Goal: Task Accomplishment & Management: Manage account settings

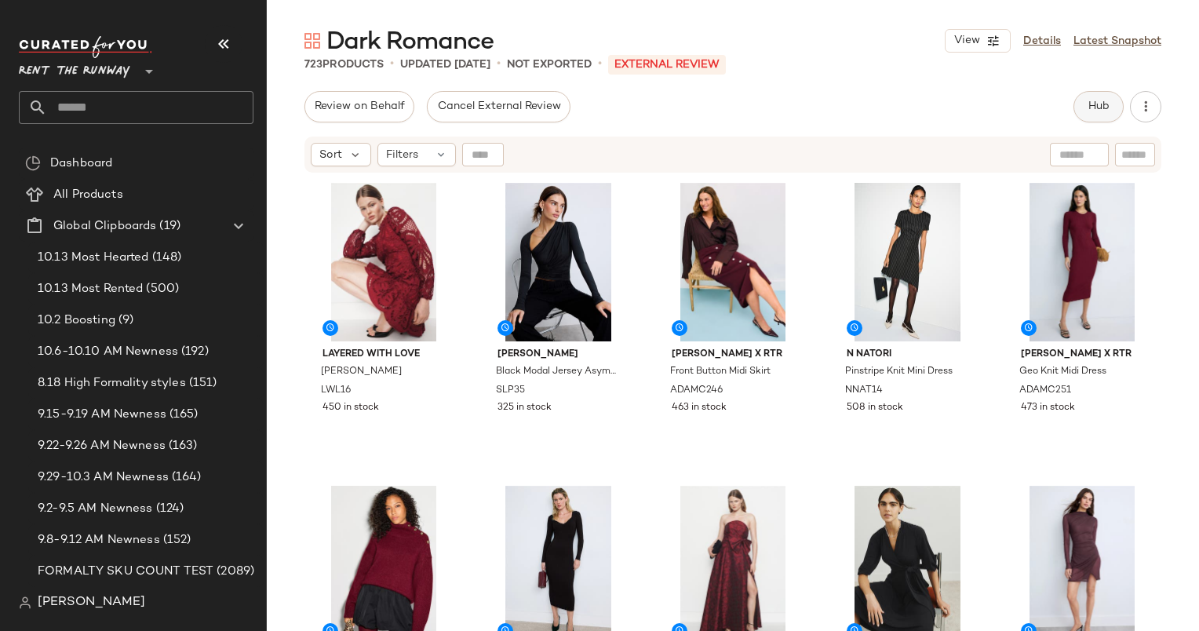
click at [1079, 113] on button "Hub" at bounding box center [1099, 106] width 50 height 31
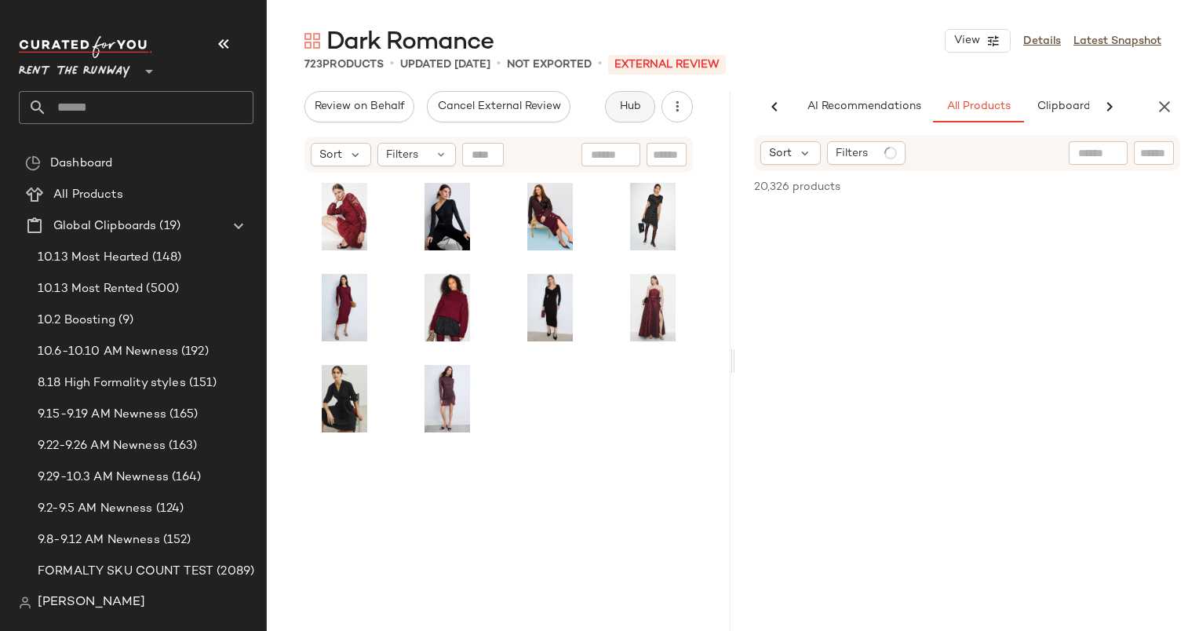
scroll to position [0, 104]
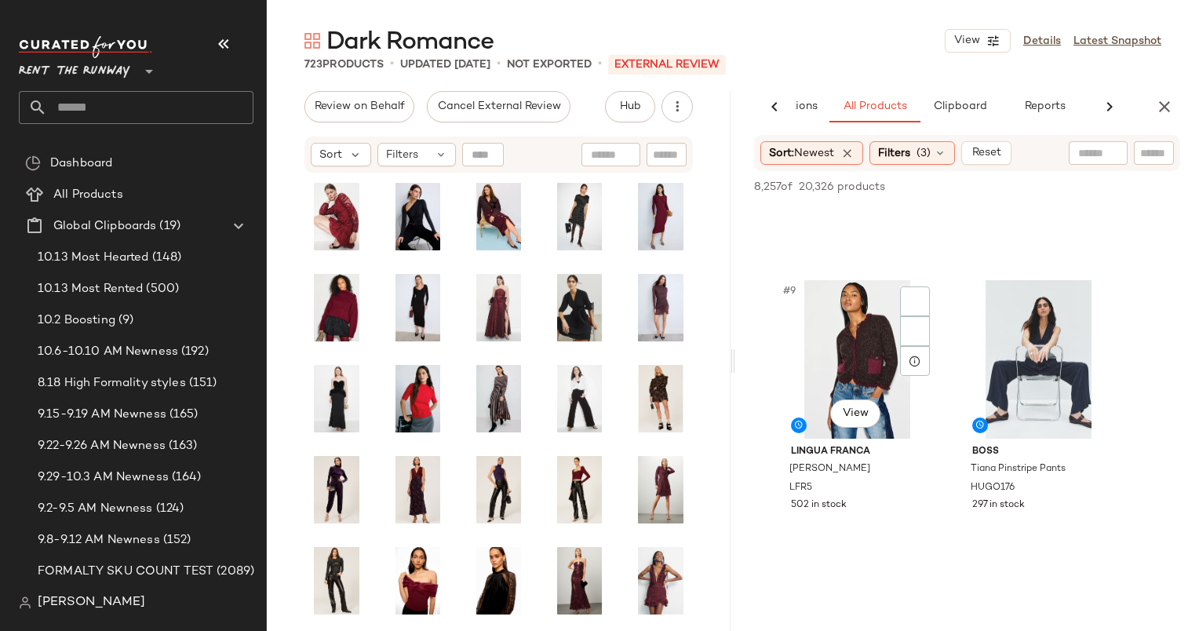
scroll to position [1154, 0]
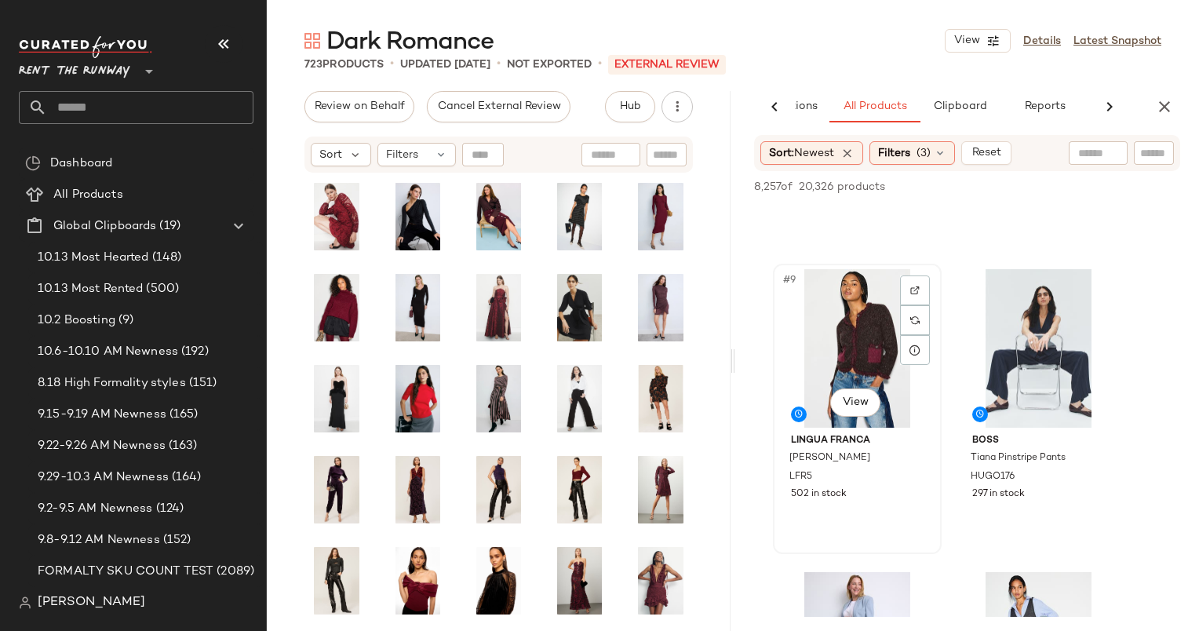
click at [845, 329] on div "#9 View" at bounding box center [858, 348] width 158 height 159
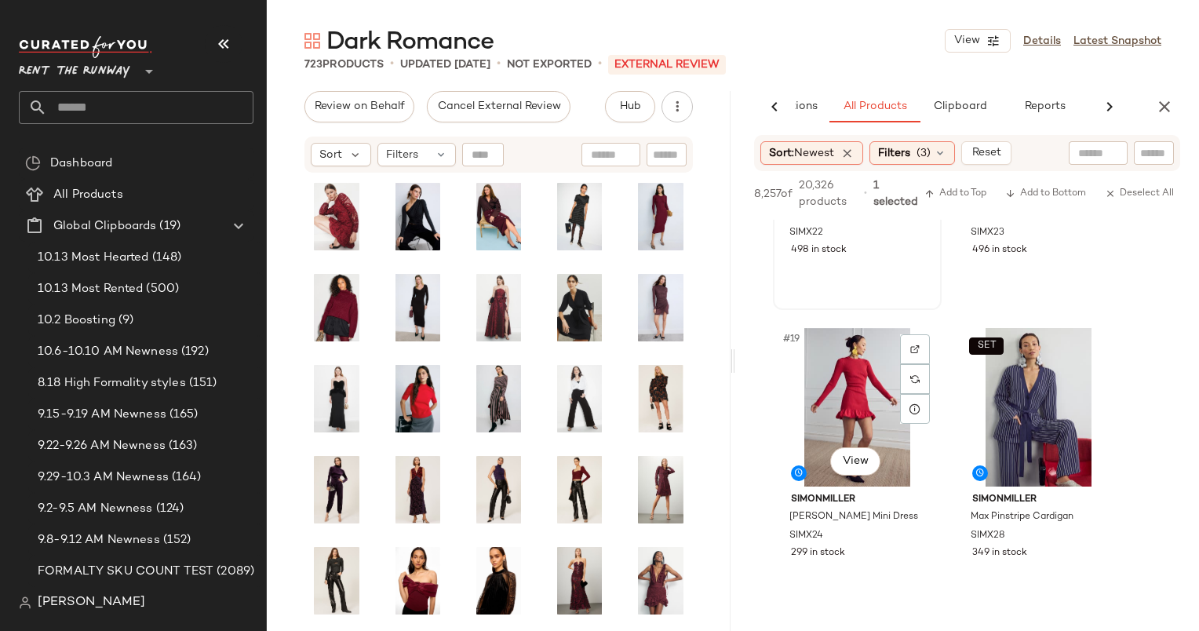
scroll to position [2625, 0]
click at [870, 367] on div "#19 View" at bounding box center [858, 406] width 158 height 159
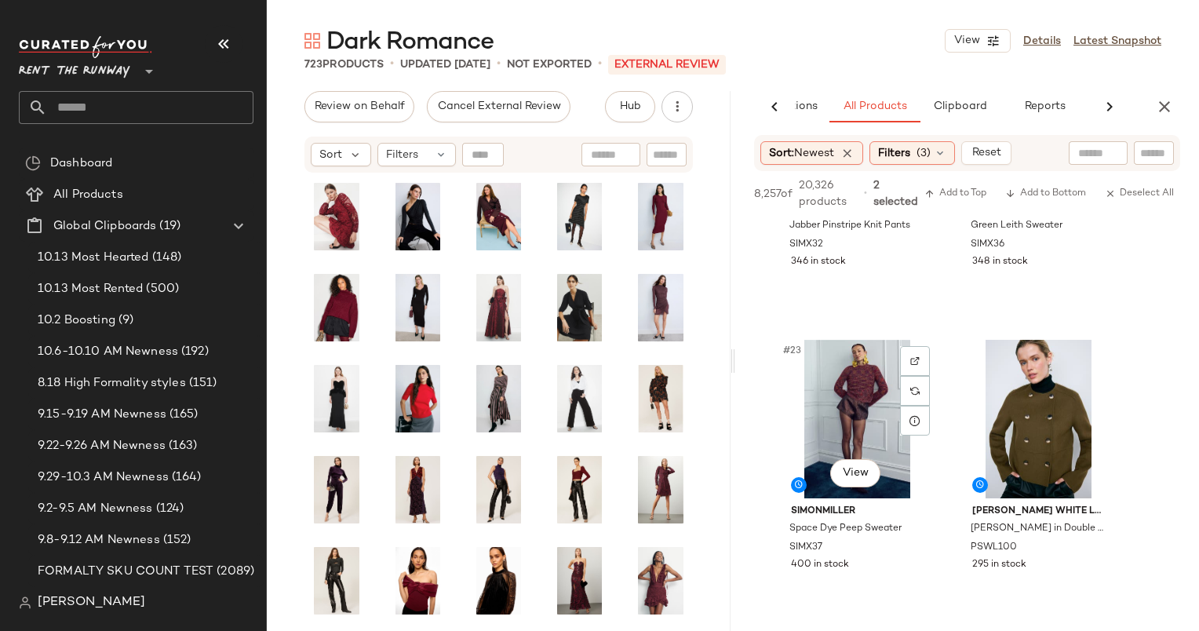
scroll to position [3323, 0]
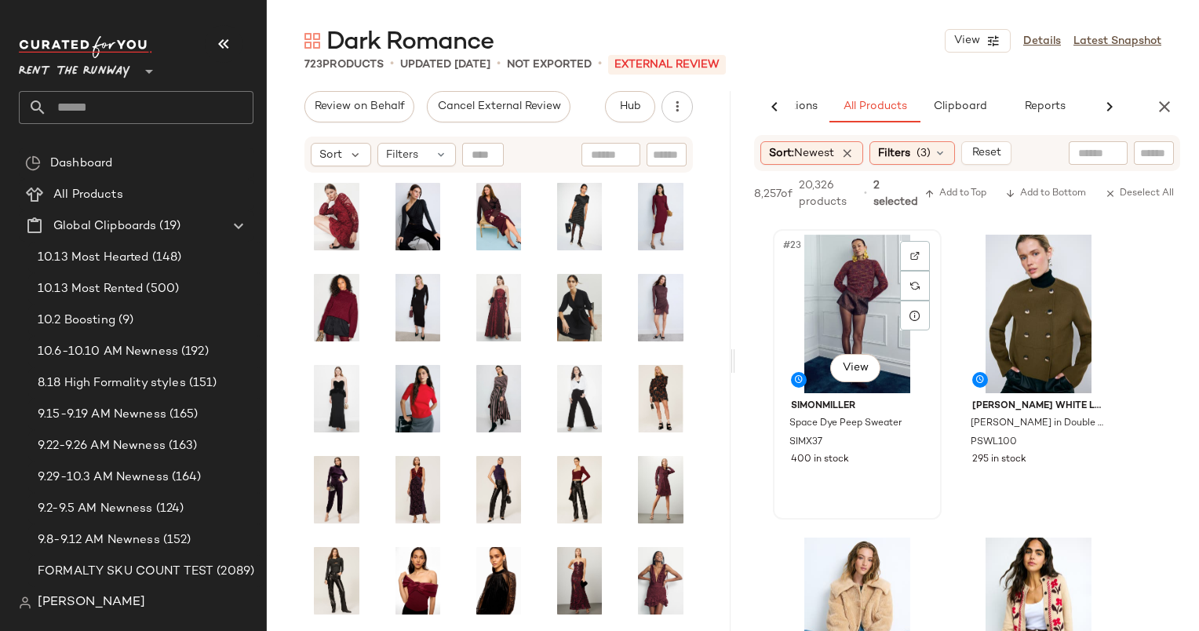
click at [856, 264] on div "#23 View" at bounding box center [858, 314] width 158 height 159
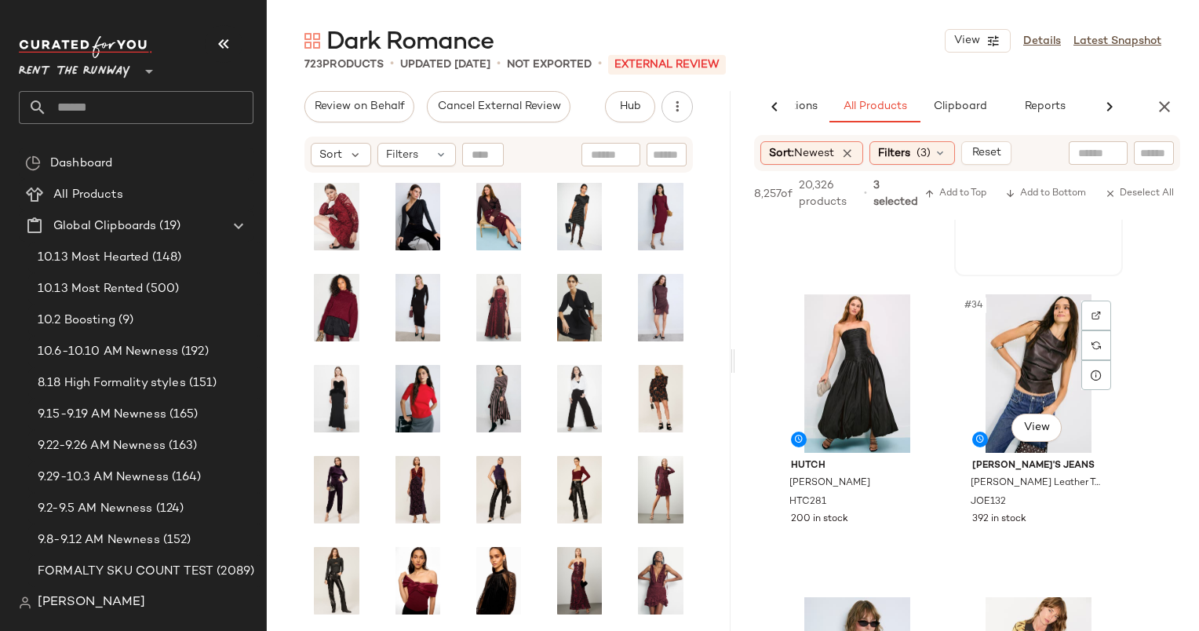
scroll to position [4851, 0]
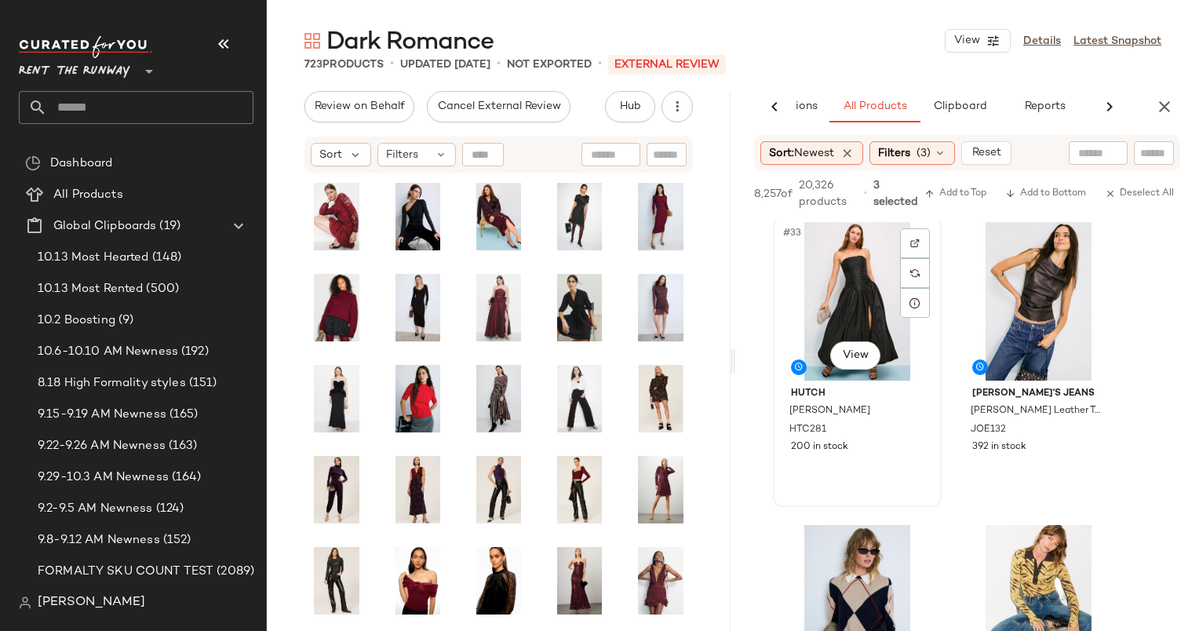
click at [852, 269] on div "#33 View" at bounding box center [858, 301] width 158 height 159
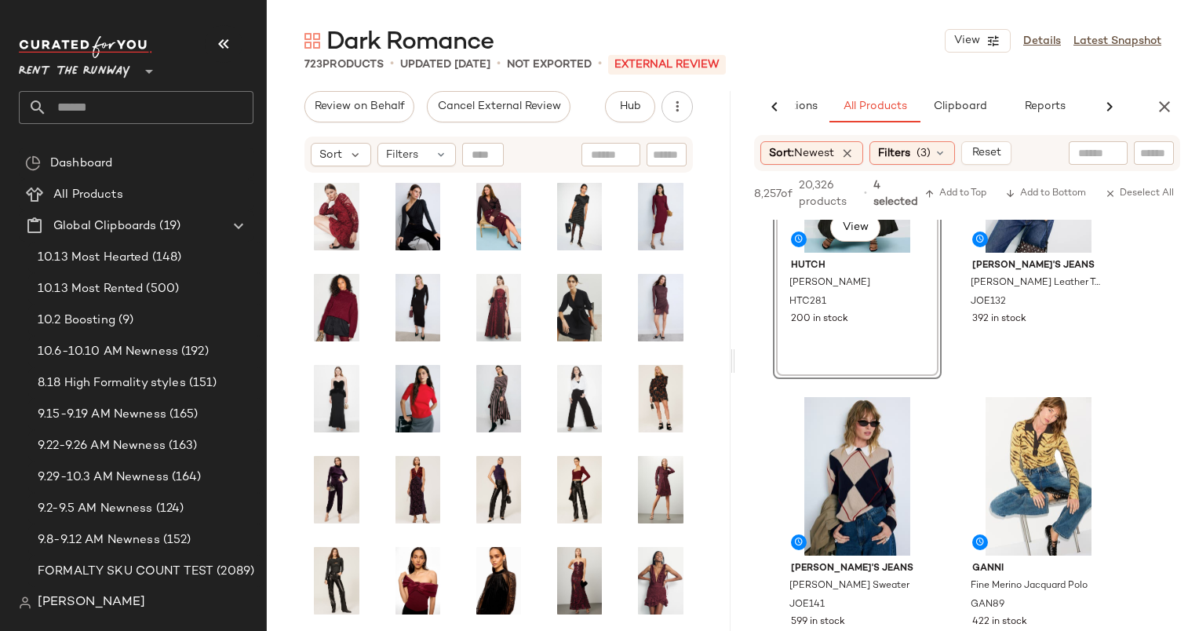
scroll to position [4989, 0]
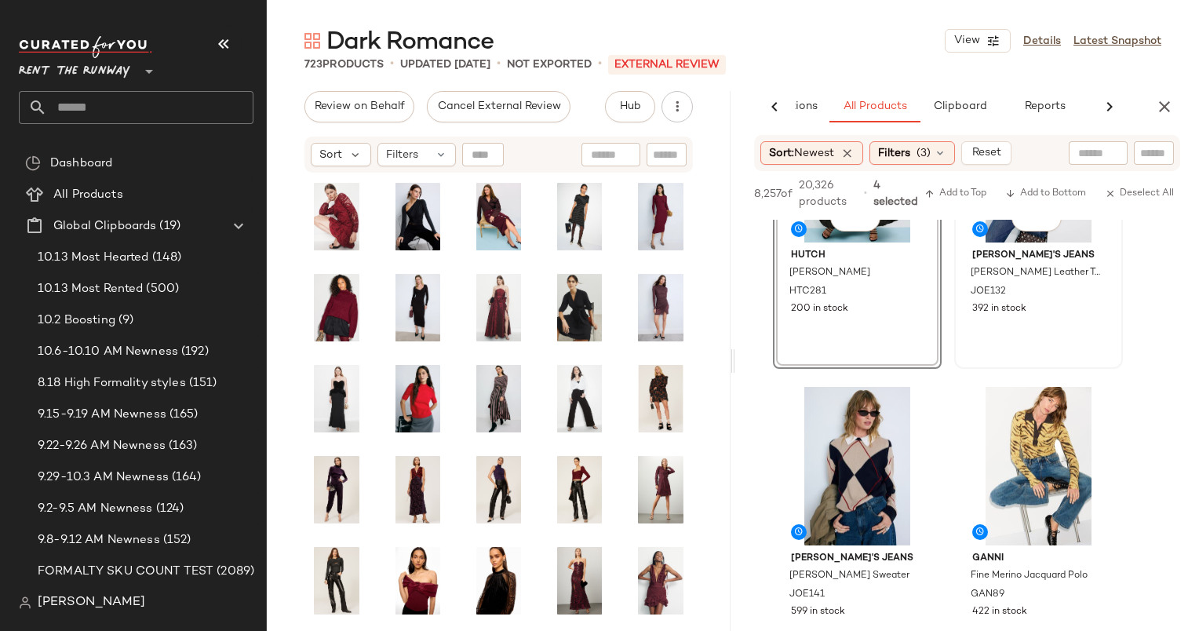
click at [1060, 338] on div "#34 View Joe's Jeans Meg Vegan Leather Top JOE132 392 in stock" at bounding box center [1039, 223] width 166 height 287
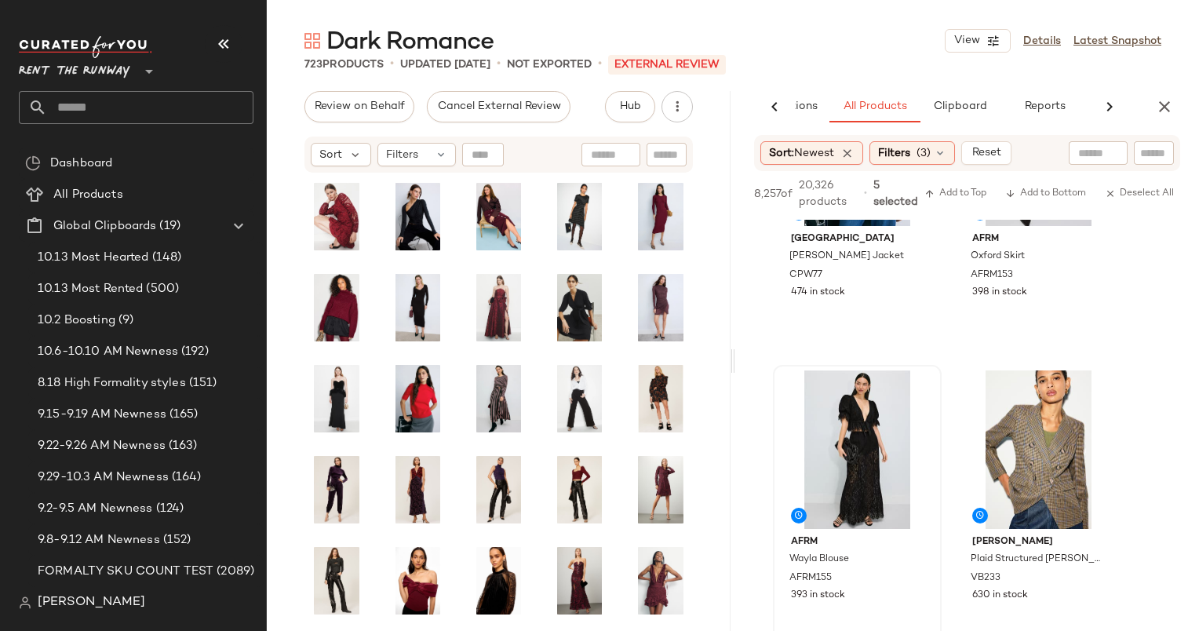
scroll to position [5736, 0]
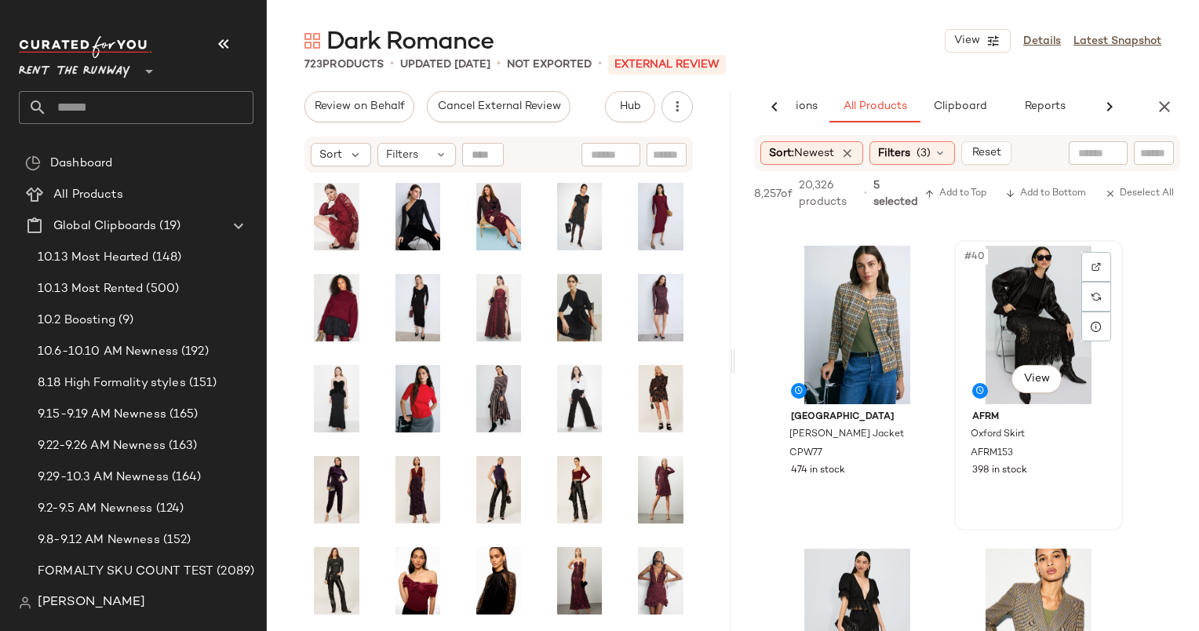
click at [1038, 286] on div "#40 View" at bounding box center [1039, 325] width 158 height 159
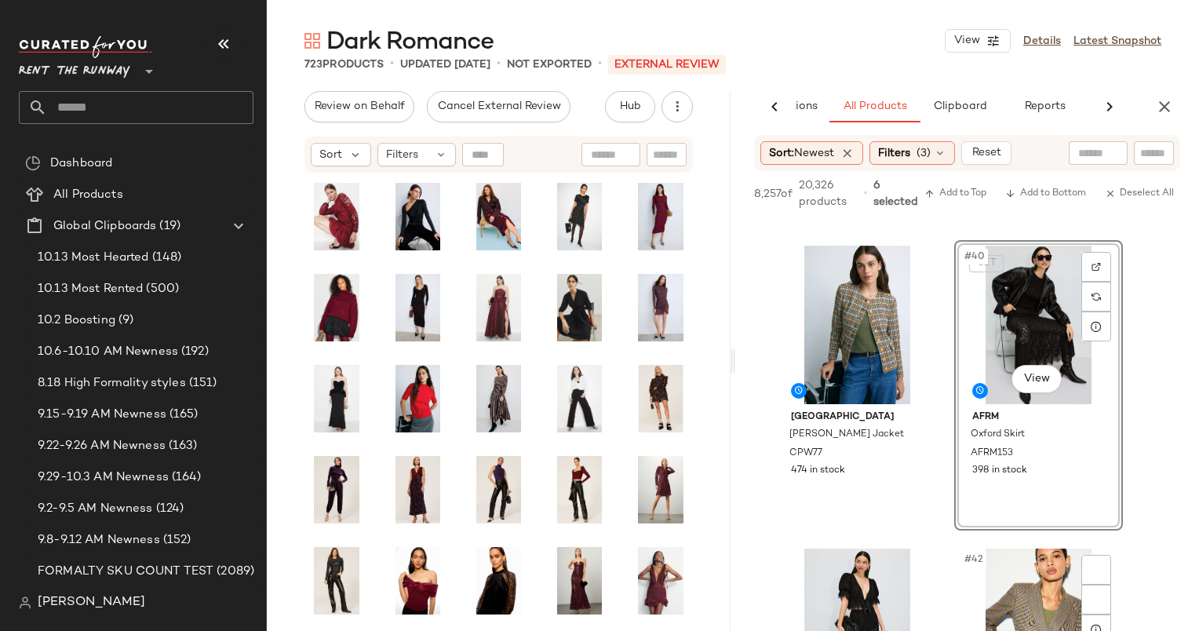
scroll to position [6056, 0]
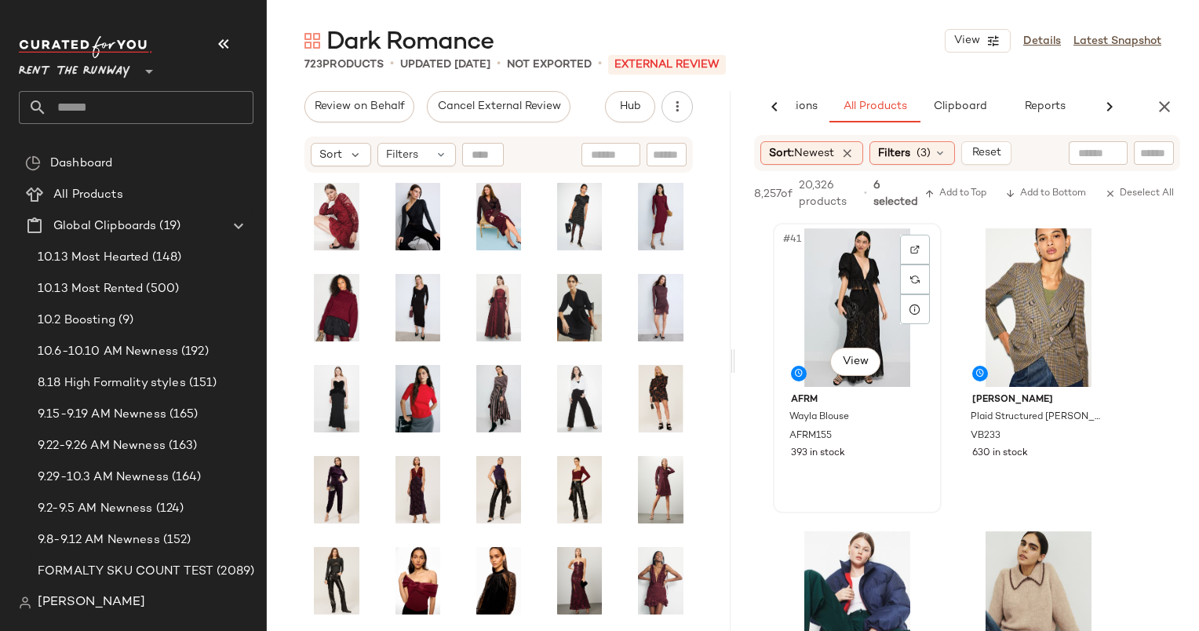
click at [861, 280] on div "#41 View" at bounding box center [858, 307] width 158 height 159
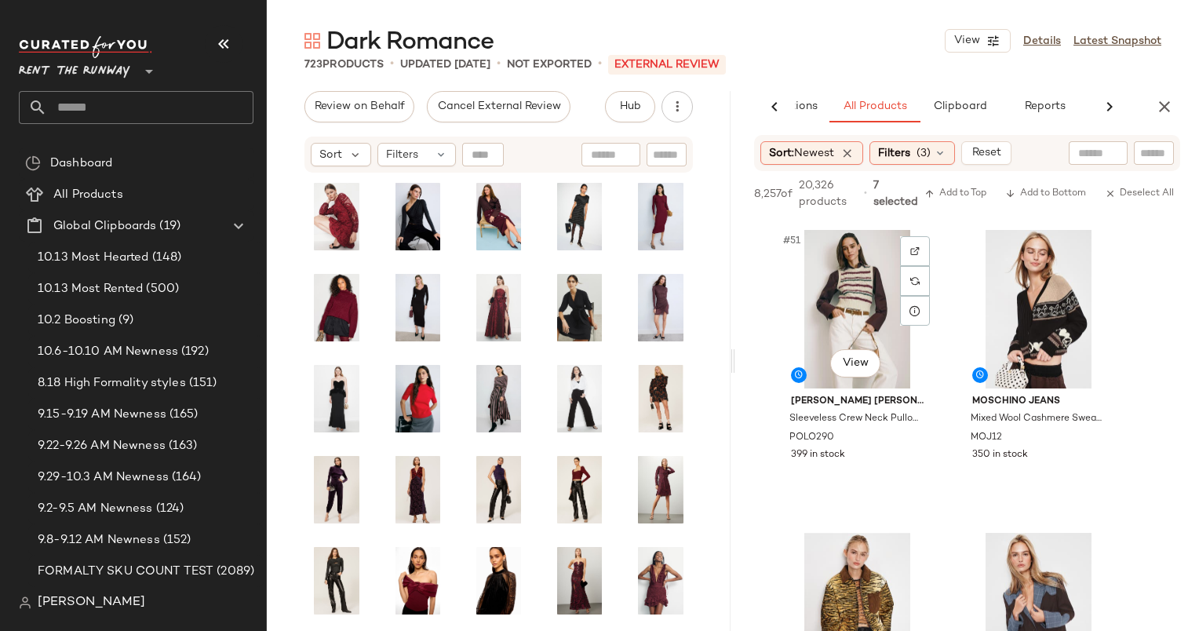
scroll to position [7871, 0]
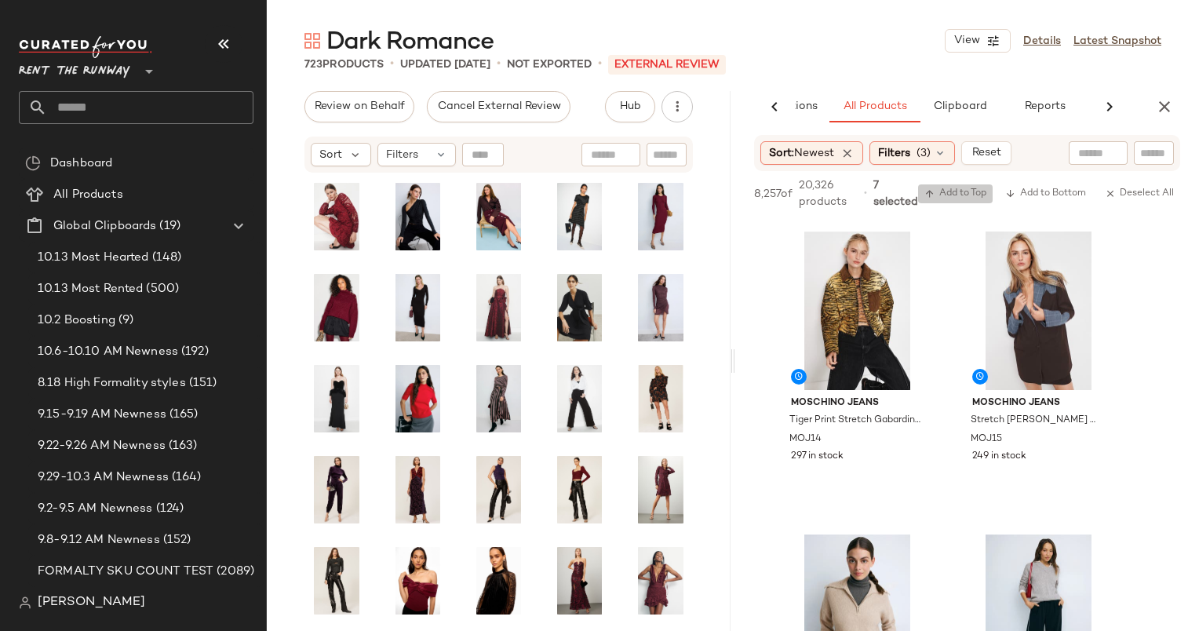
click at [945, 193] on span "Add to Top" at bounding box center [956, 193] width 62 height 11
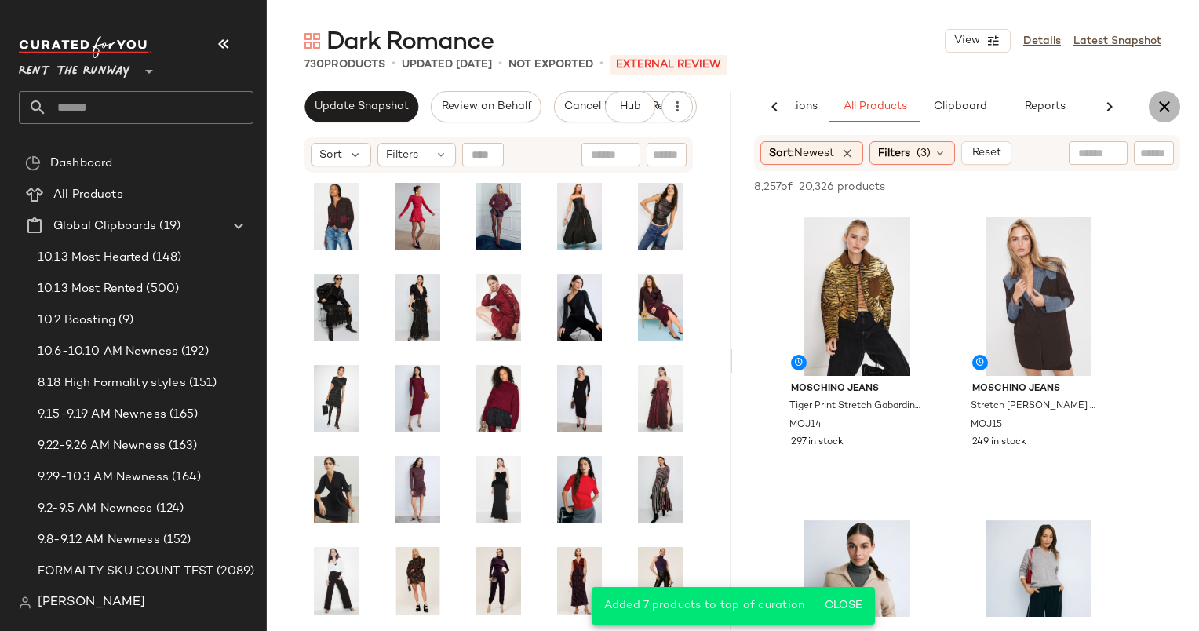
click at [1162, 105] on icon "button" at bounding box center [1164, 106] width 19 height 19
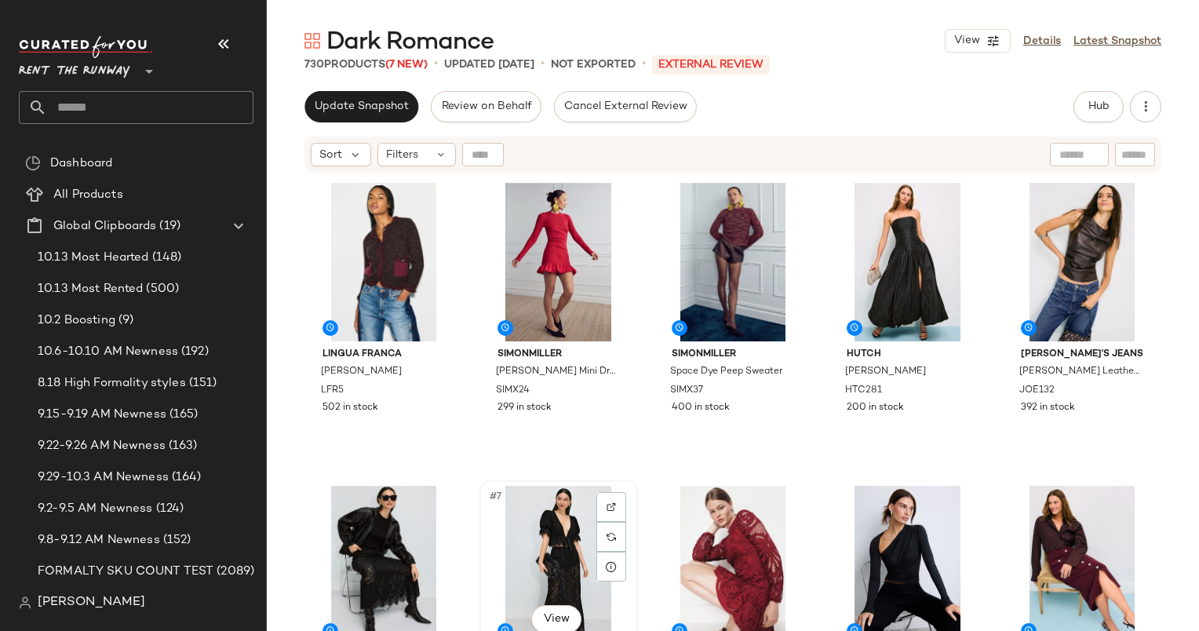
scroll to position [0, 0]
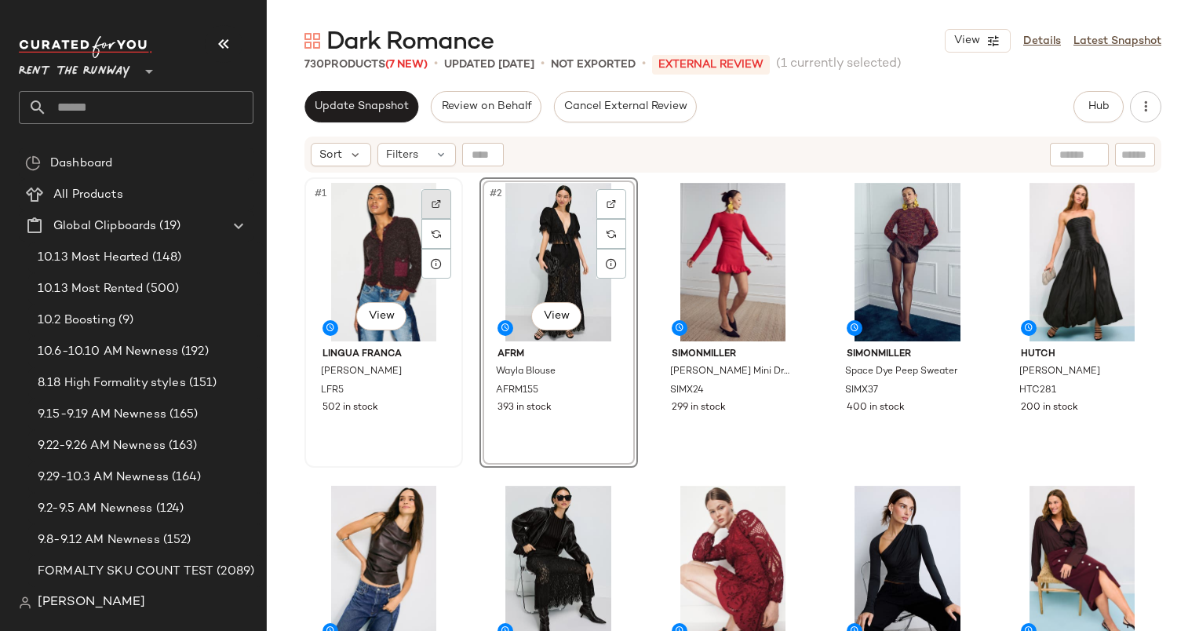
click at [430, 207] on div at bounding box center [436, 204] width 30 height 30
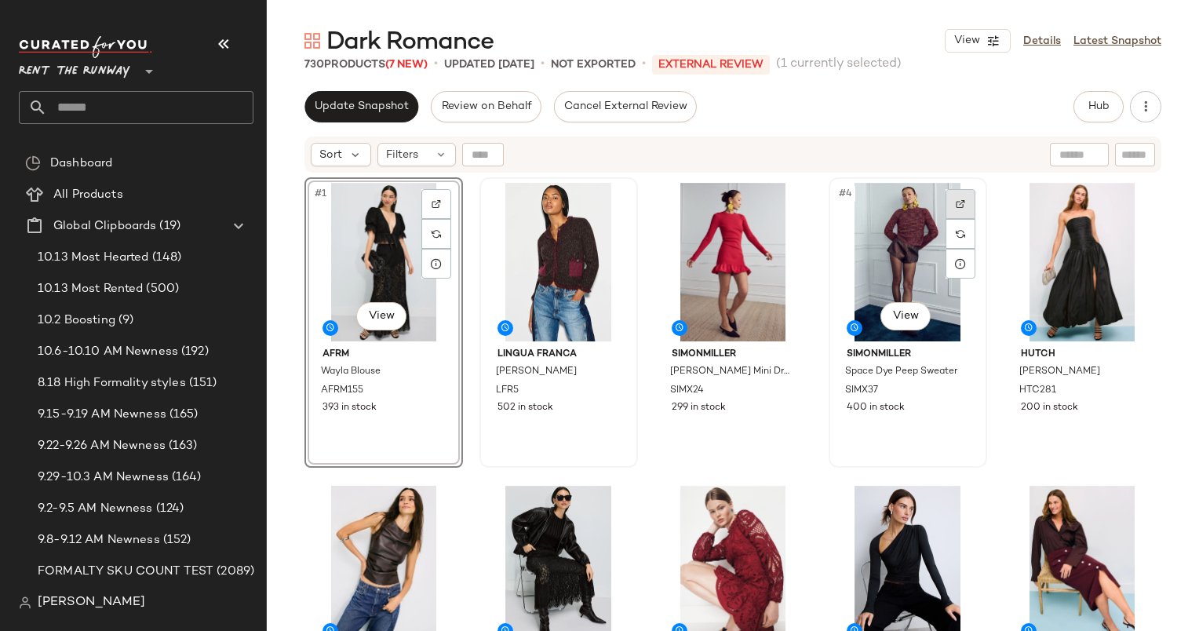
click at [957, 206] on img at bounding box center [960, 203] width 9 height 9
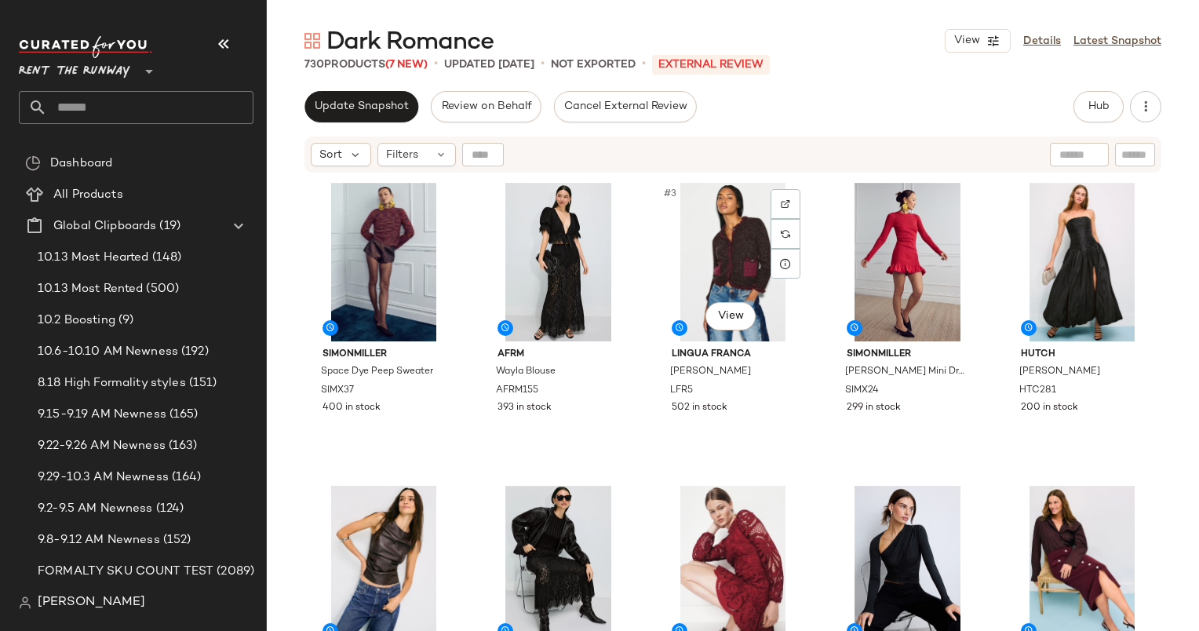
click at [693, 237] on div "#3 View" at bounding box center [733, 262] width 148 height 159
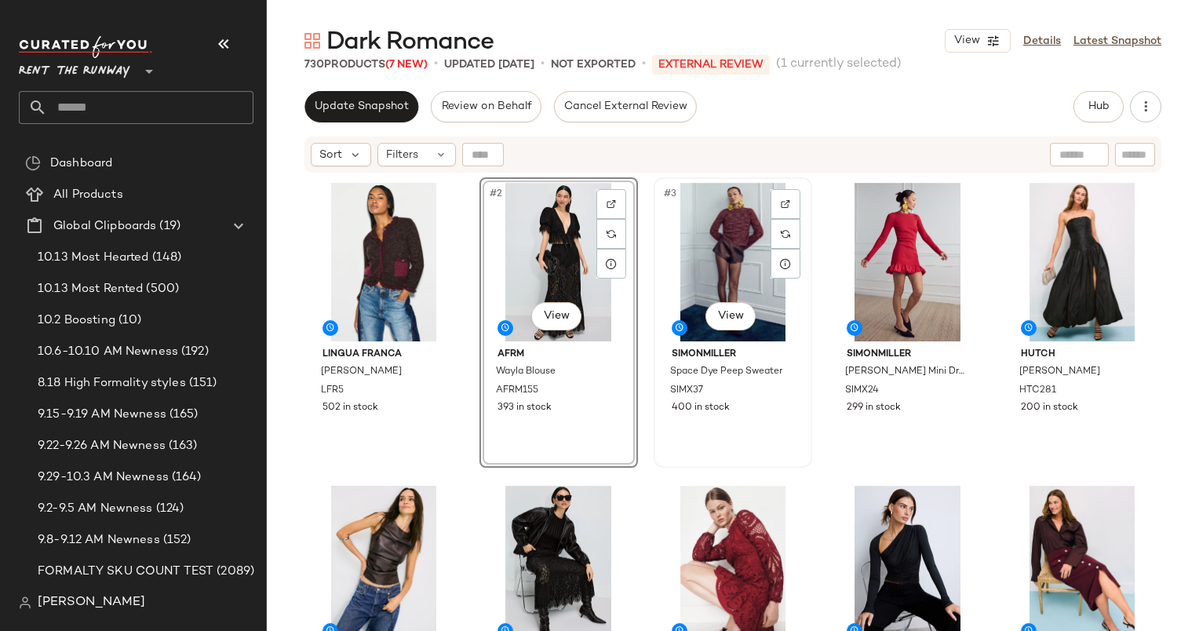
scroll to position [13, 0]
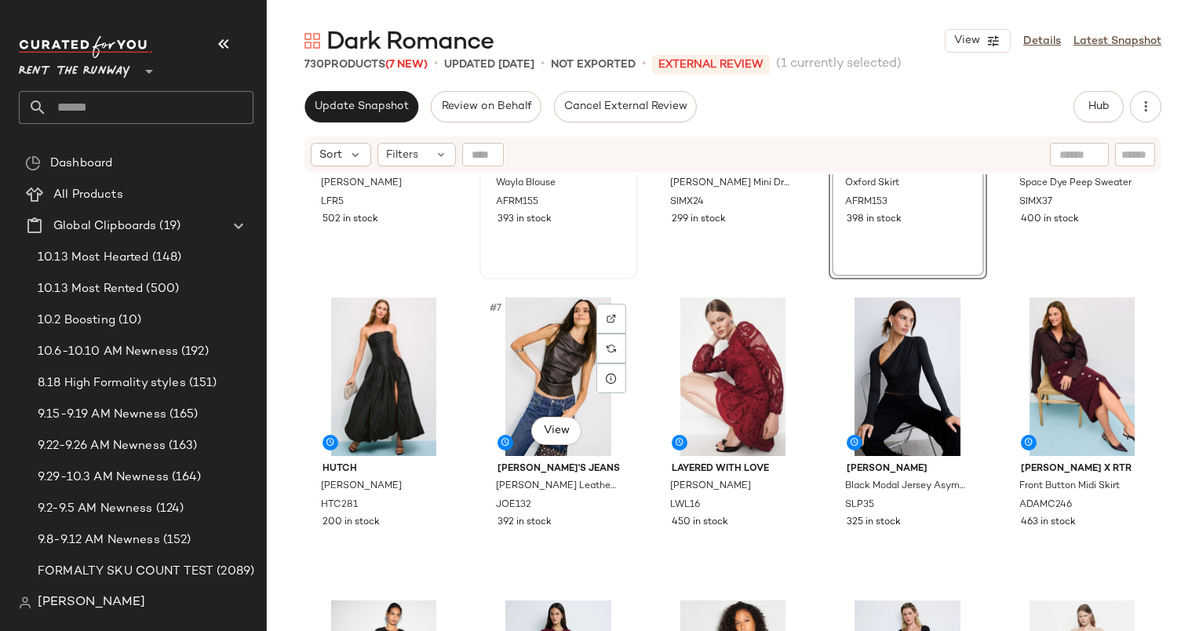
scroll to position [190, 0]
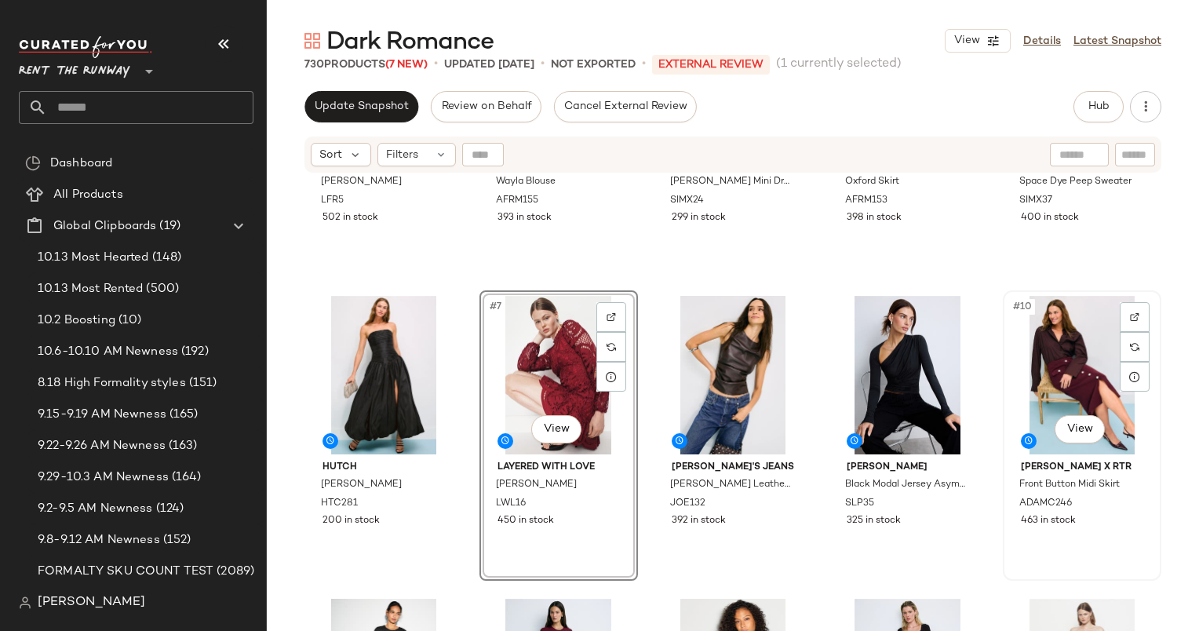
scroll to position [210, 0]
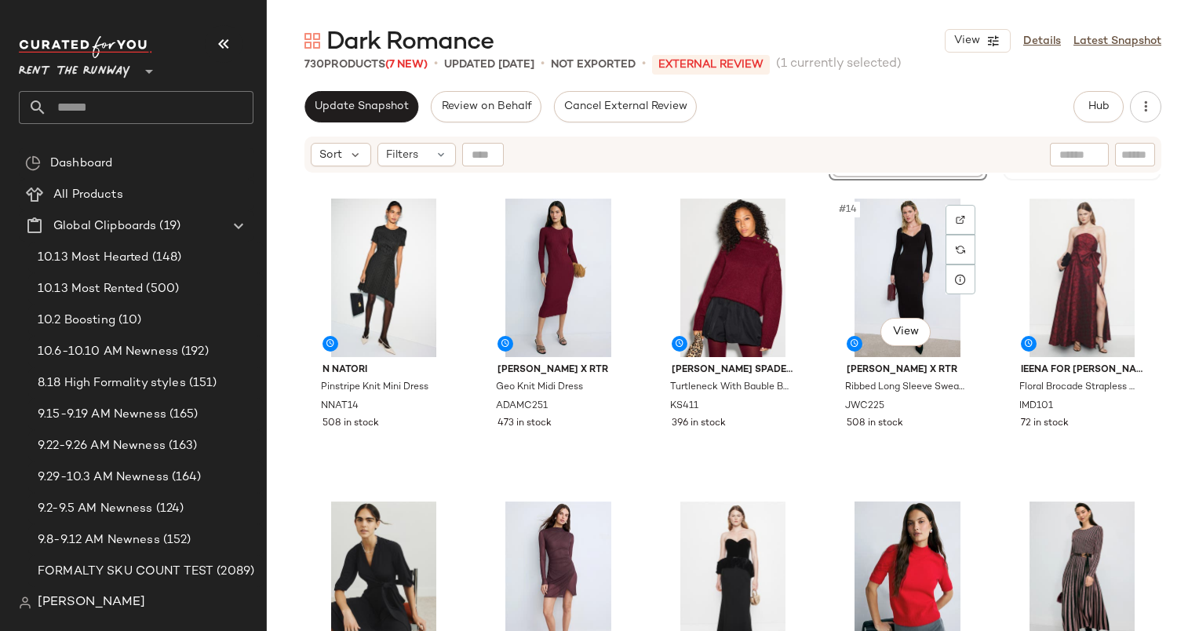
scroll to position [604, 0]
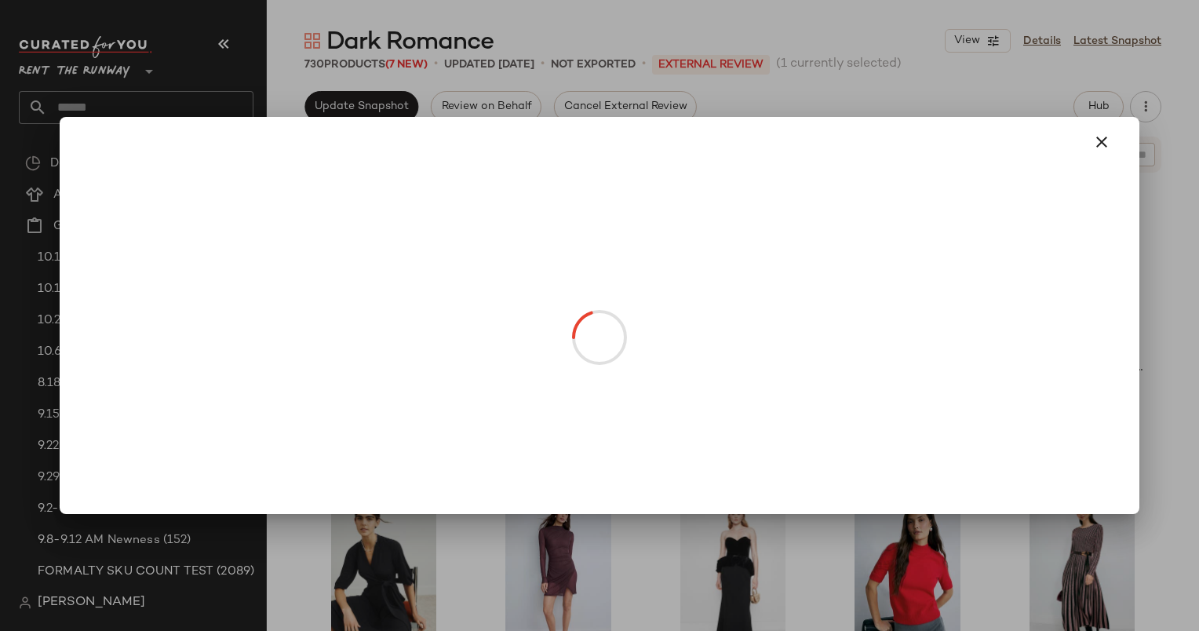
drag, startPoint x: 873, startPoint y: 331, endPoint x: 656, endPoint y: 361, distance: 218.7
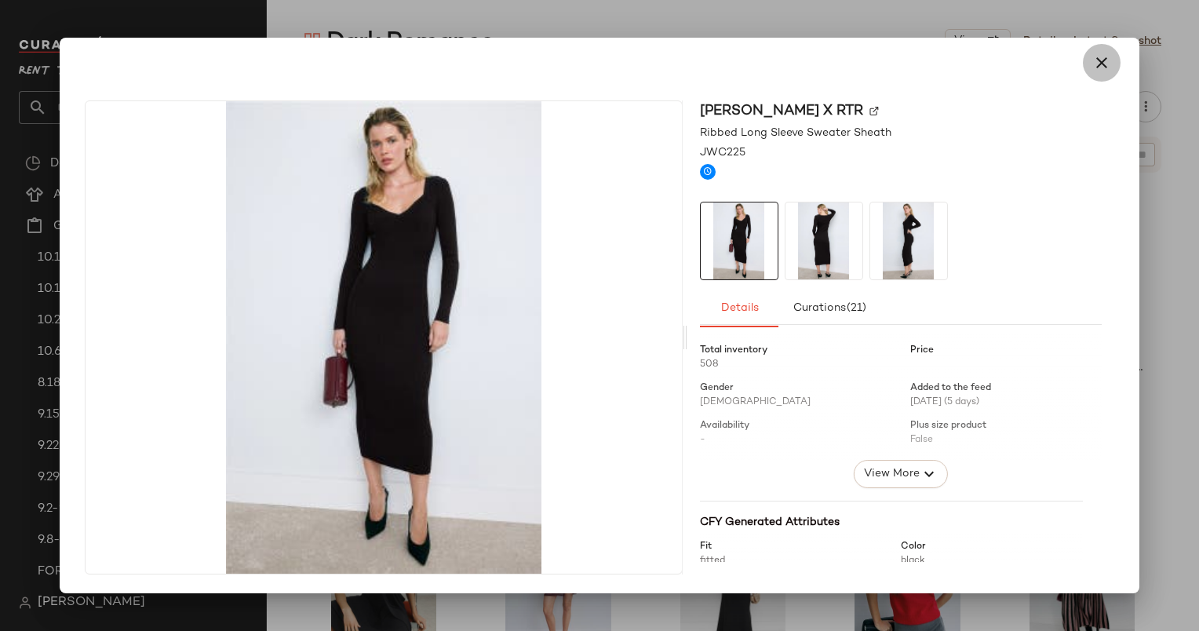
click at [1112, 64] on button "button" at bounding box center [1102, 63] width 38 height 38
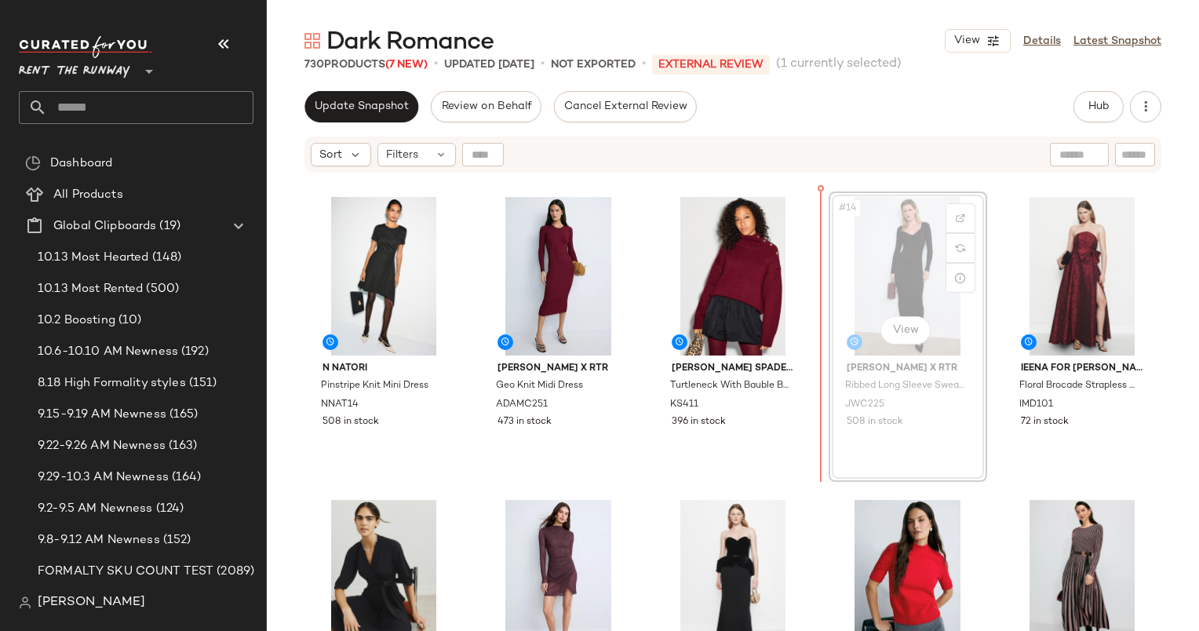
scroll to position [603, 0]
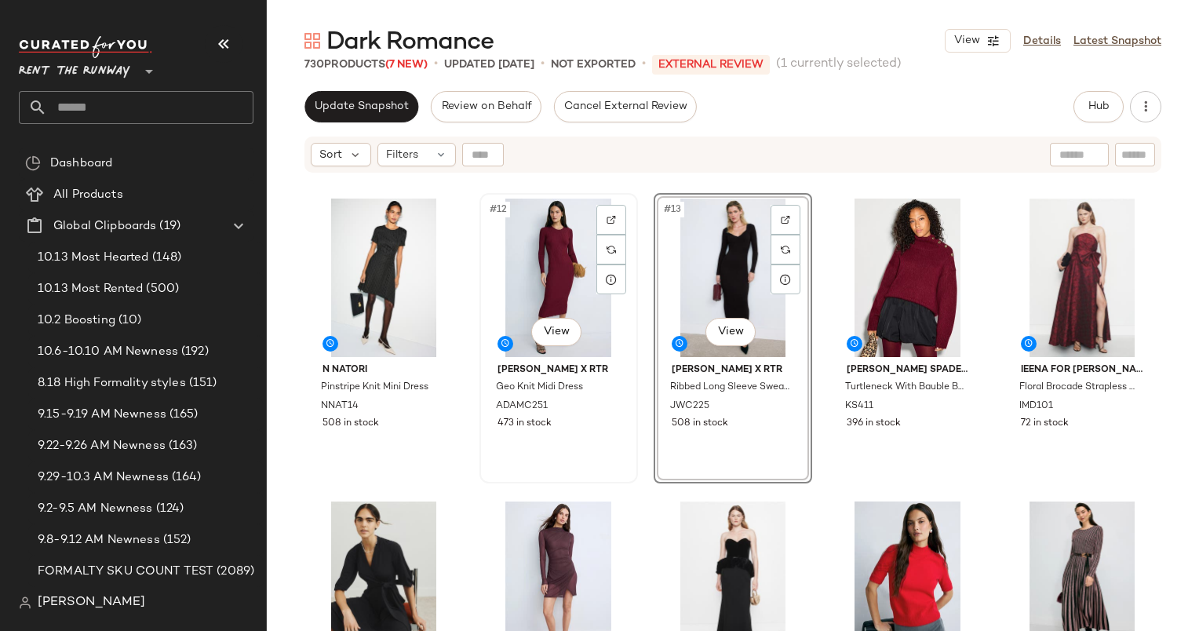
scroll to position [650, 0]
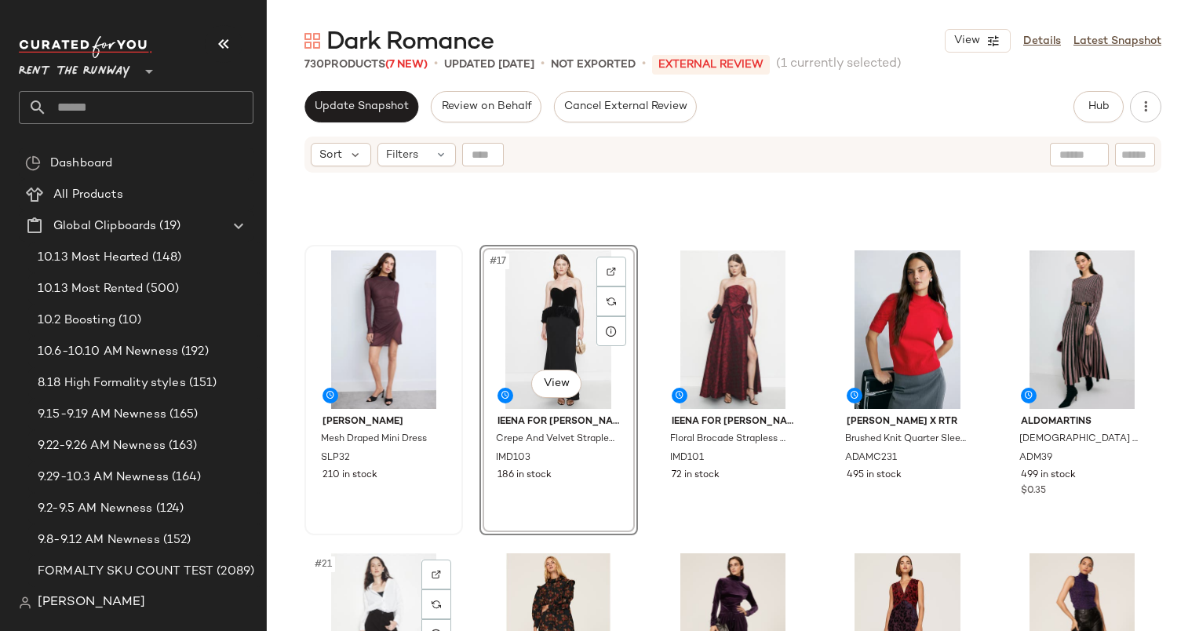
scroll to position [855, 0]
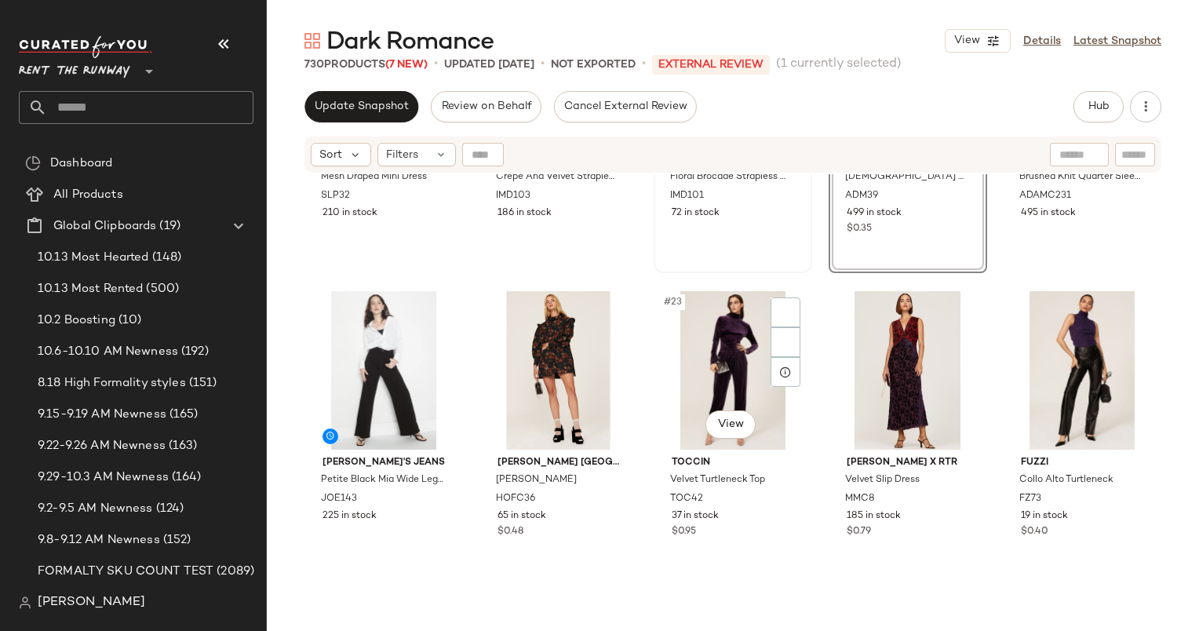
scroll to position [1140, 0]
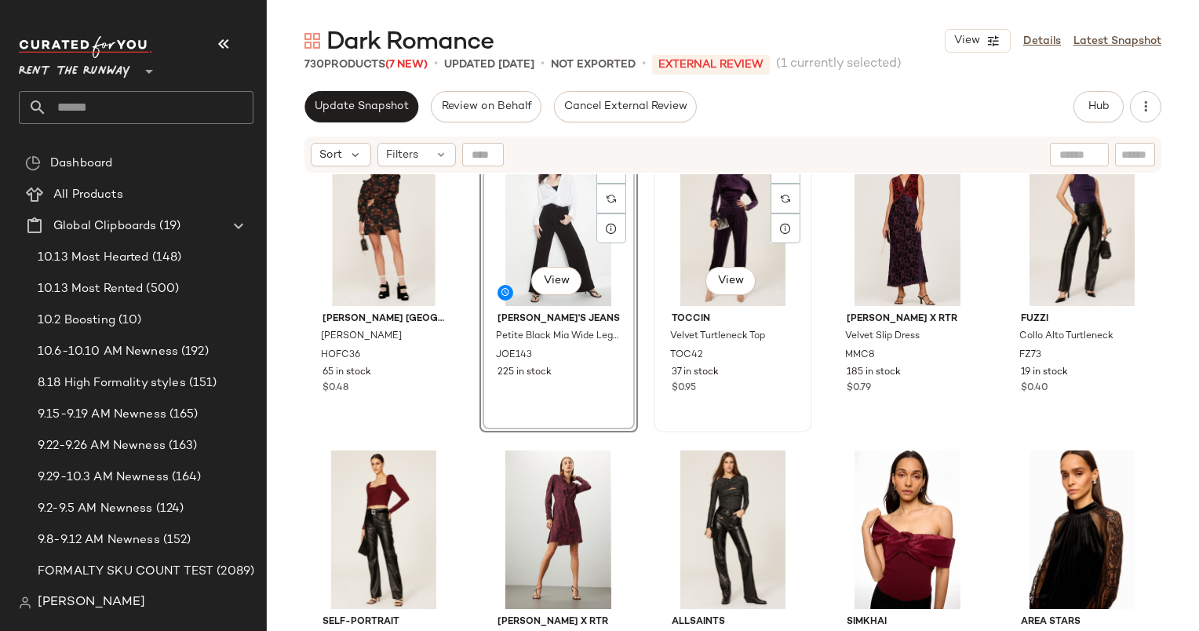
scroll to position [1261, 0]
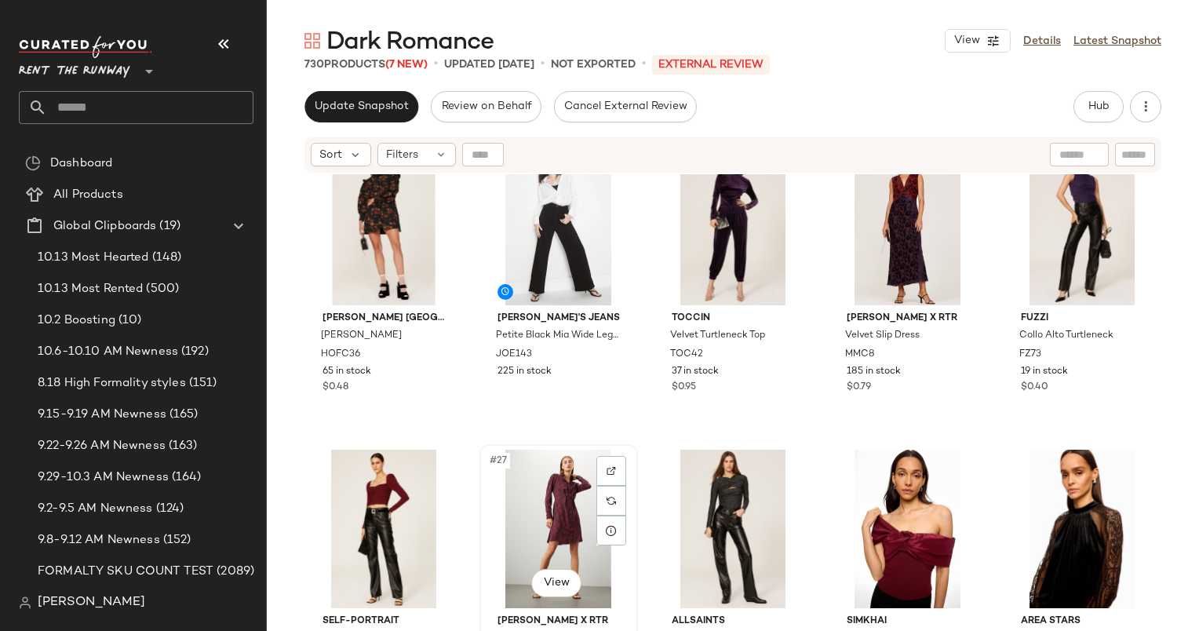
click at [534, 510] on div "#27 View" at bounding box center [559, 529] width 148 height 159
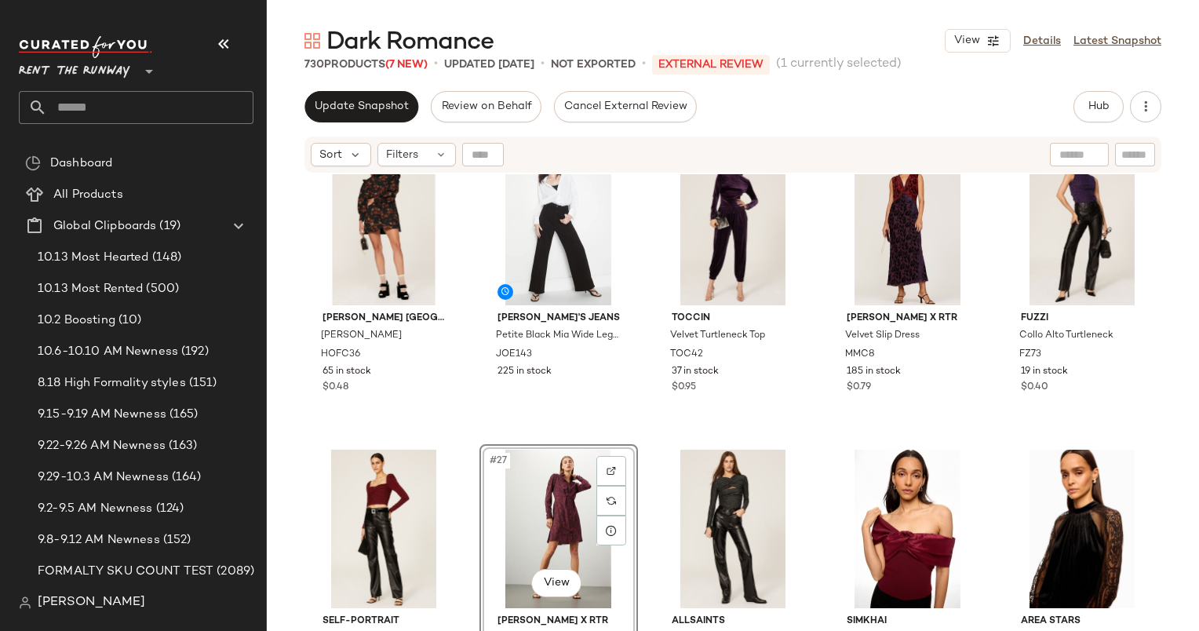
scroll to position [1184, 0]
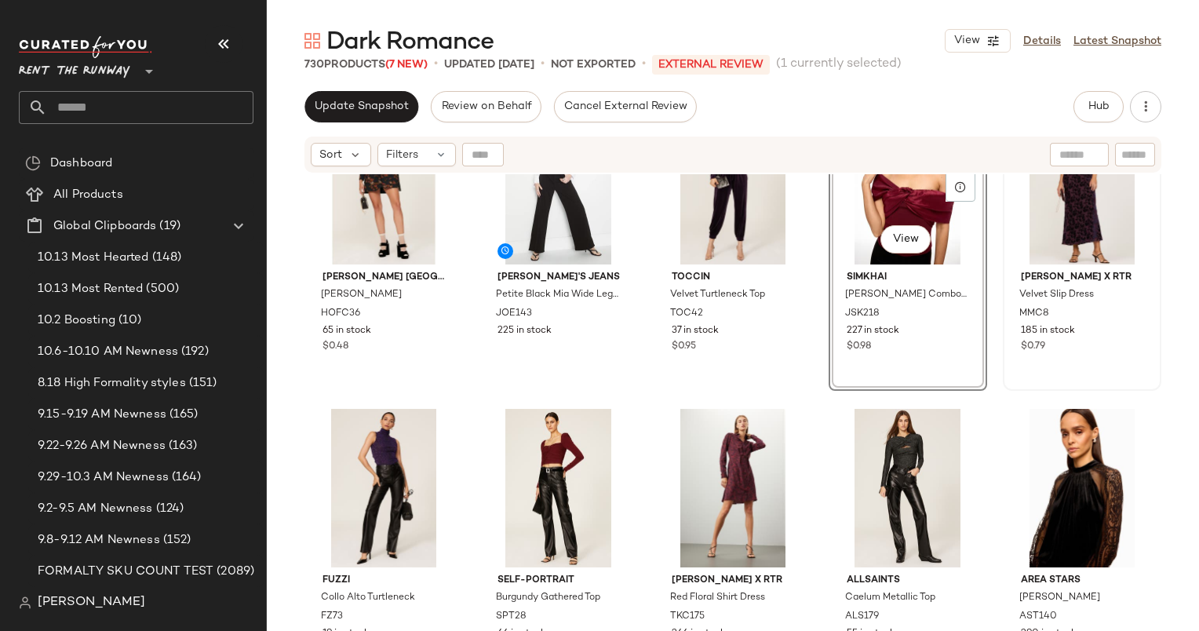
scroll to position [1230, 0]
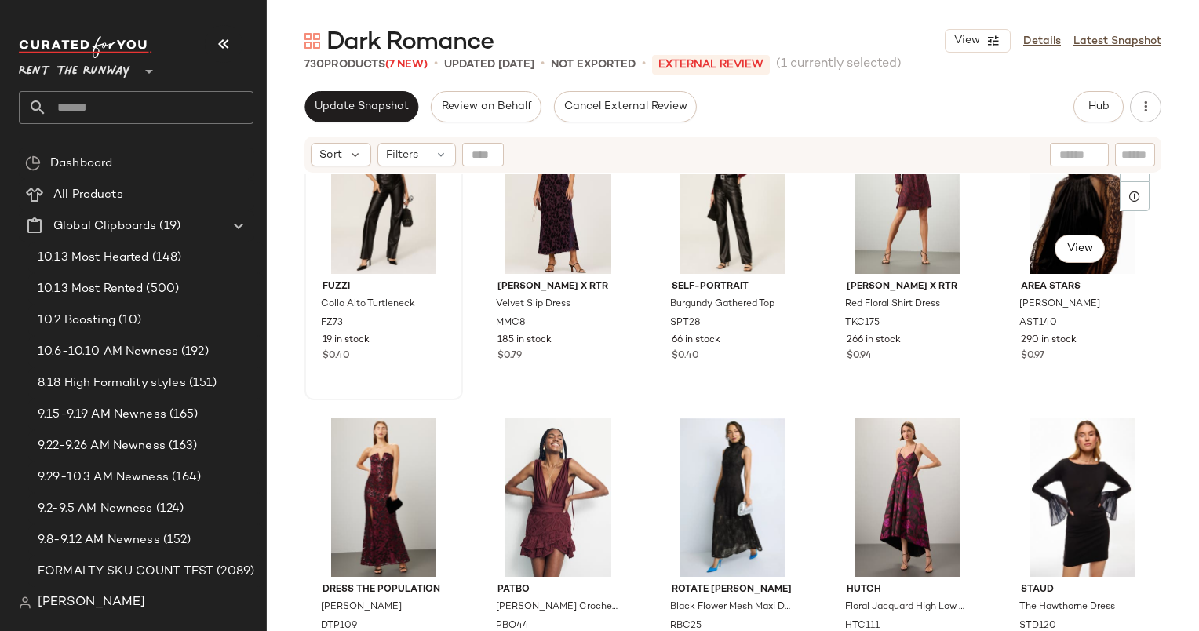
scroll to position [1596, 0]
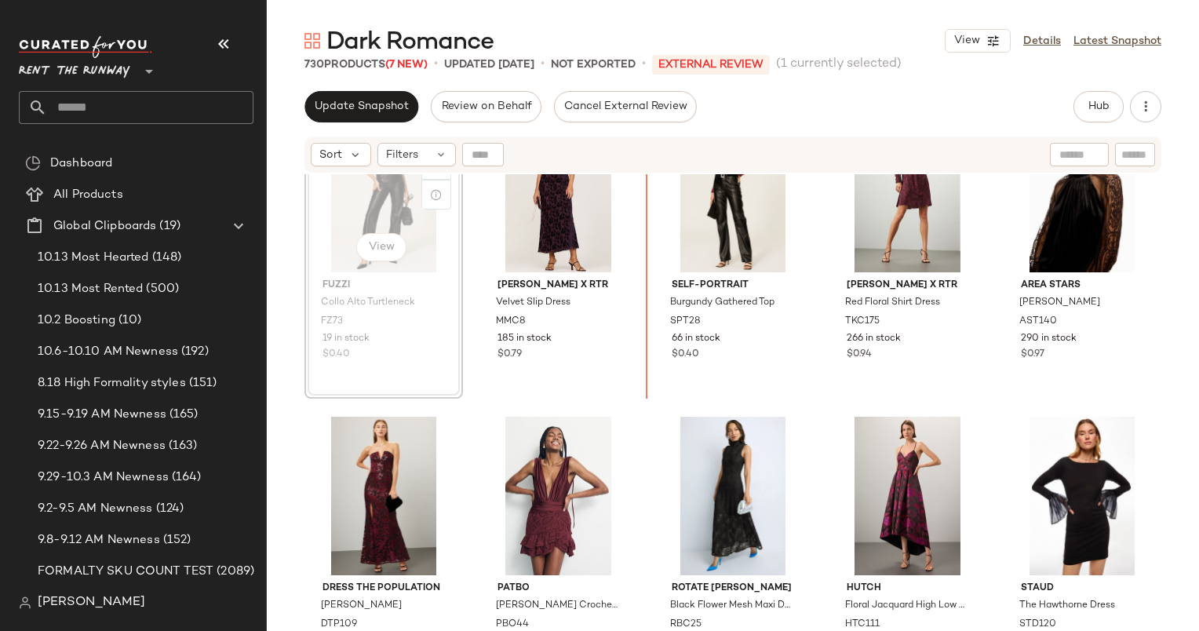
scroll to position [1554, 0]
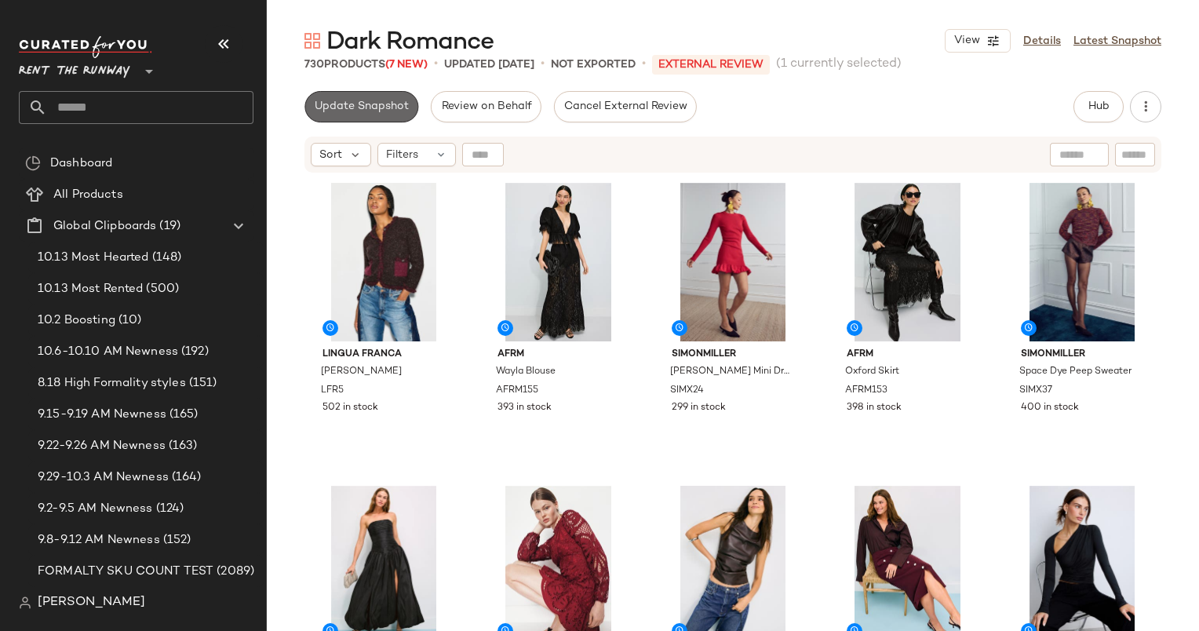
click at [385, 100] on span "Update Snapshot" at bounding box center [361, 106] width 95 height 13
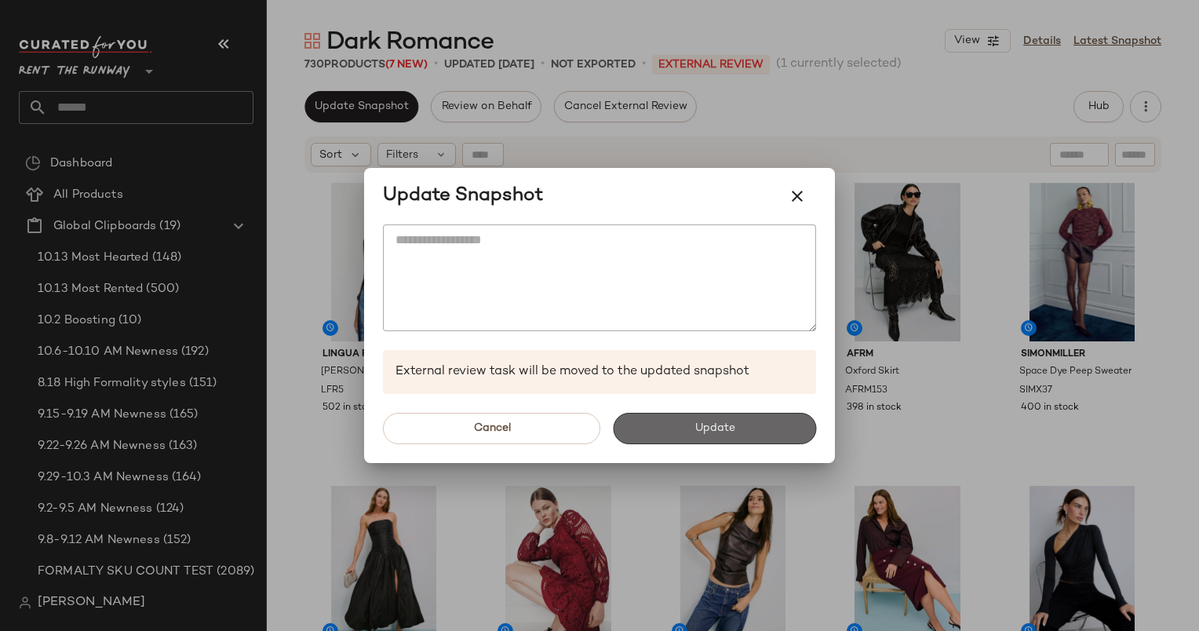
click at [722, 433] on span "Update" at bounding box center [714, 428] width 41 height 13
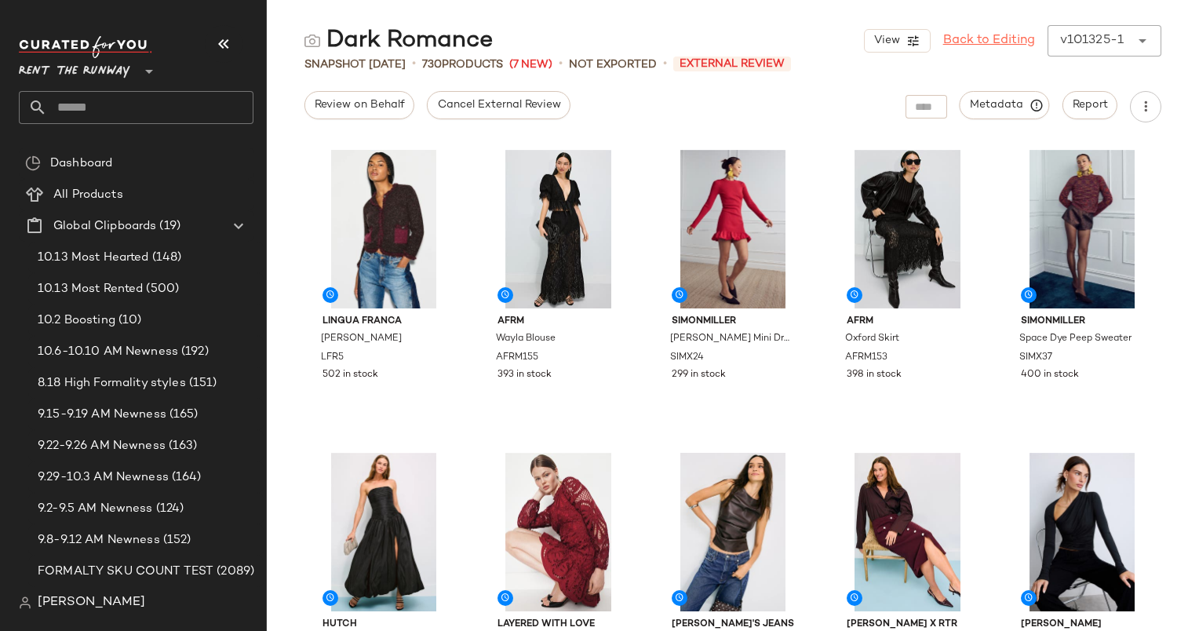
click at [1009, 45] on link "Back to Editing" at bounding box center [989, 40] width 92 height 19
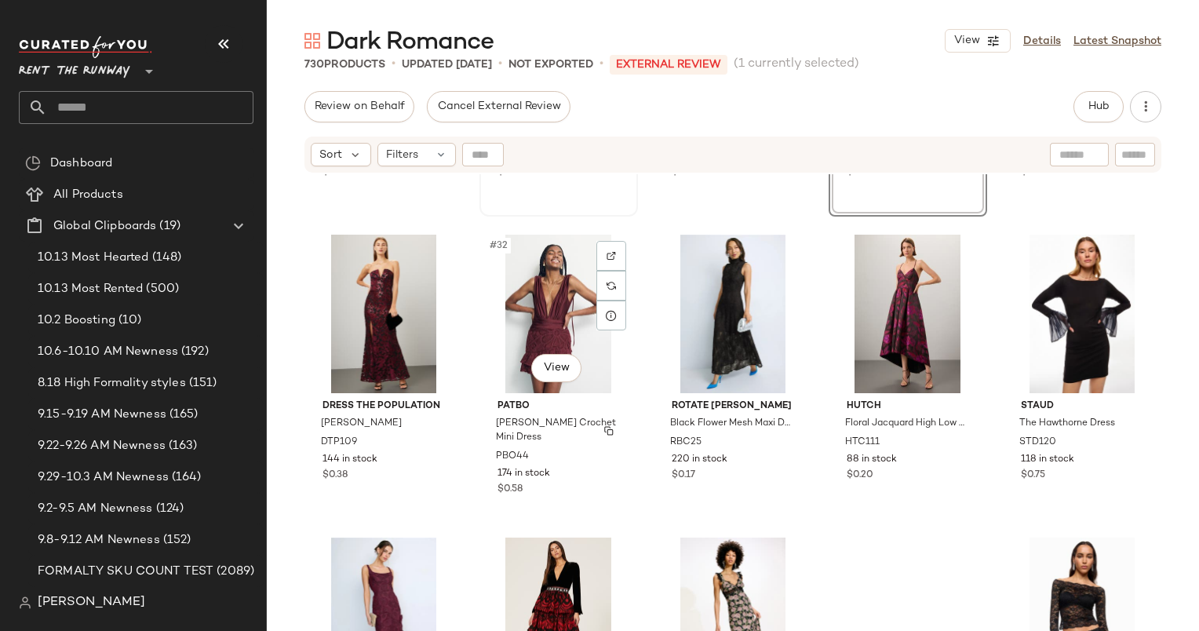
scroll to position [1783, 0]
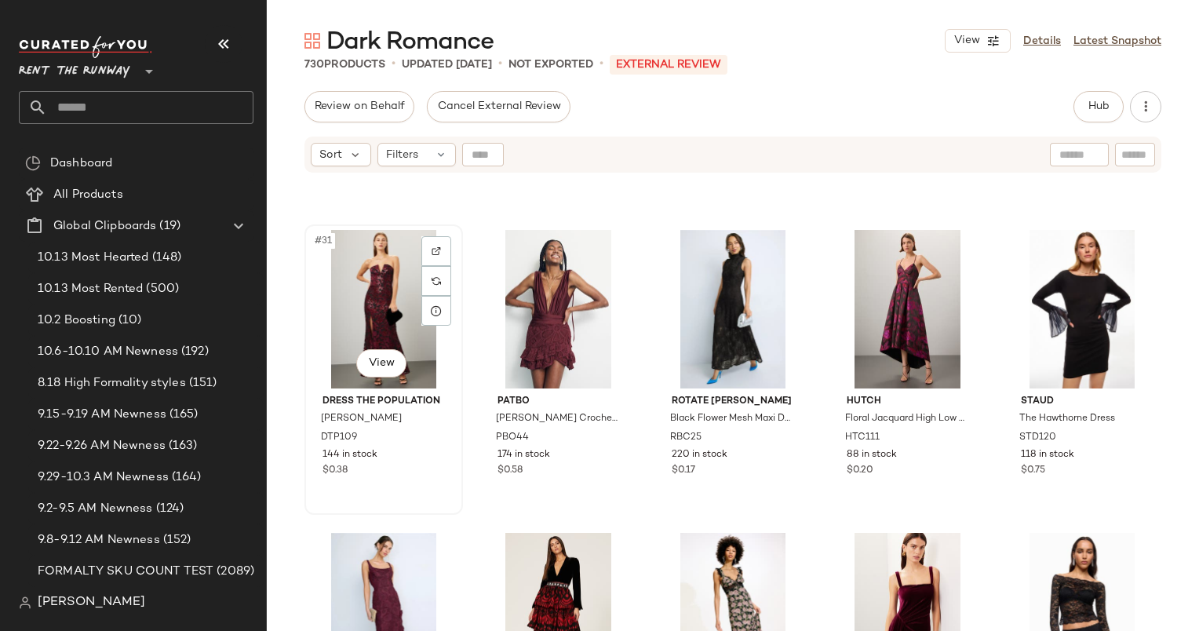
click at [381, 301] on div "#31 View" at bounding box center [384, 309] width 148 height 159
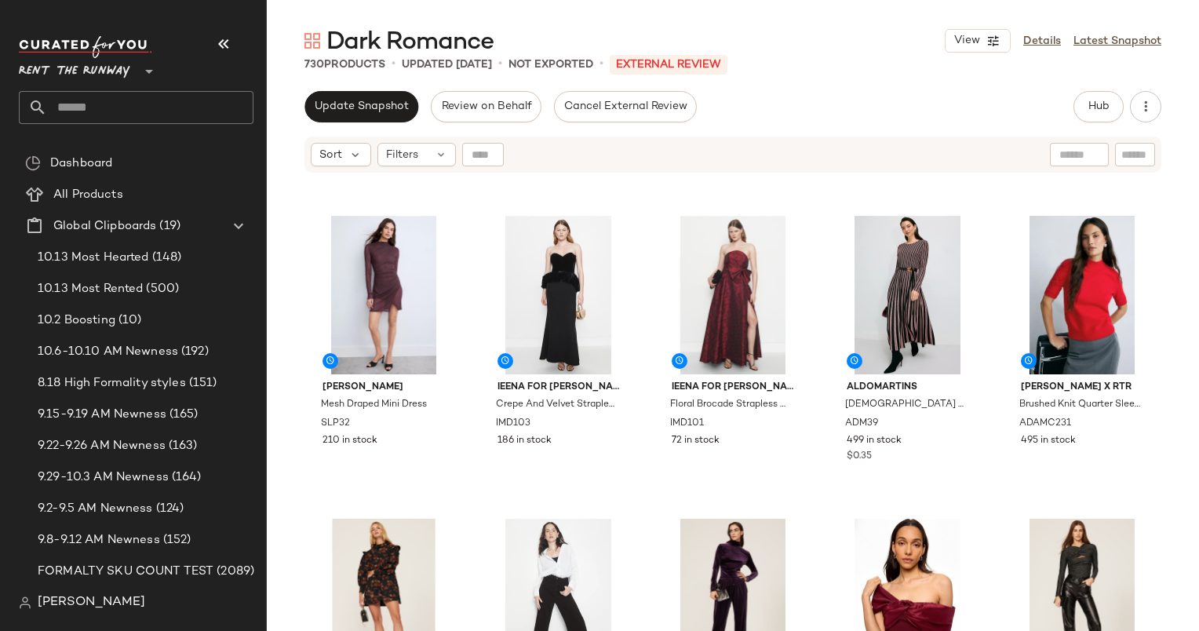
scroll to position [939, 0]
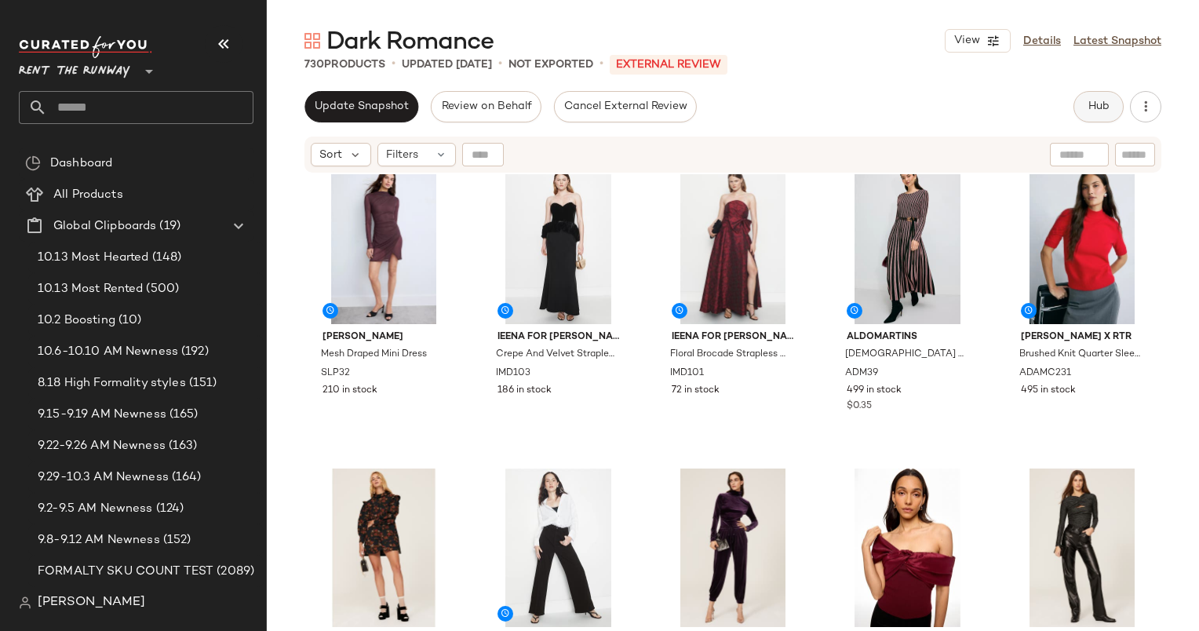
click at [1088, 108] on span "Hub" at bounding box center [1099, 106] width 22 height 13
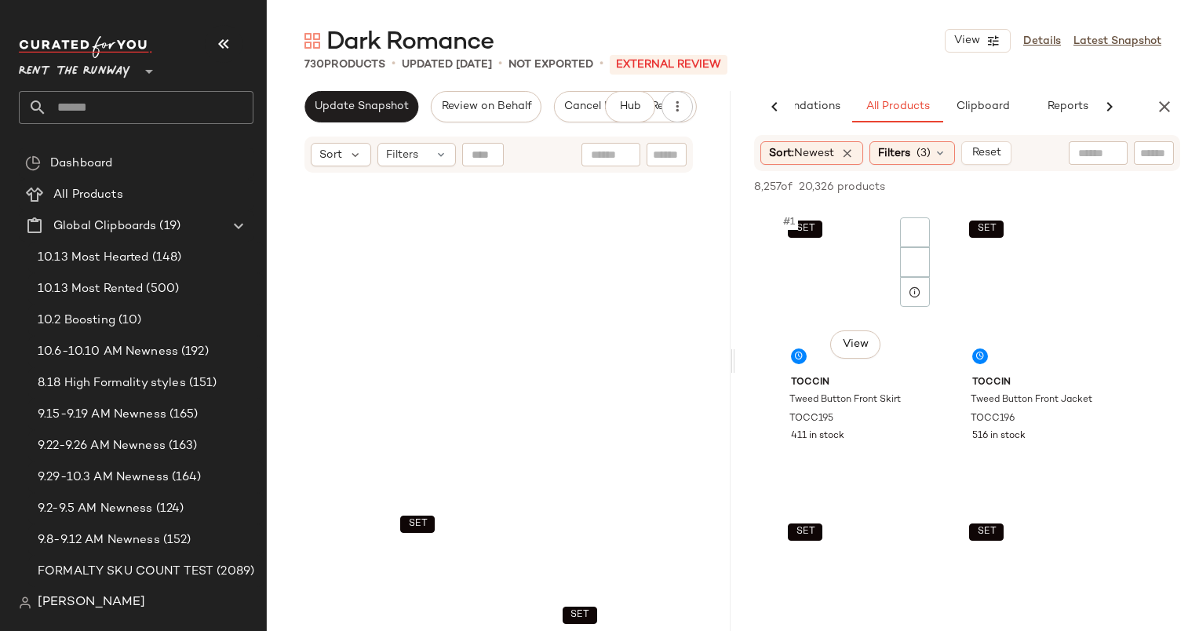
scroll to position [12800, 0]
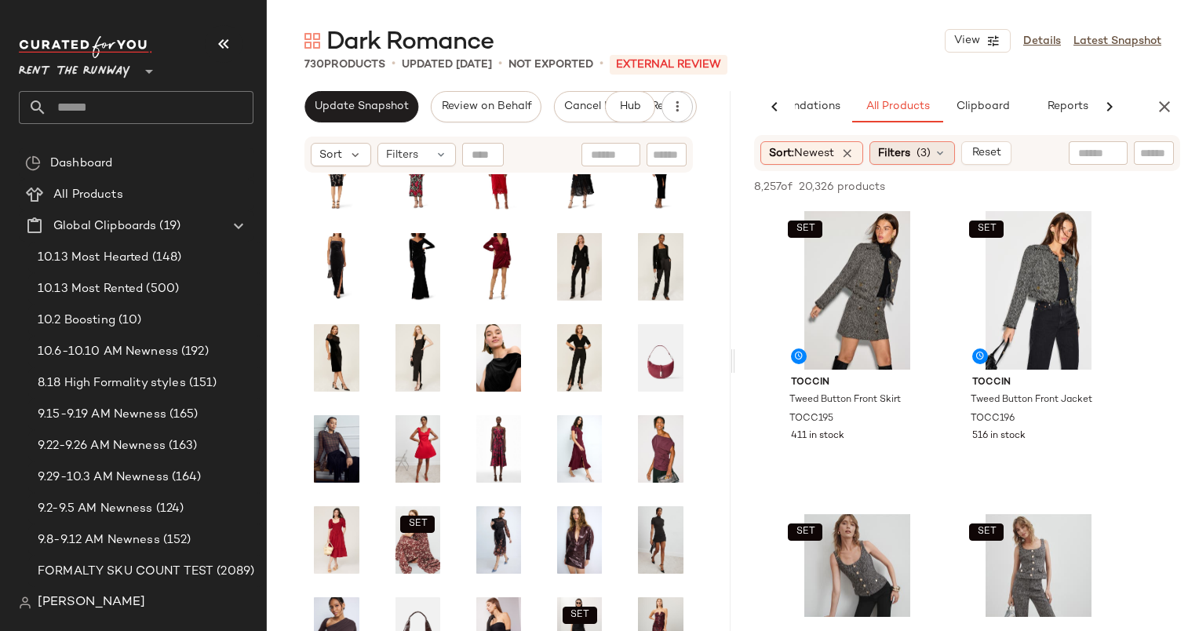
click at [903, 141] on div "Filters (3)" at bounding box center [913, 153] width 86 height 24
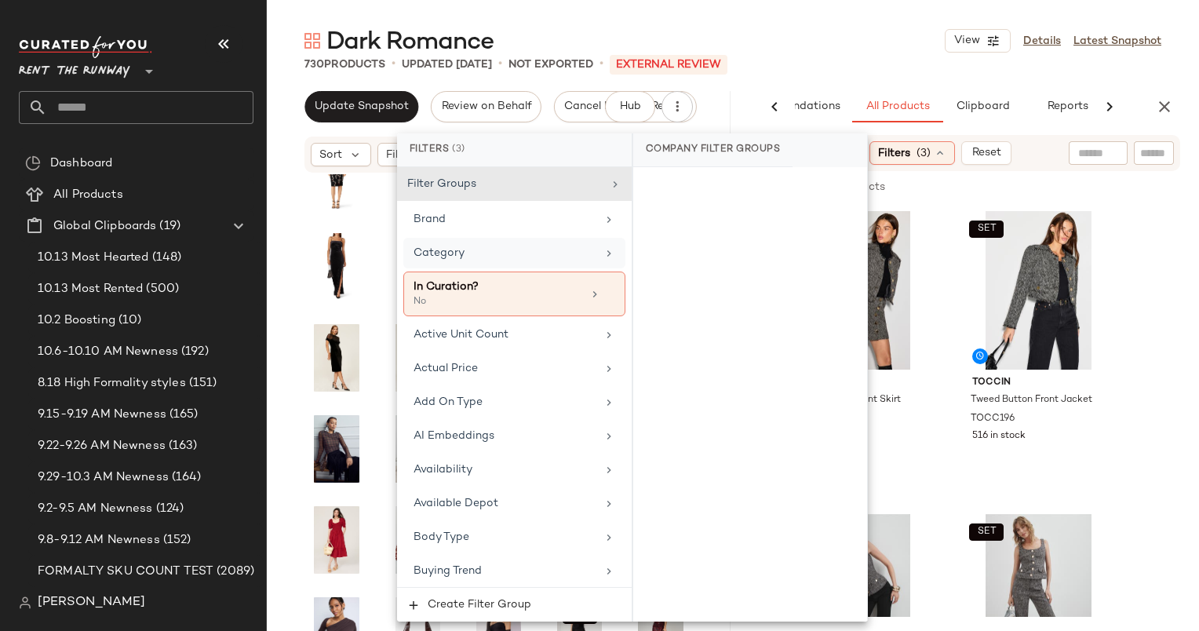
click at [518, 243] on div "Category" at bounding box center [514, 253] width 222 height 31
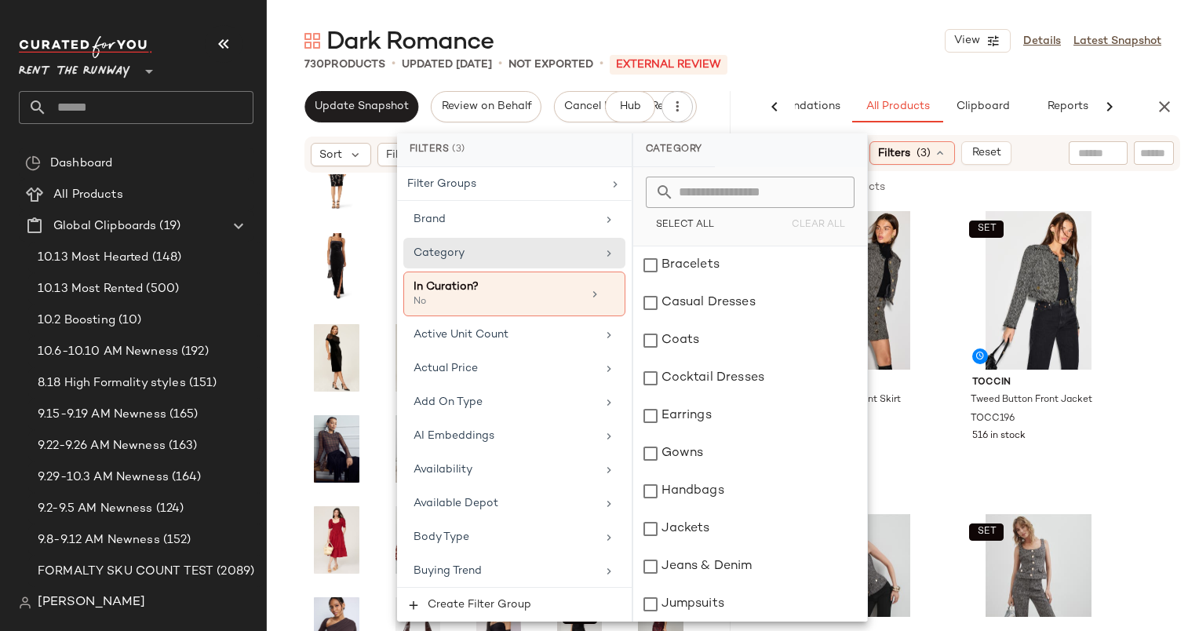
click at [671, 245] on div "Select All Clear All" at bounding box center [750, 206] width 234 height 79
click at [656, 252] on div "Bracelets" at bounding box center [750, 265] width 234 height 38
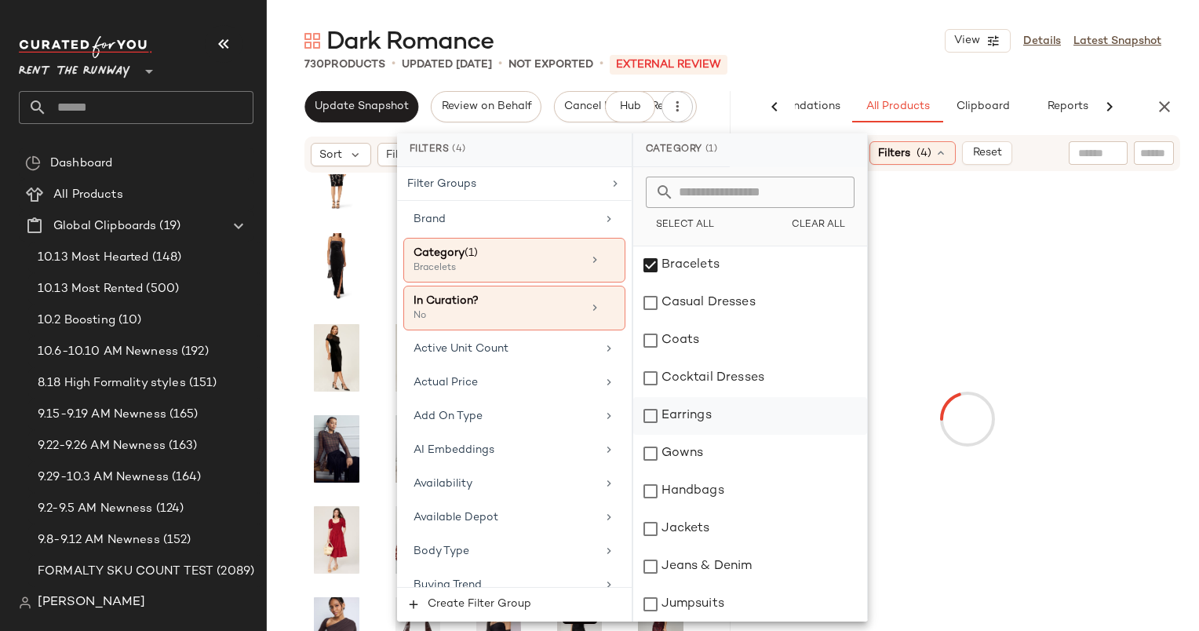
click at [697, 428] on div "Earrings" at bounding box center [750, 416] width 234 height 38
click at [728, 483] on div "Handbags" at bounding box center [750, 492] width 234 height 38
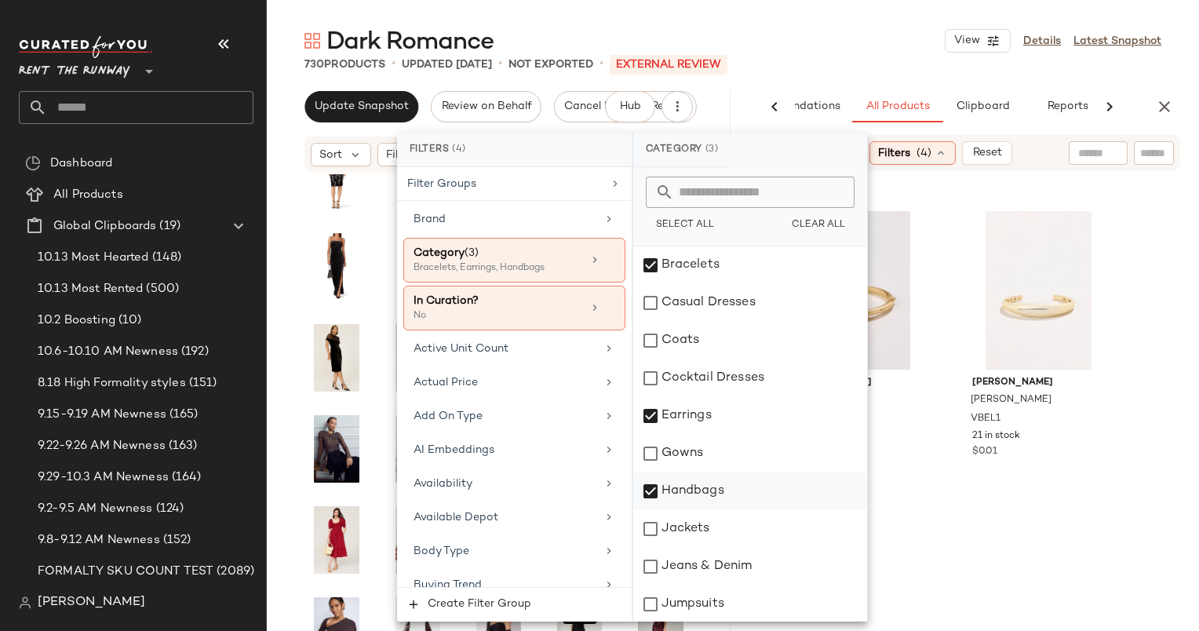
scroll to position [340, 0]
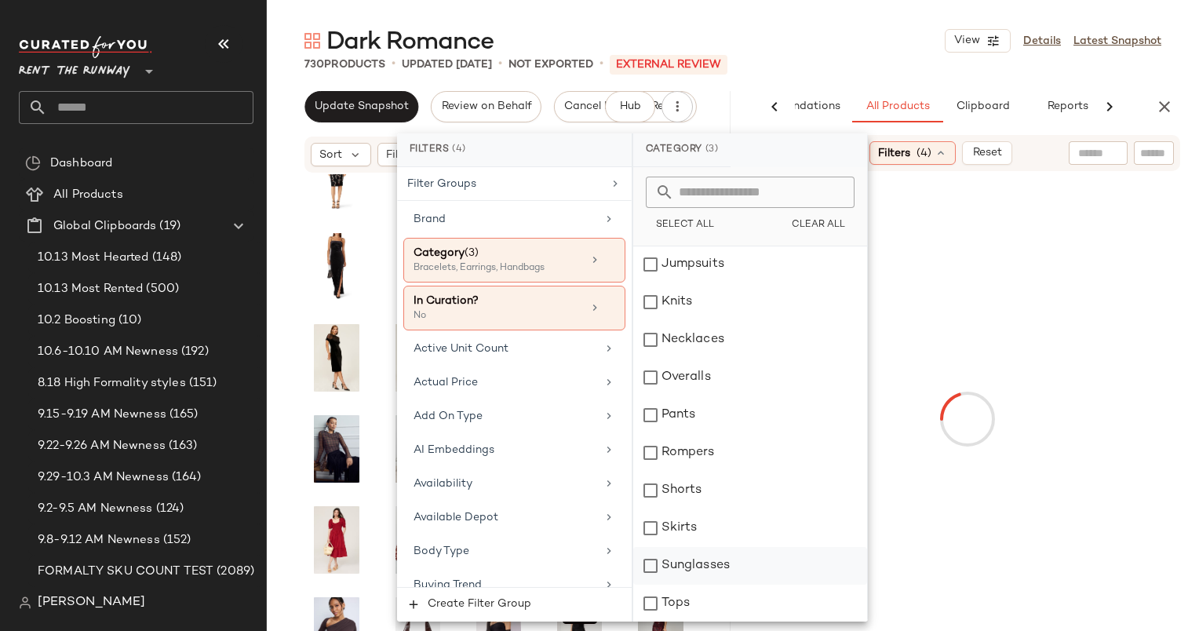
click at [732, 559] on div "Sunglasses" at bounding box center [750, 566] width 234 height 38
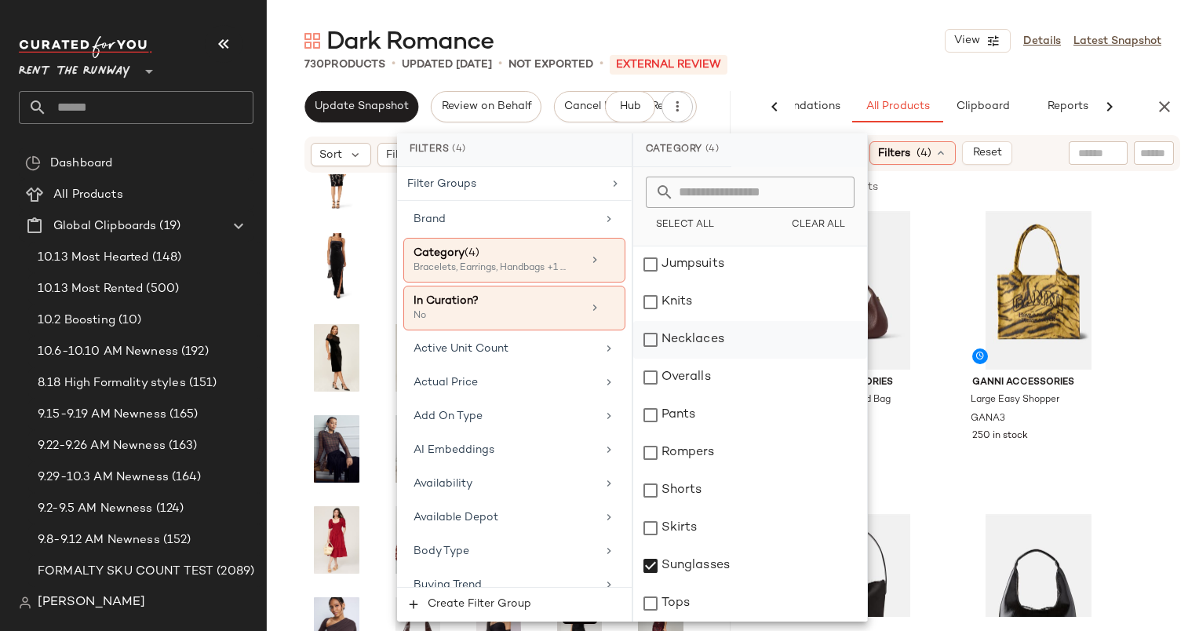
click at [716, 350] on div "Necklaces" at bounding box center [750, 340] width 234 height 38
click at [809, 60] on div "730 Products • updated Oct 13th • Not Exported • External REVIEW" at bounding box center [733, 65] width 932 height 16
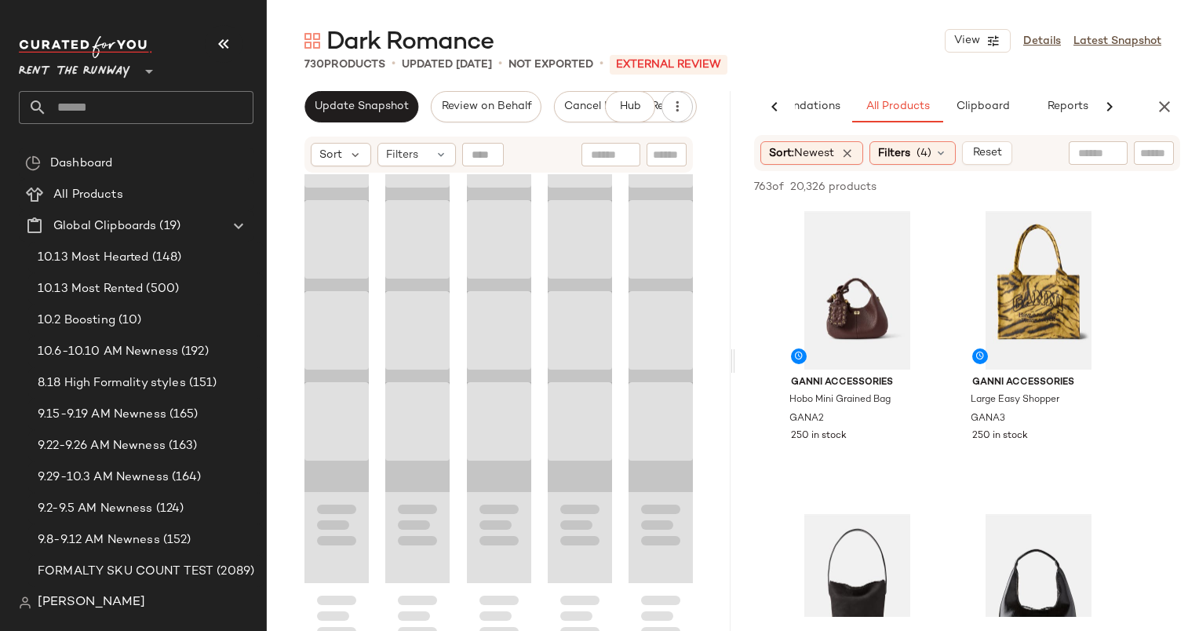
scroll to position [8681, 0]
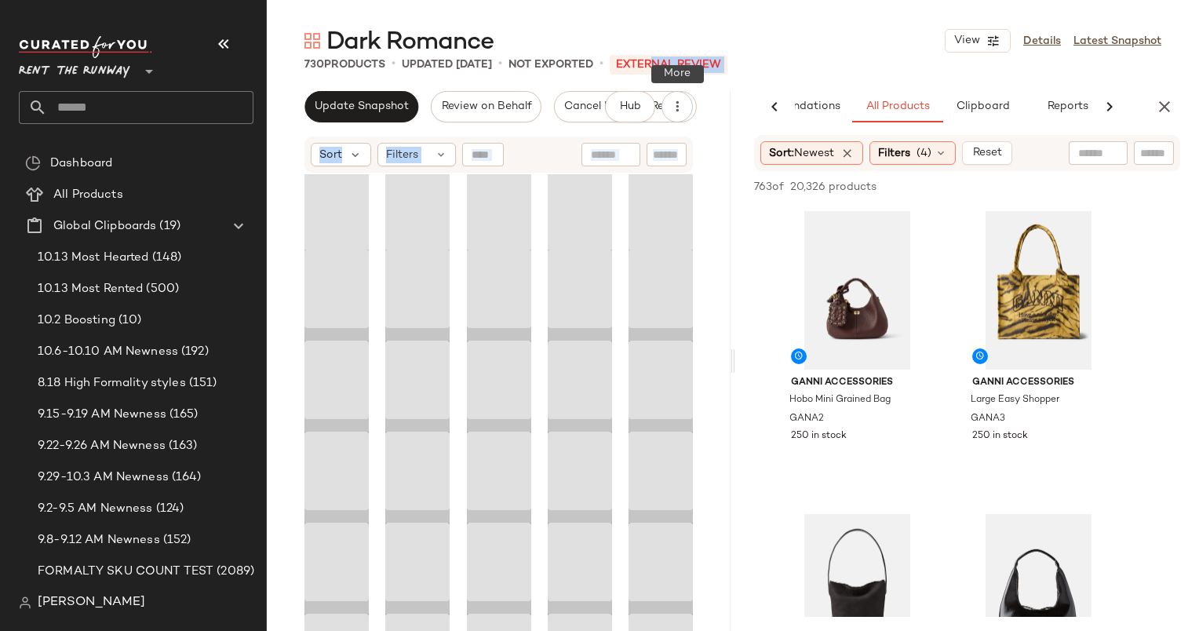
drag, startPoint x: 721, startPoint y: 505, endPoint x: 675, endPoint y: 68, distance: 440.3
click at [675, 68] on div "Dark Romance View Details Latest Snapshot 730 Products • updated Oct 13th • Not…" at bounding box center [733, 328] width 932 height 606
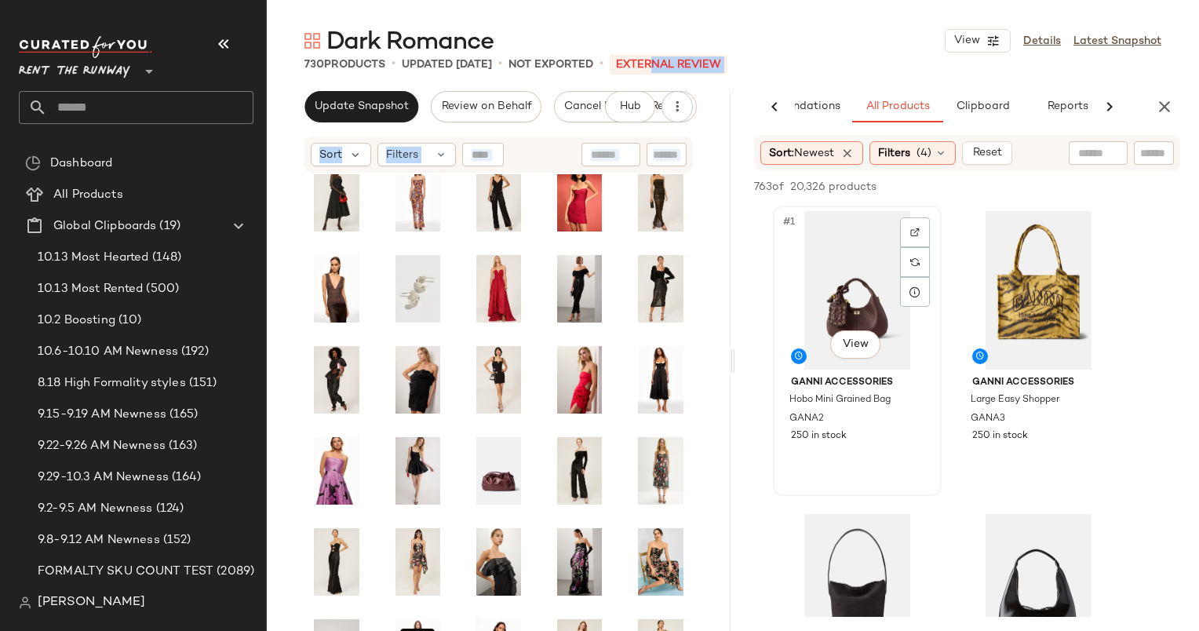
drag, startPoint x: 675, startPoint y: 68, endPoint x: 797, endPoint y: 254, distance: 223.4
click at [797, 254] on div "#1 View" at bounding box center [858, 290] width 158 height 159
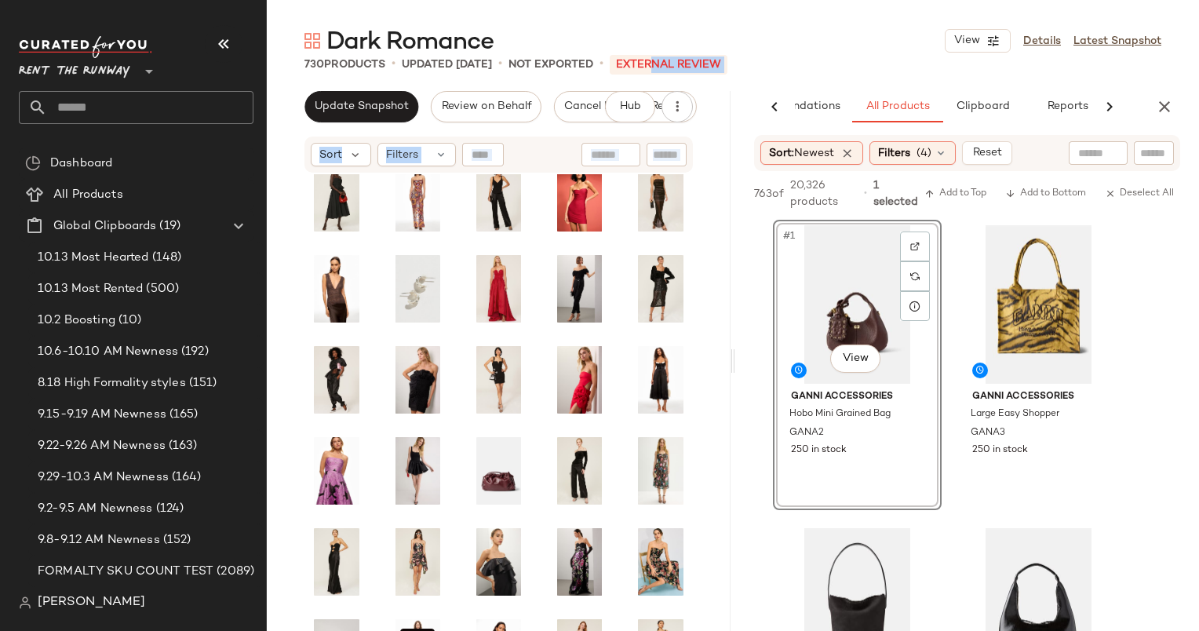
click at [721, 508] on div "SET" at bounding box center [499, 422] width 464 height 496
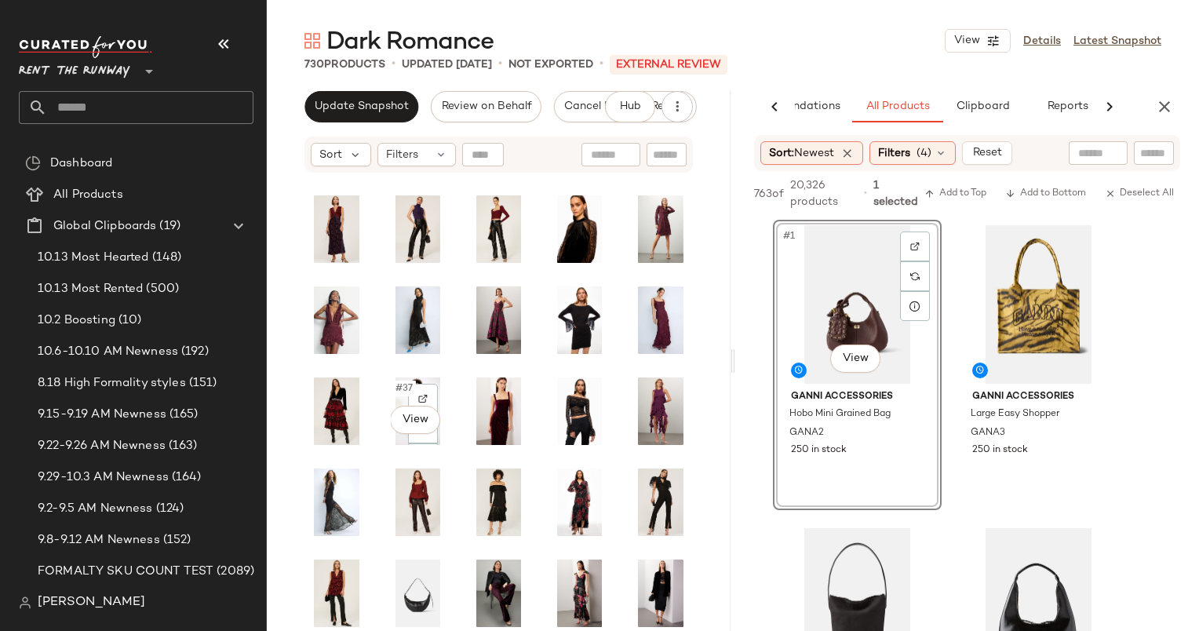
scroll to position [457, 0]
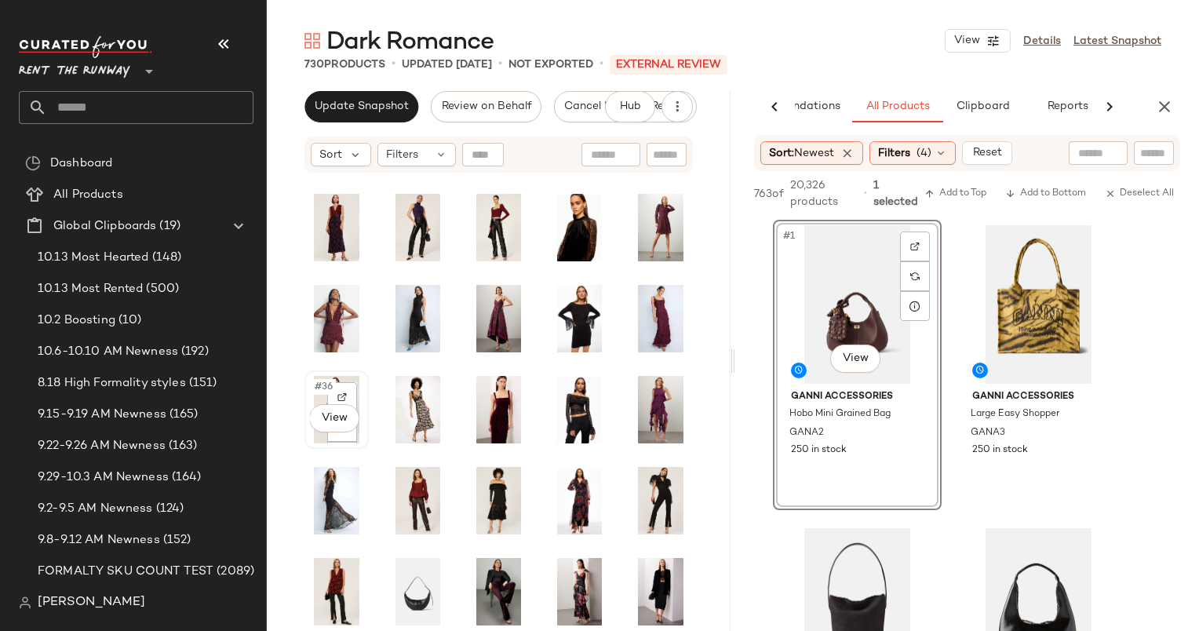
click at [316, 399] on div "#36 View" at bounding box center [336, 410] width 53 height 68
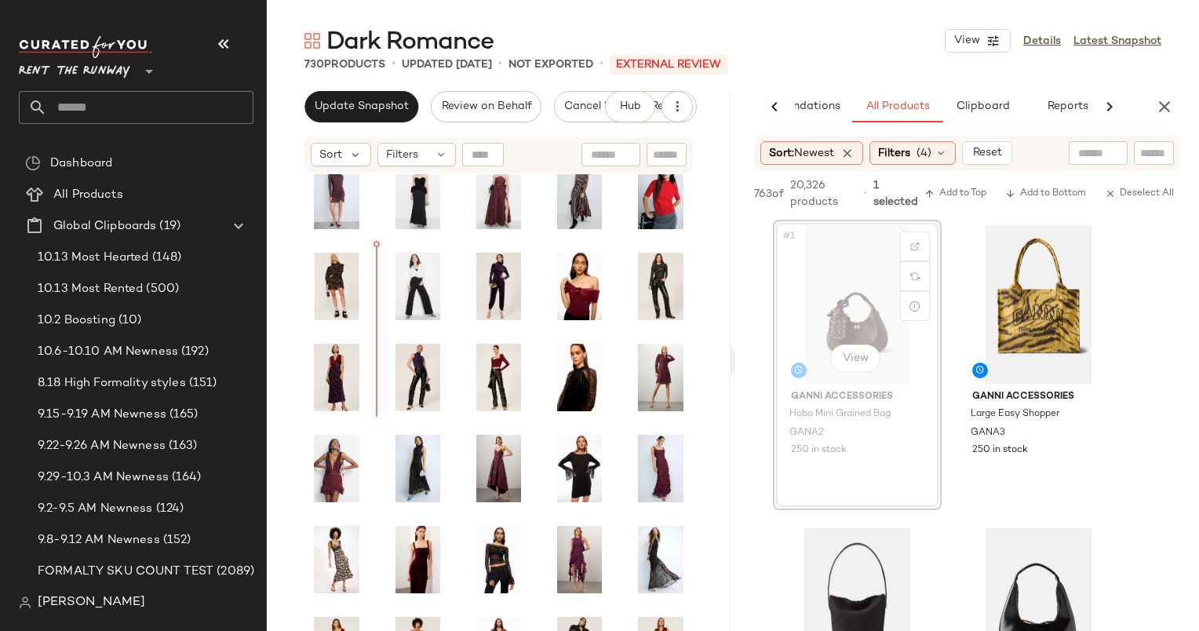
scroll to position [302, 0]
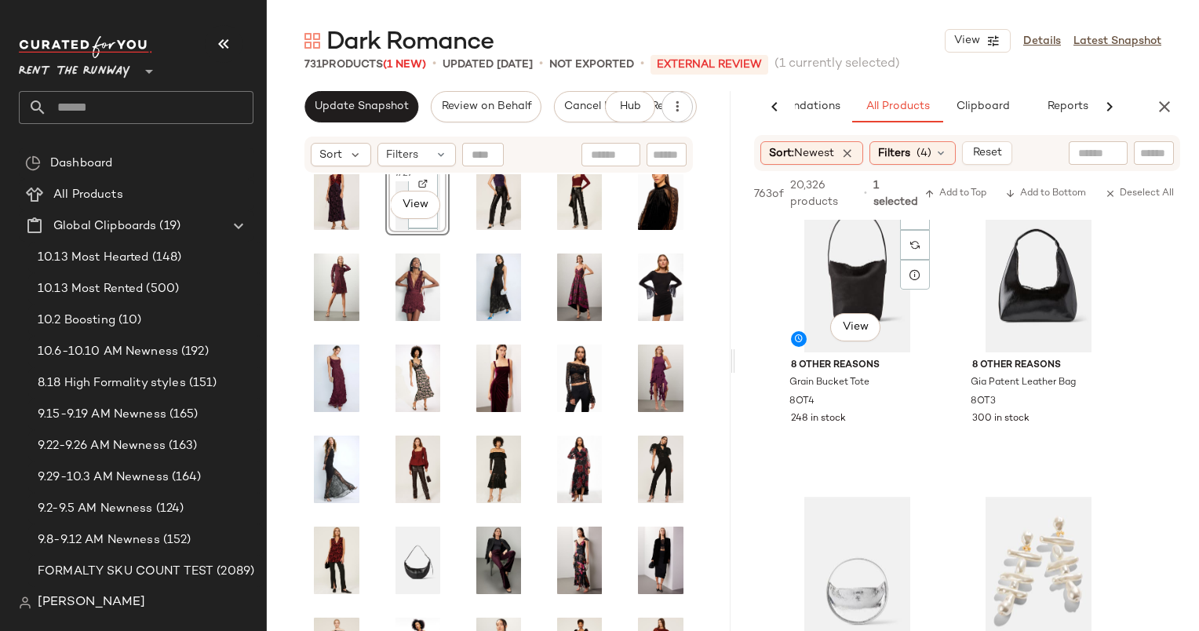
scroll to position [335, 0]
click at [634, 436] on div "#45 View" at bounding box center [660, 470] width 53 height 68
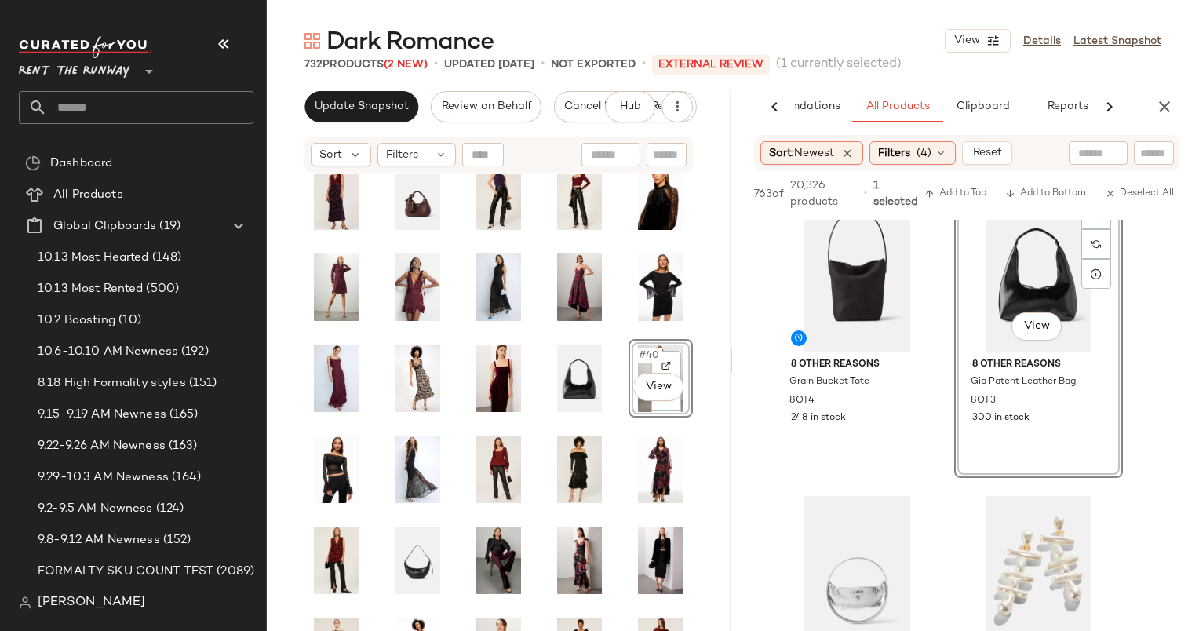
click at [691, 359] on div "#40 View" at bounding box center [499, 422] width 464 height 496
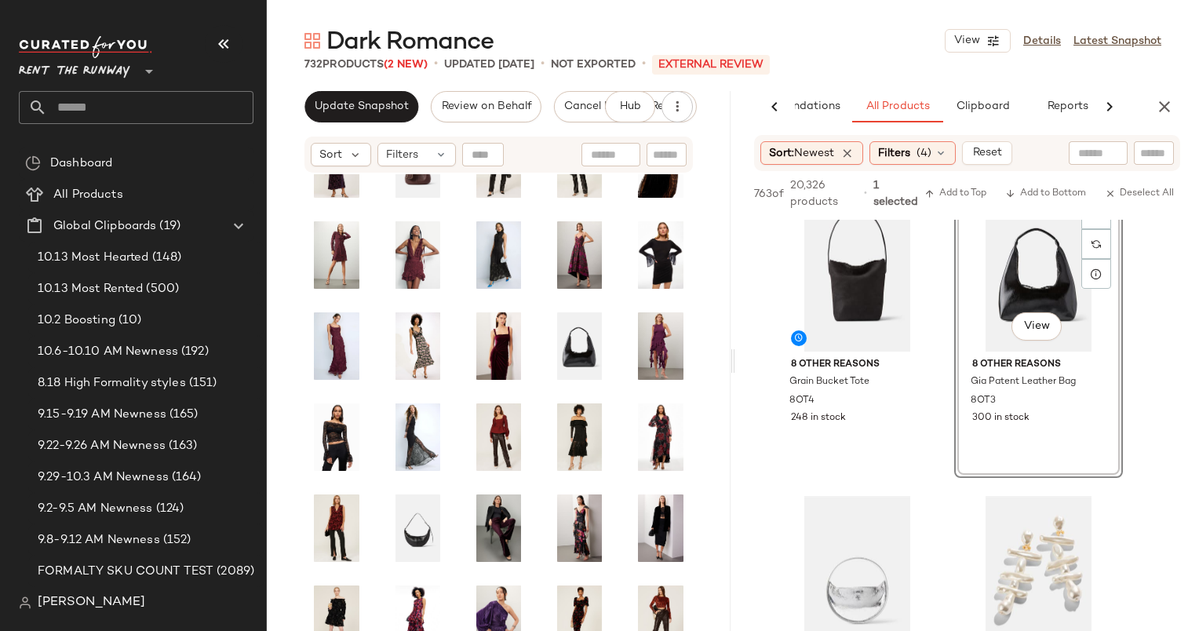
scroll to position [521, 0]
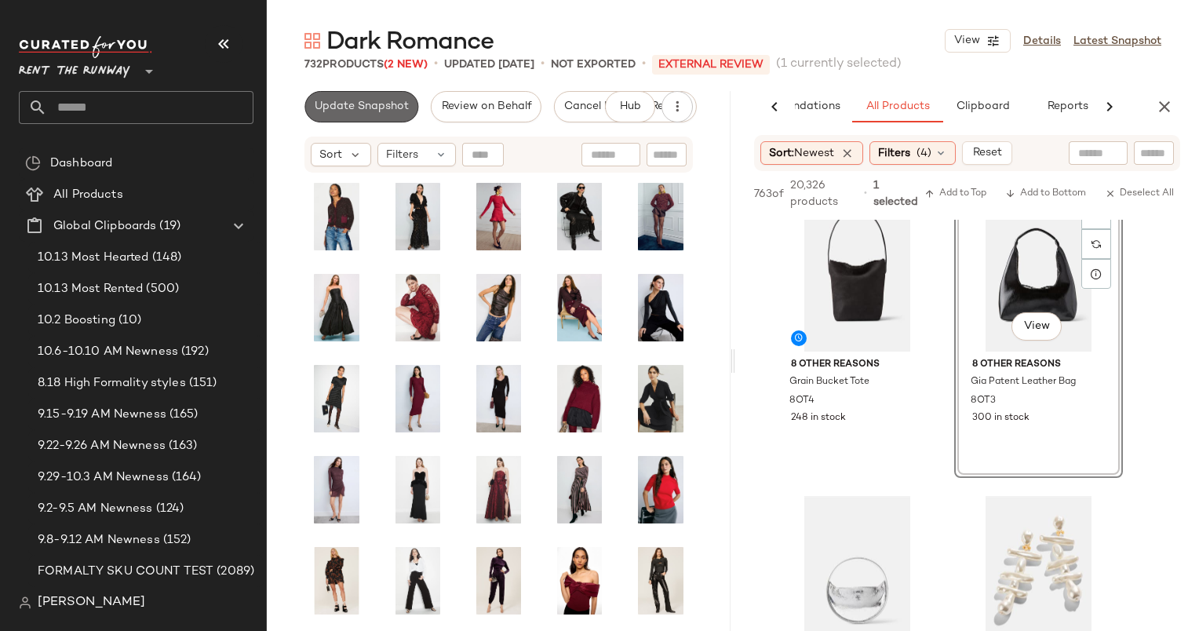
click at [364, 105] on span "Update Snapshot" at bounding box center [361, 106] width 95 height 13
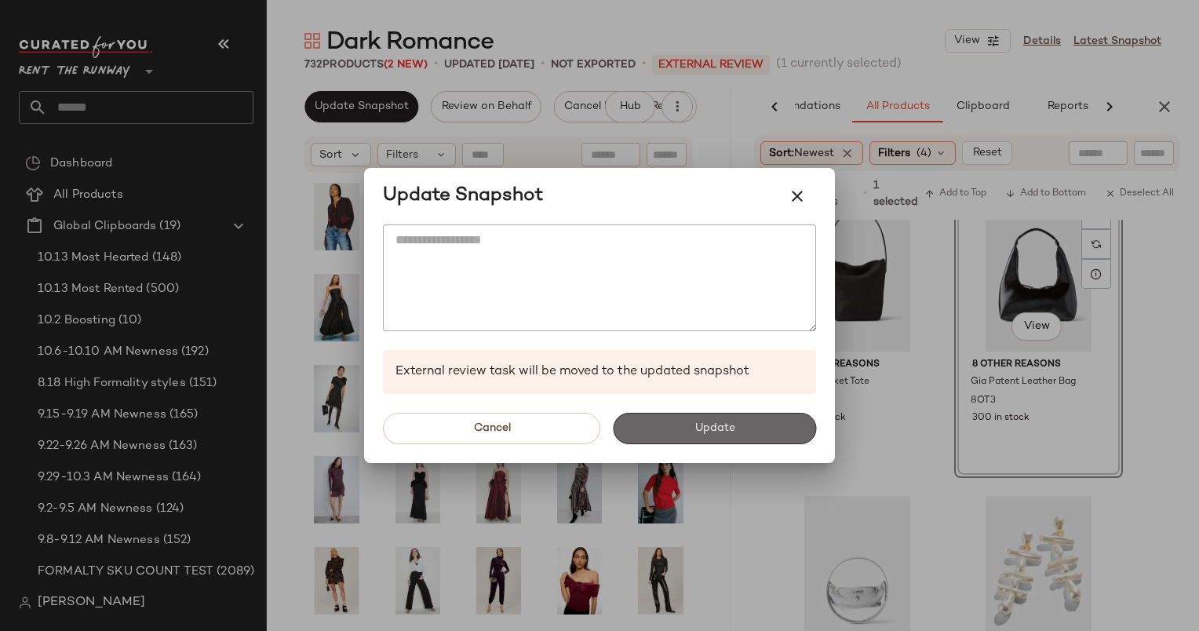
click at [679, 425] on button "Update" at bounding box center [714, 428] width 203 height 31
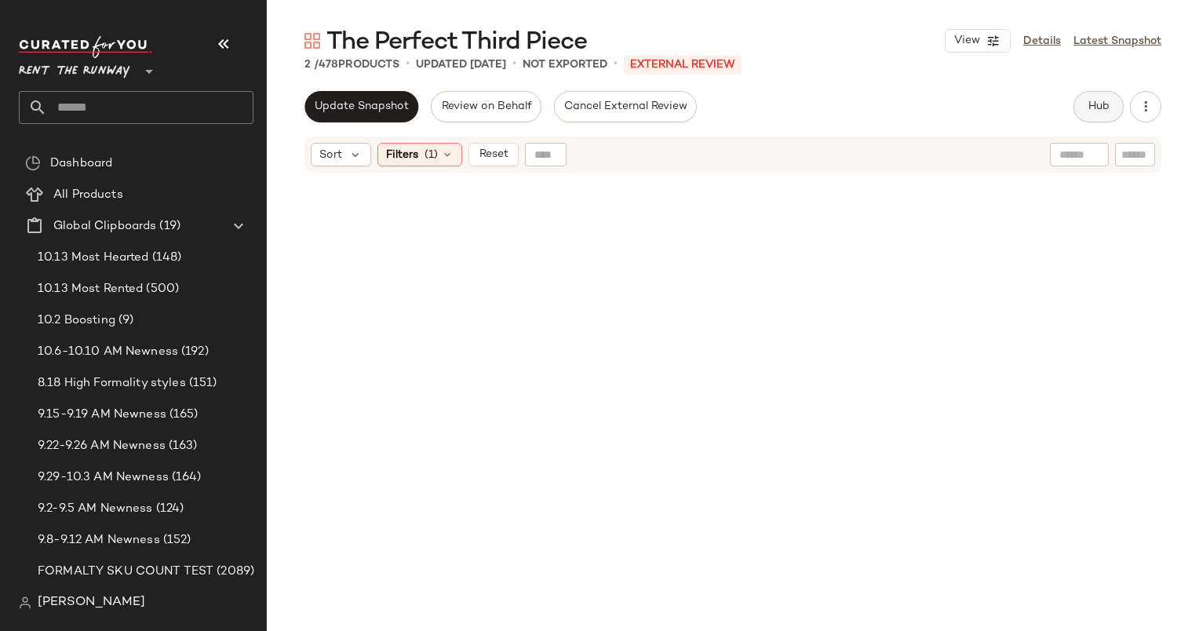
click at [1101, 104] on span "Hub" at bounding box center [1099, 106] width 22 height 13
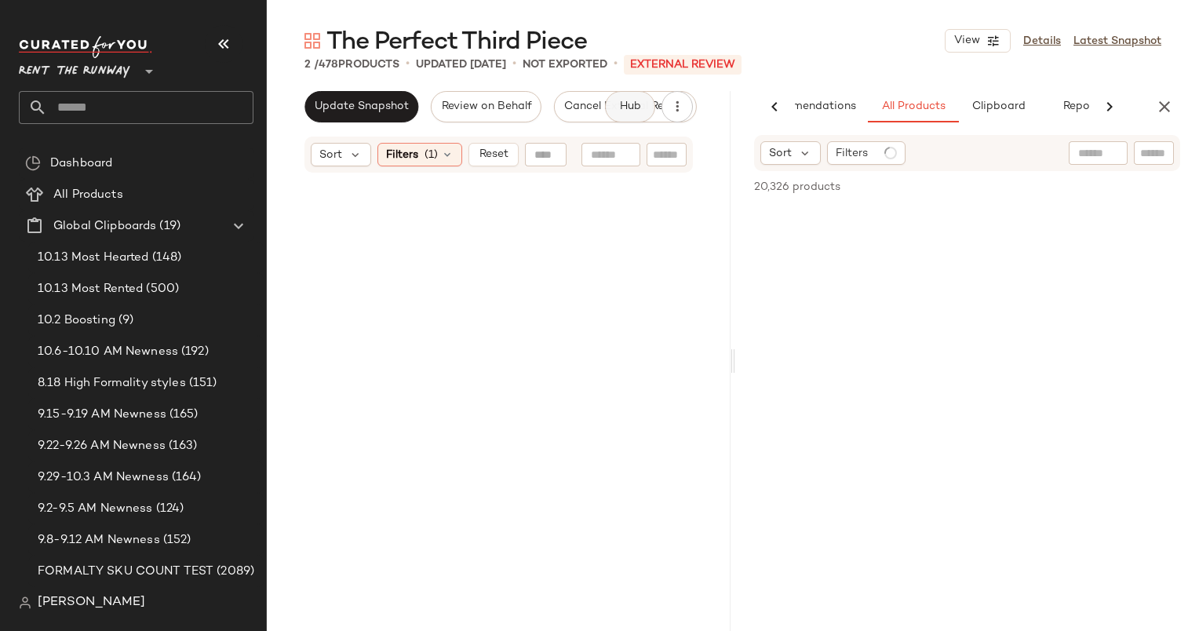
scroll to position [0, 65]
click at [490, 137] on div "Sort Filters (1) Reset" at bounding box center [499, 155] width 389 height 36
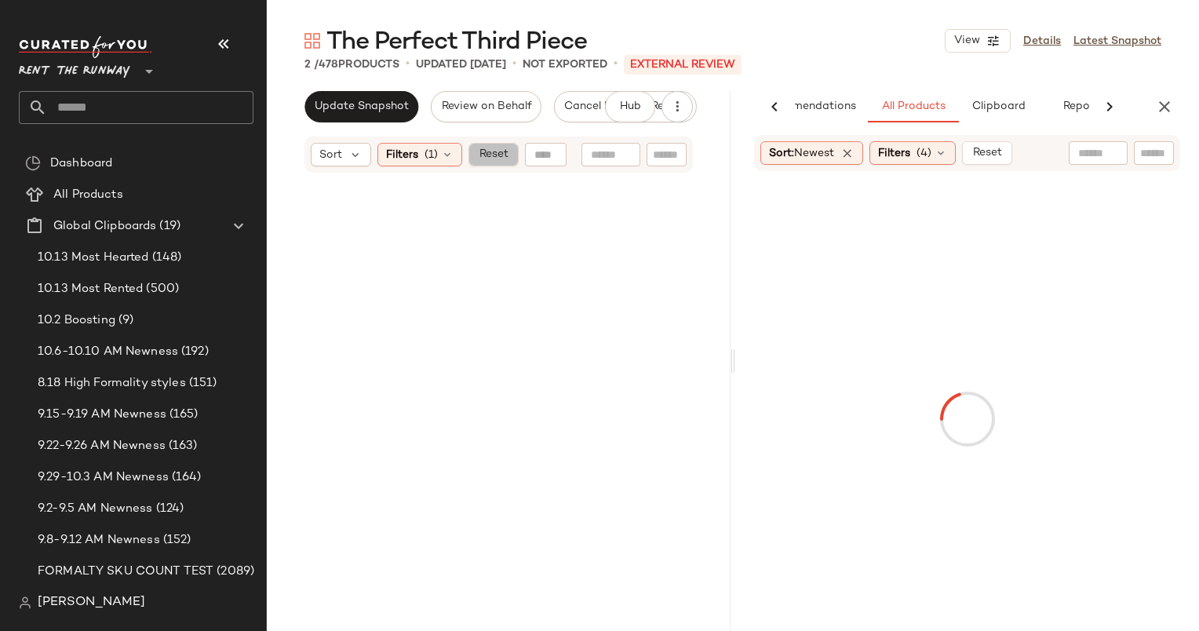
click at [498, 149] on span "Reset" at bounding box center [493, 154] width 30 height 13
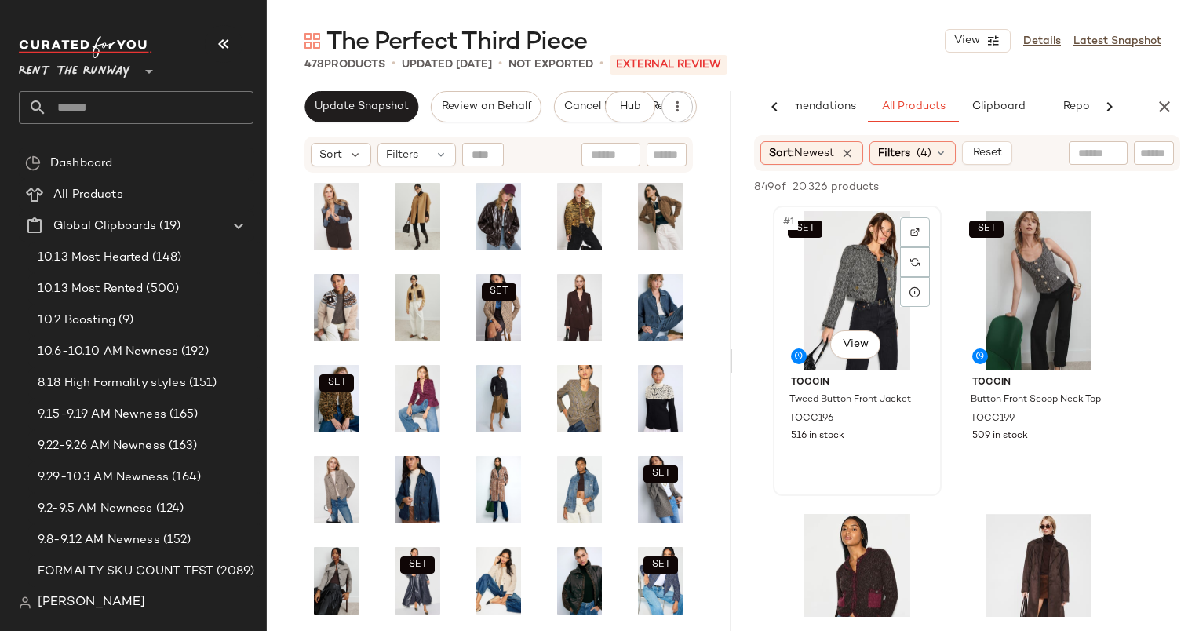
click at [852, 292] on div "SET #1 View" at bounding box center [858, 290] width 158 height 159
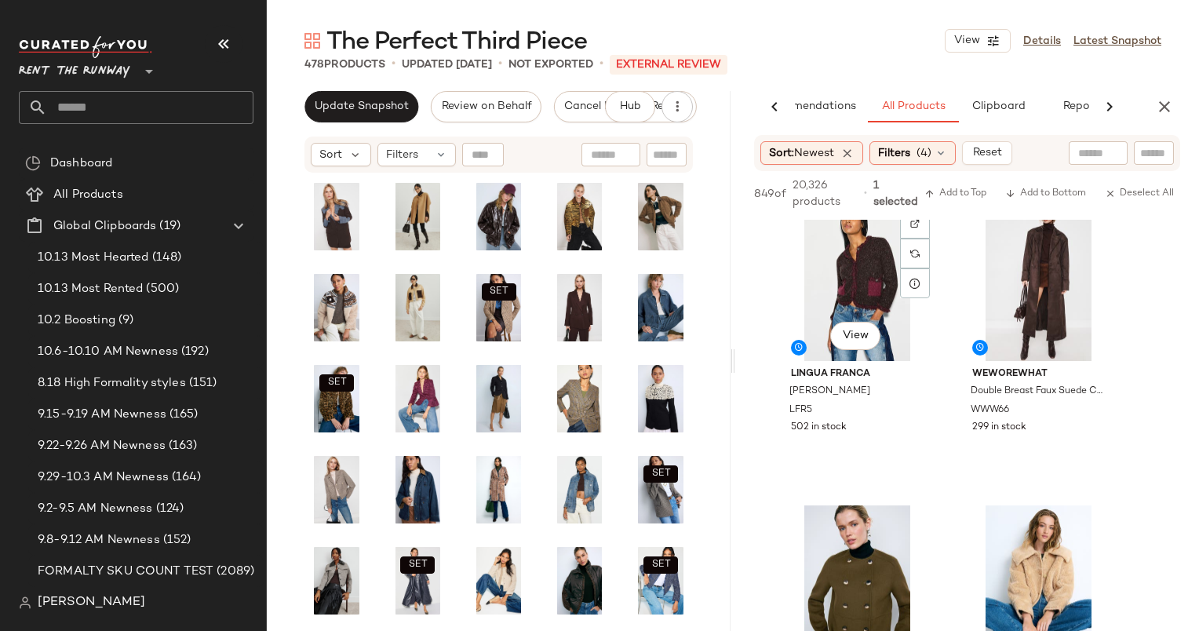
click at [852, 292] on div "#3 View" at bounding box center [858, 282] width 158 height 159
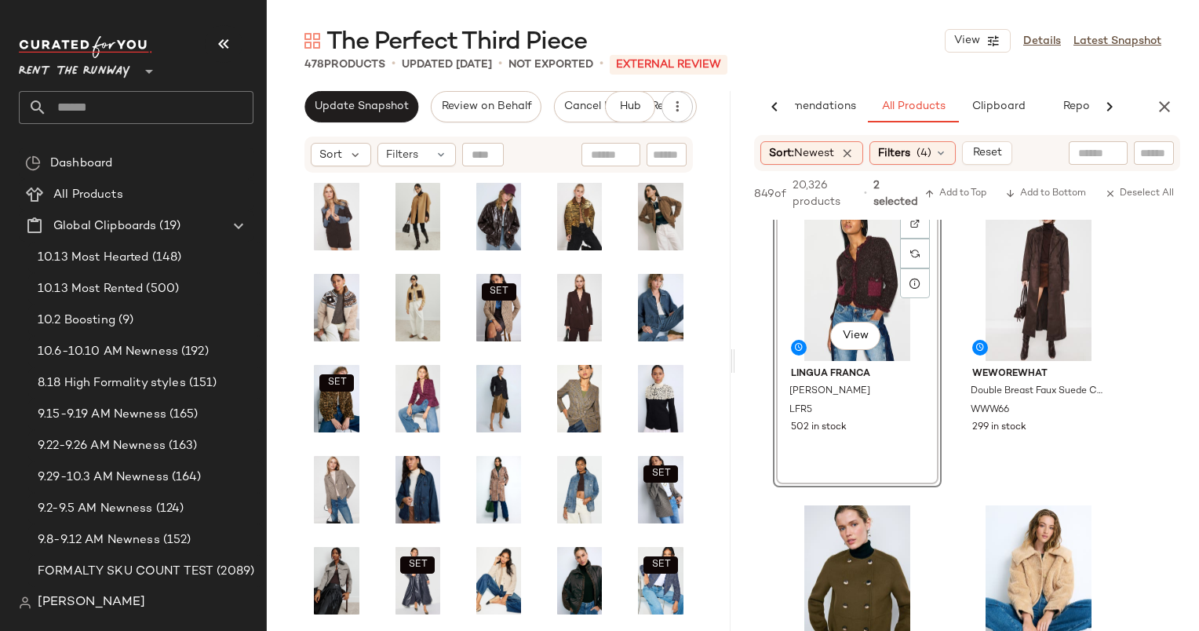
scroll to position [394, 0]
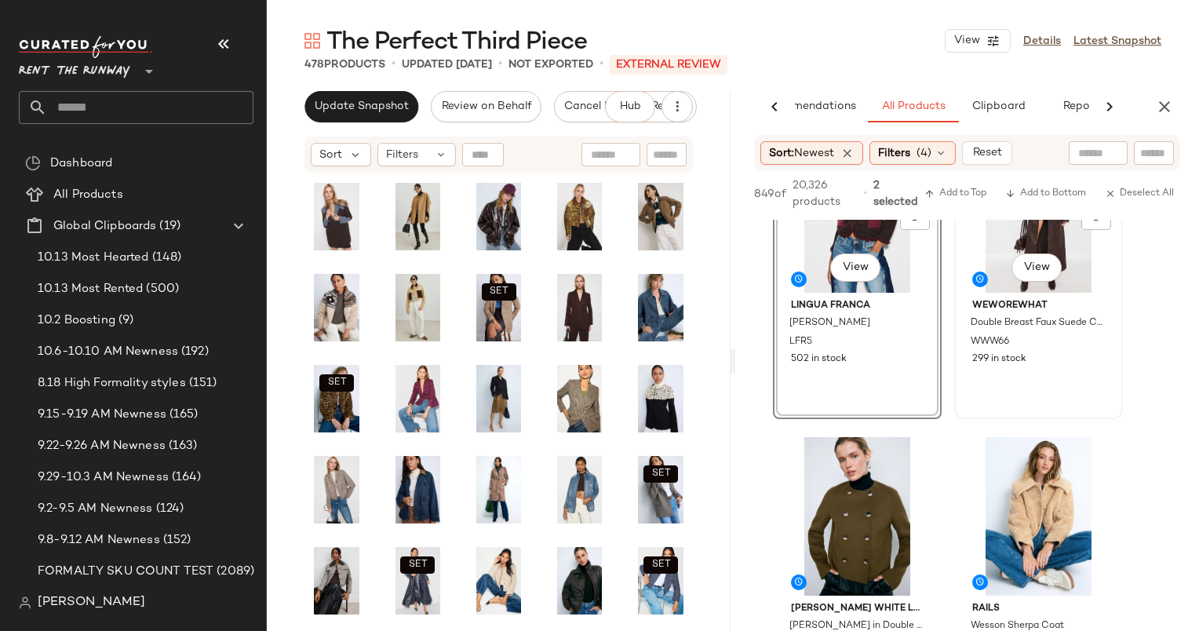
click at [1000, 243] on div "#4 View" at bounding box center [1039, 213] width 158 height 159
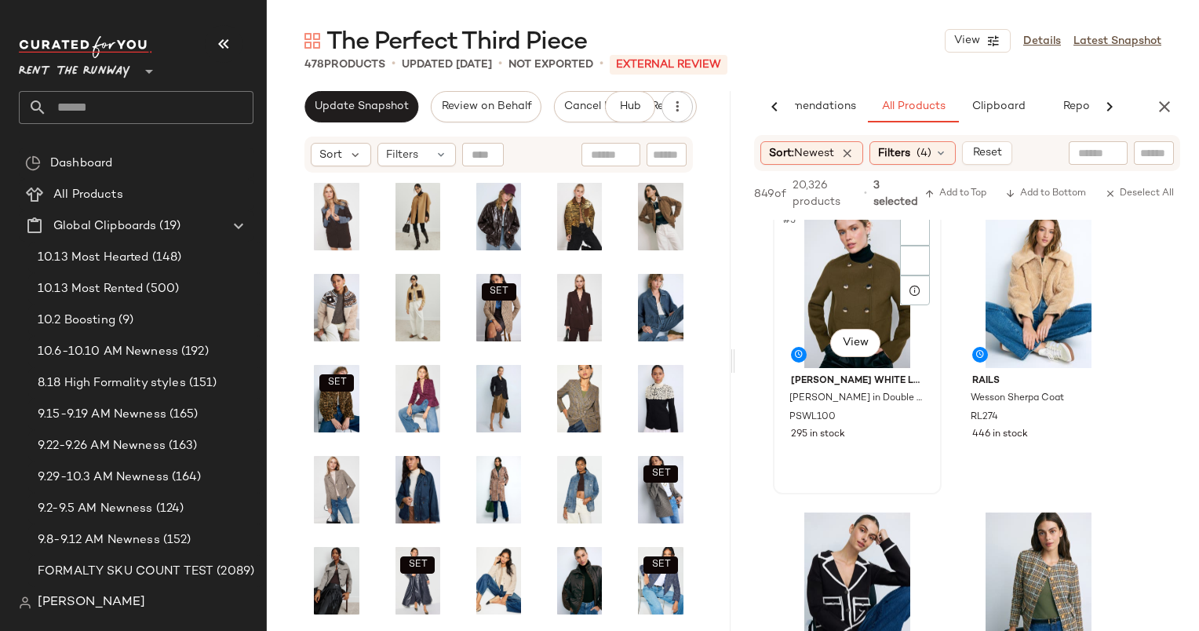
click at [868, 267] on div "#5 View" at bounding box center [858, 289] width 158 height 159
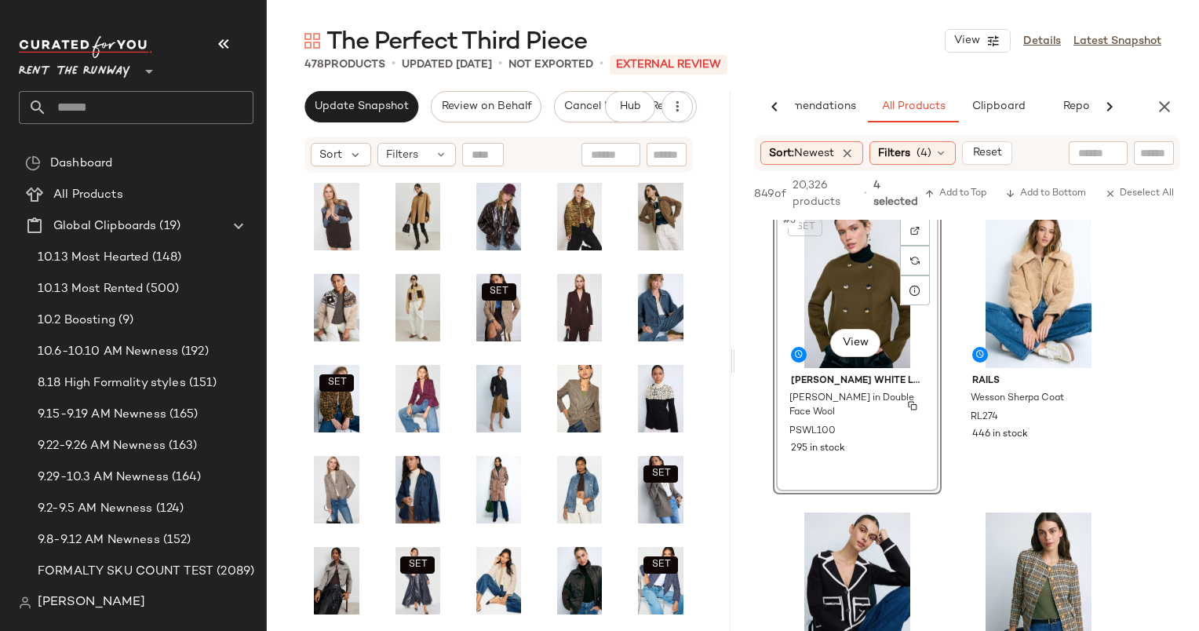
scroll to position [766, 0]
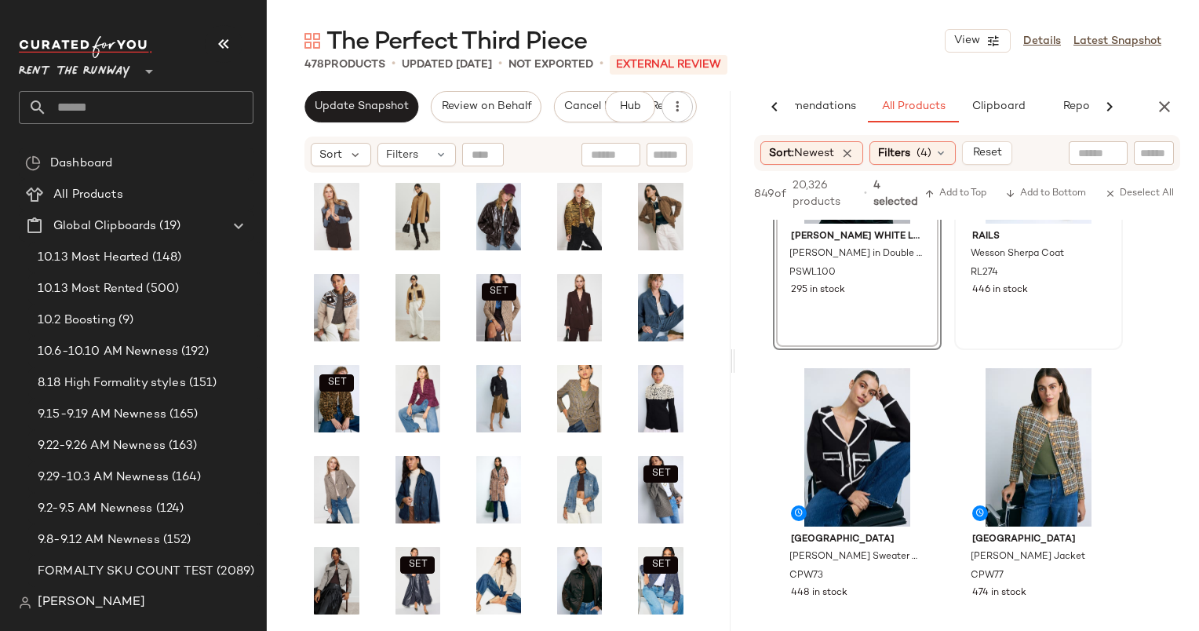
click at [1053, 319] on div "#6 View Rails Wesson Sherpa Coat RL274 446 in stock" at bounding box center [1039, 204] width 166 height 287
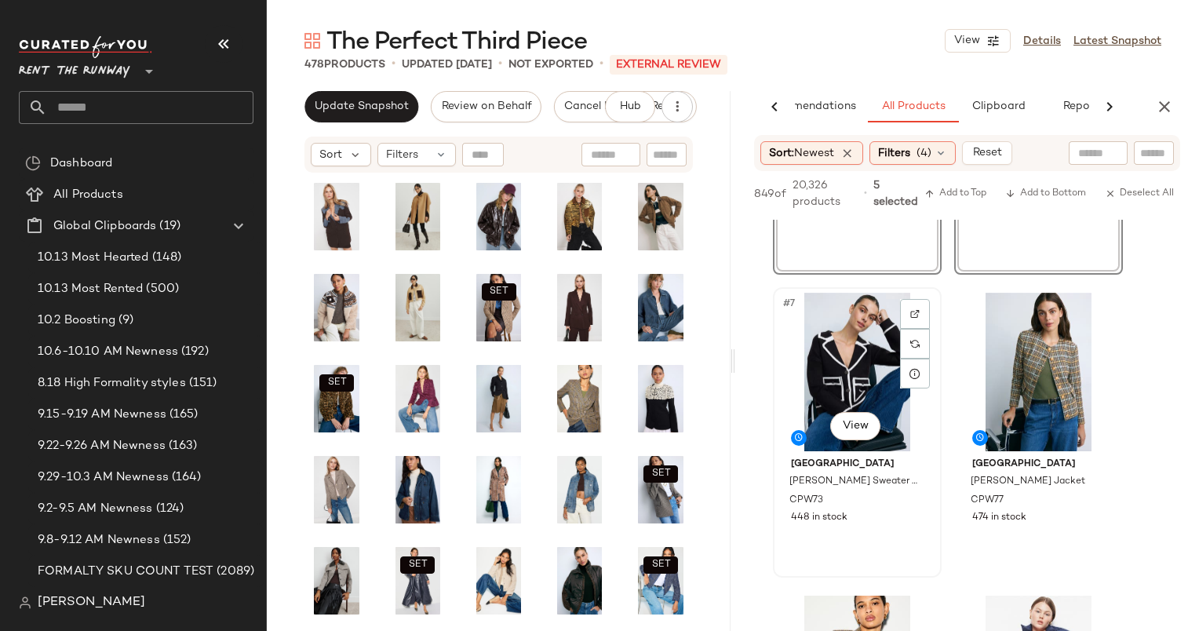
click at [833, 358] on div "#7 View" at bounding box center [858, 372] width 158 height 159
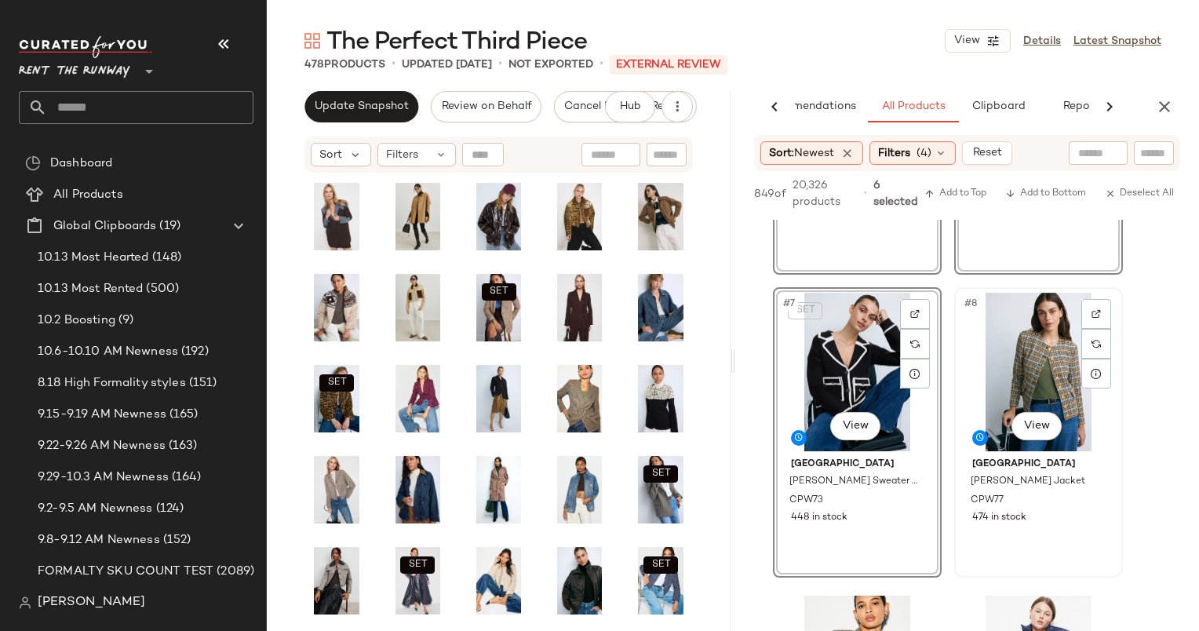
click at [988, 345] on div "#8 View" at bounding box center [1039, 372] width 158 height 159
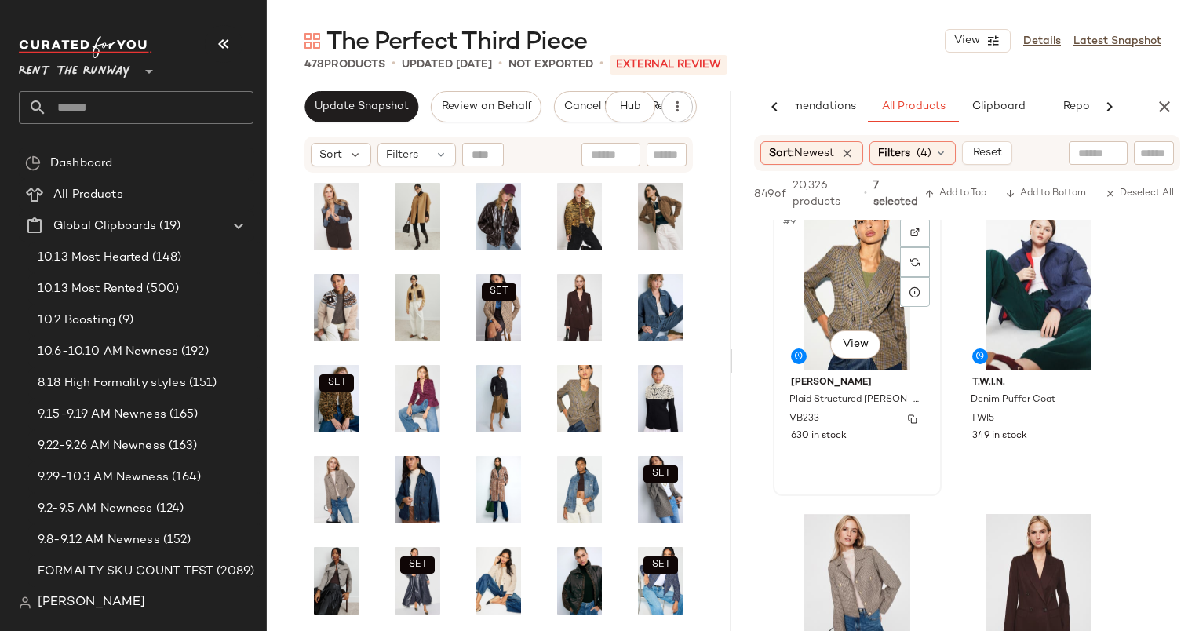
scroll to position [1237, 0]
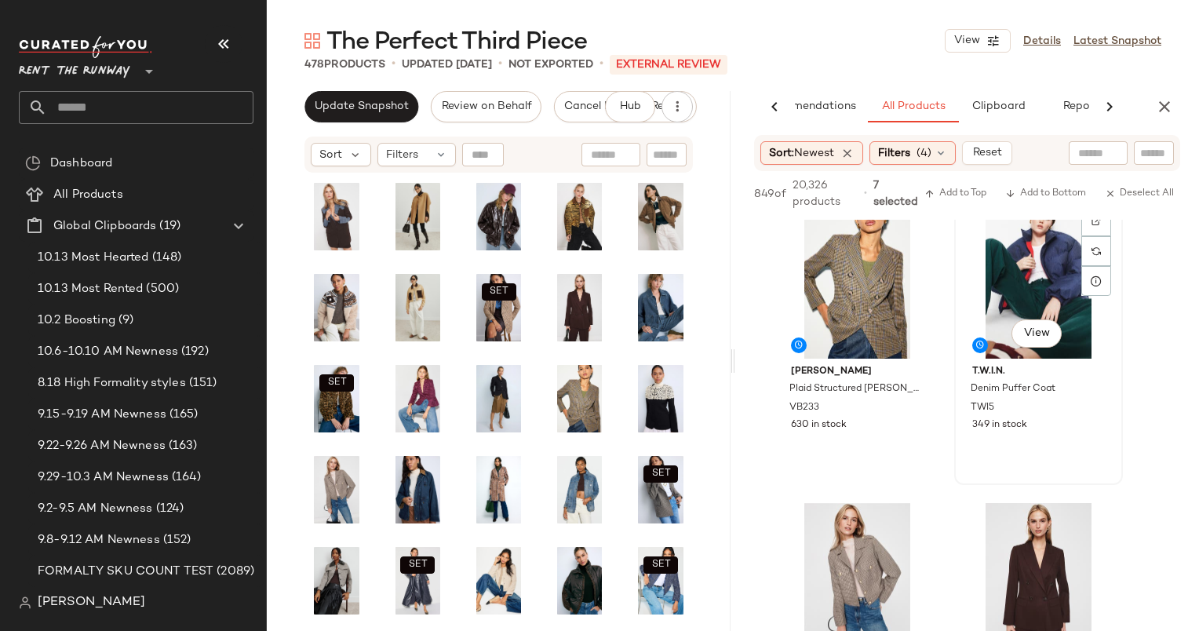
click at [1006, 298] on div "#10 View" at bounding box center [1039, 279] width 158 height 159
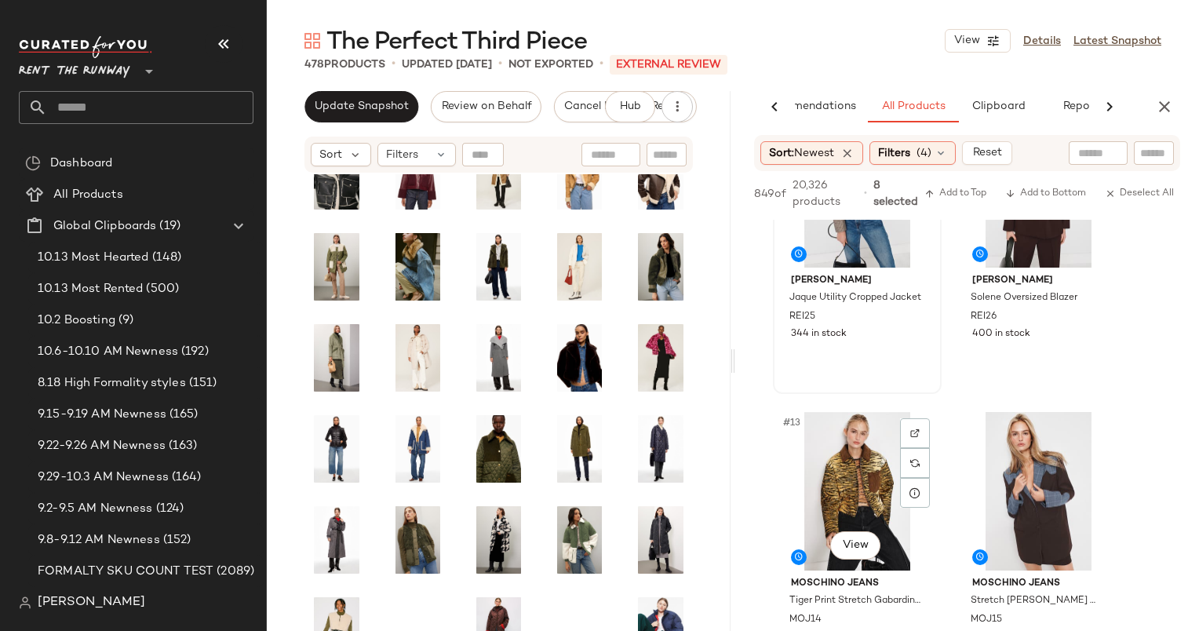
scroll to position [1655, 0]
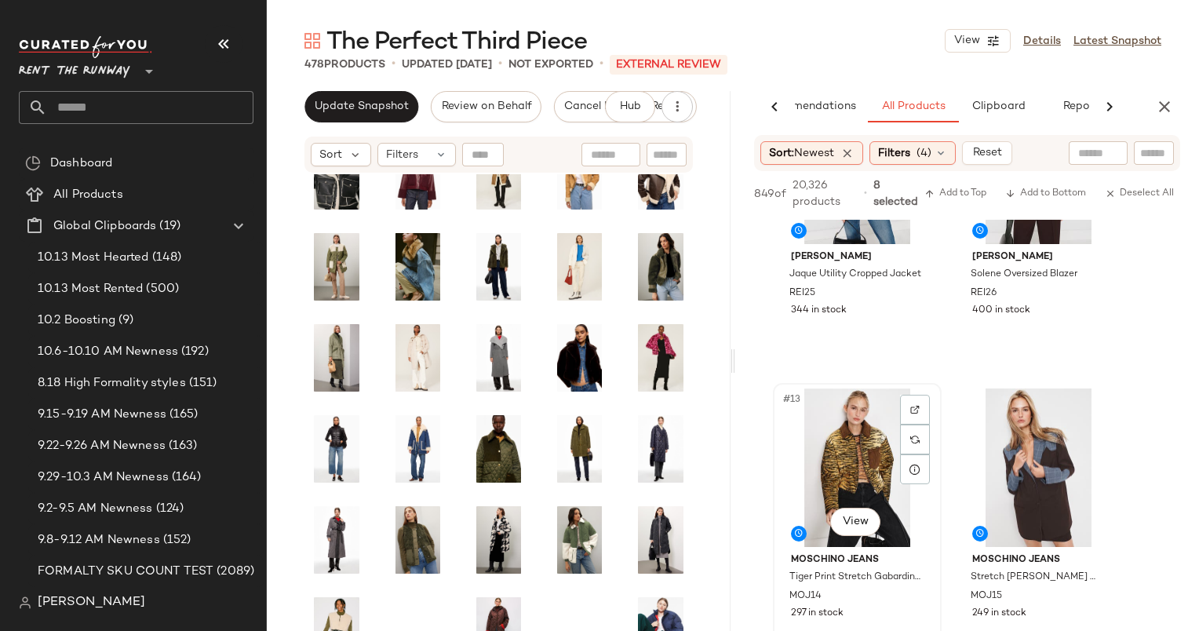
click at [838, 427] on div "#13 View" at bounding box center [858, 468] width 158 height 159
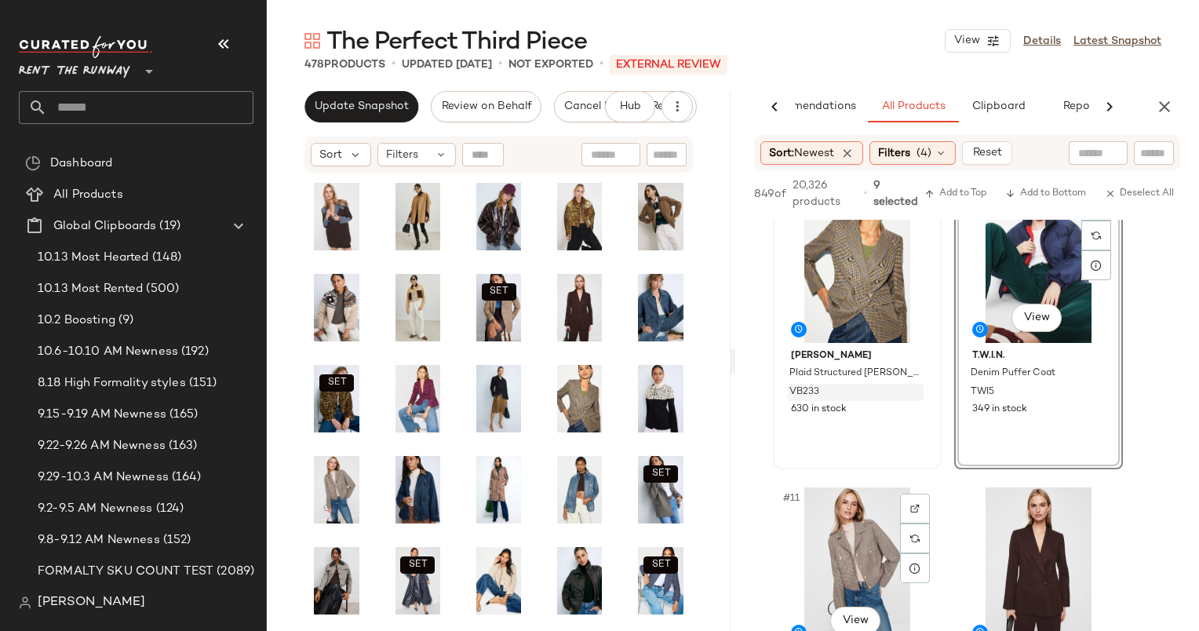
scroll to position [1168, 0]
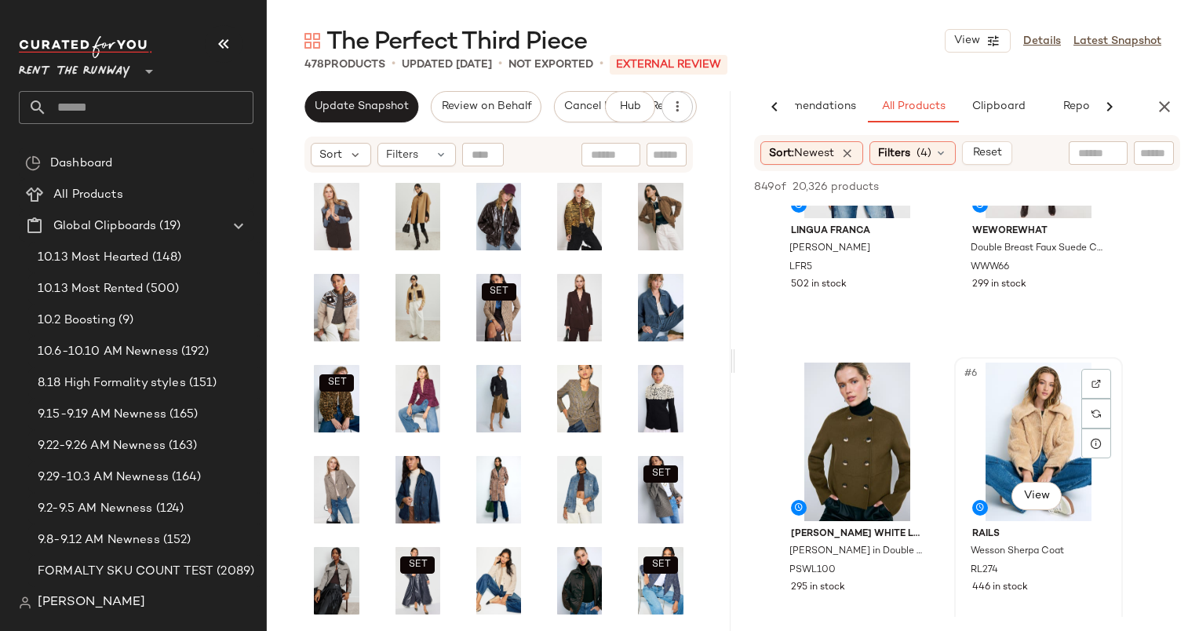
scroll to position [688, 0]
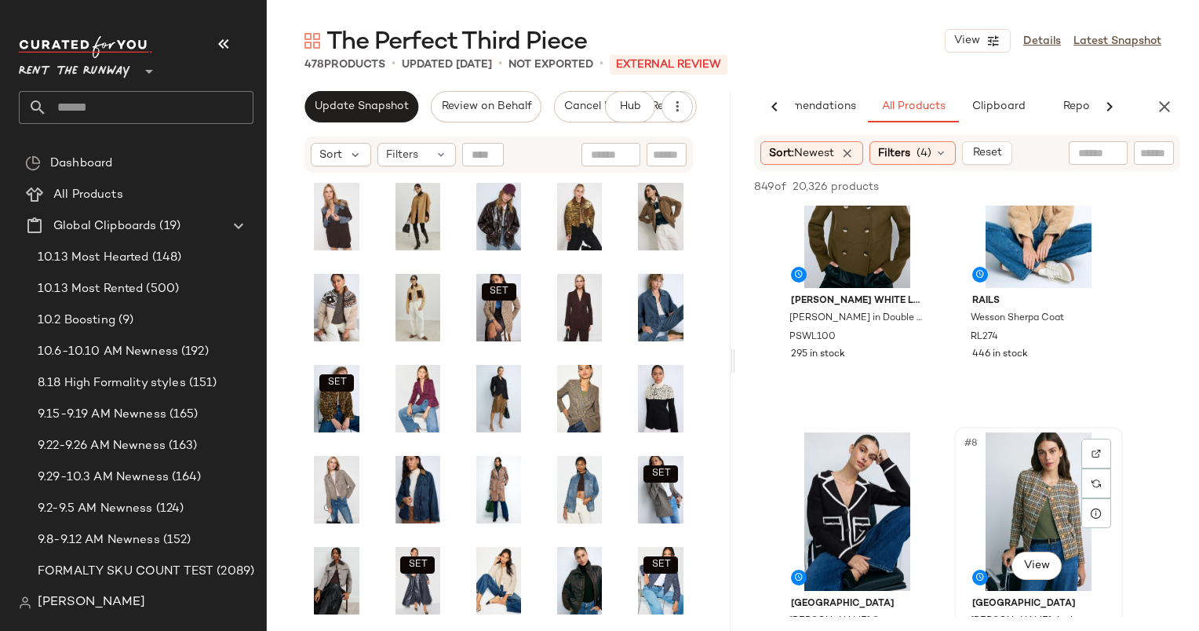
click at [1031, 476] on div "#8 View" at bounding box center [1039, 511] width 158 height 159
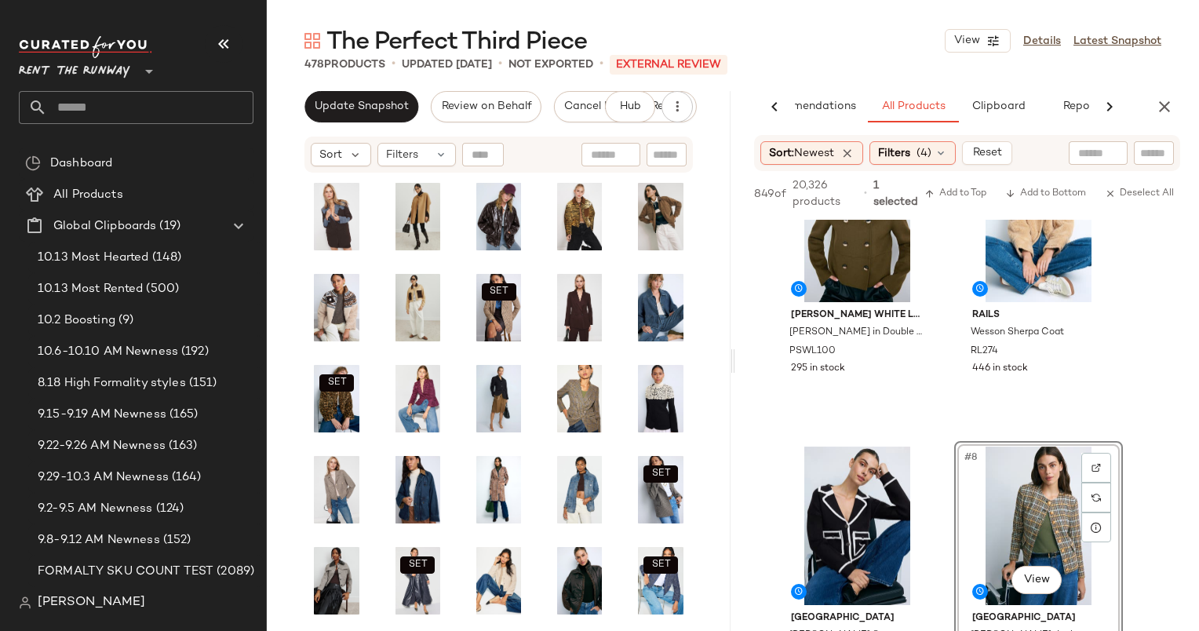
scroll to position [932, 0]
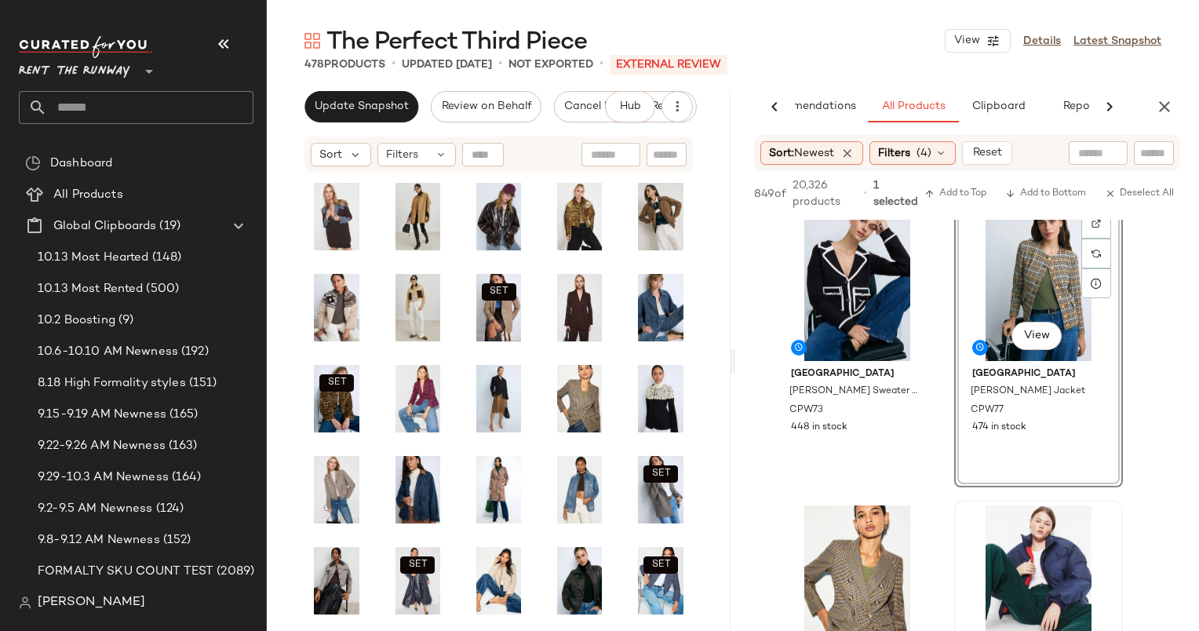
click at [1048, 614] on div at bounding box center [1039, 584] width 158 height 159
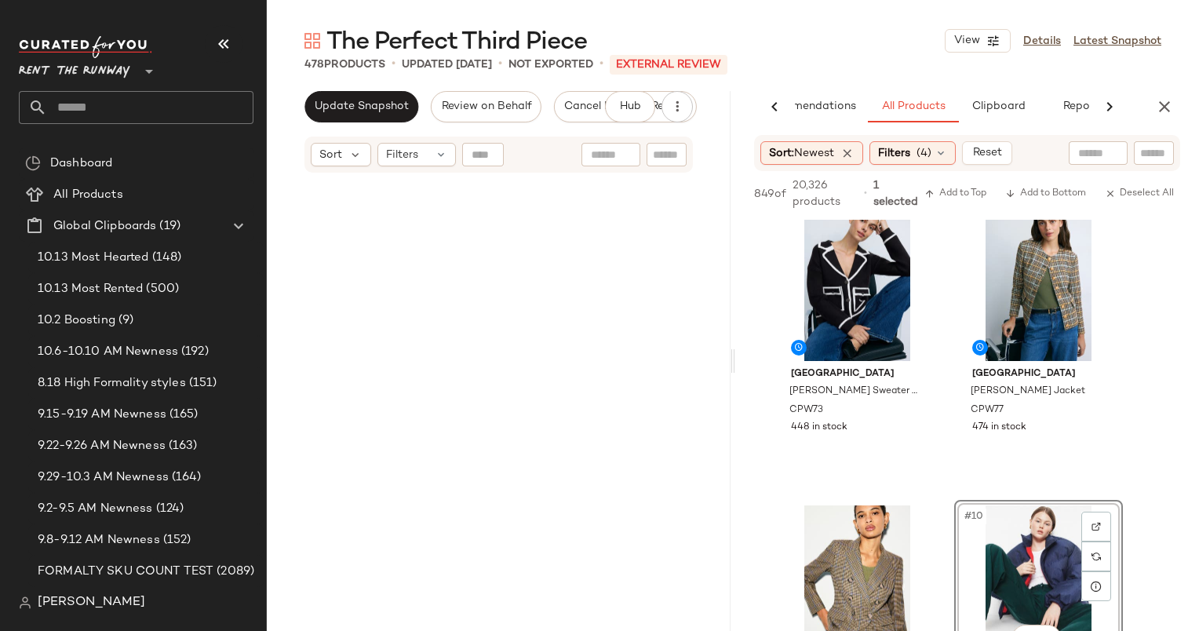
scroll to position [8248, 0]
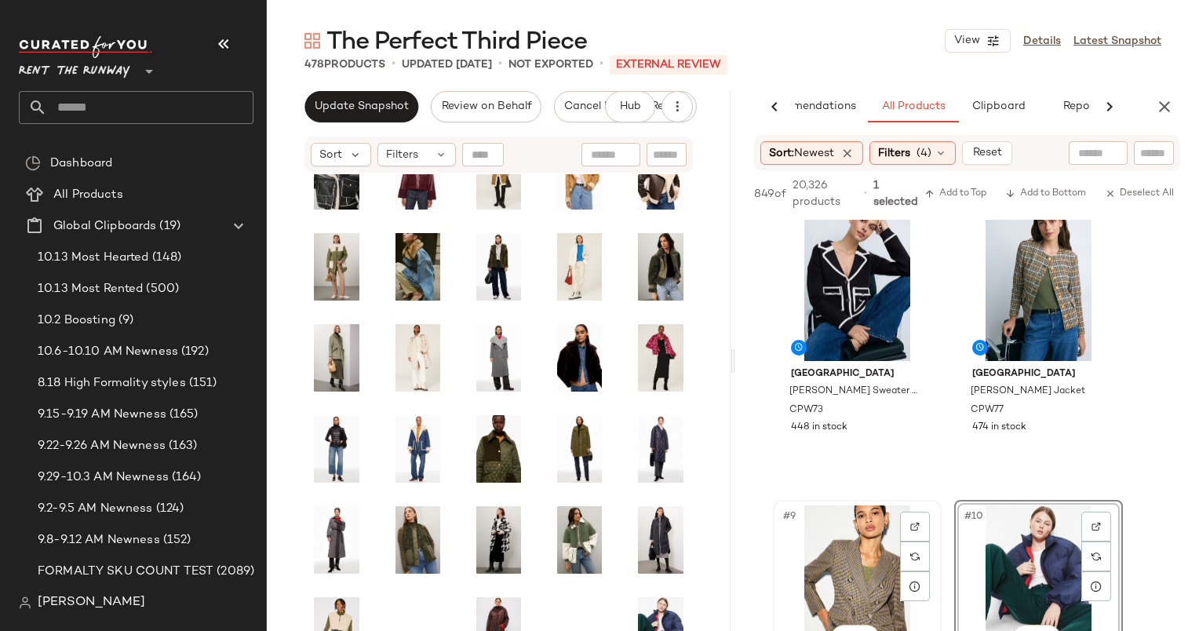
click at [863, 547] on div "#9 View" at bounding box center [858, 584] width 158 height 159
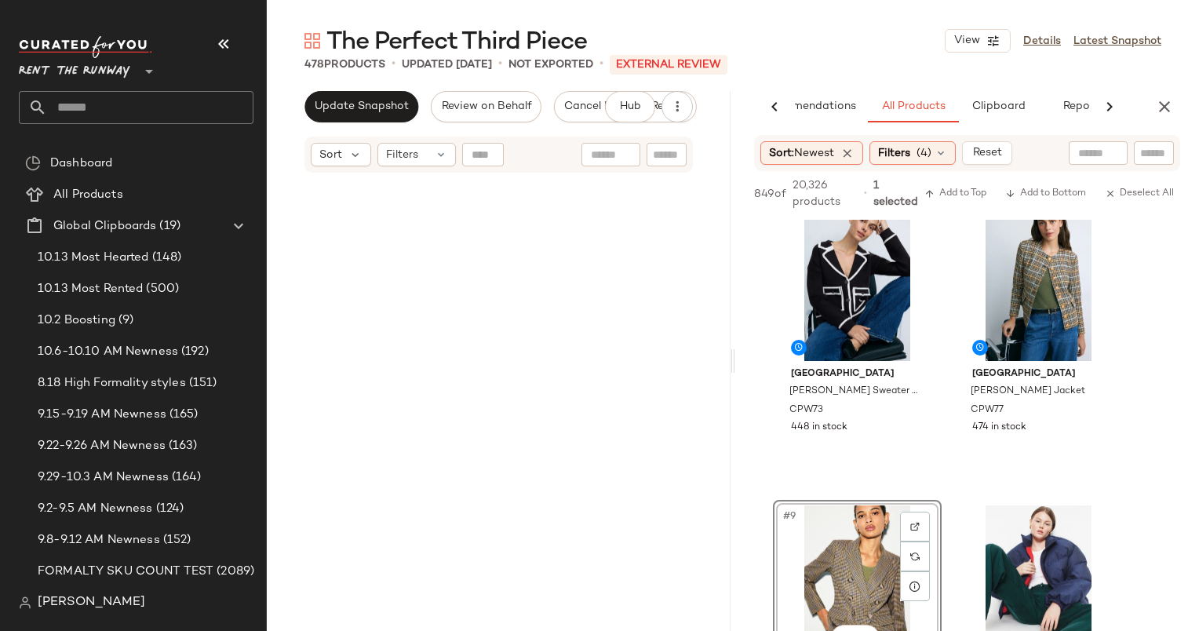
scroll to position [91, 0]
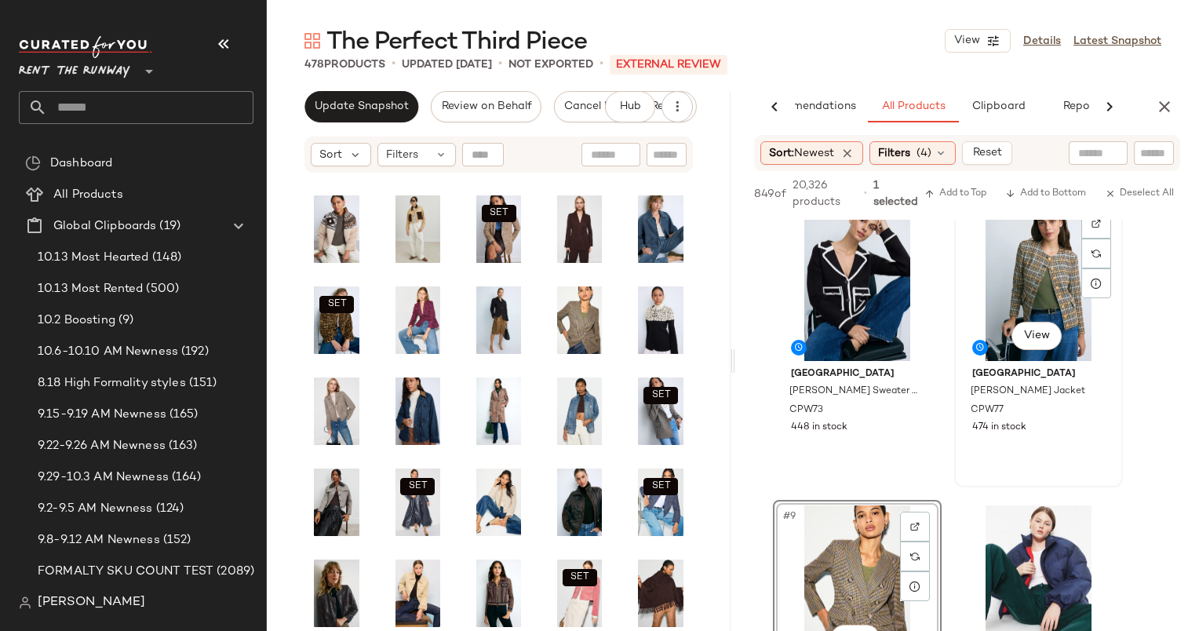
click at [1055, 253] on div "#8 View" at bounding box center [1039, 282] width 158 height 159
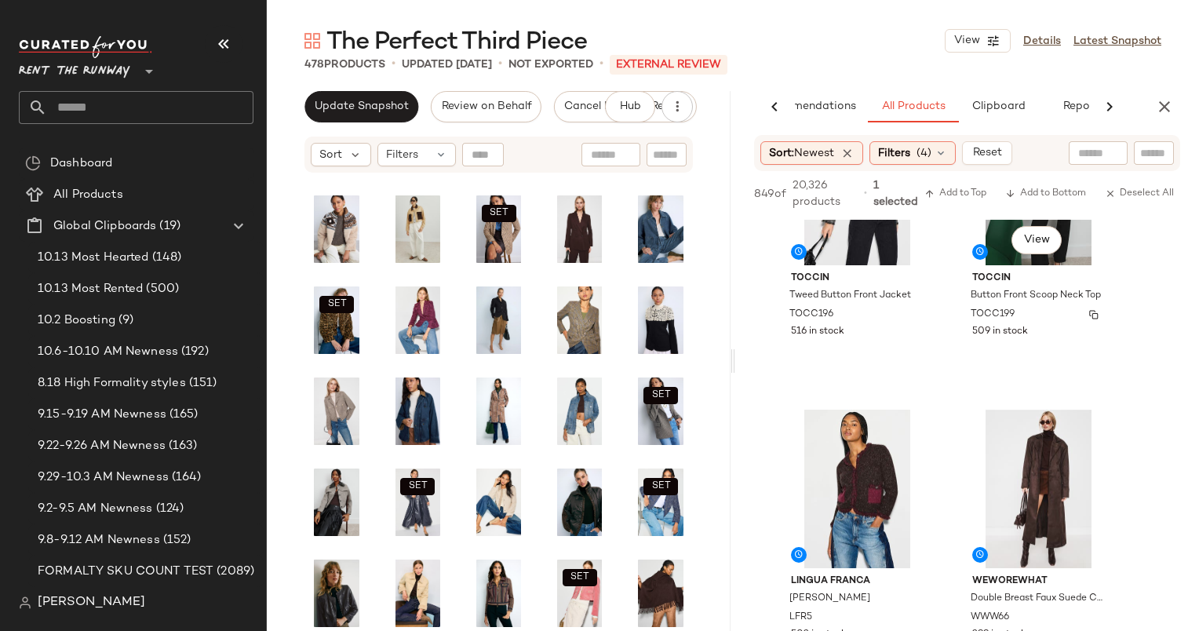
scroll to position [0, 0]
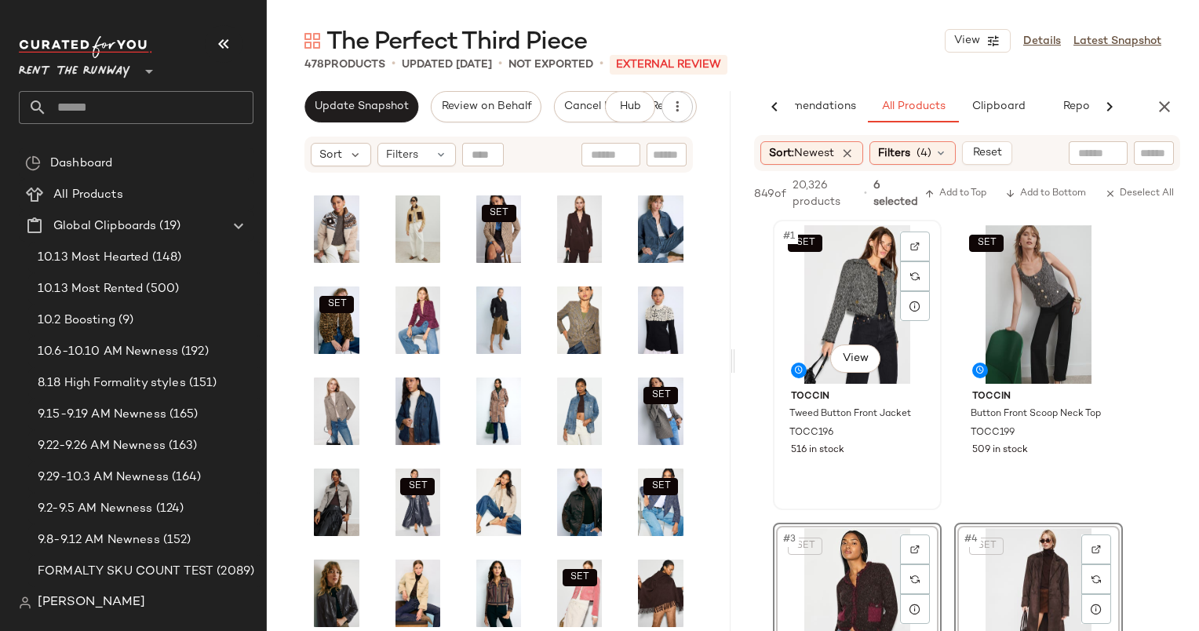
click at [856, 342] on div "SET #1 View" at bounding box center [858, 304] width 158 height 159
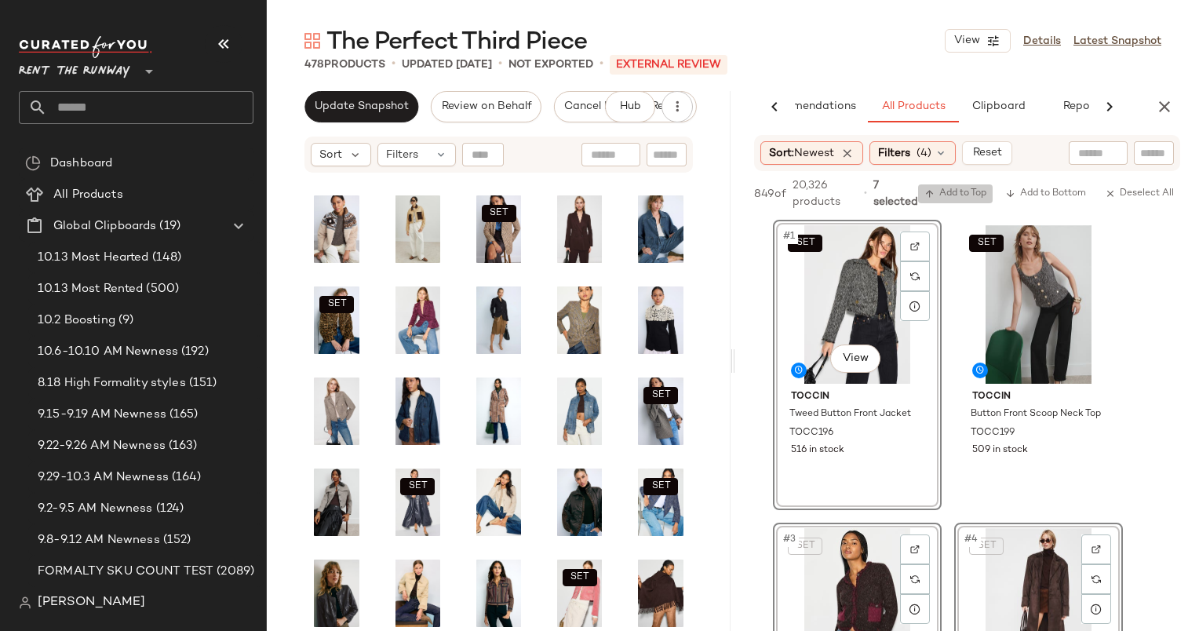
click at [950, 185] on button "Add to Top" at bounding box center [955, 193] width 75 height 19
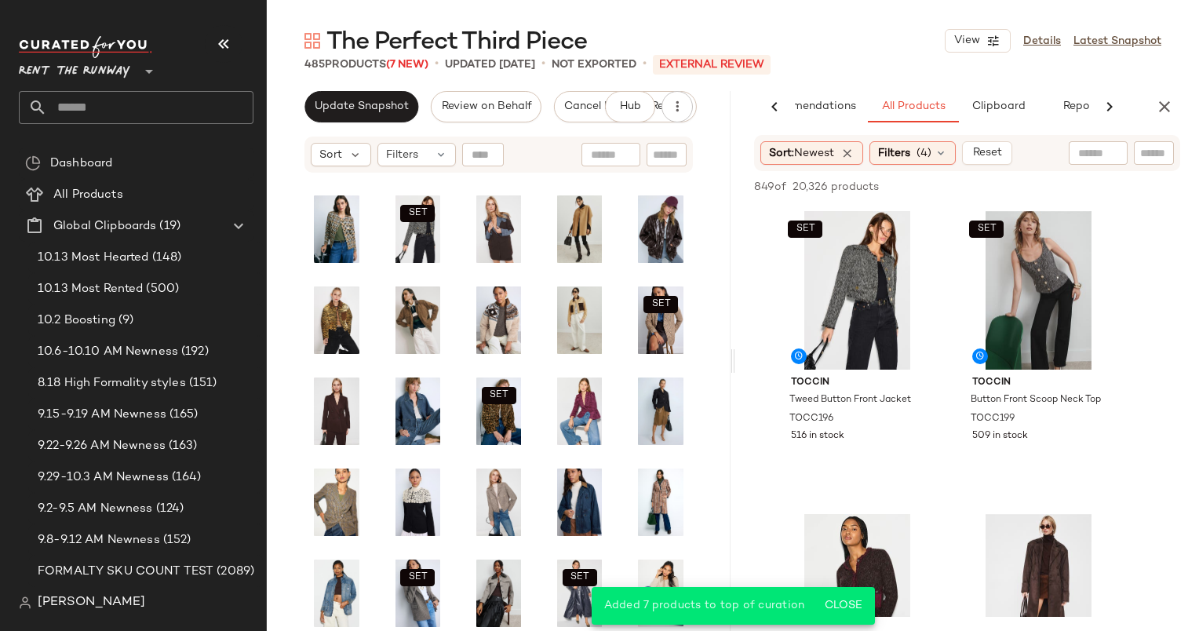
click at [1151, 115] on div "AI Recommendations All Products Clipboard Reports" at bounding box center [967, 106] width 464 height 31
click at [1159, 116] on button "button" at bounding box center [1164, 106] width 31 height 31
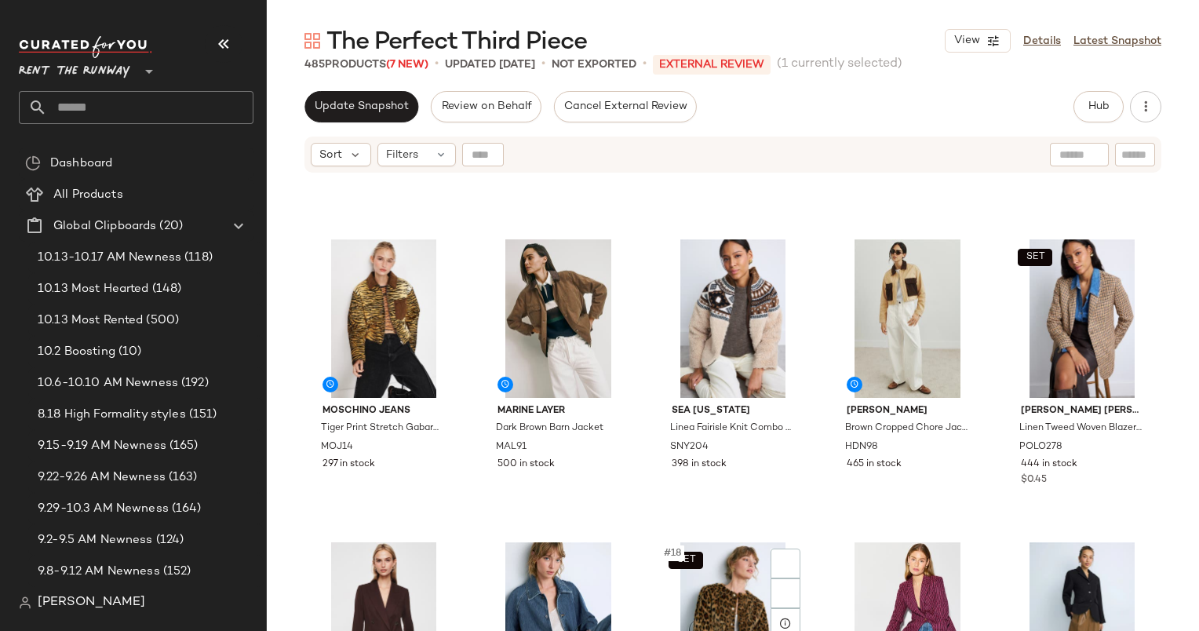
scroll to position [805, 0]
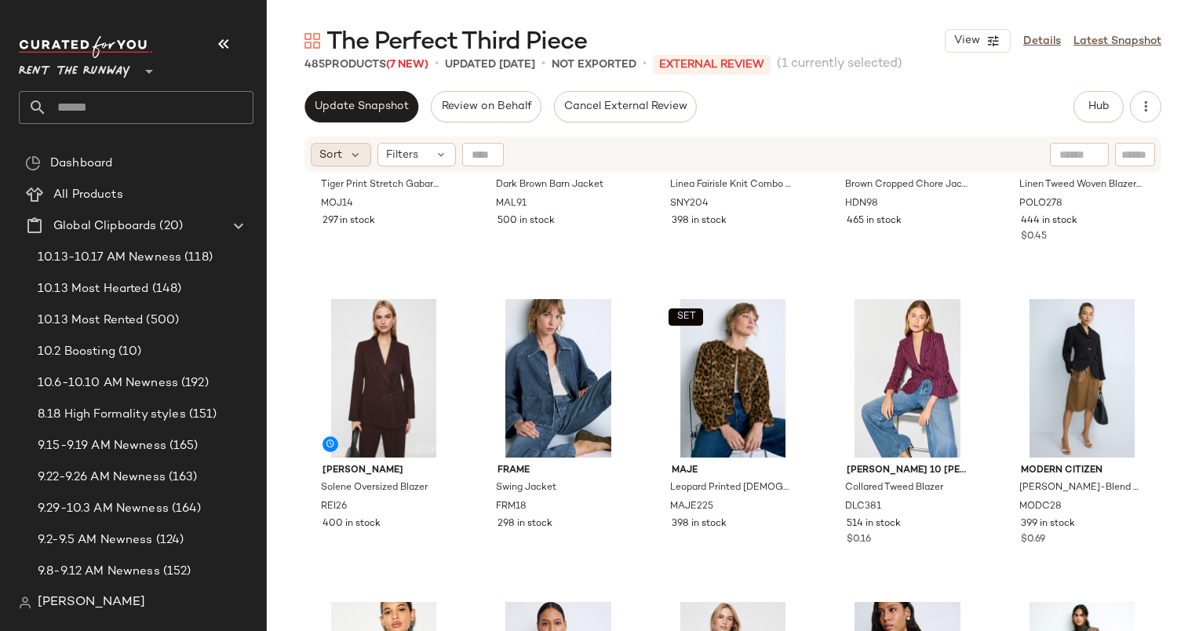
click at [336, 153] on span "Sort" at bounding box center [330, 155] width 23 height 16
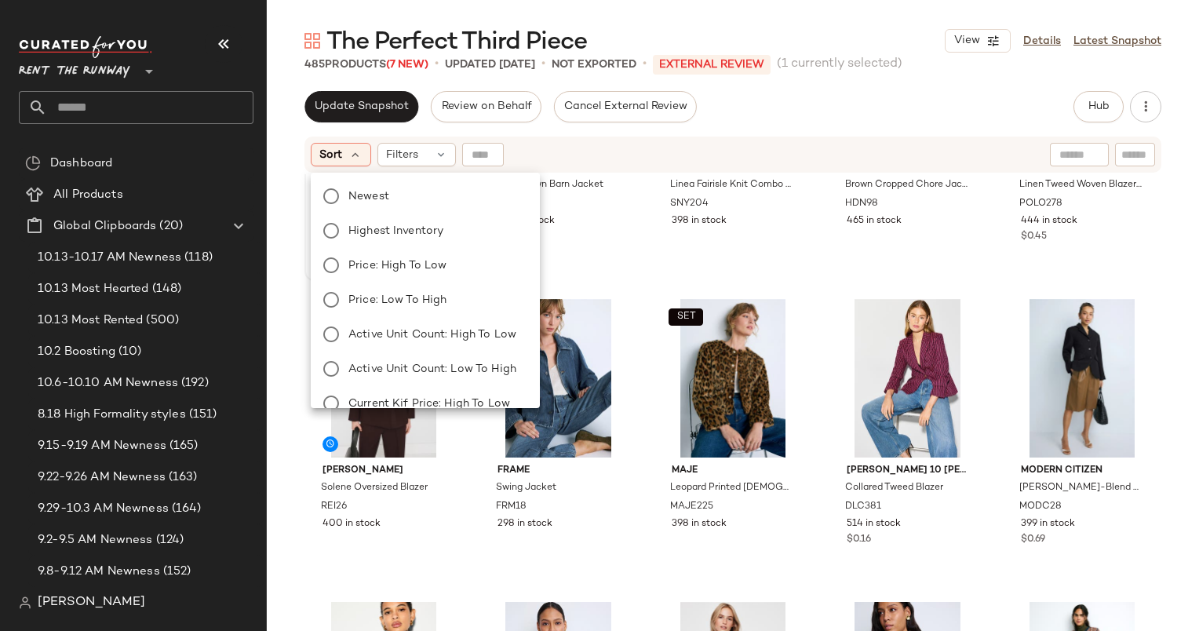
click at [407, 210] on div "Newest Highest Inventory Price: High to Low Price: Low to High Active Unit Coun…" at bounding box center [424, 386] width 232 height 414
click at [421, 201] on label "Newest" at bounding box center [434, 196] width 185 height 22
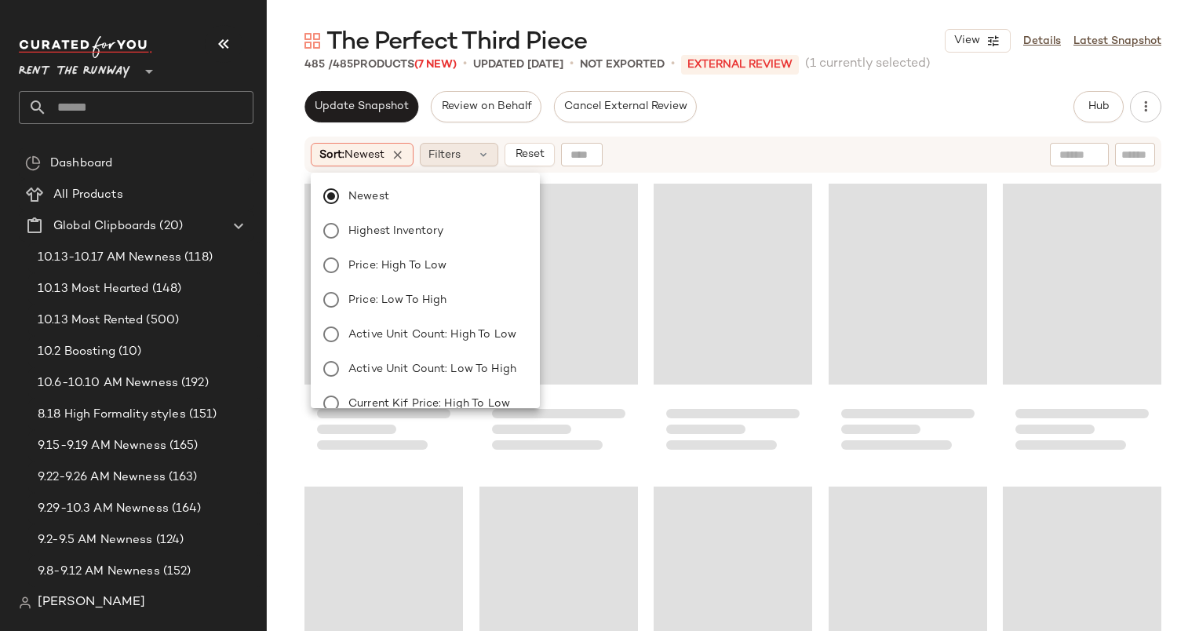
click at [461, 154] on span "Filters" at bounding box center [445, 155] width 32 height 16
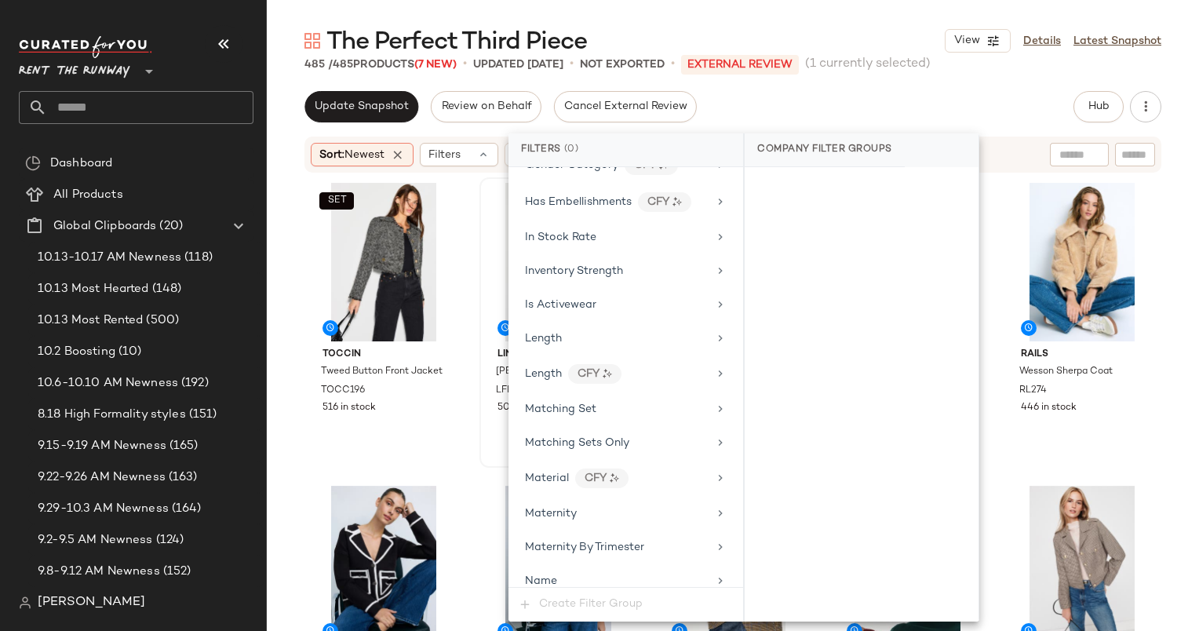
scroll to position [1148, 0]
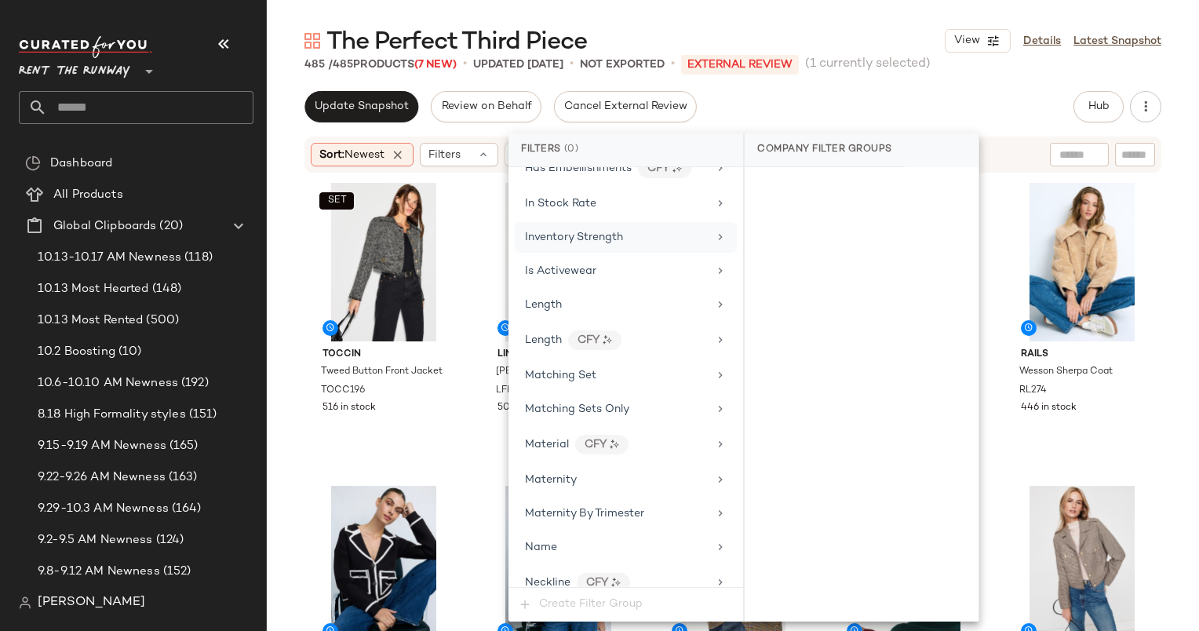
click at [591, 232] on span "Inventory Strength" at bounding box center [574, 238] width 98 height 12
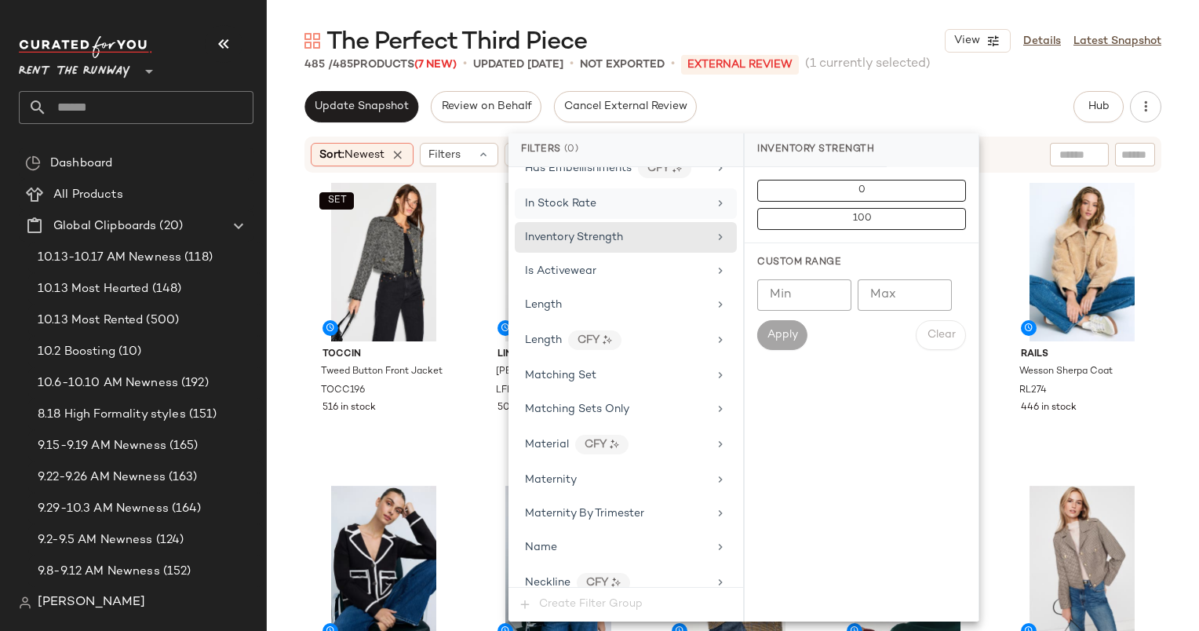
click at [571, 198] on span "In Stock Rate" at bounding box center [560, 204] width 71 height 12
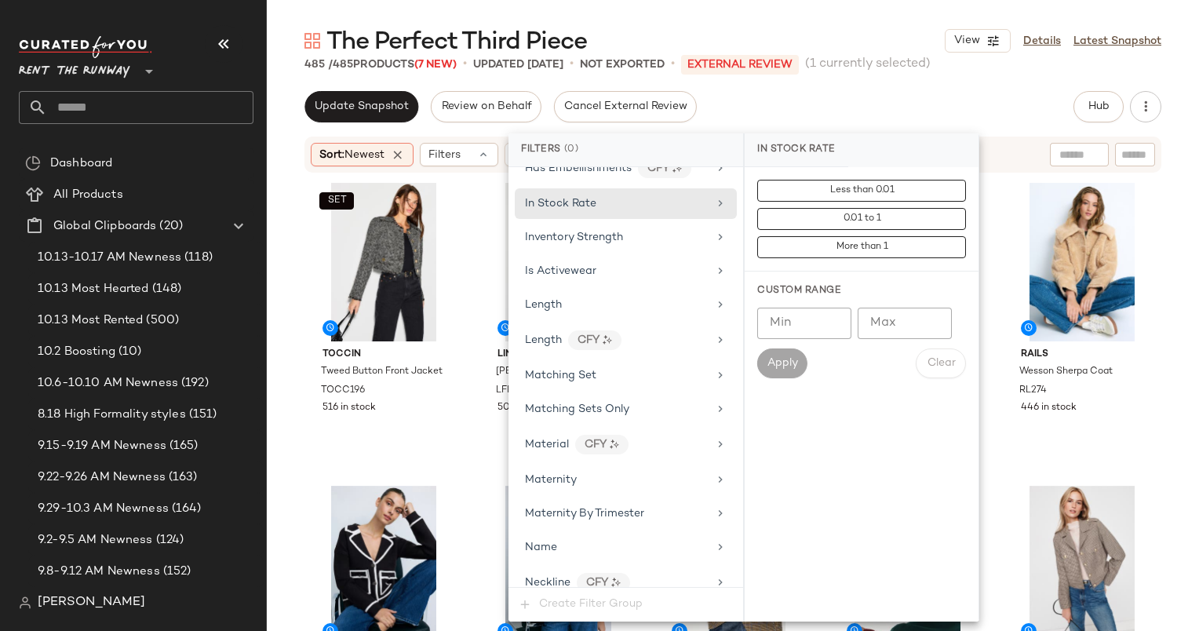
click at [835, 312] on input "Min" at bounding box center [804, 323] width 94 height 31
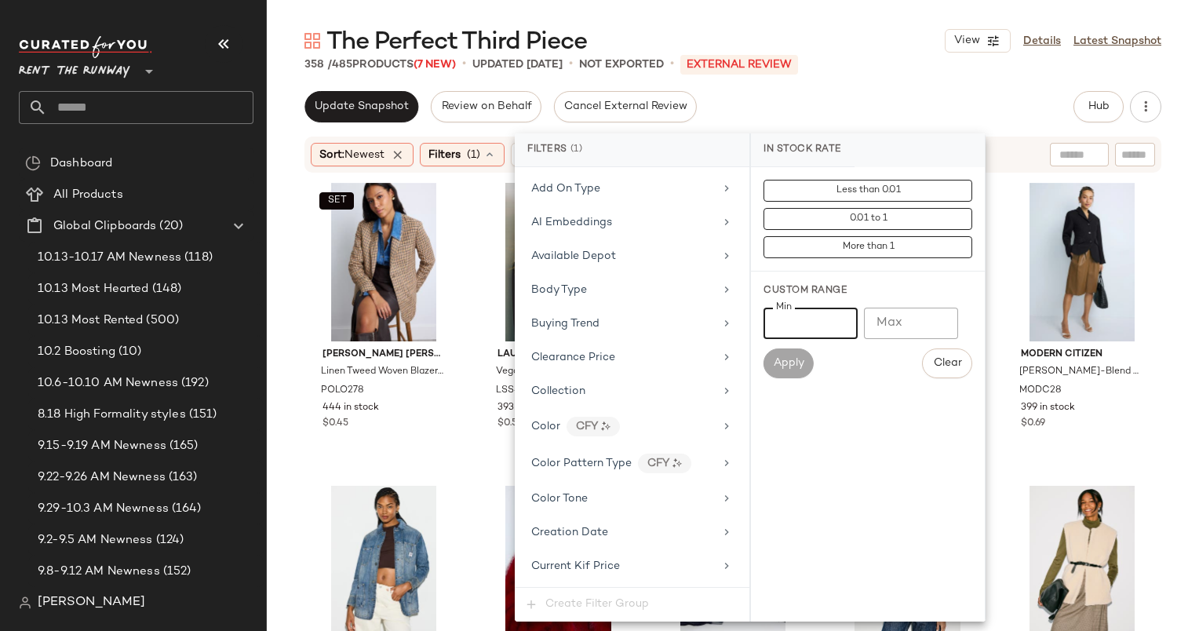
scroll to position [166, 0]
type input "***"
click at [769, 90] on div "The Perfect Third Piece View Details Latest Snapshot 358 / 485 Products (7 New)…" at bounding box center [733, 328] width 932 height 606
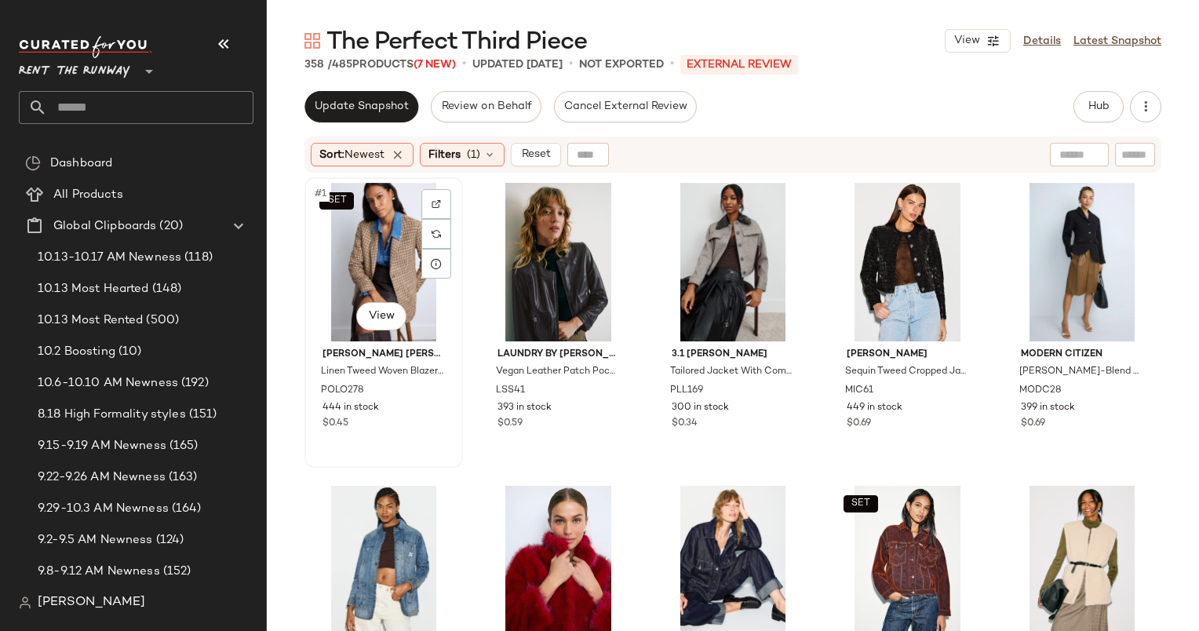
click at [377, 239] on div "SET #1 View" at bounding box center [384, 262] width 148 height 159
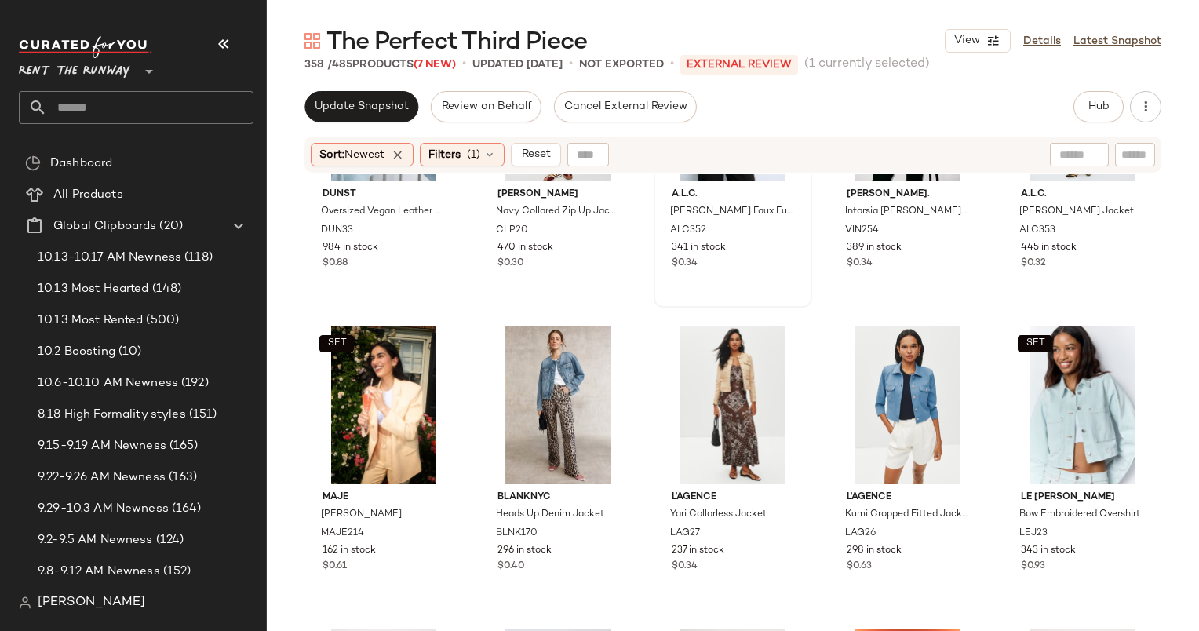
scroll to position [803, 0]
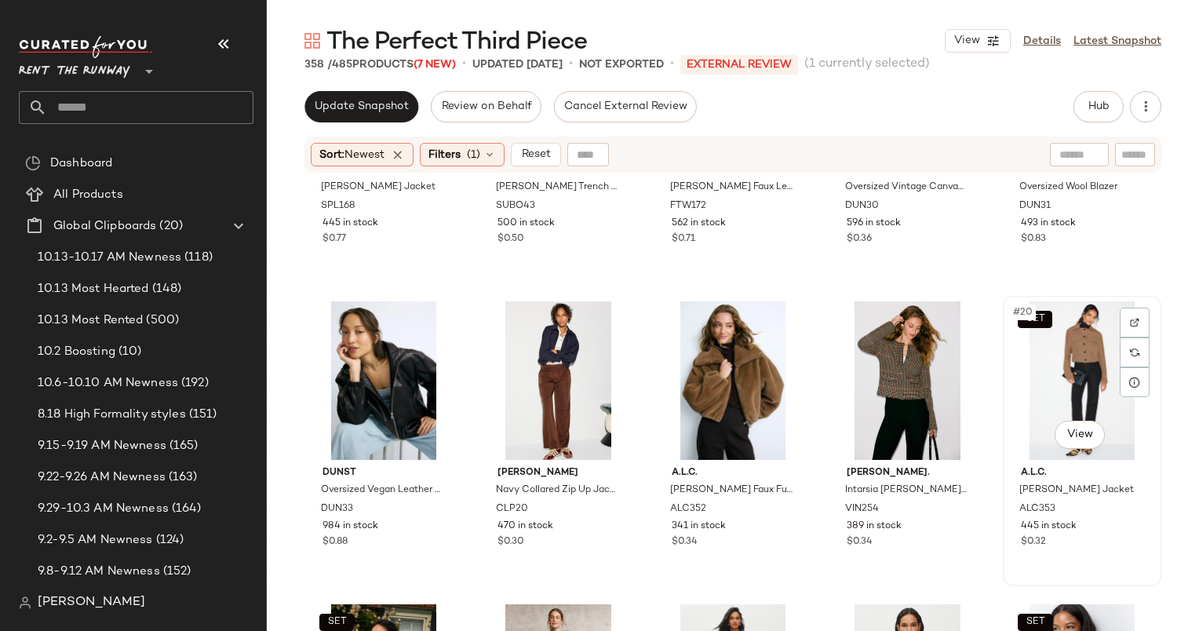
click at [1048, 351] on div "SET #20 View" at bounding box center [1083, 380] width 148 height 159
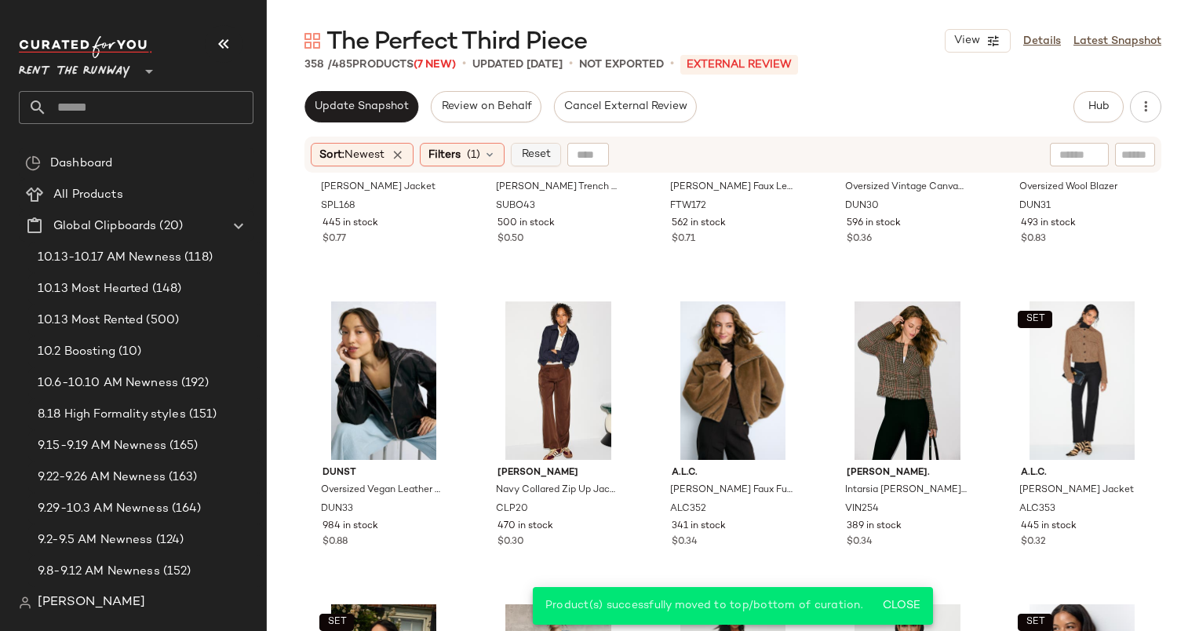
click at [531, 152] on span "Reset" at bounding box center [535, 154] width 30 height 13
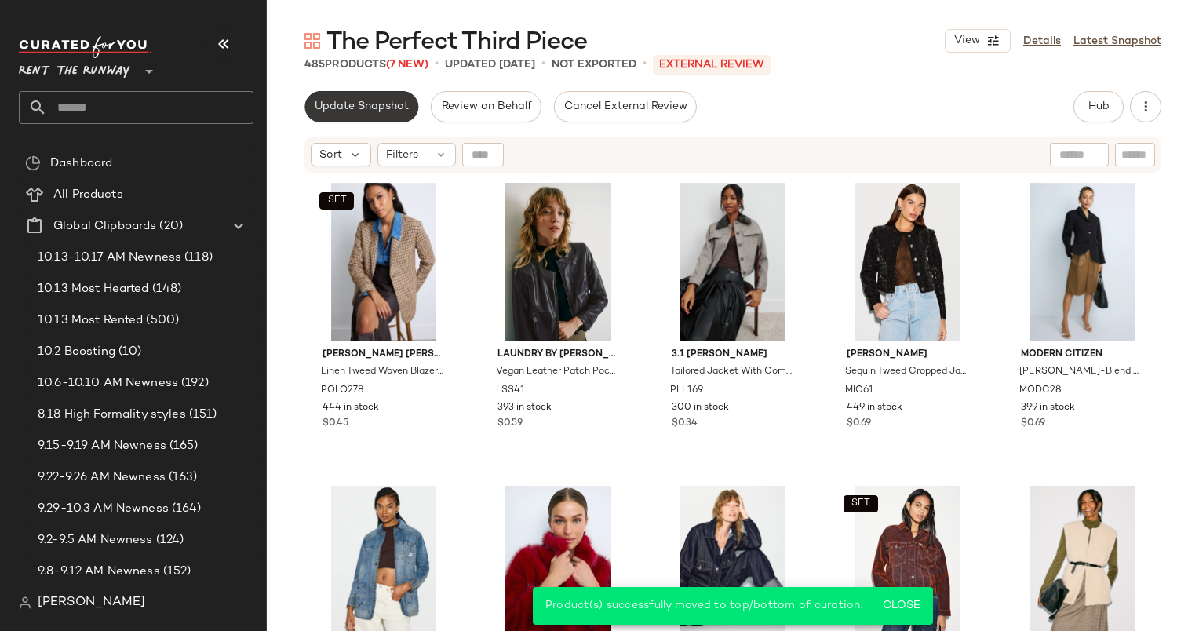
click at [377, 110] on span "Update Snapshot" at bounding box center [361, 106] width 95 height 13
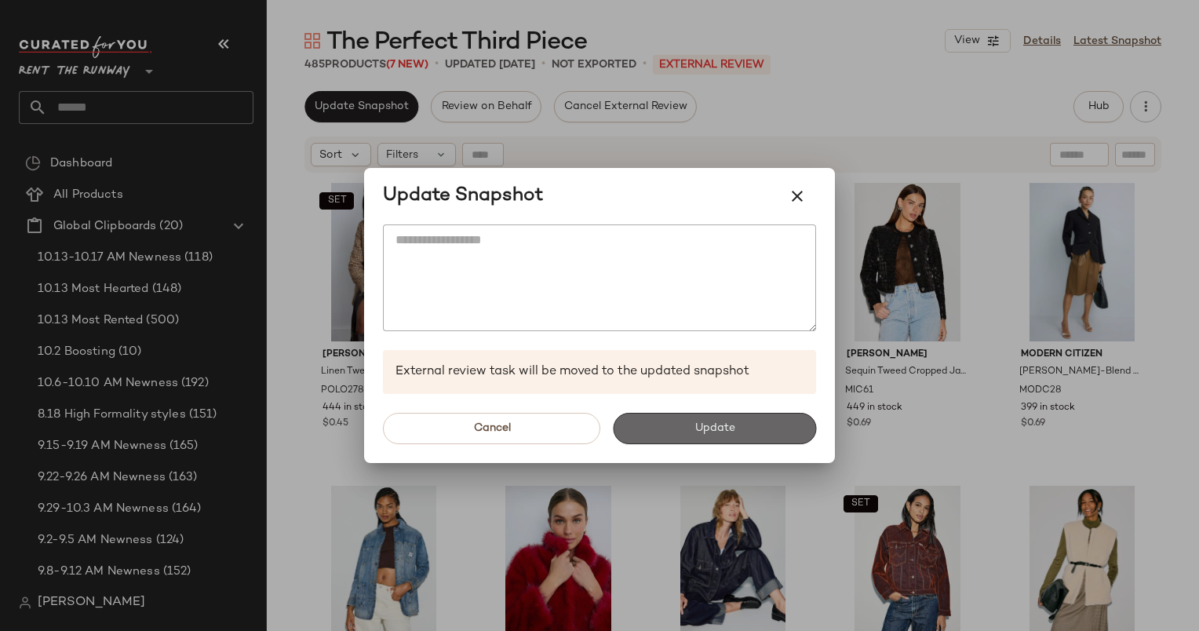
click at [738, 433] on button "Update" at bounding box center [714, 428] width 203 height 31
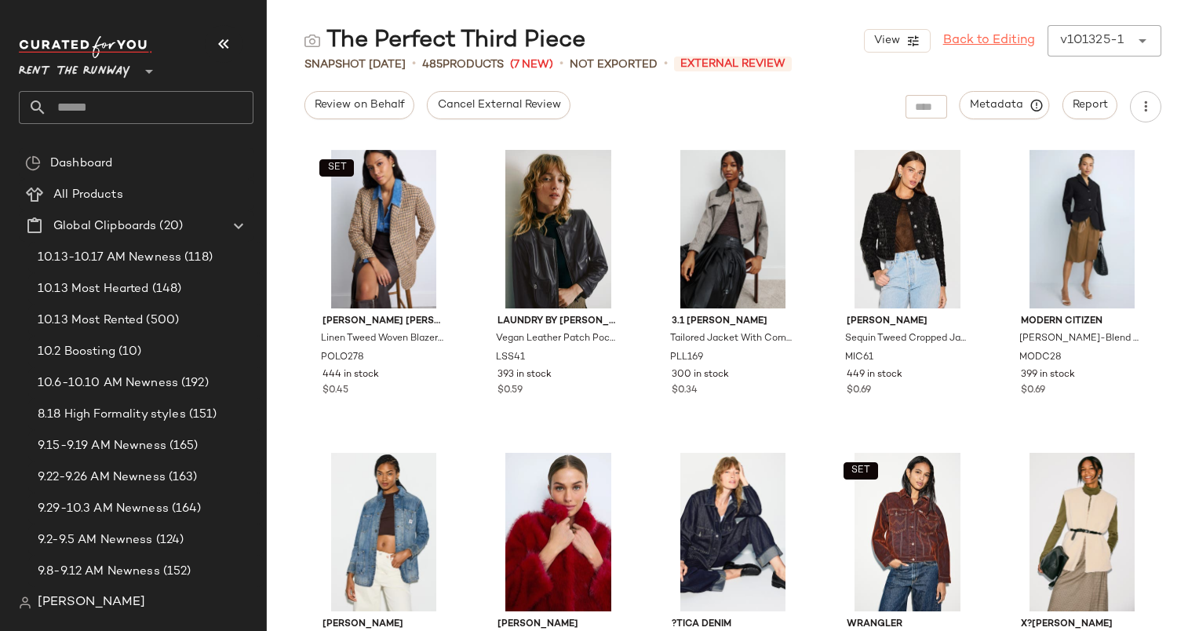
click at [996, 47] on link "Back to Editing" at bounding box center [989, 40] width 92 height 19
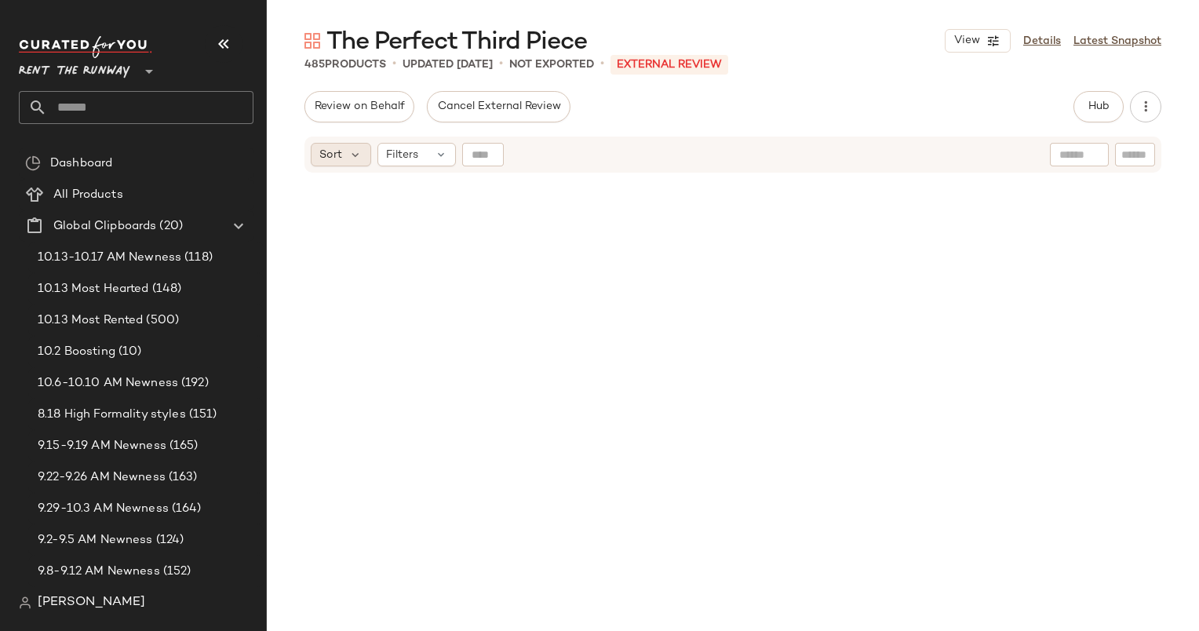
scroll to position [921, 0]
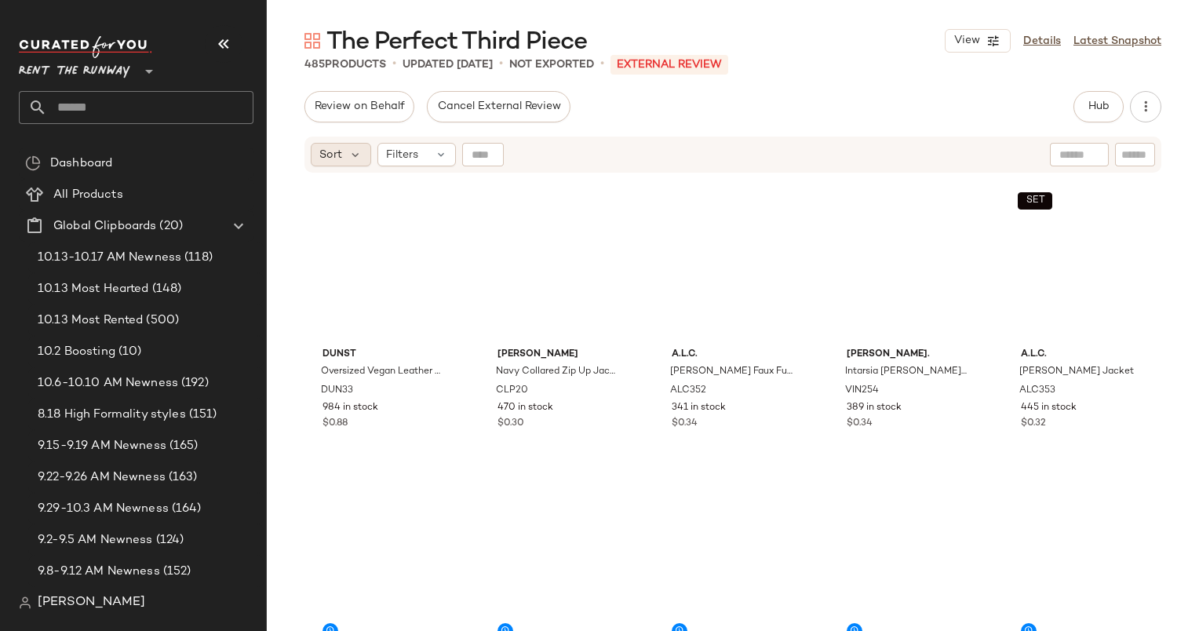
click at [342, 145] on div "Sort" at bounding box center [341, 155] width 60 height 24
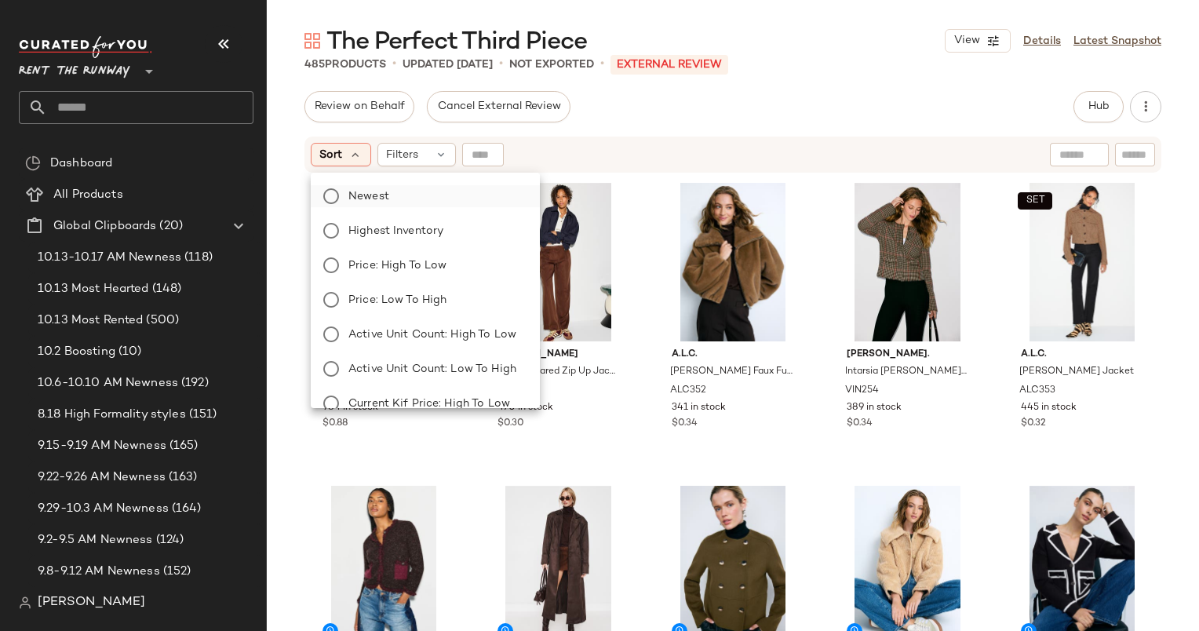
click at [380, 206] on label "Newest" at bounding box center [434, 196] width 185 height 22
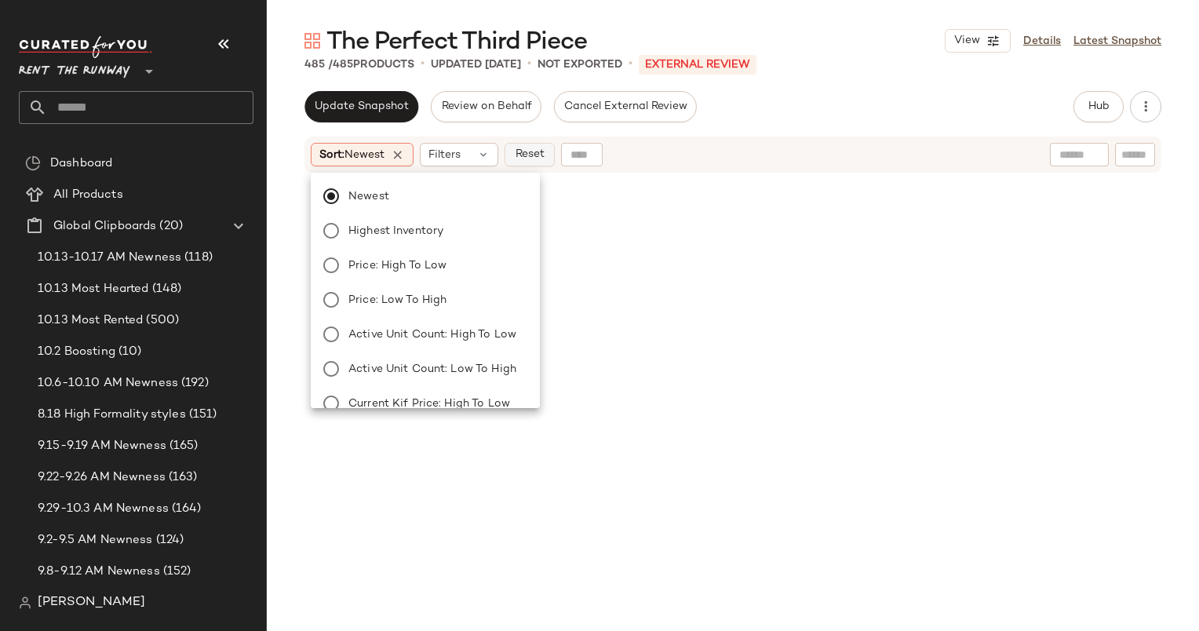
scroll to position [4545, 0]
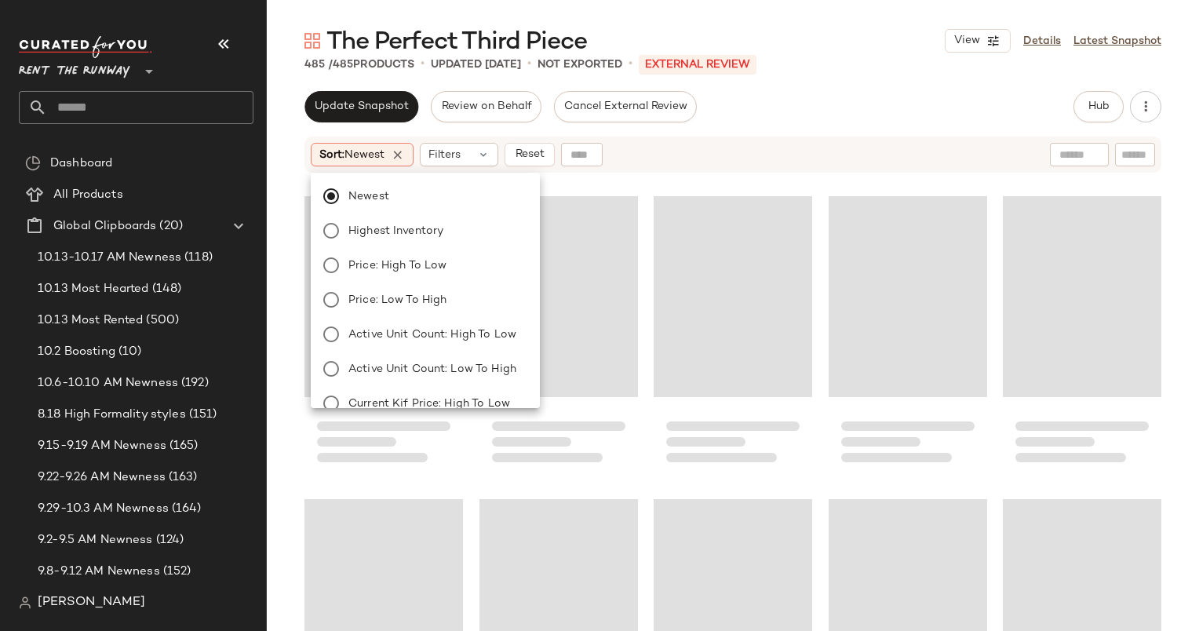
click at [633, 159] on div "Sort: Newest Filters Reset" at bounding box center [631, 155] width 640 height 24
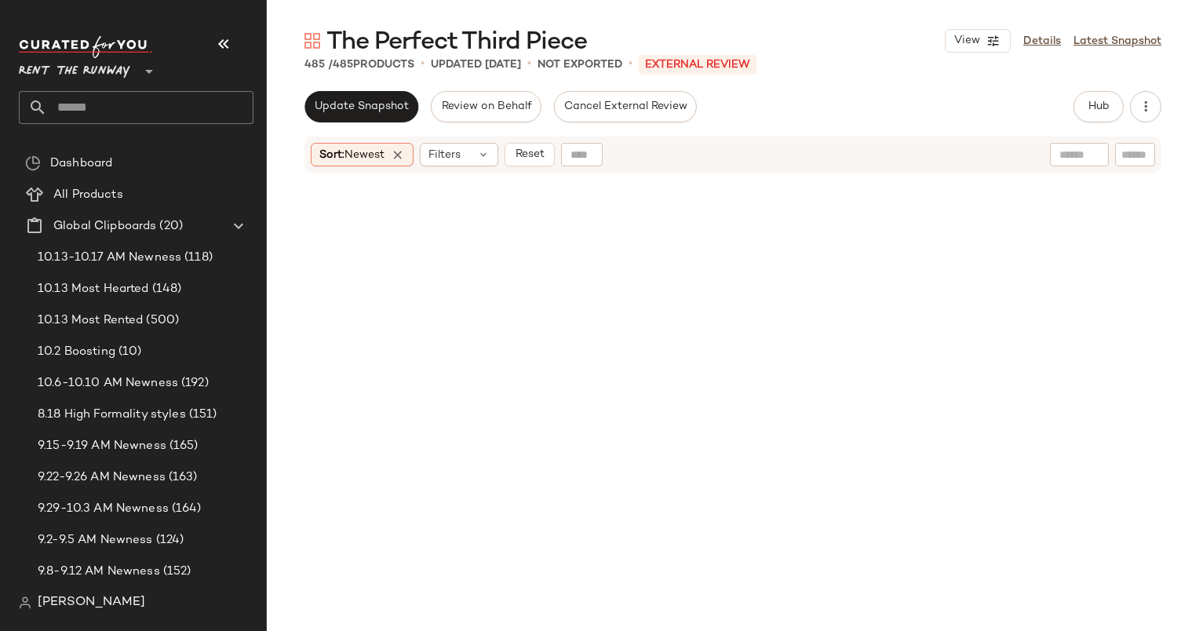
scroll to position [0, 0]
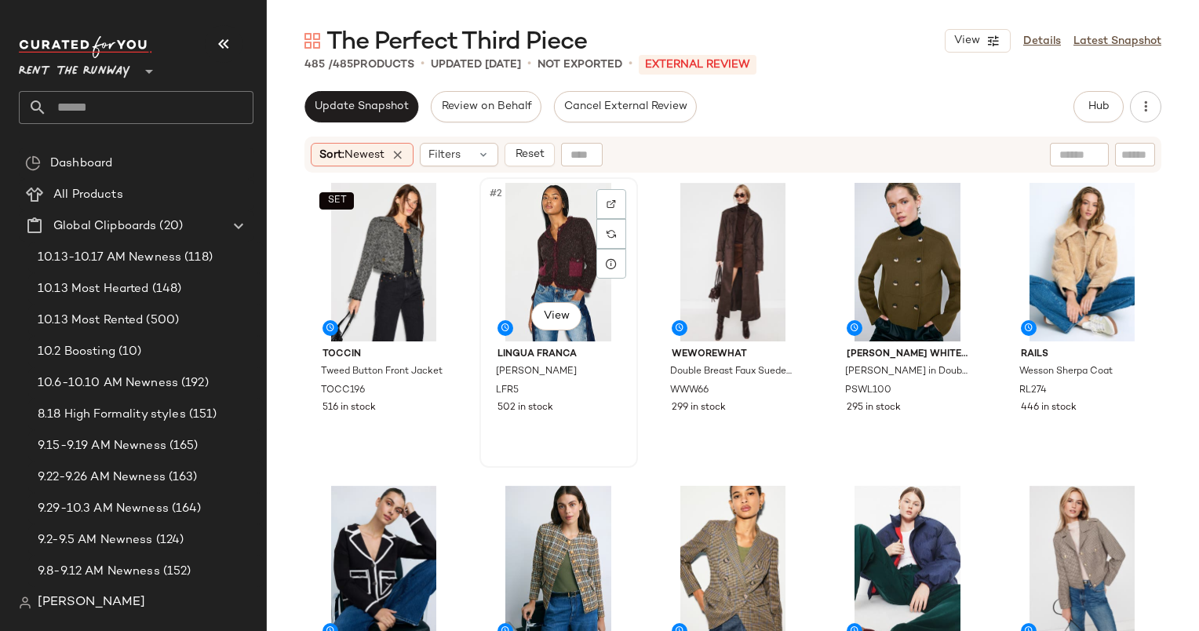
click at [561, 229] on div "#2 View" at bounding box center [559, 262] width 148 height 159
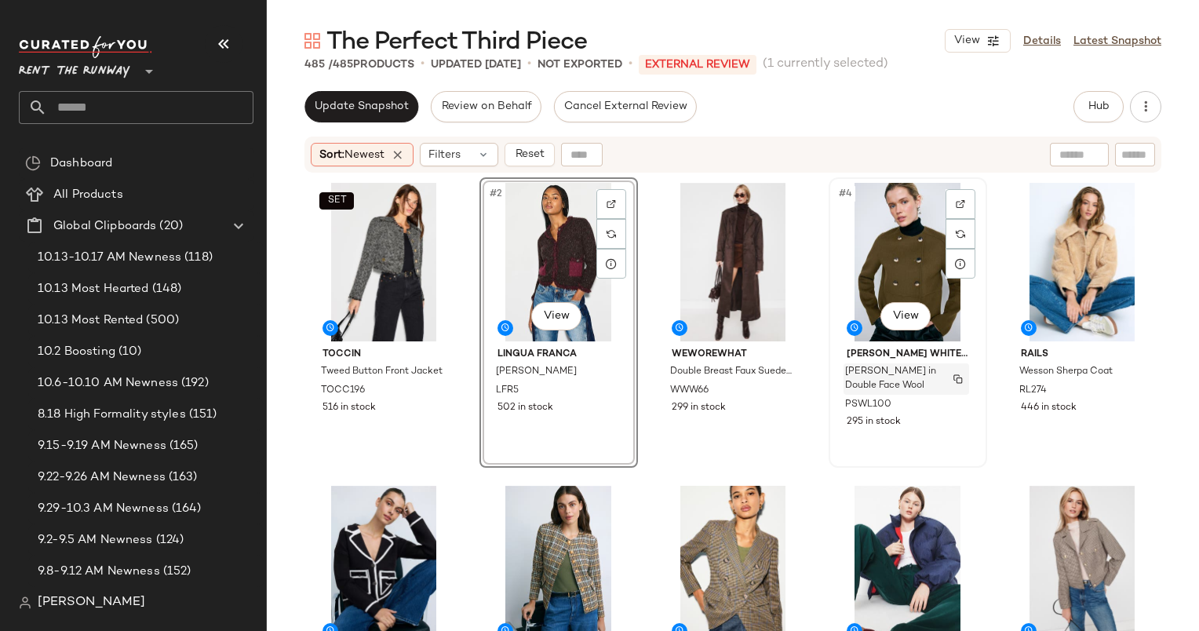
scroll to position [37, 0]
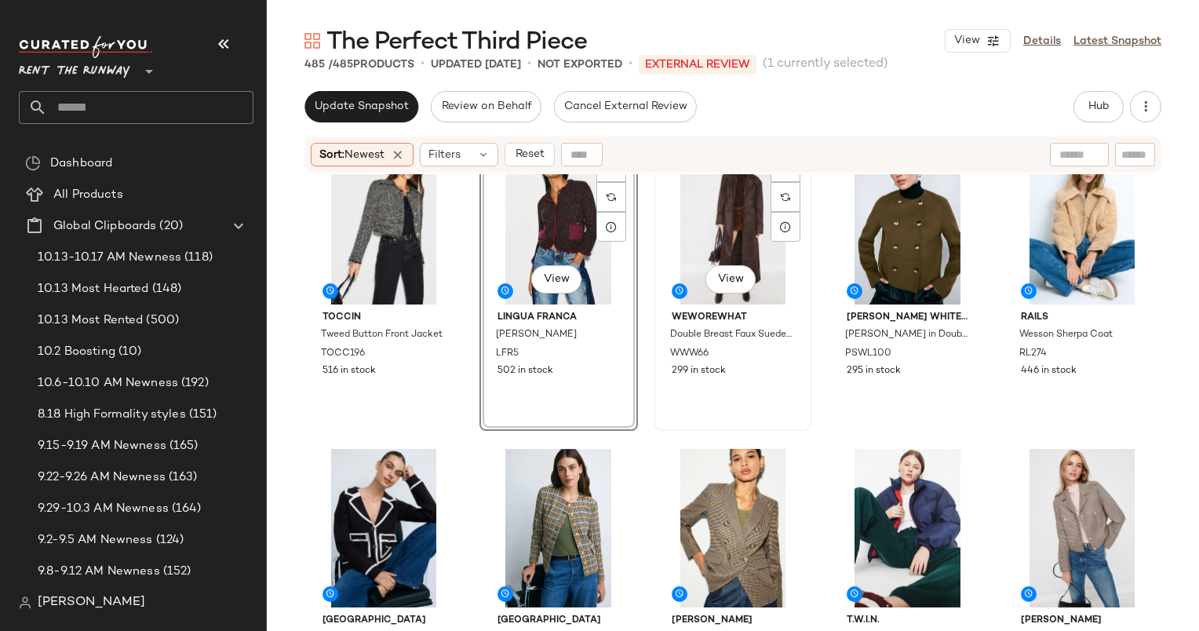
click at [705, 213] on div "#3 View" at bounding box center [733, 225] width 148 height 159
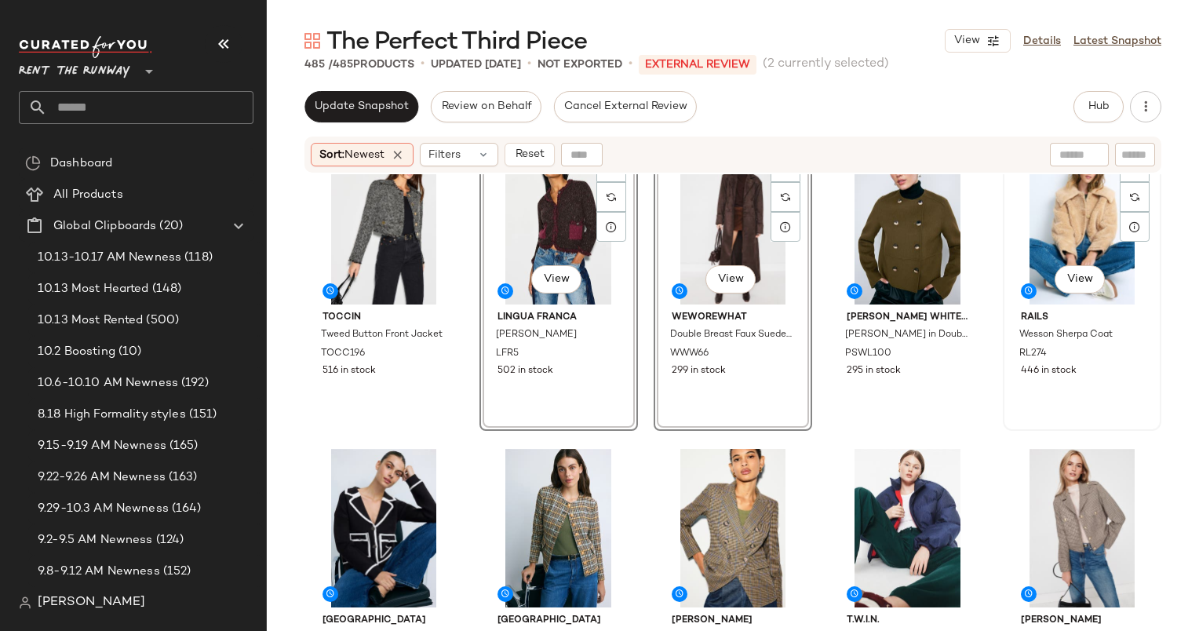
click at [1048, 239] on div "#5 View" at bounding box center [1083, 225] width 148 height 159
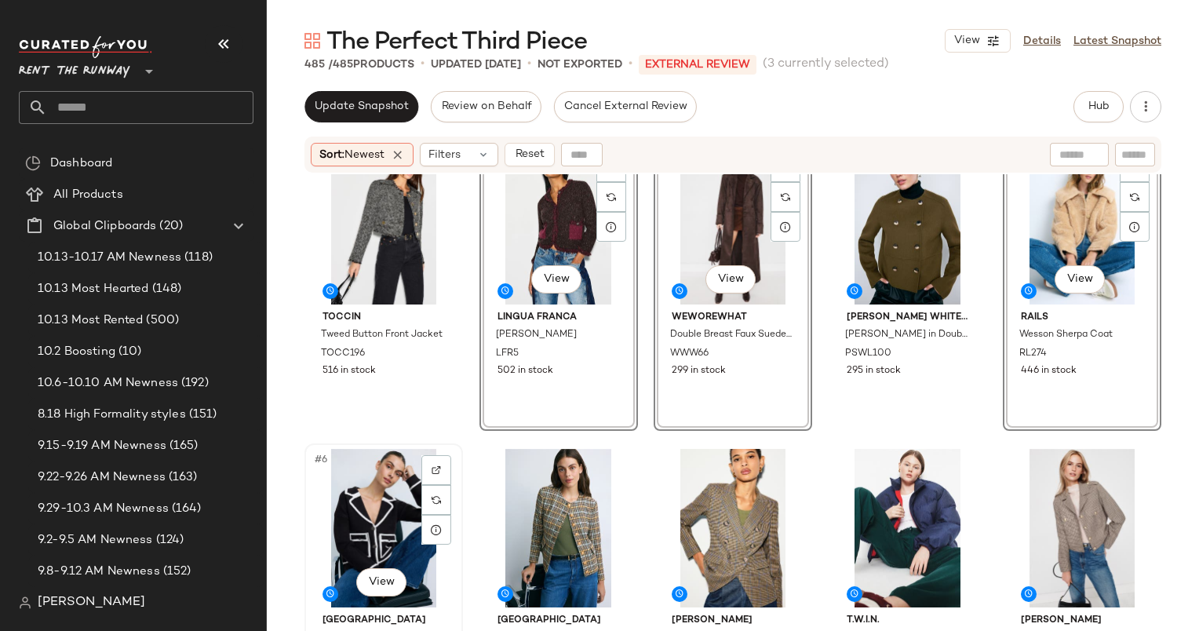
click at [376, 527] on div "#6 View" at bounding box center [384, 528] width 148 height 159
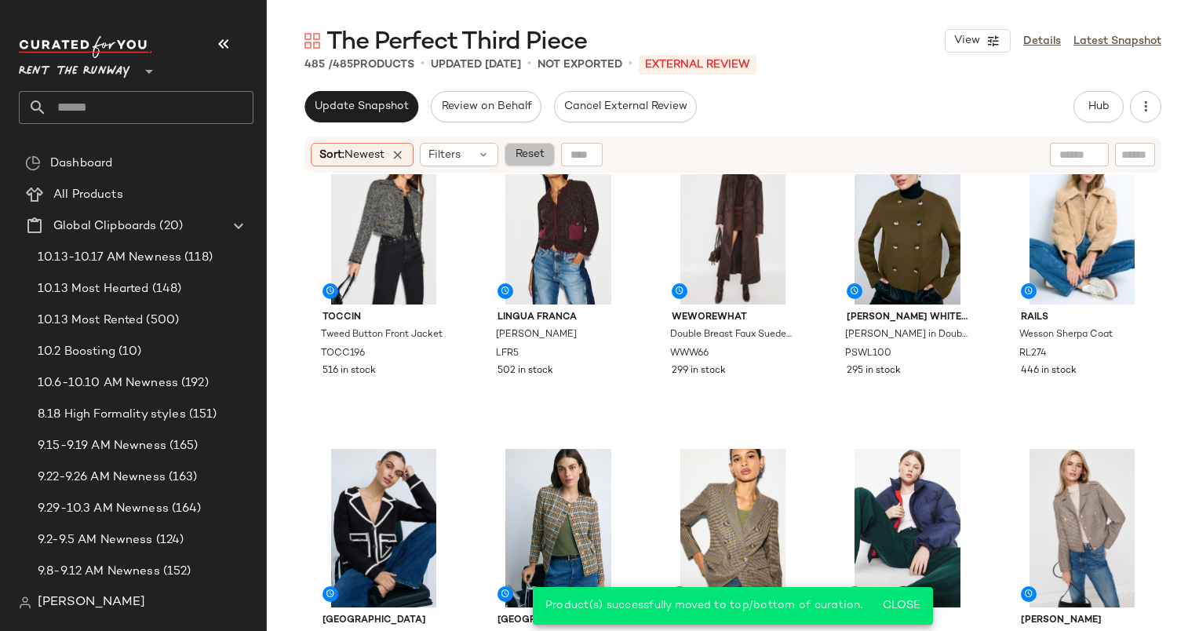
click at [535, 155] on span "Reset" at bounding box center [529, 154] width 30 height 13
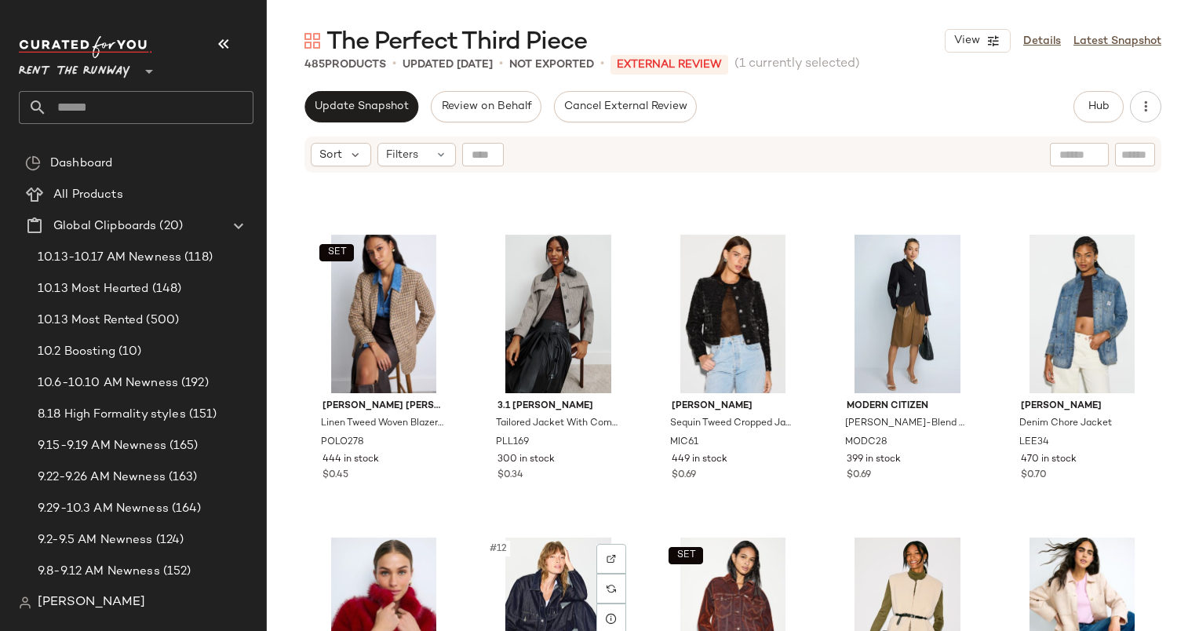
scroll to position [253, 0]
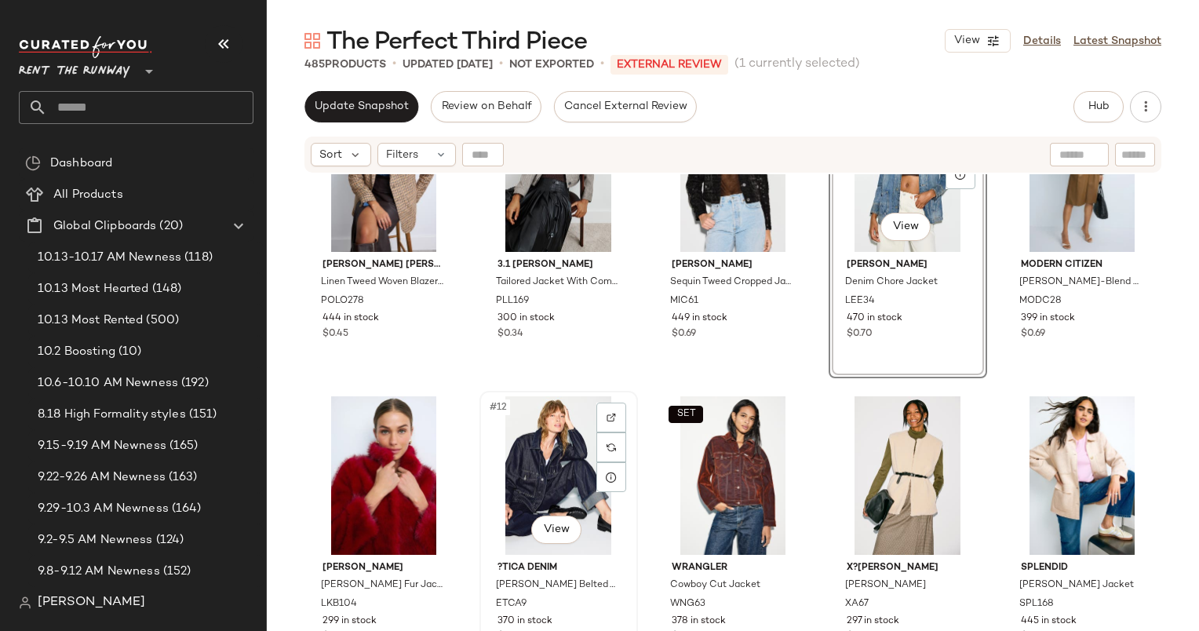
scroll to position [667, 0]
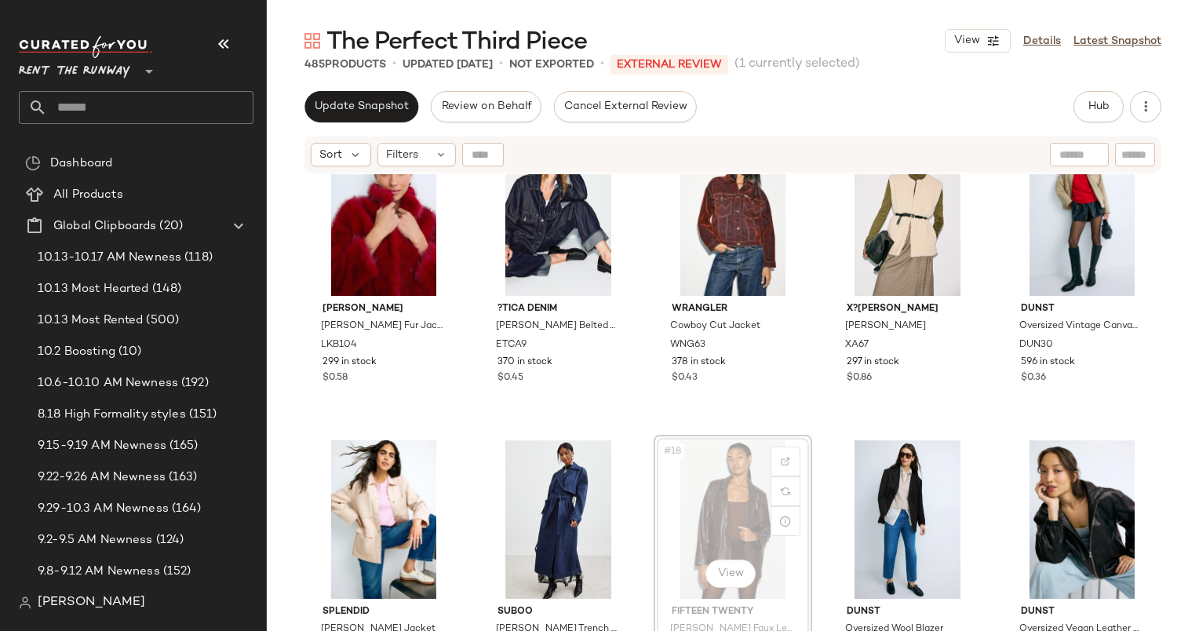
scroll to position [636, 0]
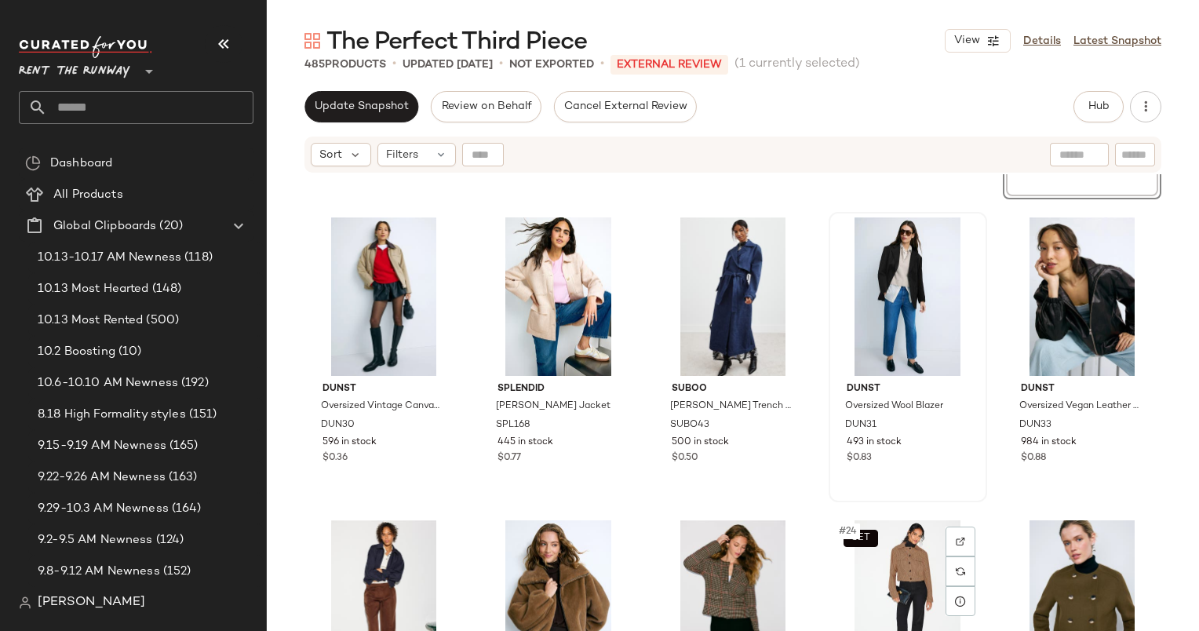
scroll to position [885, 0]
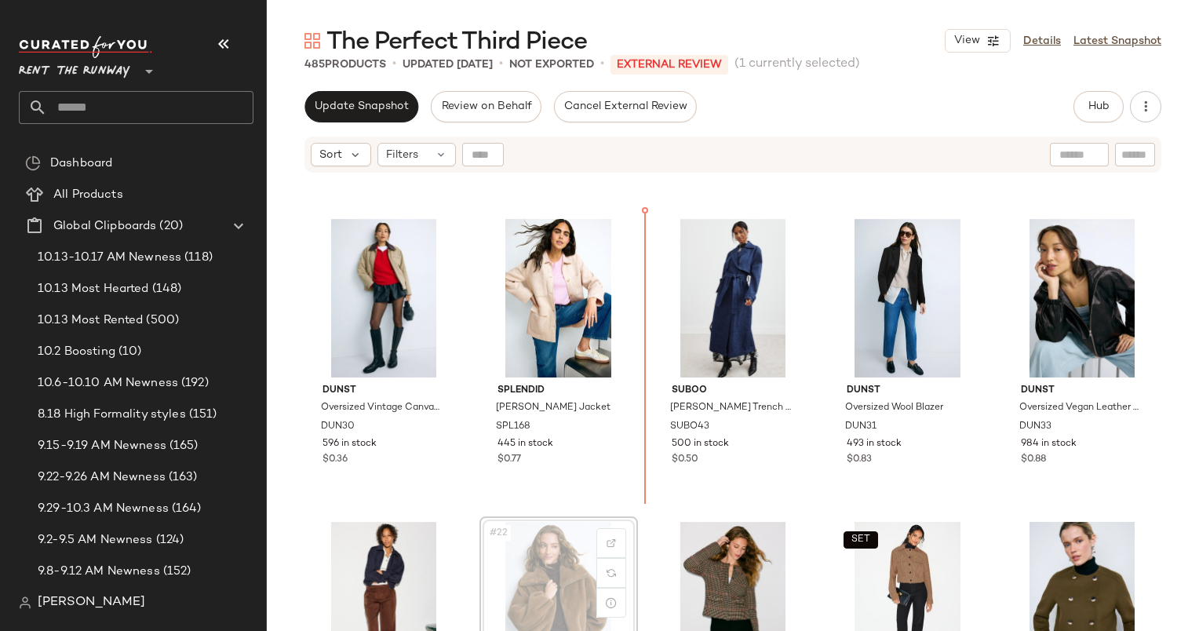
scroll to position [888, 0]
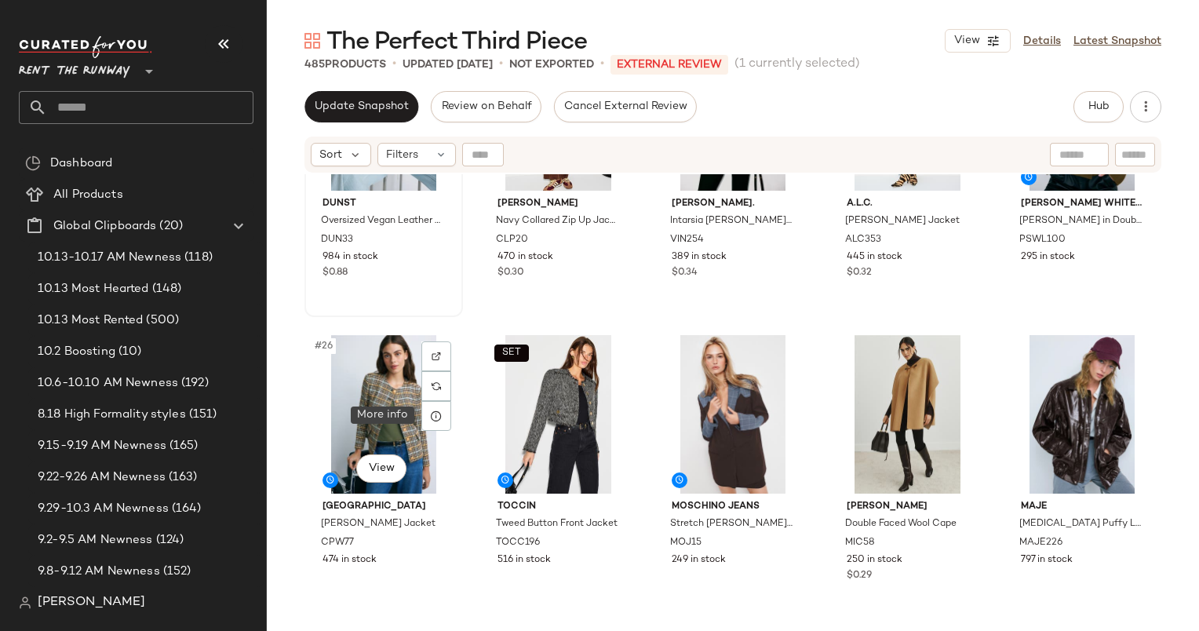
scroll to position [1178, 0]
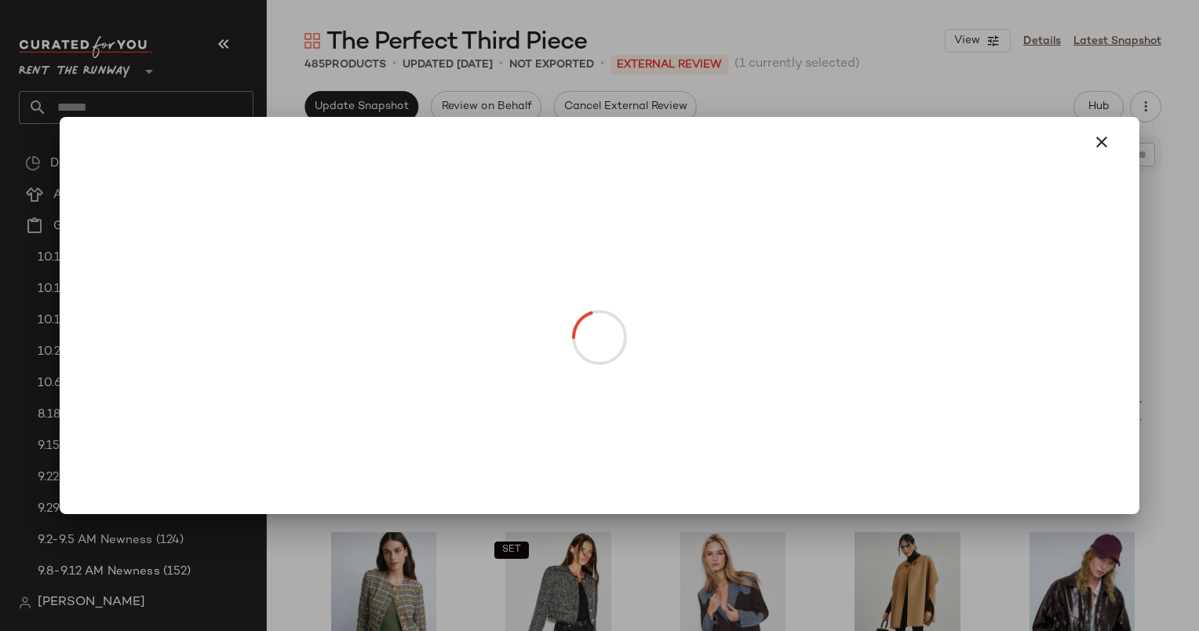
drag, startPoint x: 364, startPoint y: 349, endPoint x: 936, endPoint y: 334, distance: 571.6
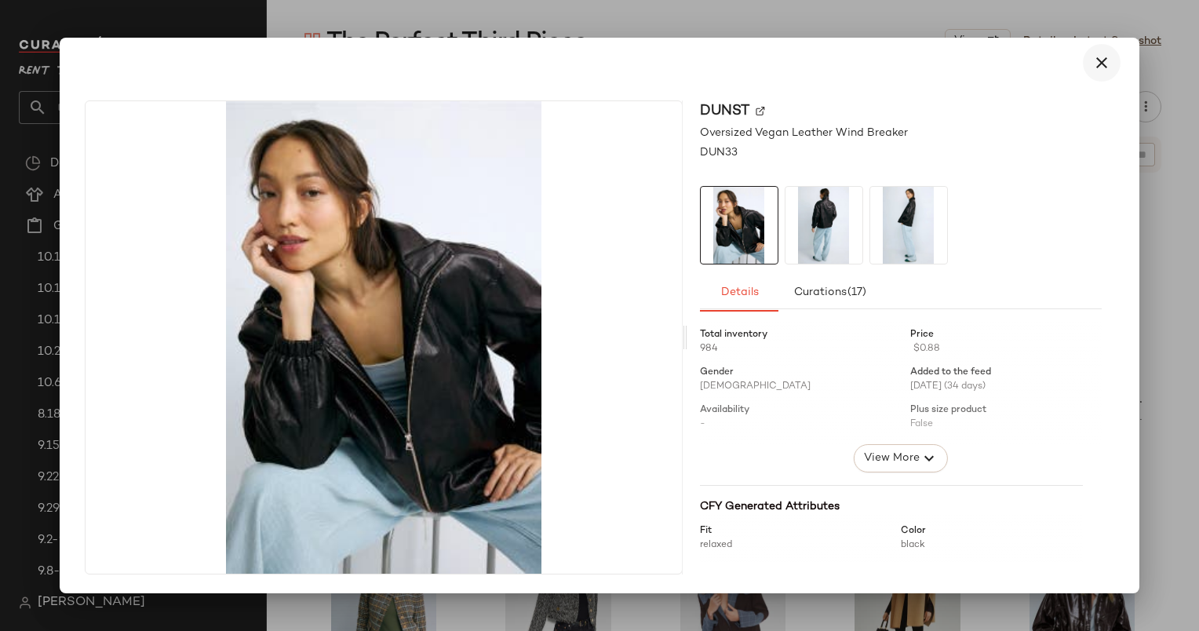
click at [1107, 72] on button "button" at bounding box center [1102, 63] width 38 height 38
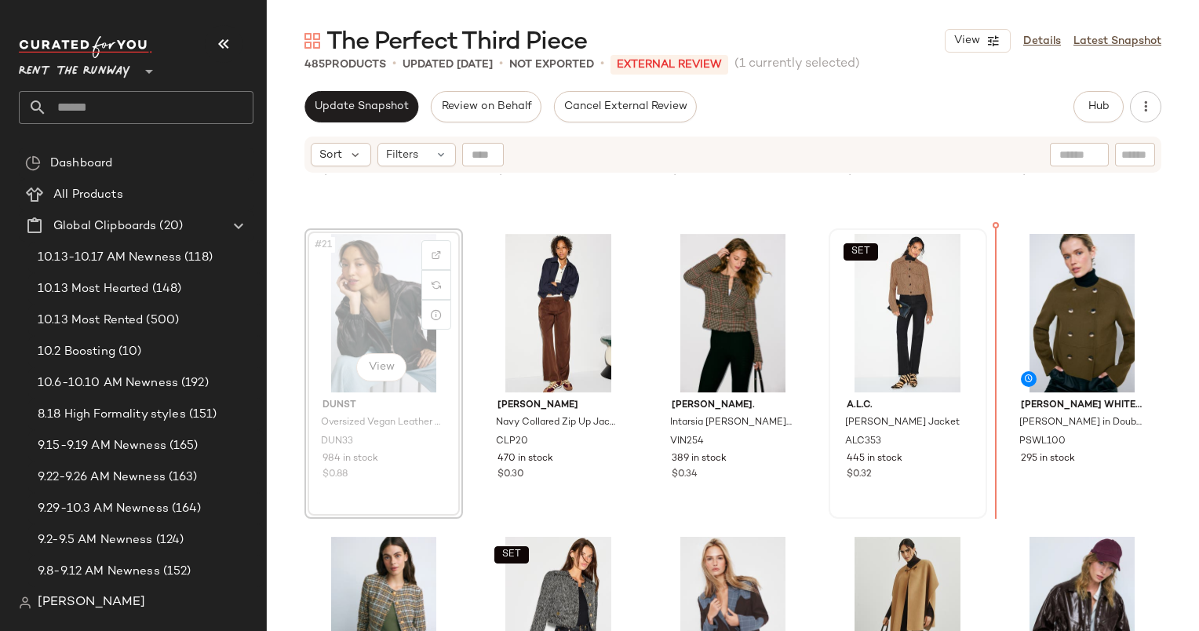
scroll to position [1171, 0]
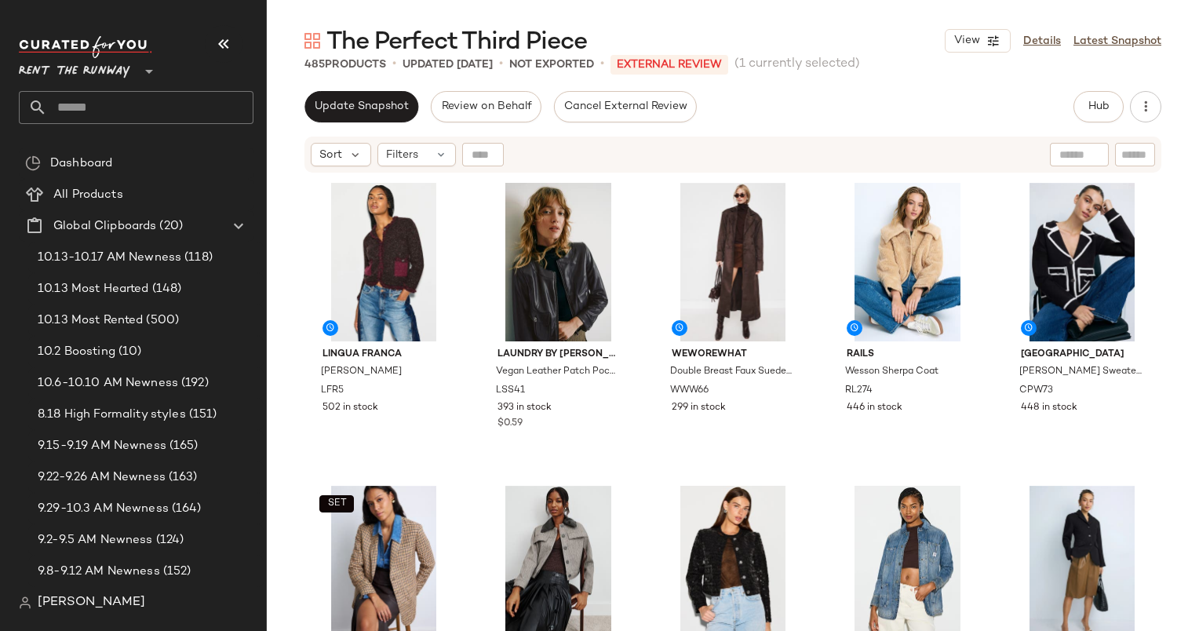
click at [359, 129] on div "Update Snapshot Review on Behalf Cancel External Review Hub Send for Review Ext…" at bounding box center [733, 361] width 932 height 540
click at [352, 119] on button "Update Snapshot" at bounding box center [362, 106] width 114 height 31
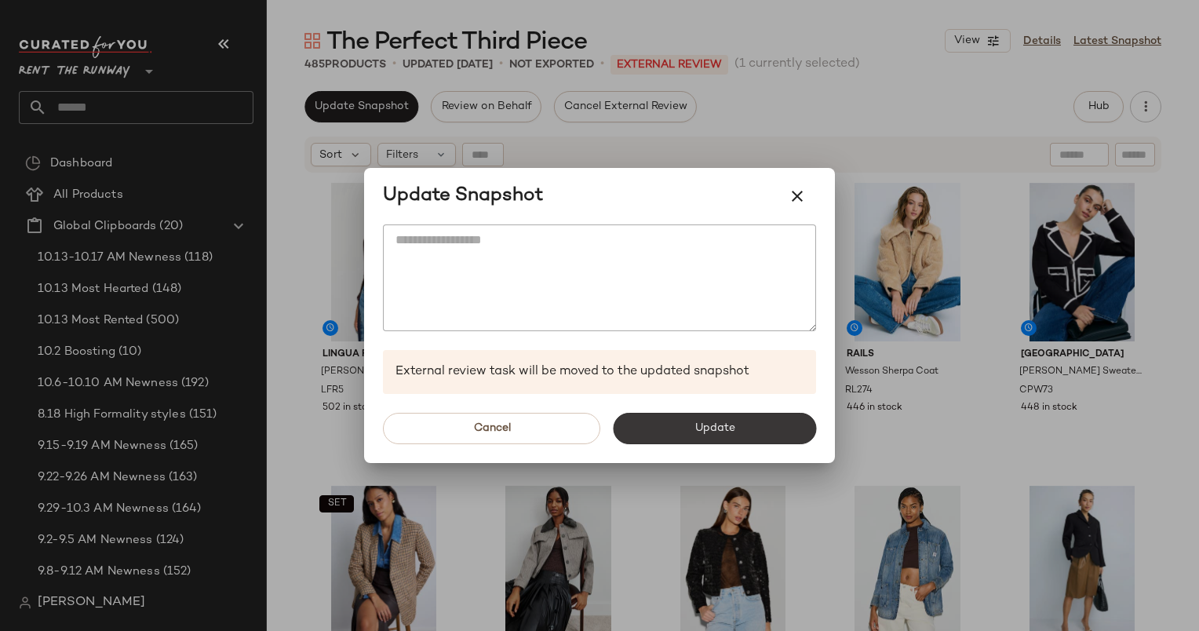
click at [739, 420] on button "Update" at bounding box center [714, 428] width 203 height 31
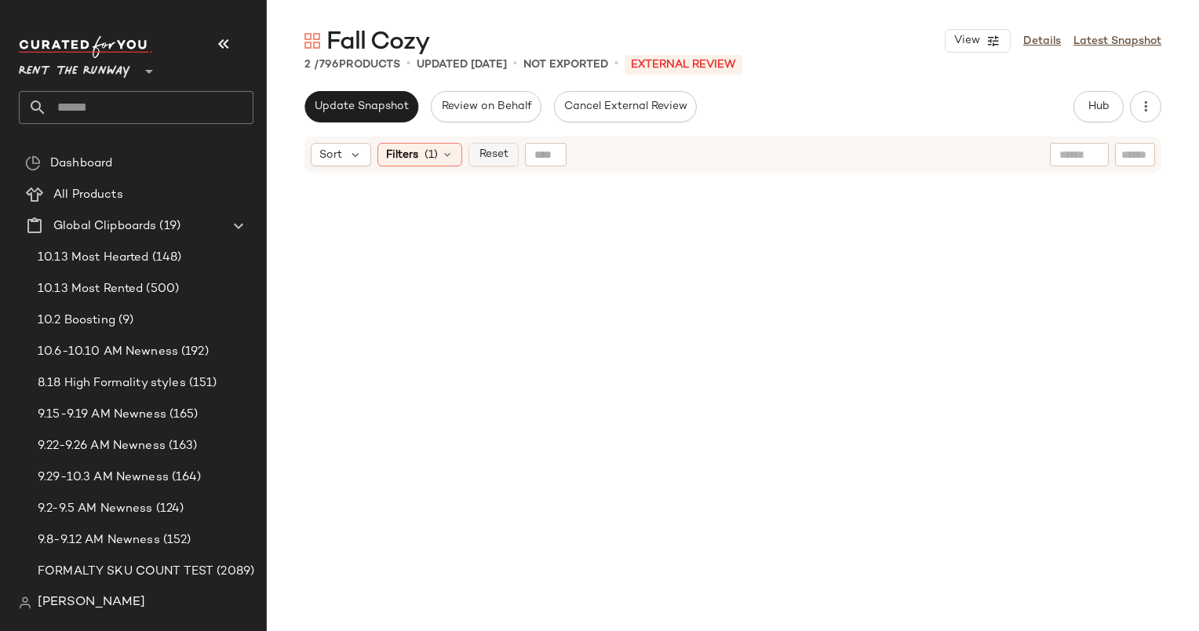
click at [491, 150] on span "Reset" at bounding box center [493, 154] width 30 height 13
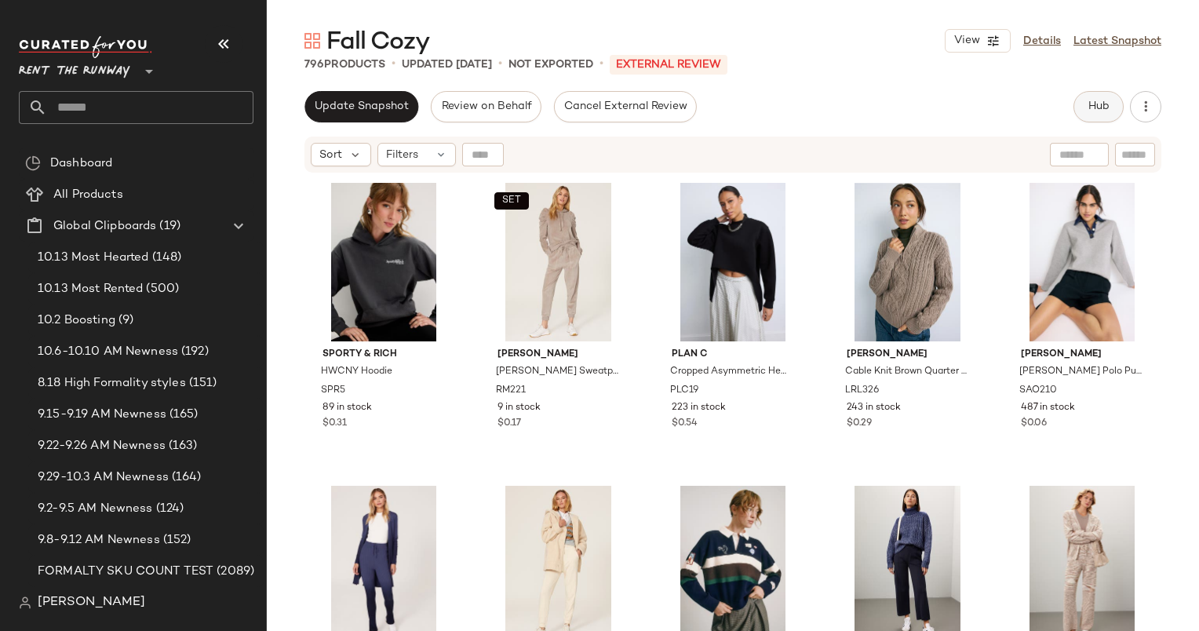
click at [1105, 107] on span "Hub" at bounding box center [1099, 106] width 22 height 13
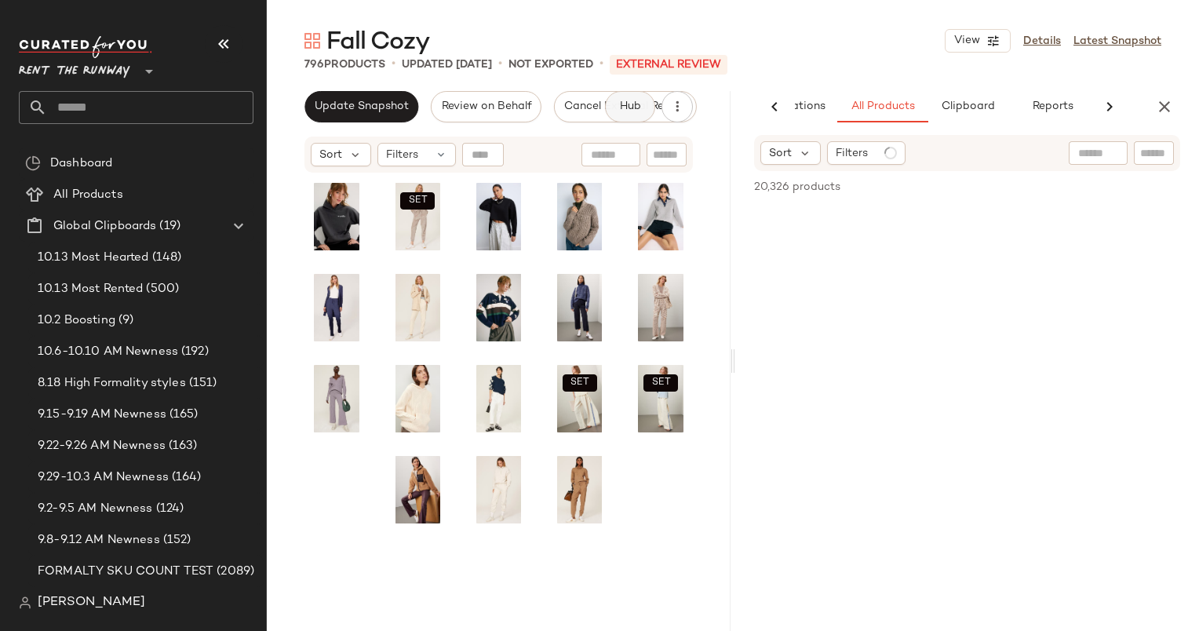
scroll to position [0, 96]
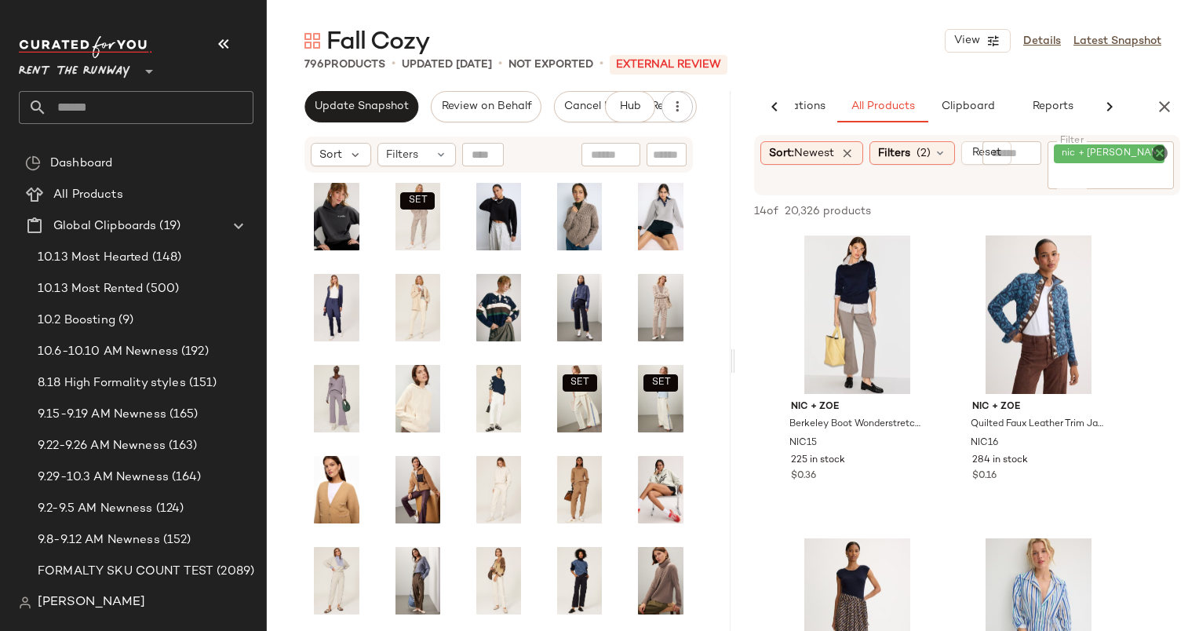
click at [1169, 154] on icon "Clear Filter" at bounding box center [1160, 153] width 19 height 19
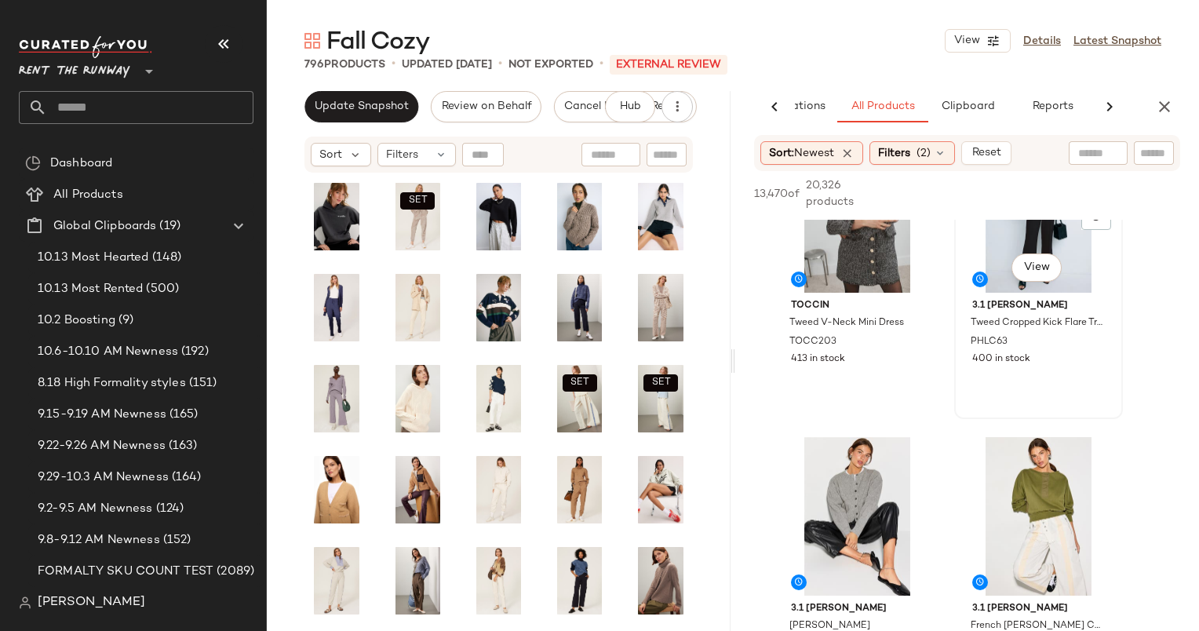
scroll to position [882, 0]
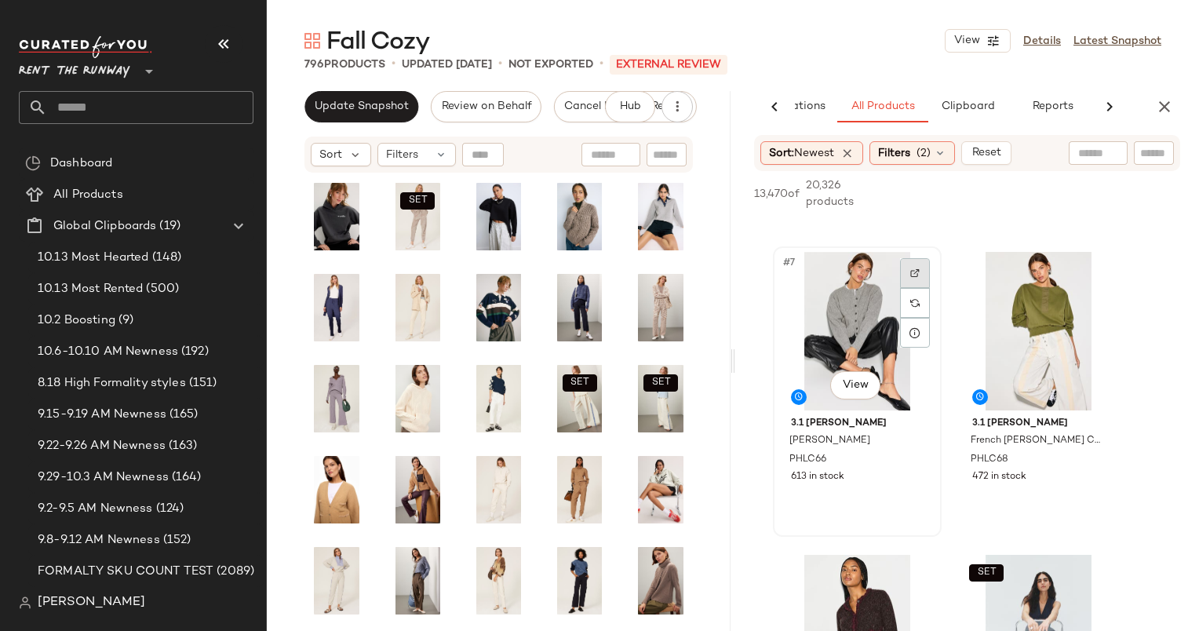
click at [910, 270] on div at bounding box center [915, 273] width 30 height 30
click at [844, 269] on div "#7 View" at bounding box center [858, 331] width 158 height 159
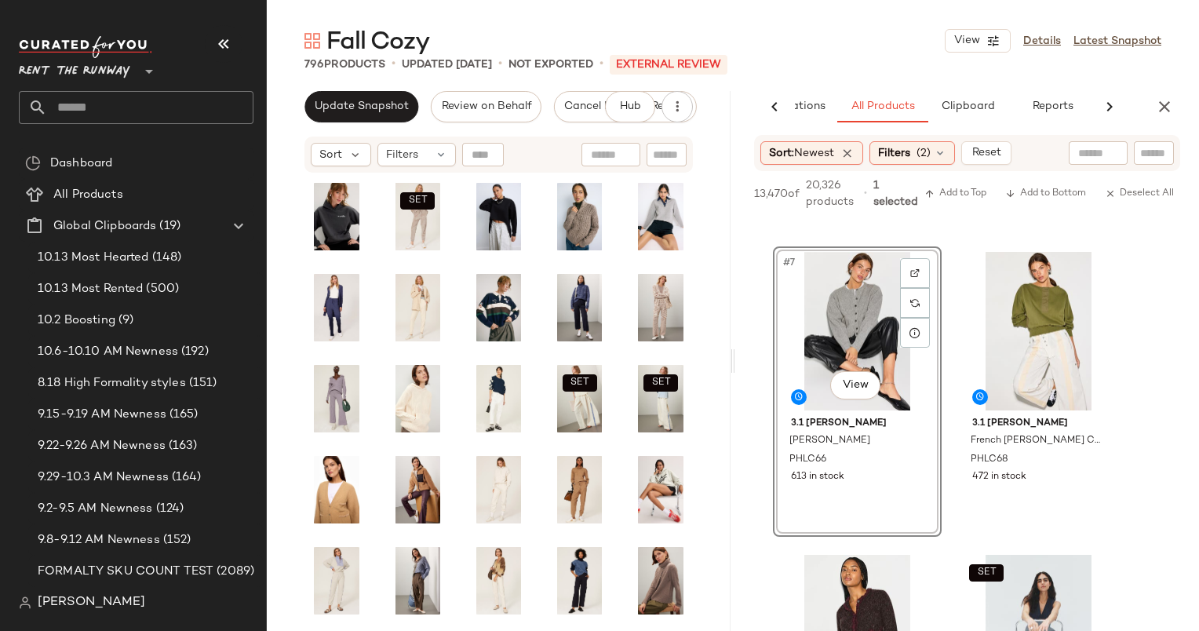
click at [943, 181] on div "13,470 of 20,326 products • 1 selected Add to Top Add to Bottom Deselect All" at bounding box center [967, 195] width 464 height 49
click at [948, 188] on span "Add to Top" at bounding box center [956, 193] width 62 height 11
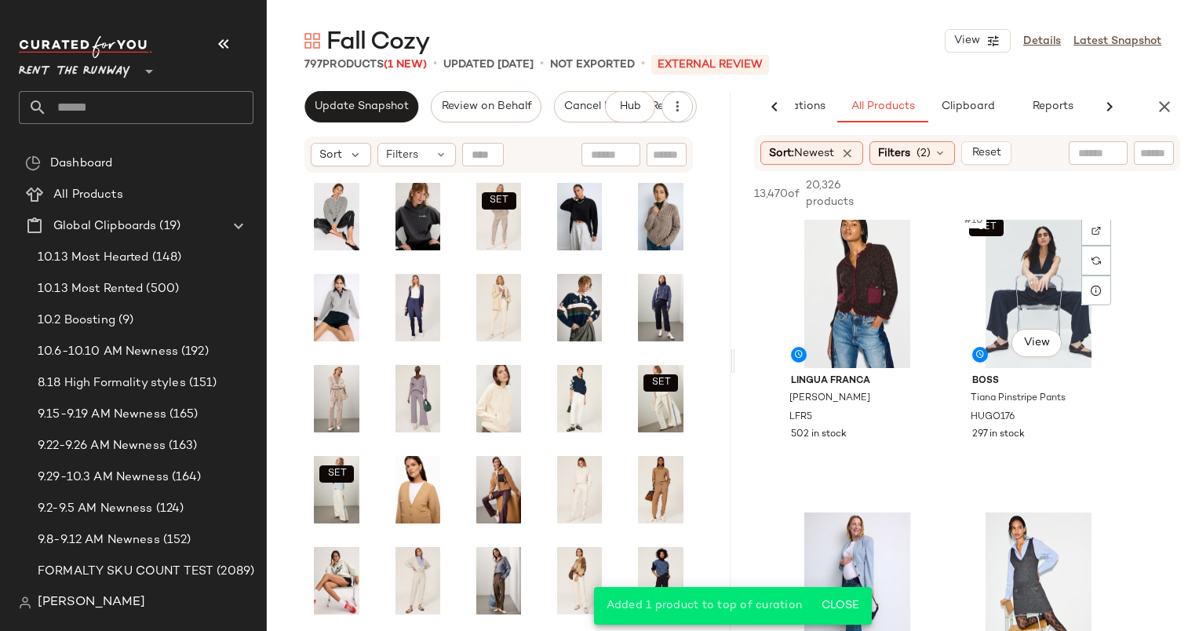
scroll to position [1228, 0]
click at [900, 224] on div at bounding box center [915, 231] width 30 height 30
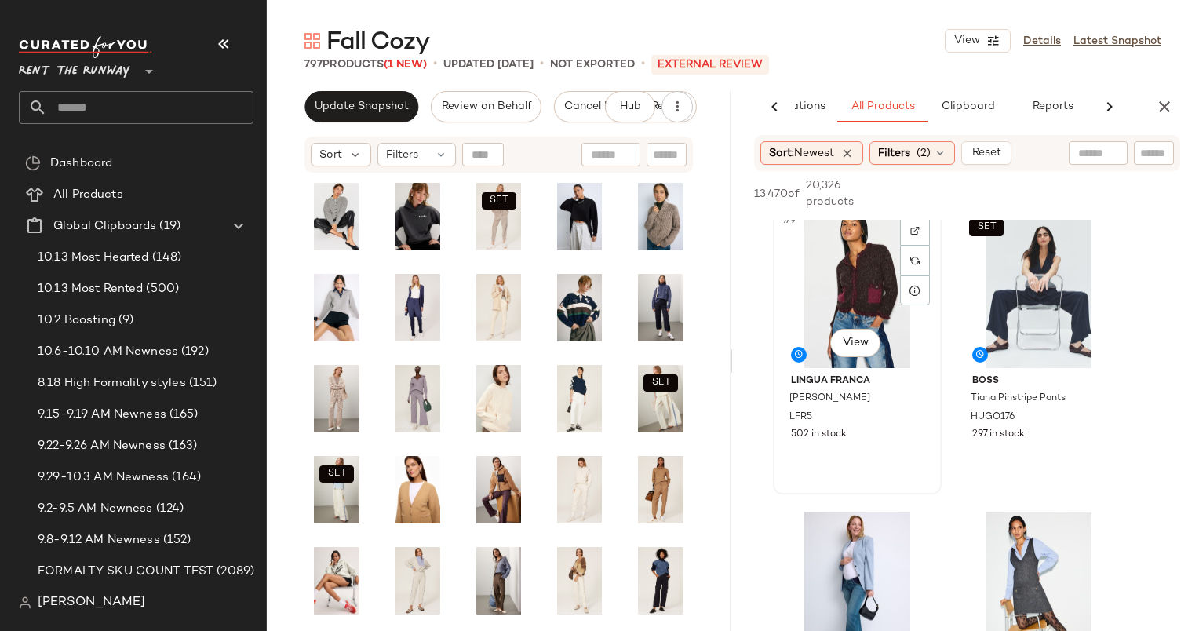
click at [867, 267] on div "#9 View" at bounding box center [858, 289] width 158 height 159
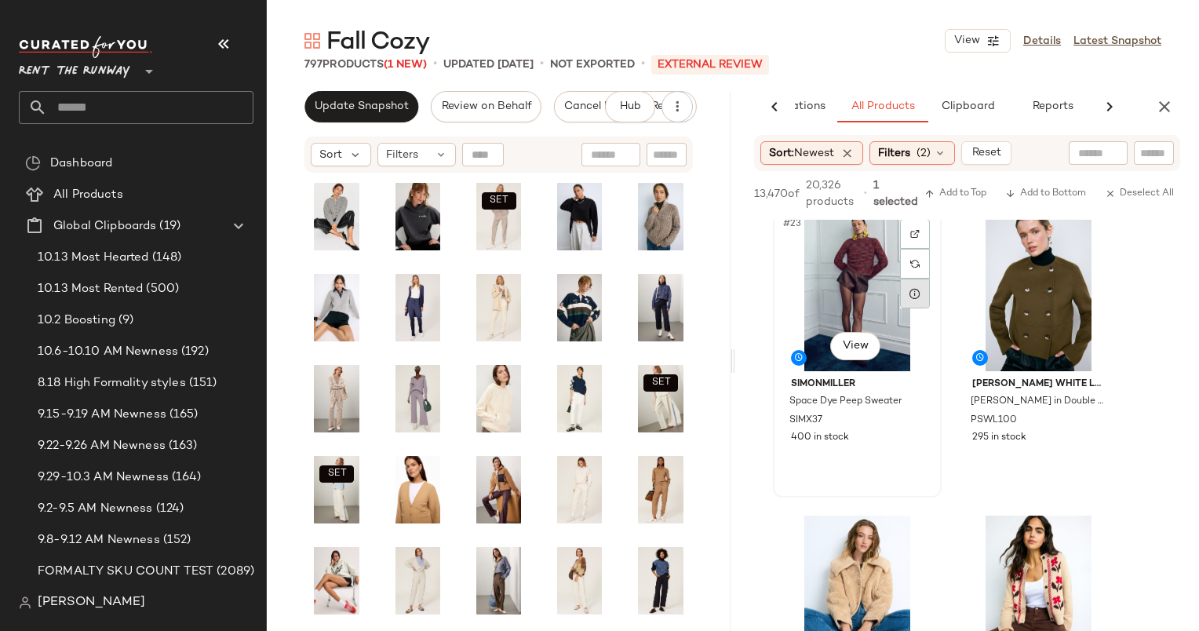
scroll to position [3346, 0]
click at [949, 186] on button "Add to Top" at bounding box center [955, 193] width 75 height 19
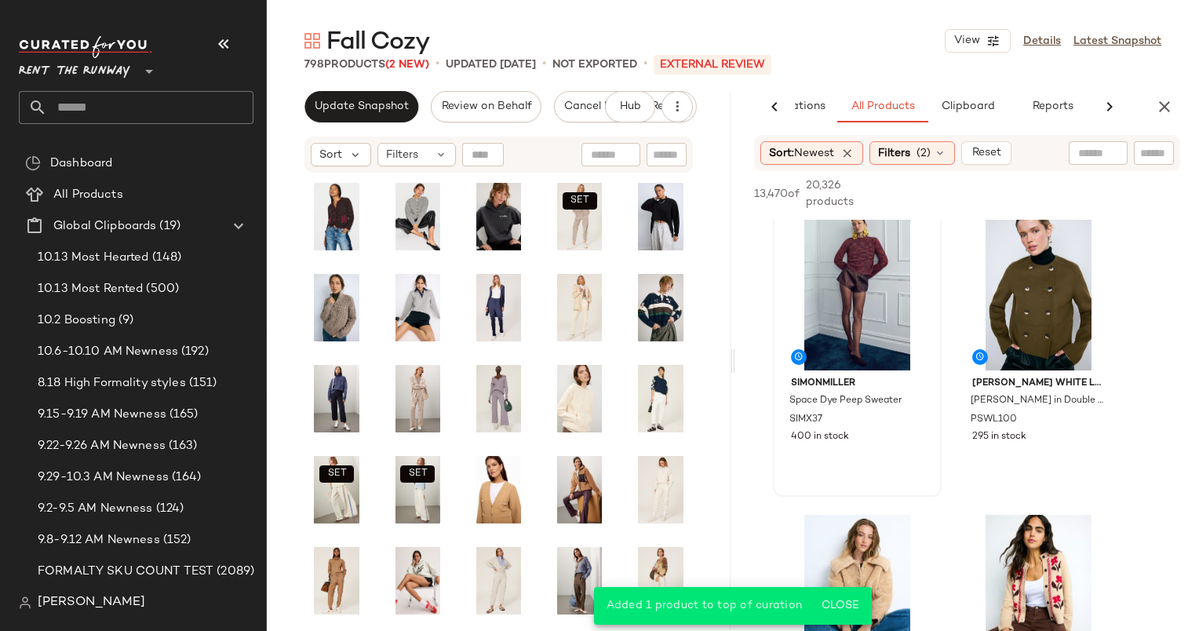
scroll to position [3538, 0]
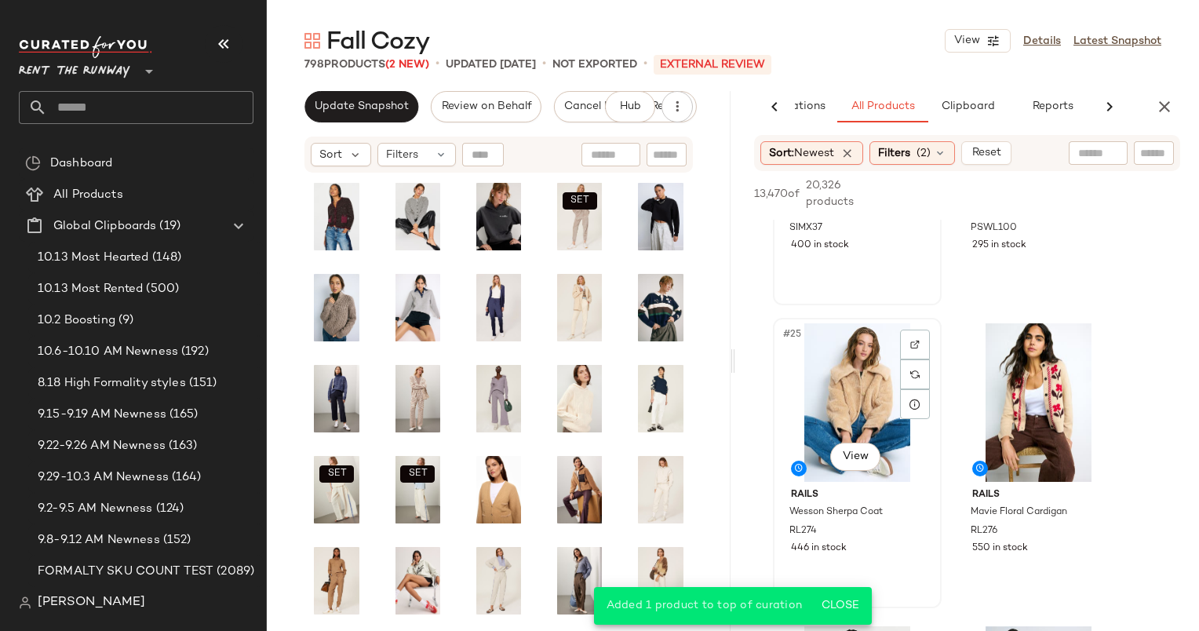
click at [852, 395] on div "#25 View" at bounding box center [858, 402] width 158 height 159
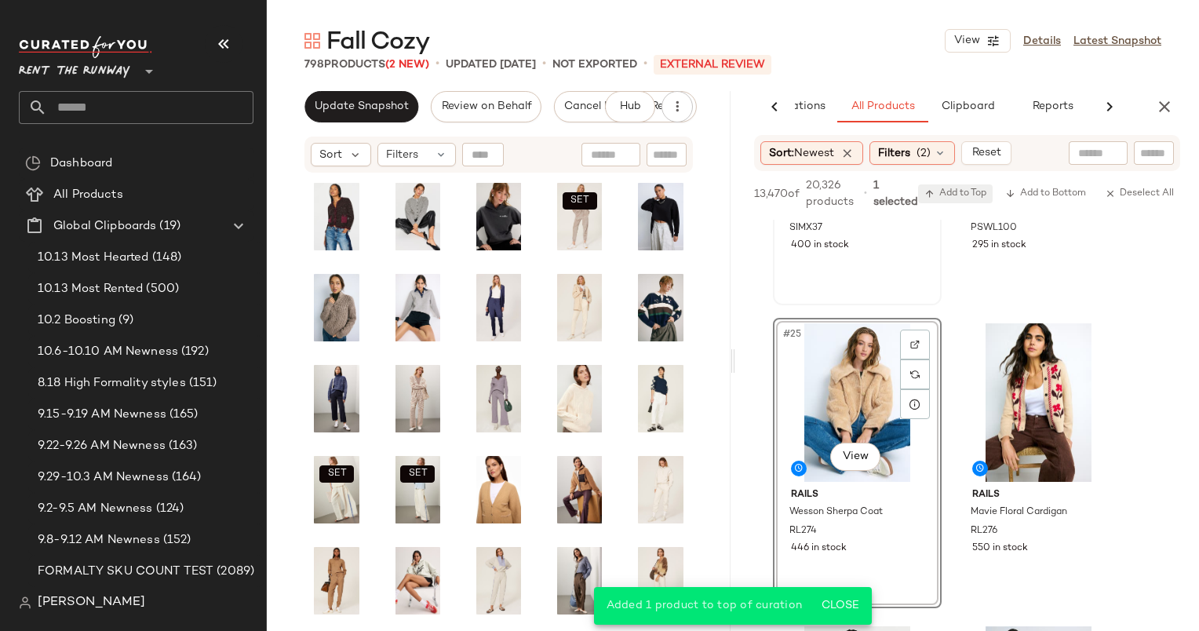
click at [950, 188] on span "Add to Top" at bounding box center [956, 193] width 62 height 11
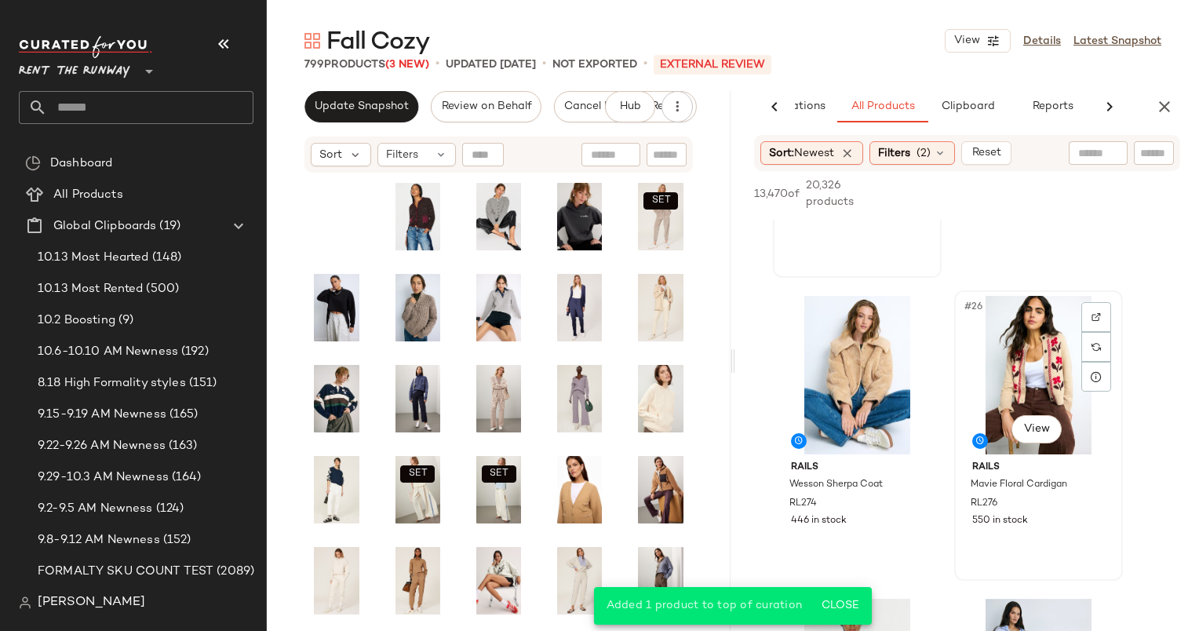
scroll to position [3582, 0]
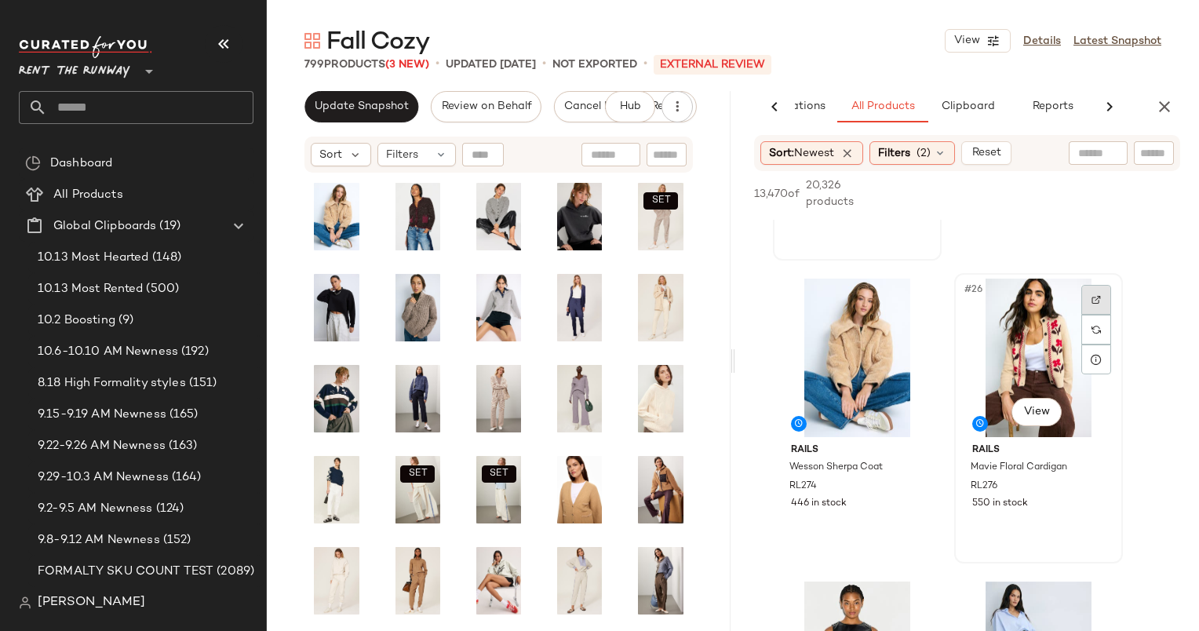
click at [1107, 294] on div at bounding box center [1097, 300] width 30 height 30
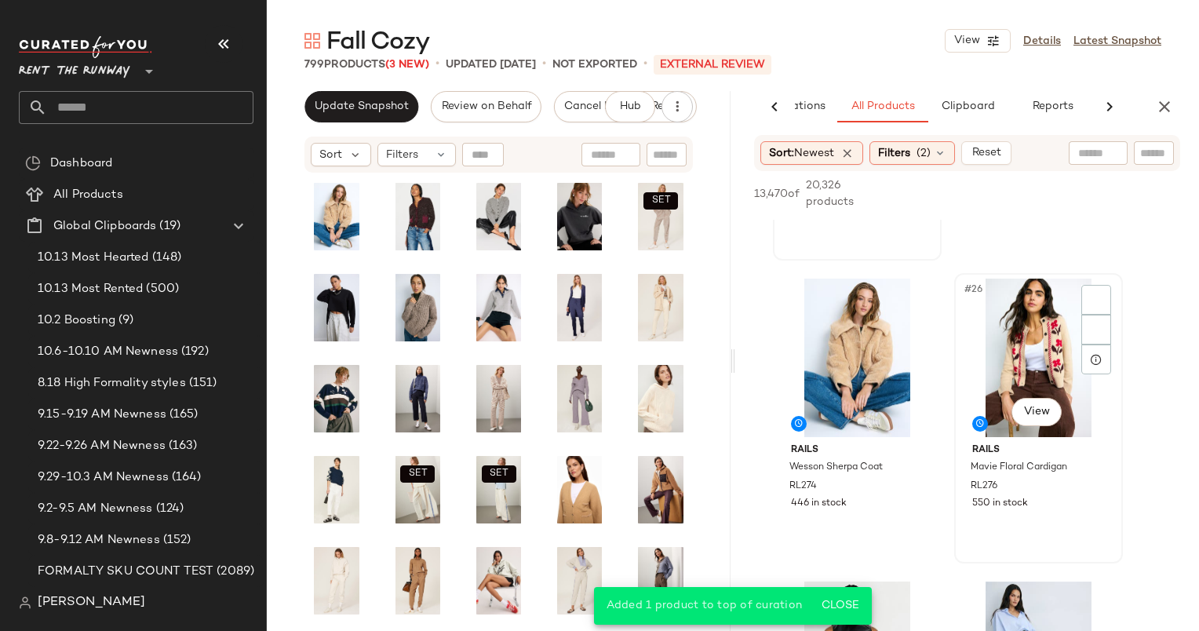
click at [1030, 308] on div "#26 View" at bounding box center [1039, 358] width 158 height 159
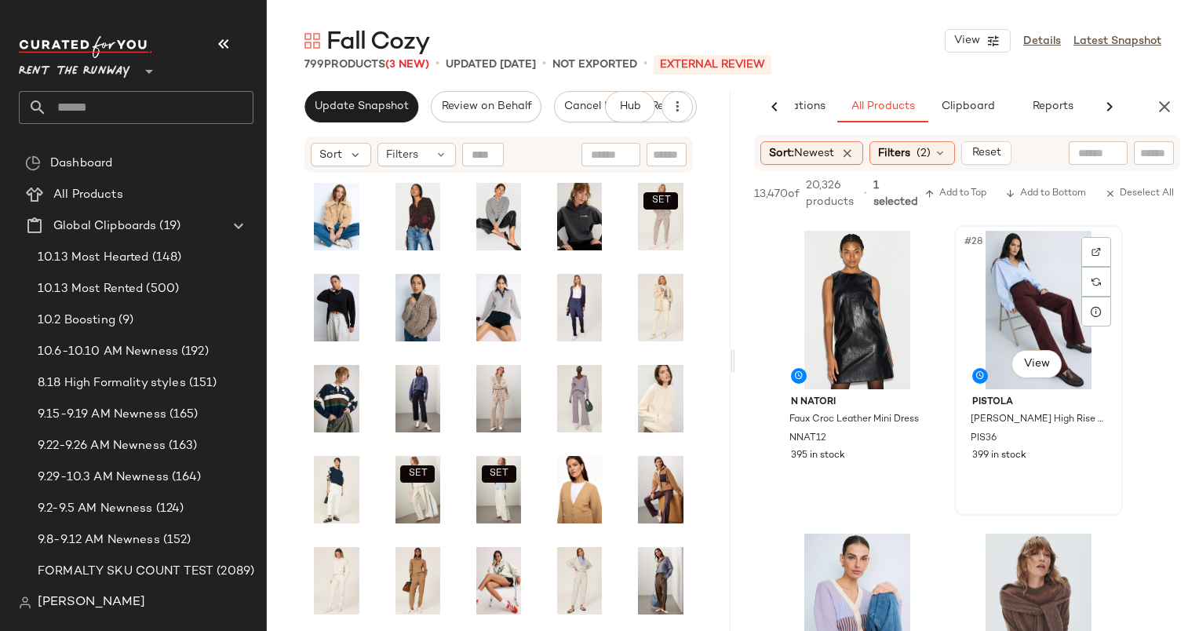
scroll to position [4012, 0]
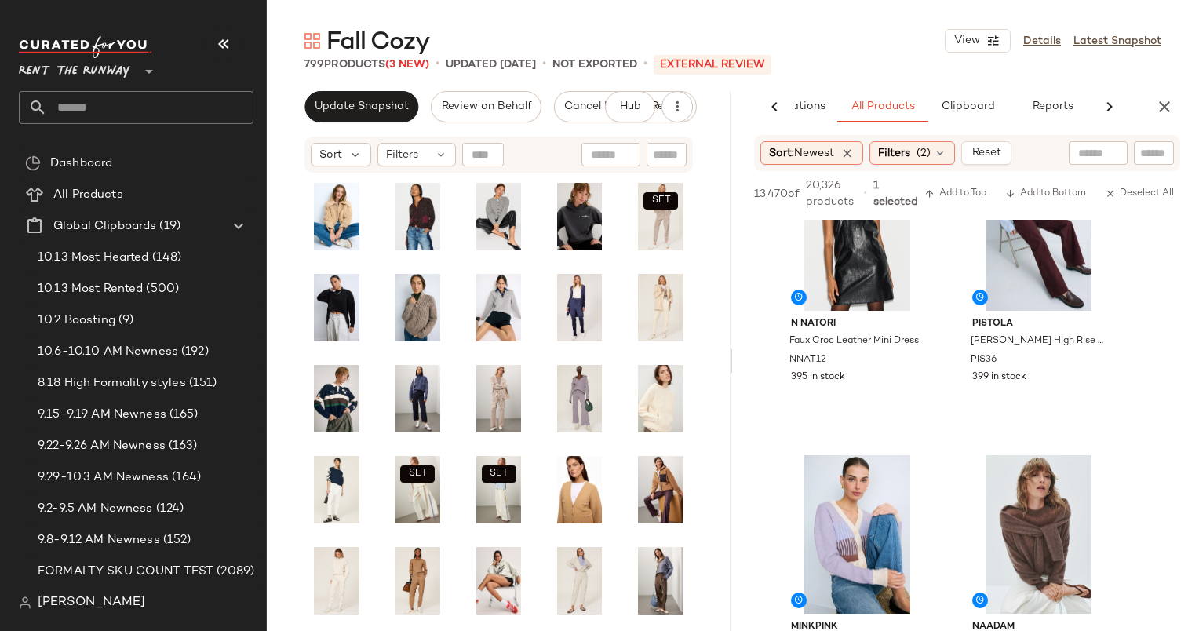
click at [964, 182] on div "13,470 of 20,326 products • 1 selected Add to Top Add to Bottom Deselect All" at bounding box center [967, 195] width 464 height 49
click at [970, 195] on span "Add to Top" at bounding box center [956, 193] width 62 height 11
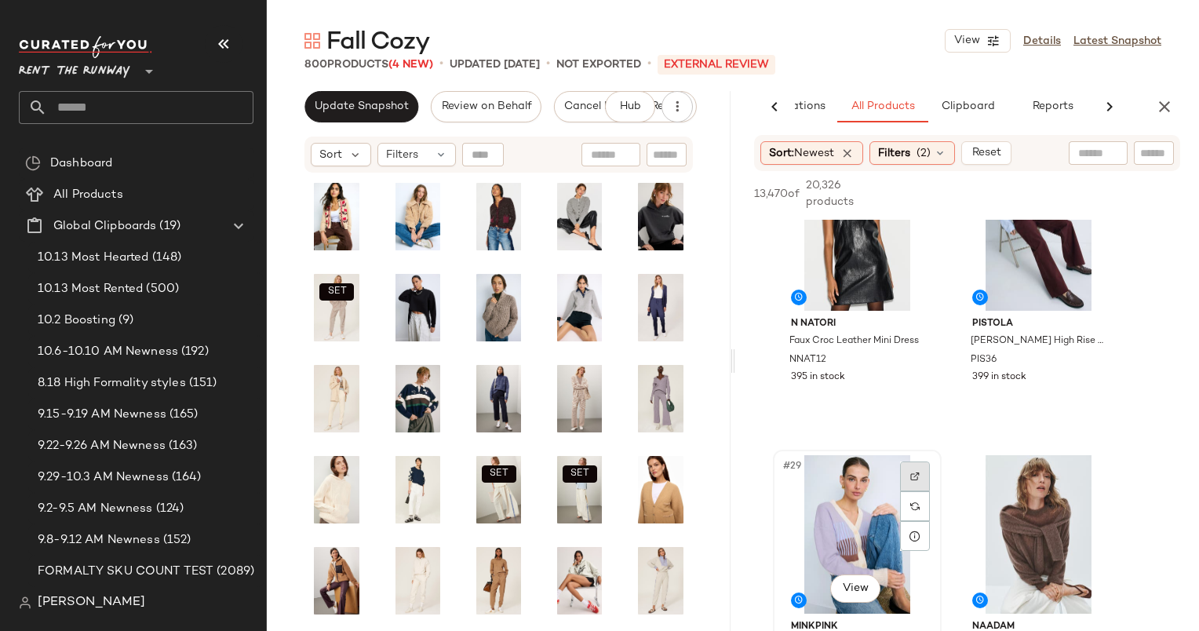
click at [904, 476] on div at bounding box center [915, 477] width 30 height 30
click at [837, 518] on div "#29 View" at bounding box center [858, 534] width 158 height 159
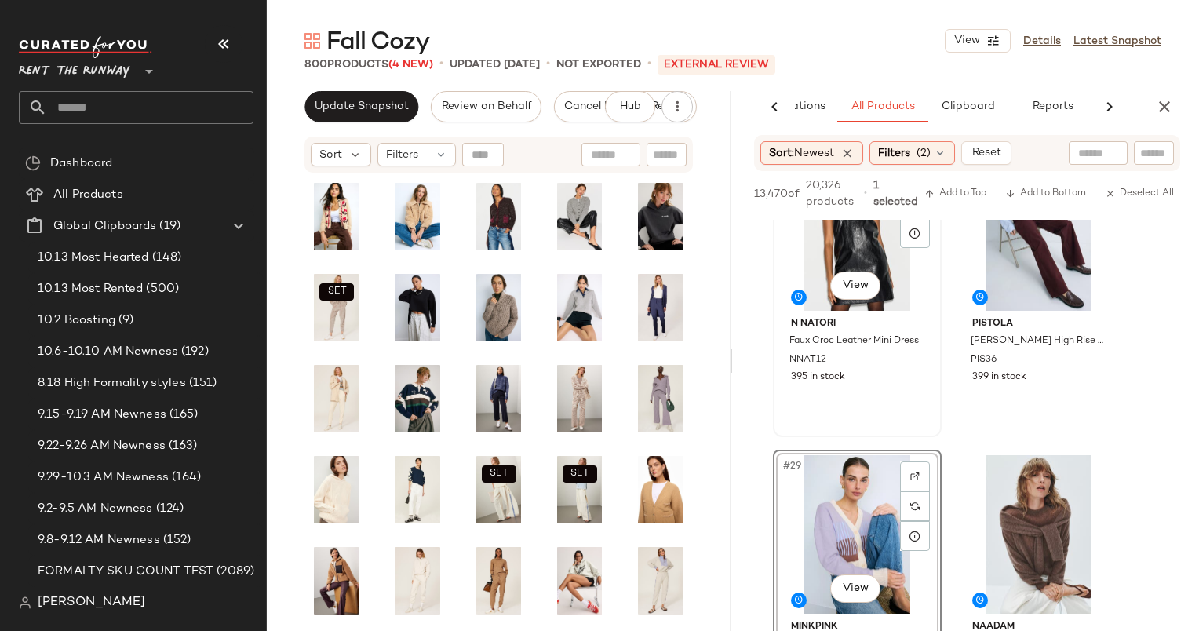
scroll to position [4256, 0]
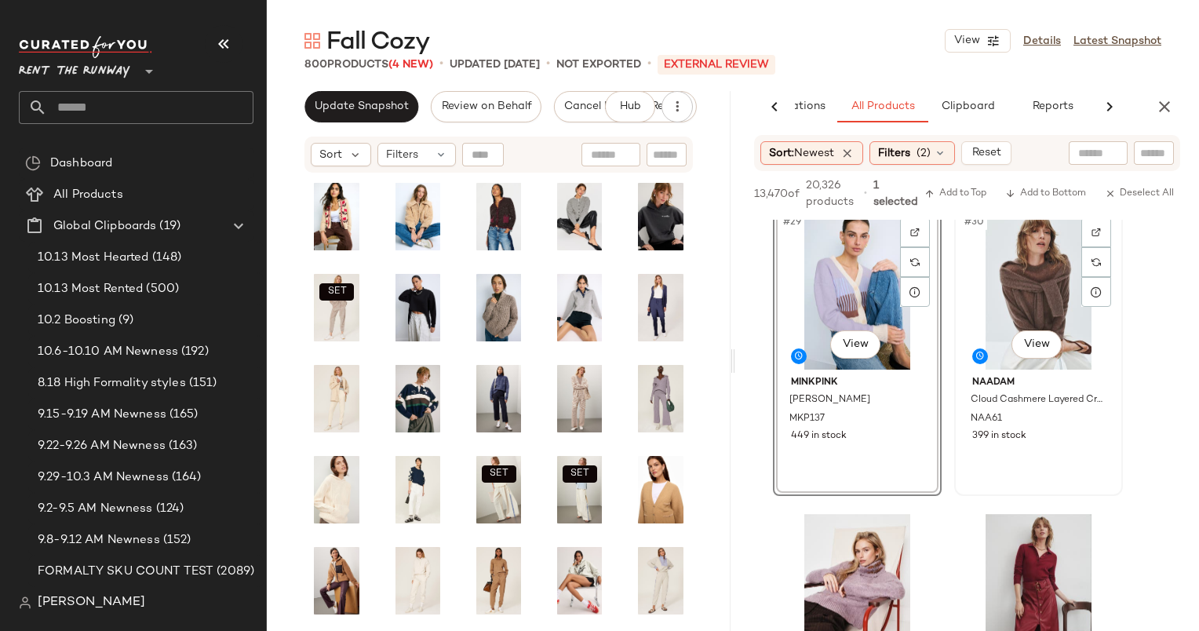
click at [1020, 293] on div "#30 View" at bounding box center [1039, 290] width 158 height 159
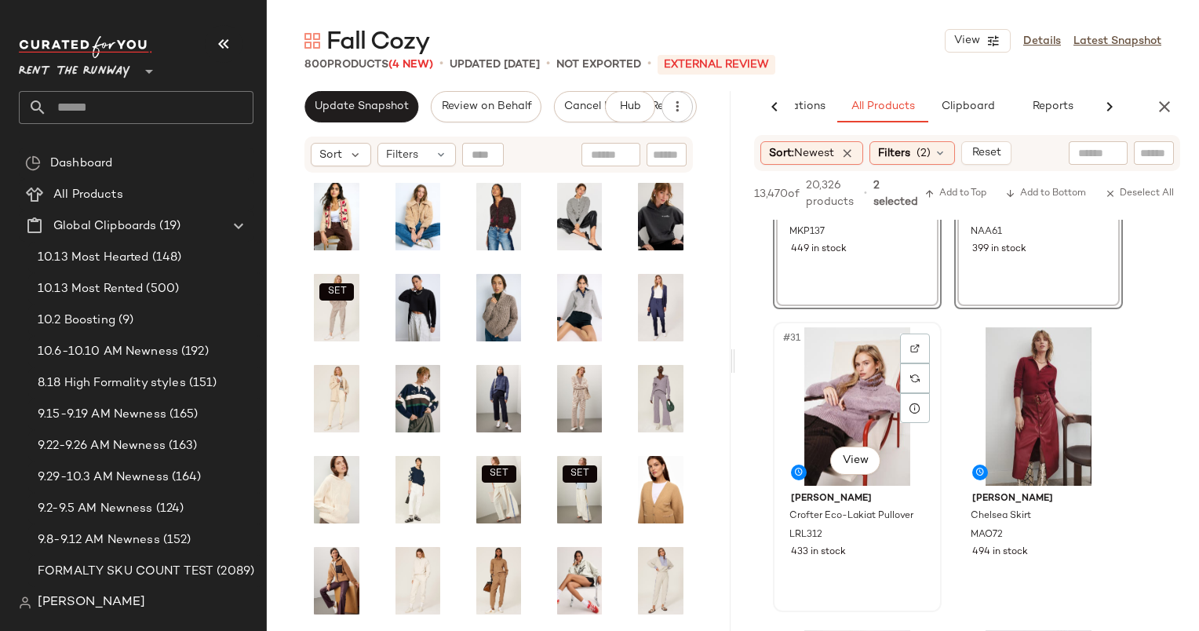
click at [837, 407] on div "#31 View" at bounding box center [858, 406] width 158 height 159
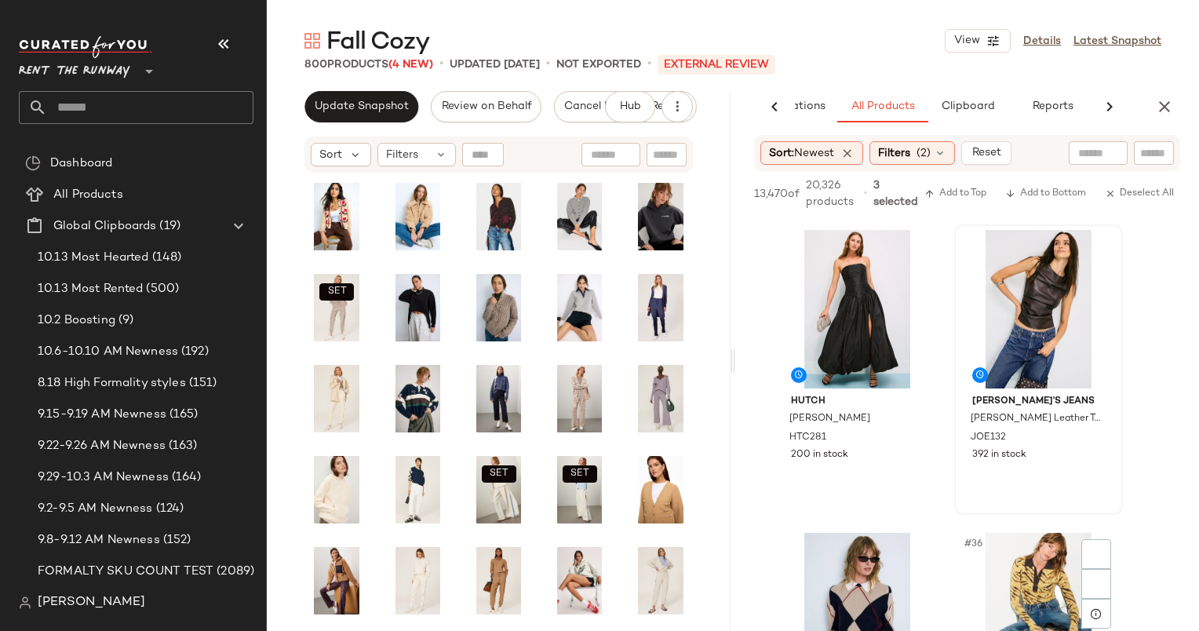
scroll to position [5059, 0]
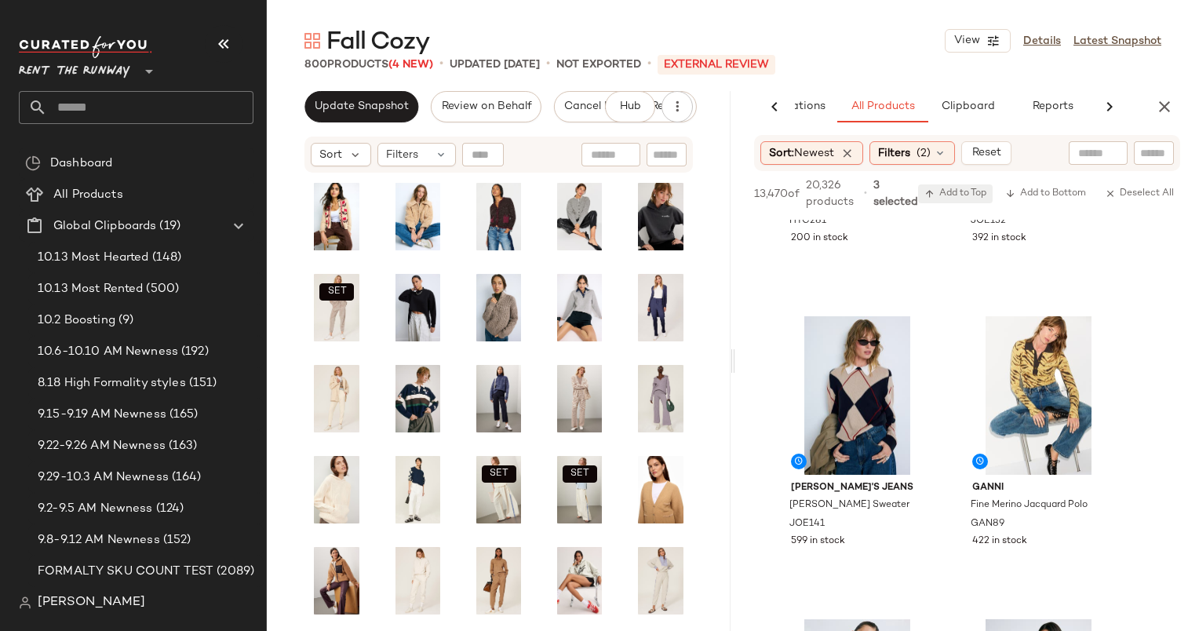
click at [960, 190] on span "Add to Top" at bounding box center [956, 193] width 62 height 11
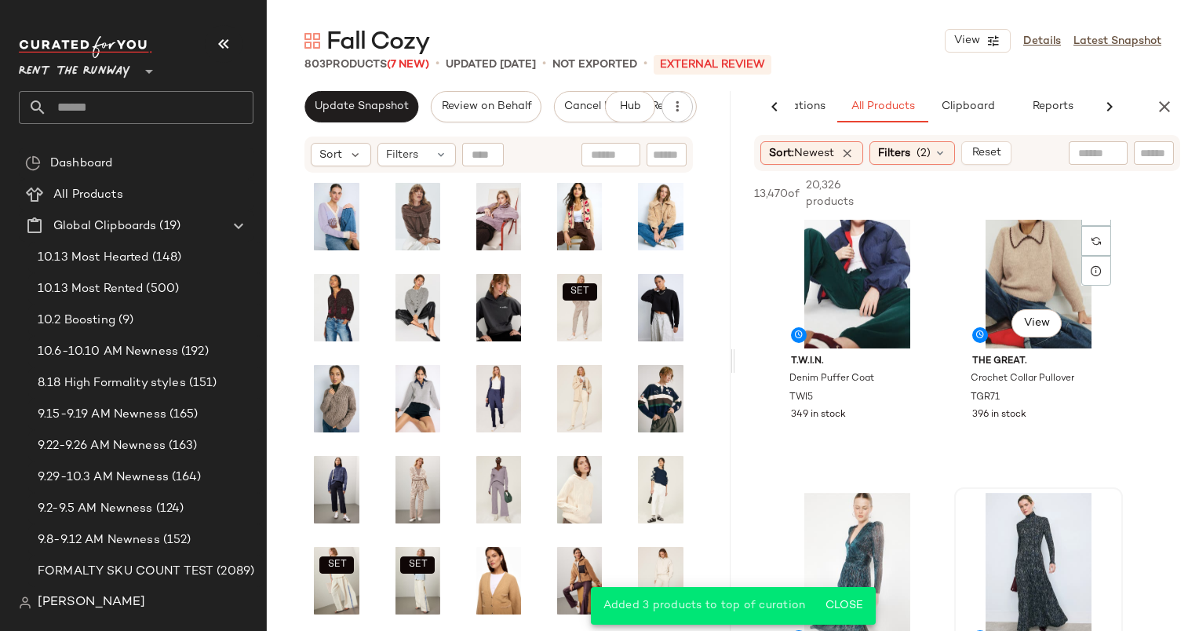
scroll to position [6345, 0]
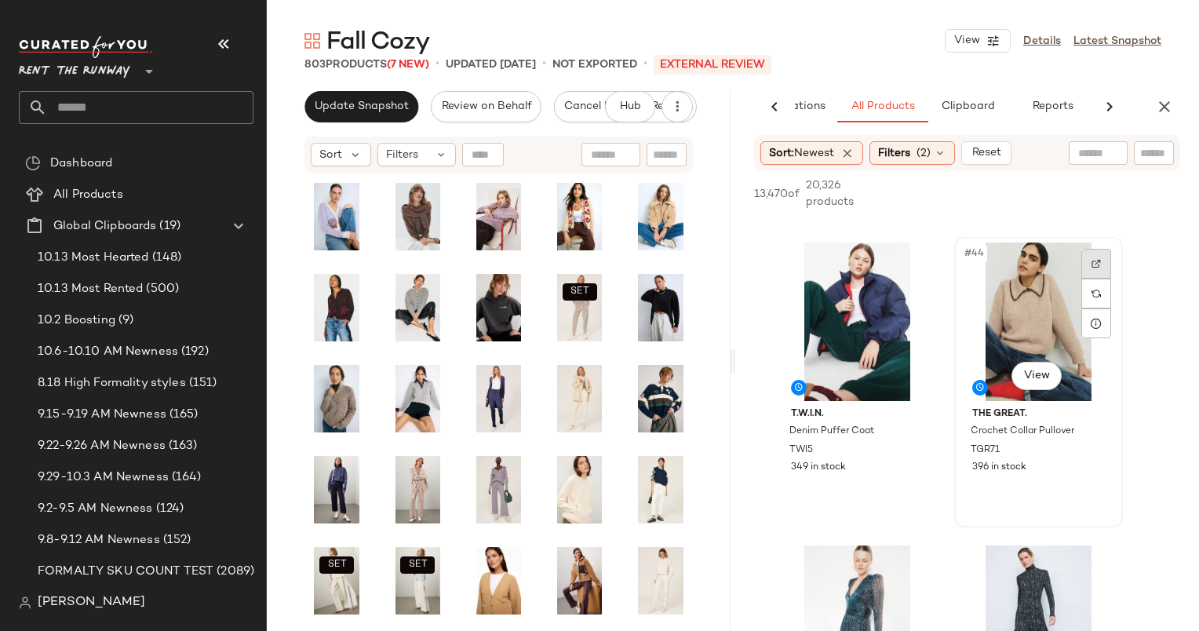
click at [1098, 273] on div at bounding box center [1097, 264] width 30 height 30
click at [1005, 276] on div "#44 View" at bounding box center [1039, 322] width 158 height 159
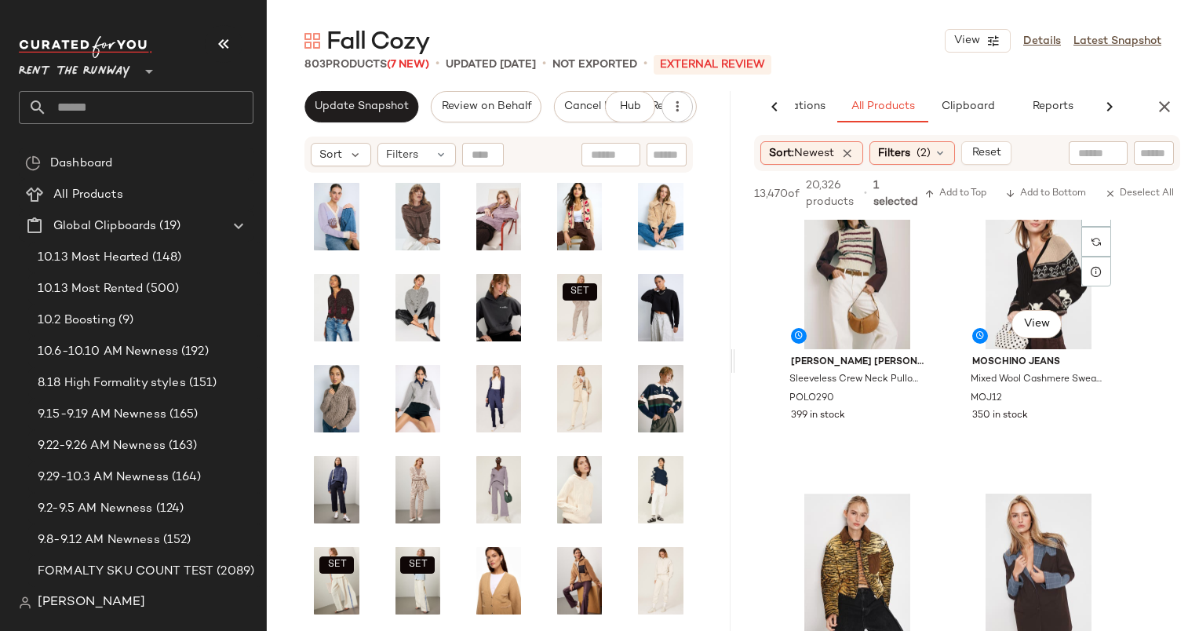
scroll to position [7607, 0]
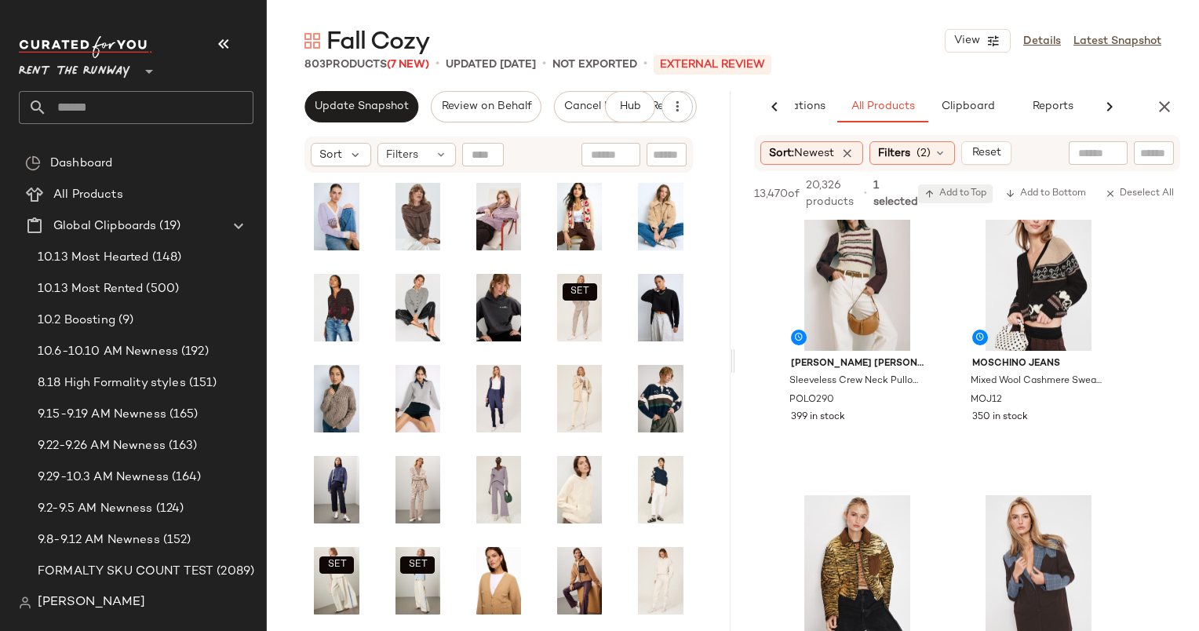
click at [957, 195] on span "Add to Top" at bounding box center [956, 193] width 62 height 11
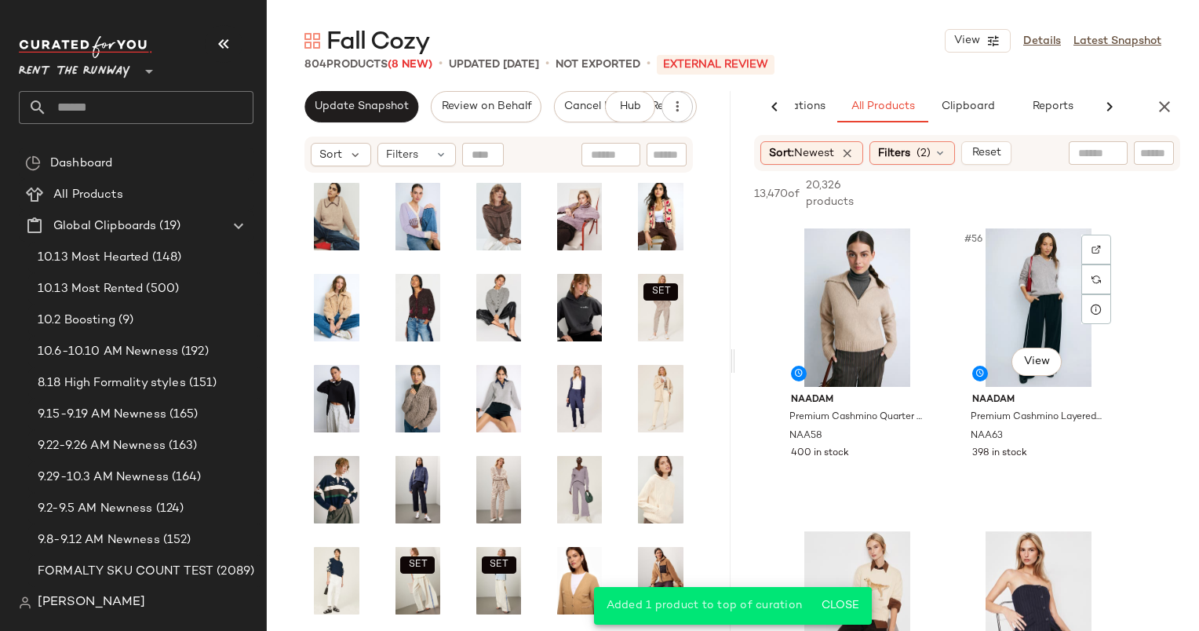
scroll to position [8188, 0]
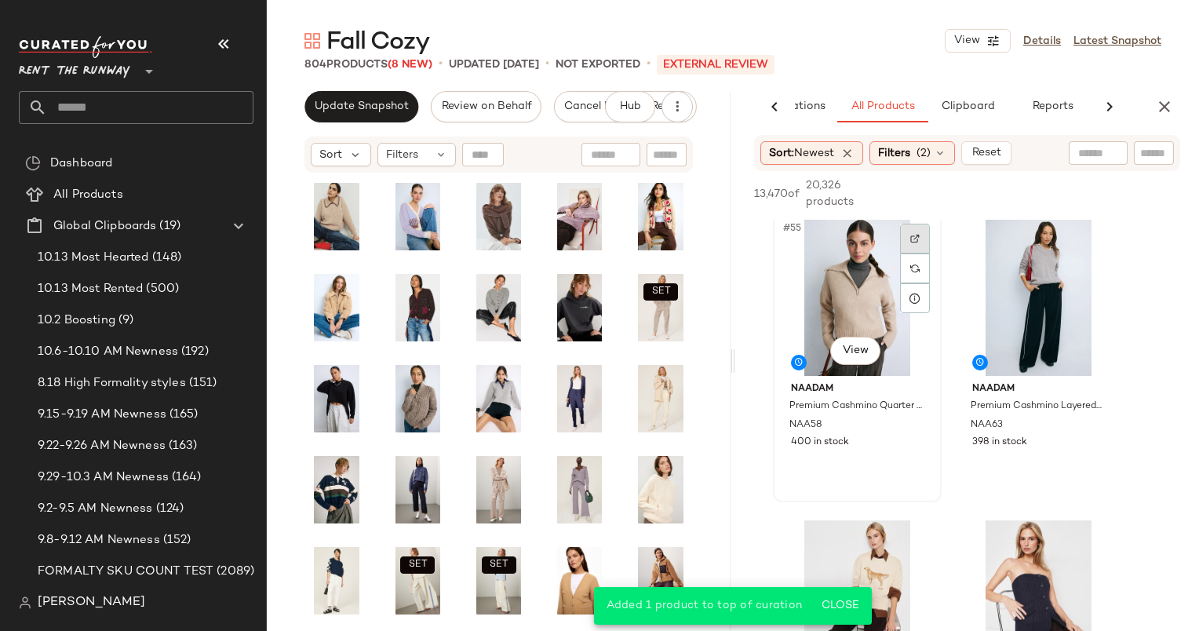
click at [926, 228] on div at bounding box center [915, 239] width 30 height 30
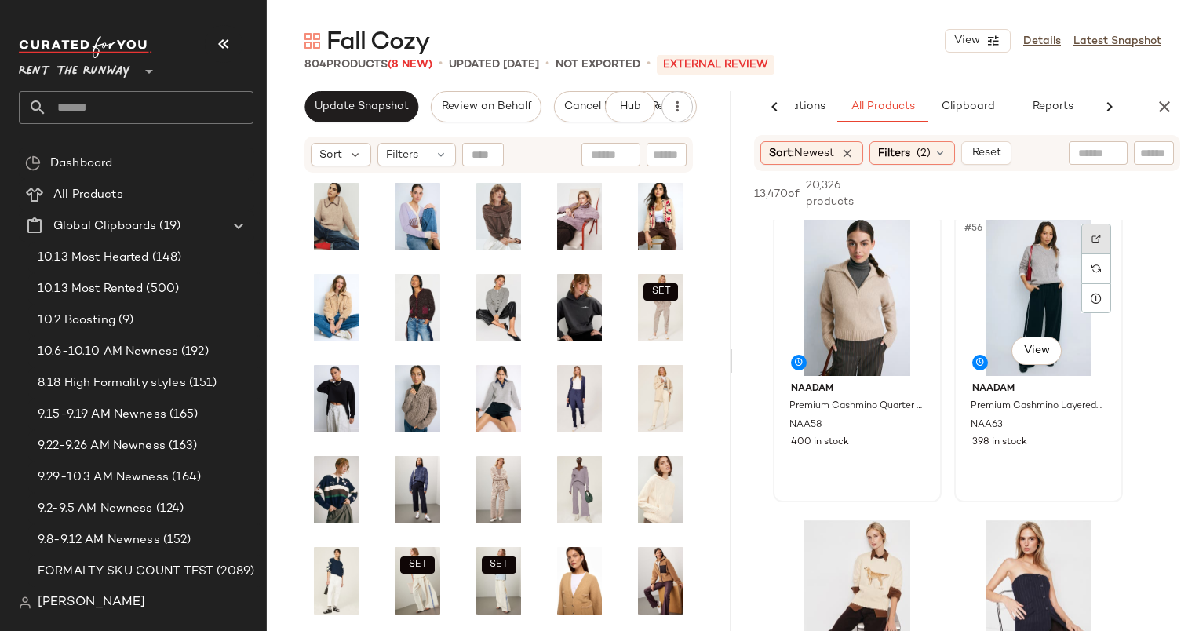
click at [1102, 242] on div at bounding box center [1097, 239] width 30 height 30
click at [857, 232] on div "#55 View" at bounding box center [858, 296] width 158 height 159
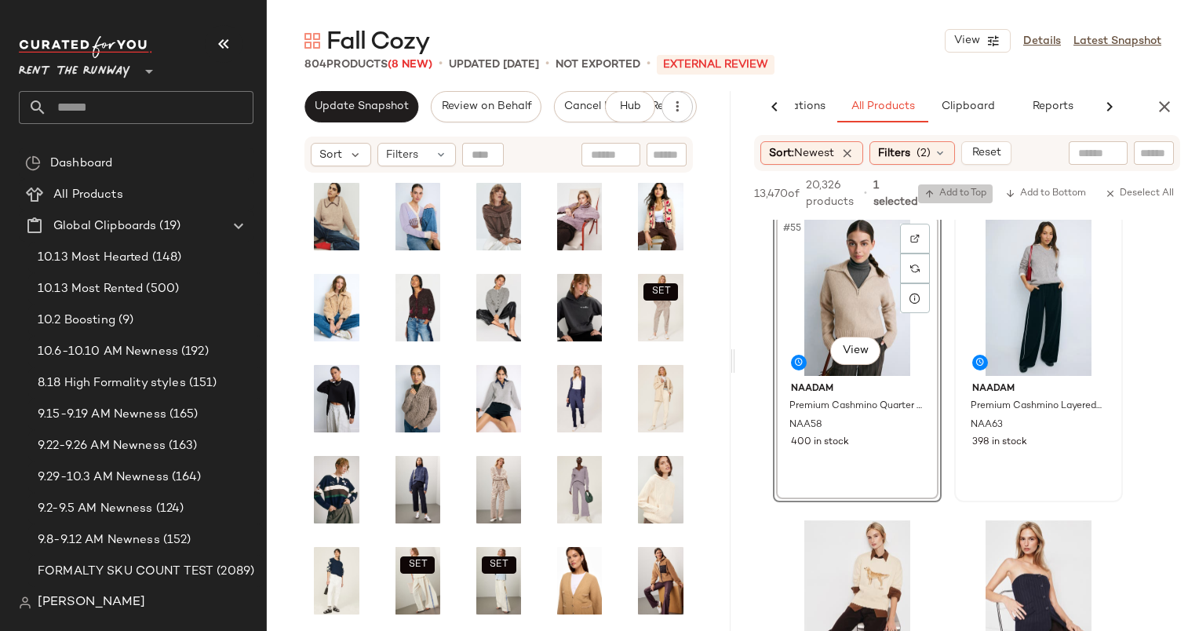
click at [946, 199] on span "Add to Top" at bounding box center [956, 193] width 62 height 11
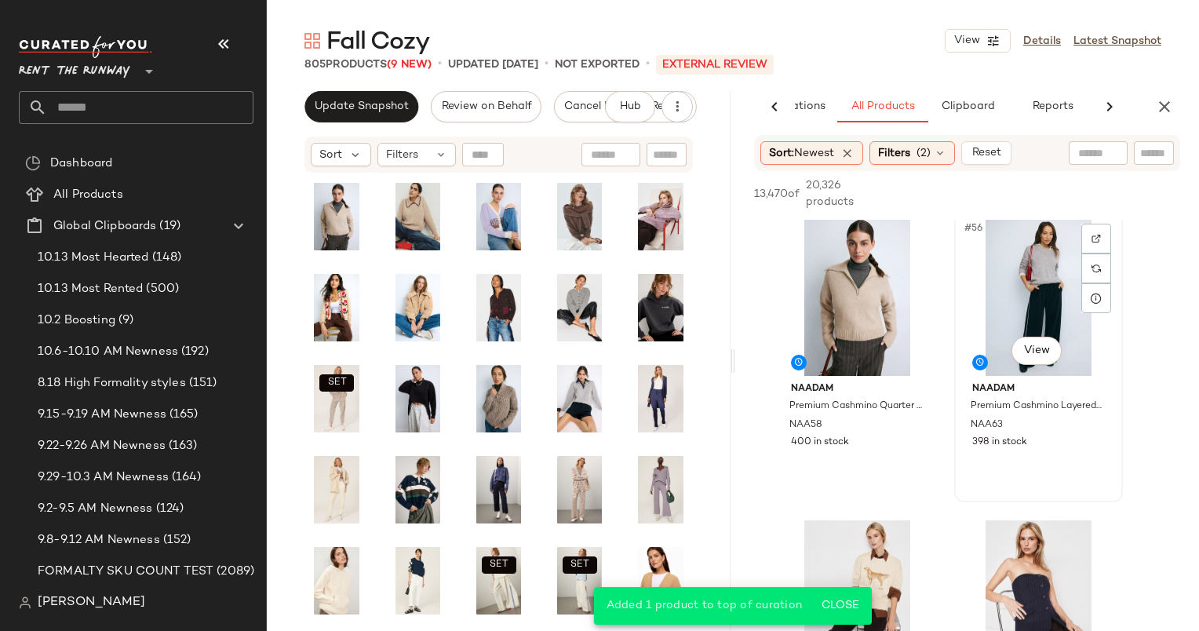
click at [986, 276] on div "#56 View" at bounding box center [1039, 296] width 158 height 159
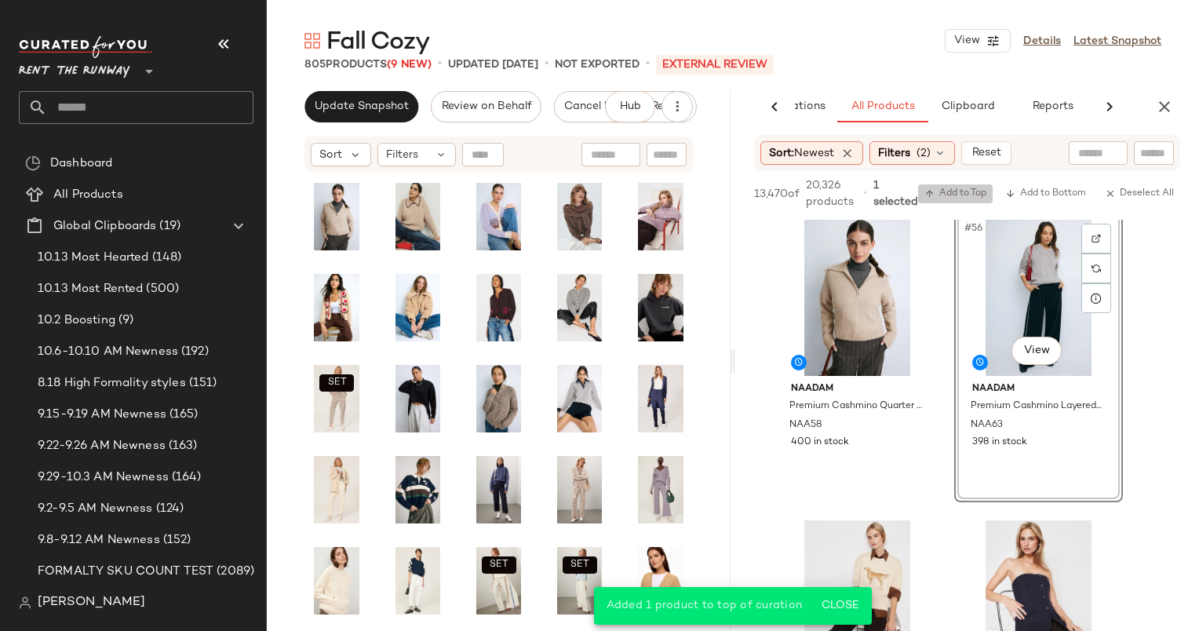
click at [954, 193] on span "Add to Top" at bounding box center [956, 193] width 62 height 11
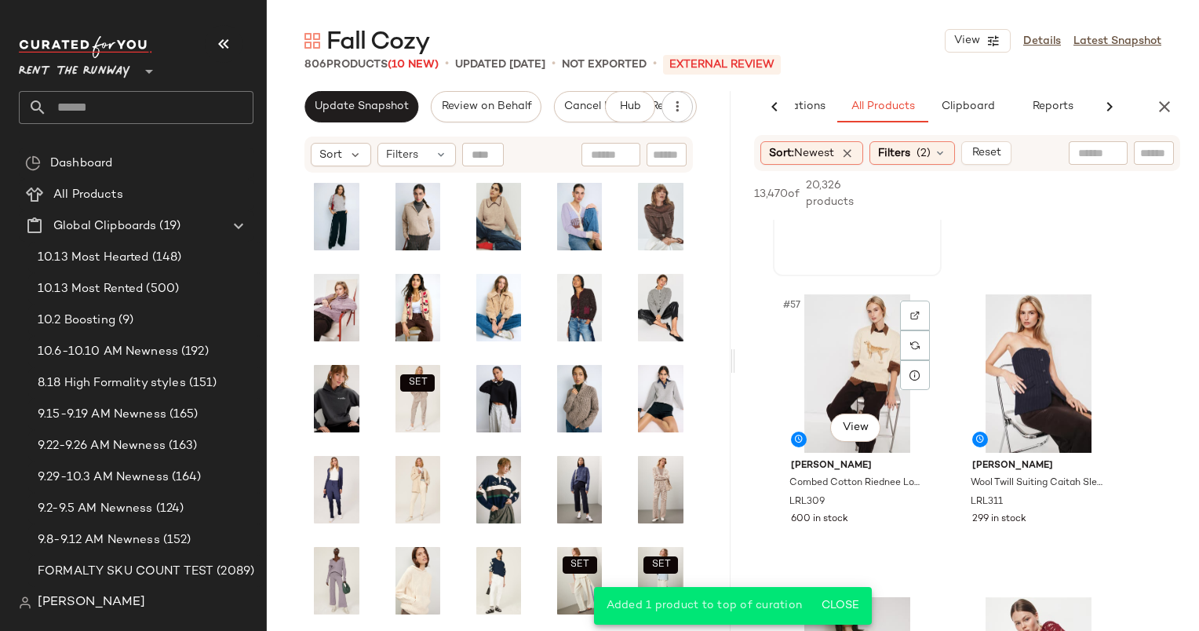
scroll to position [8420, 0]
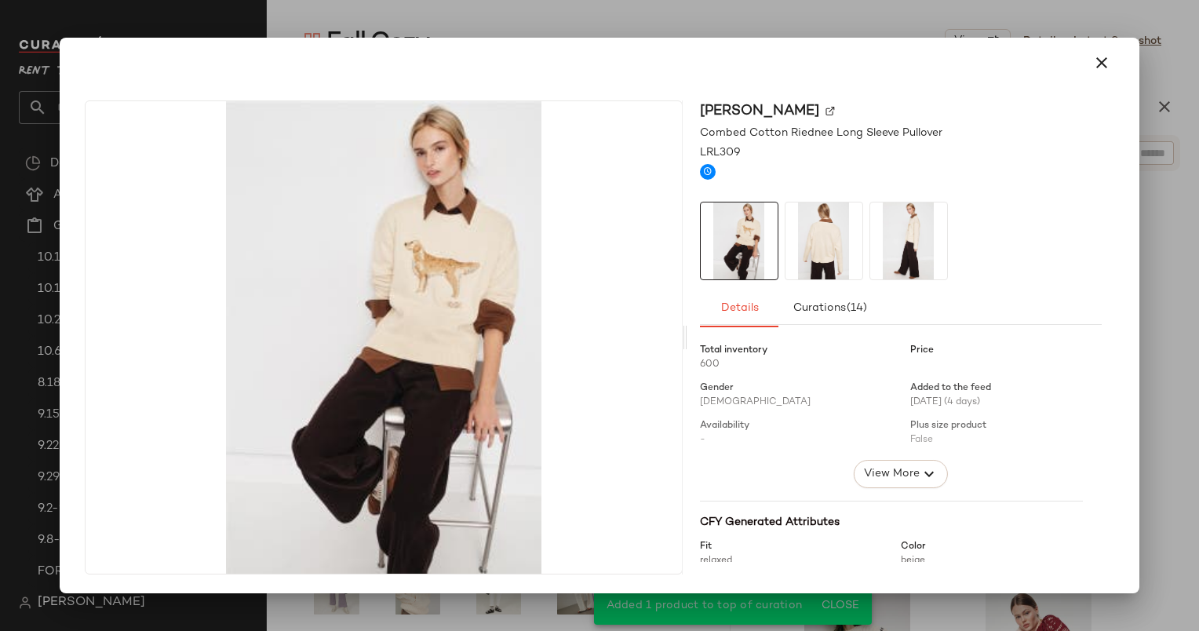
click at [903, 237] on img at bounding box center [908, 241] width 77 height 77
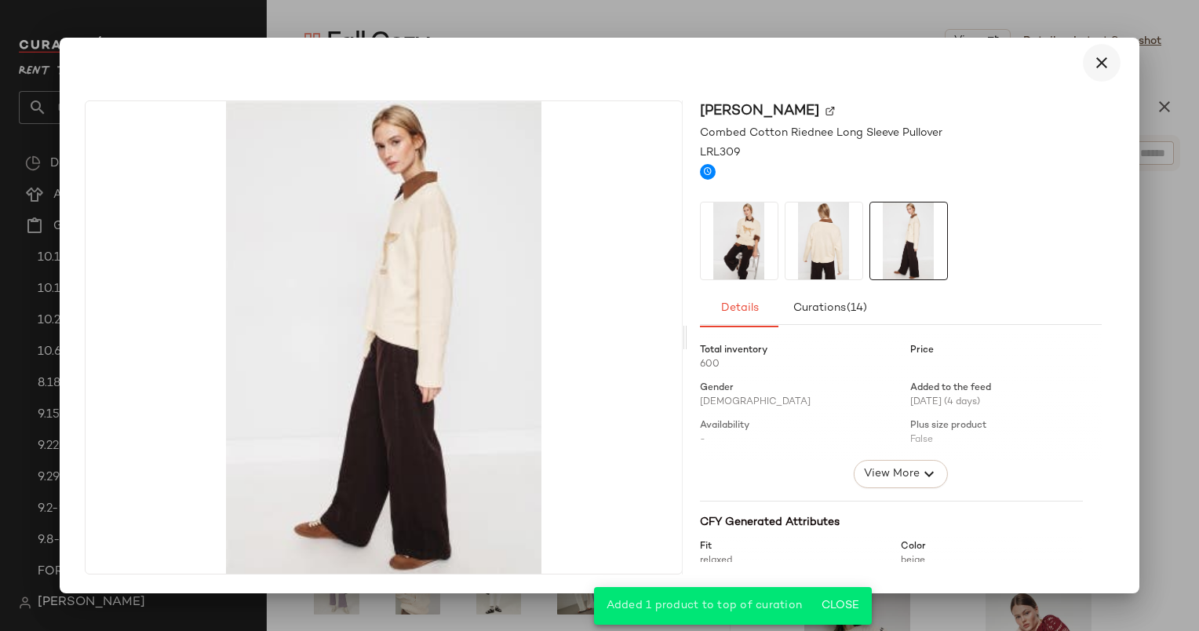
click at [1100, 67] on icon "button" at bounding box center [1102, 62] width 19 height 19
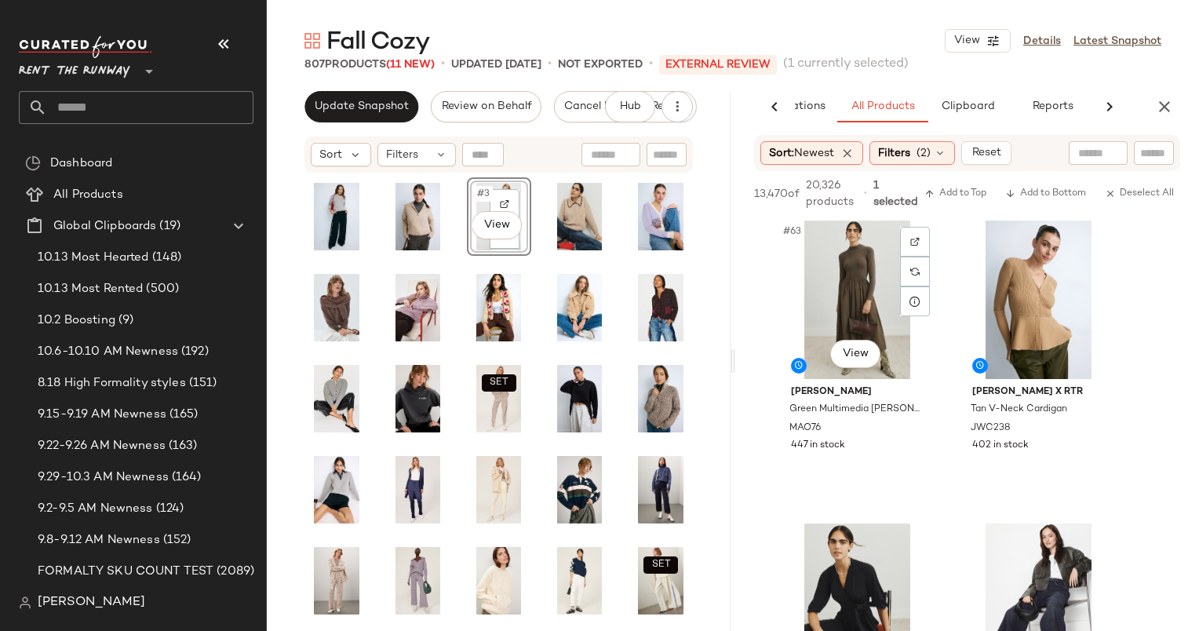
scroll to position [9398, 0]
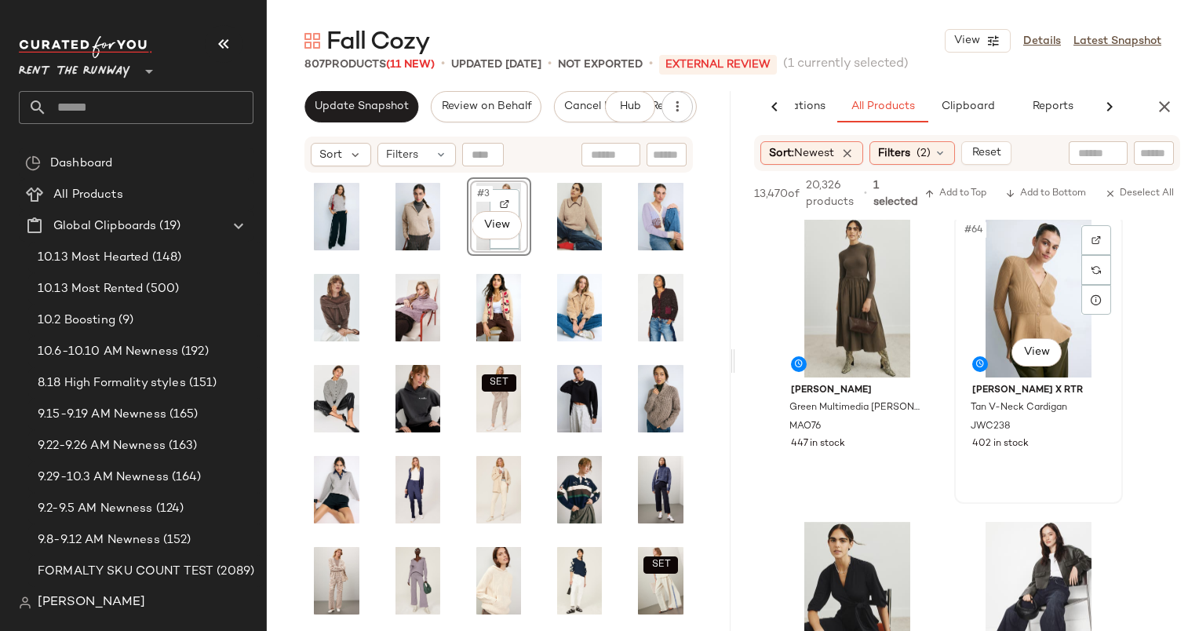
click at [1080, 230] on div "#64 View" at bounding box center [1039, 298] width 158 height 159
click at [1100, 235] on img at bounding box center [1096, 239] width 9 height 9
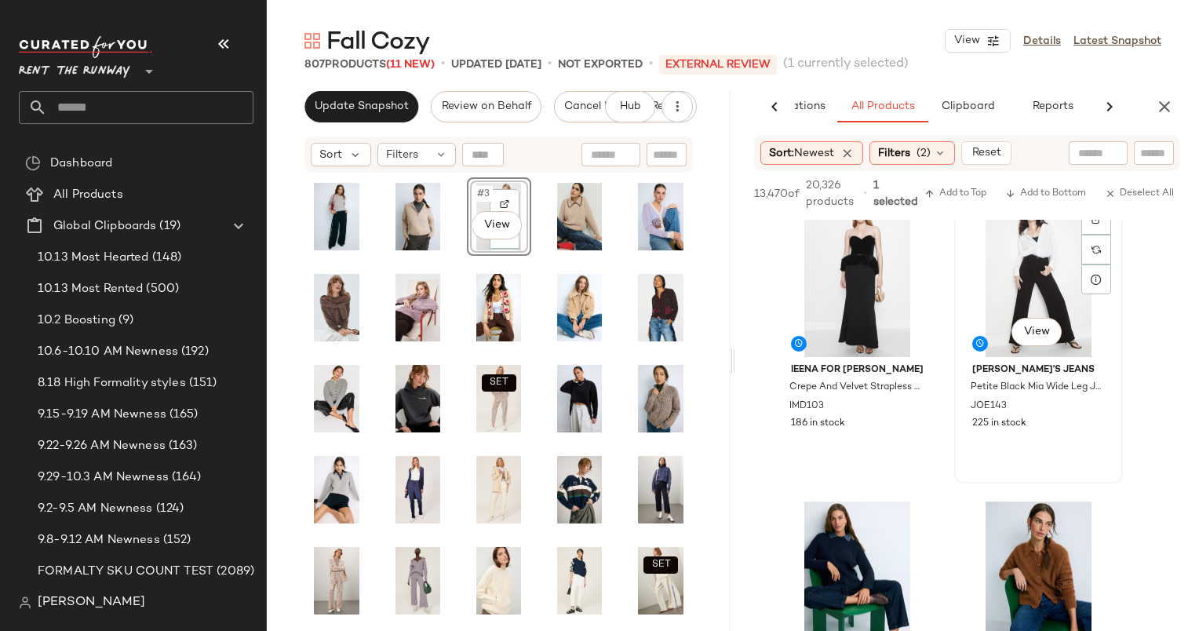
scroll to position [10263, 0]
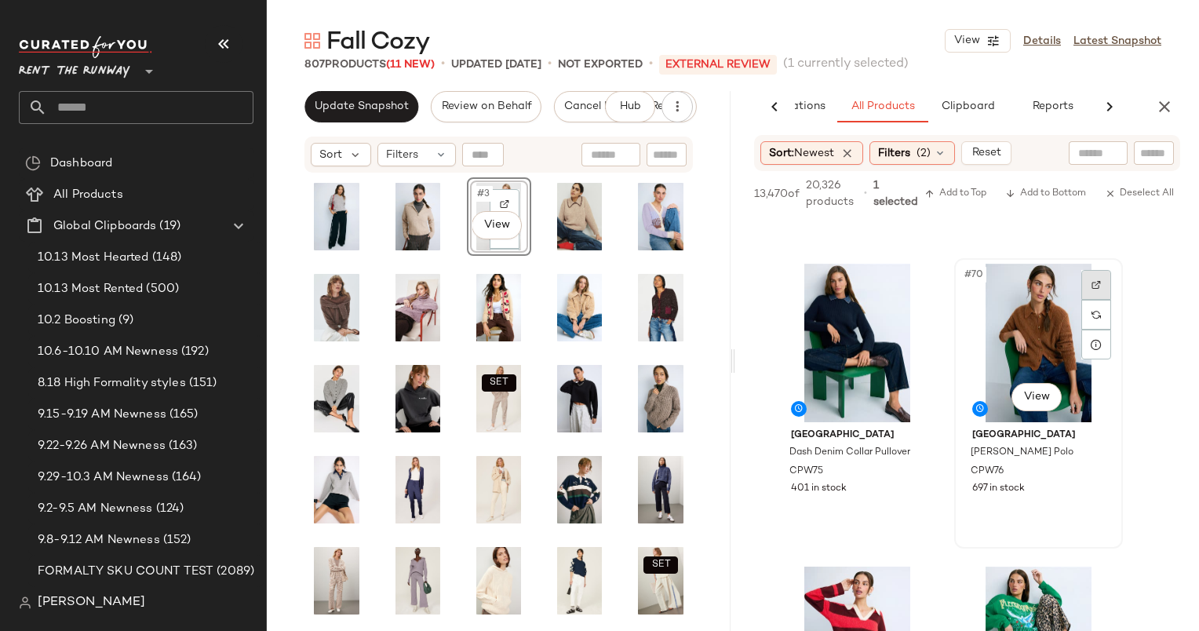
click at [1090, 288] on div at bounding box center [1097, 285] width 30 height 30
click at [1052, 359] on div "#70 View" at bounding box center [1039, 343] width 158 height 159
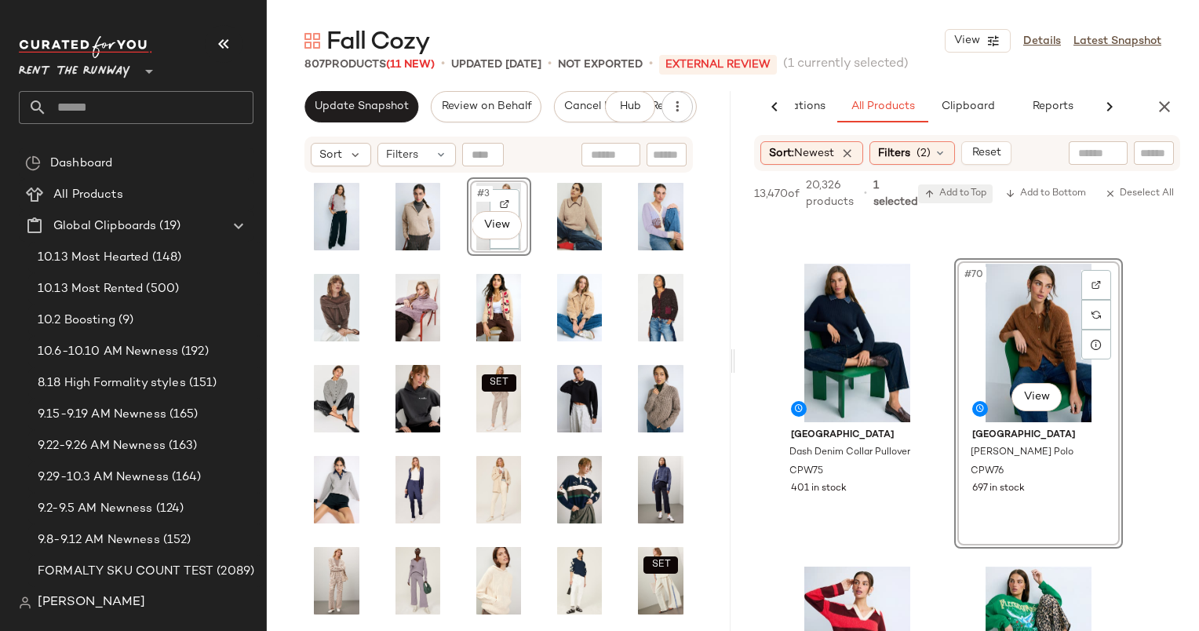
click at [958, 197] on span "Add to Top" at bounding box center [956, 193] width 62 height 11
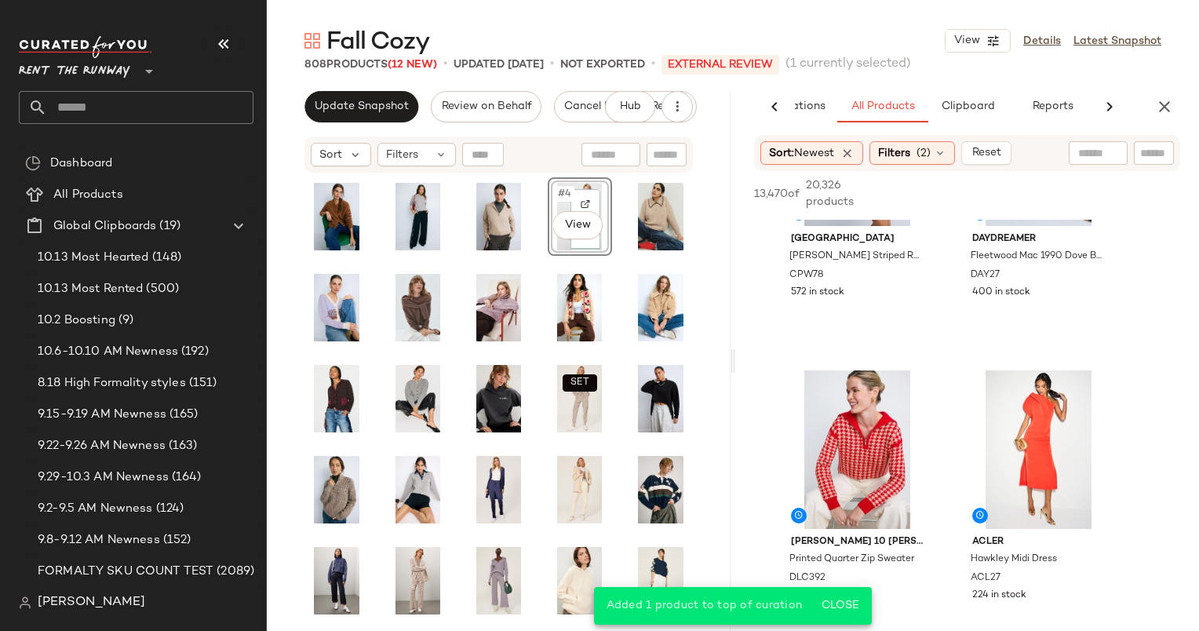
scroll to position [11036, 0]
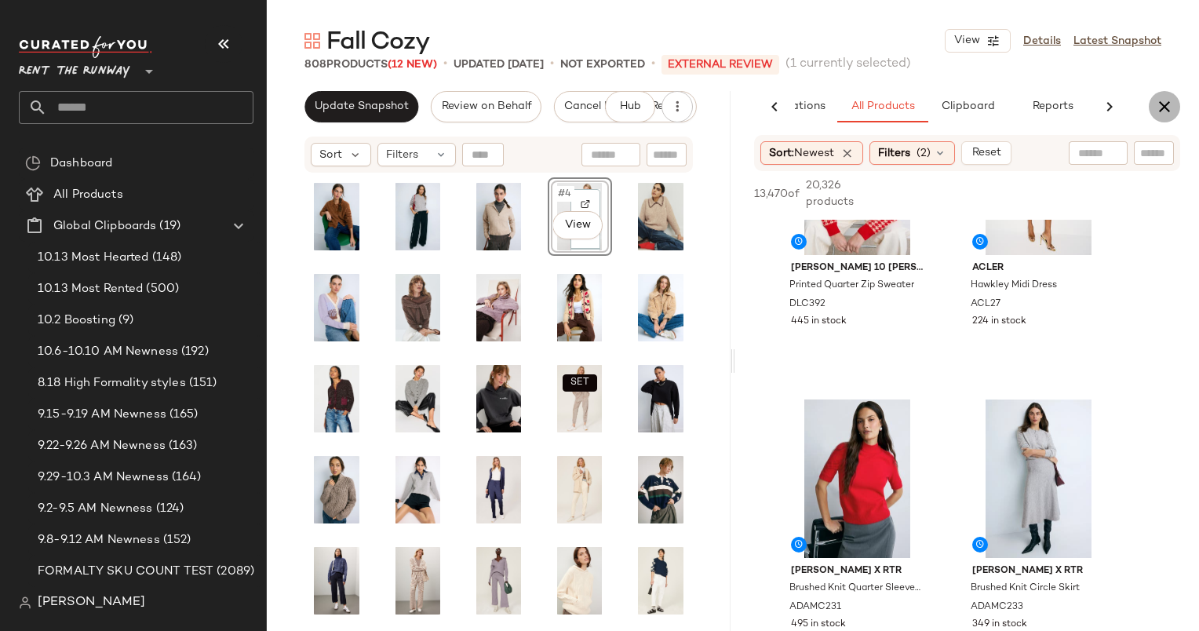
click at [1170, 117] on button "button" at bounding box center [1164, 106] width 31 height 31
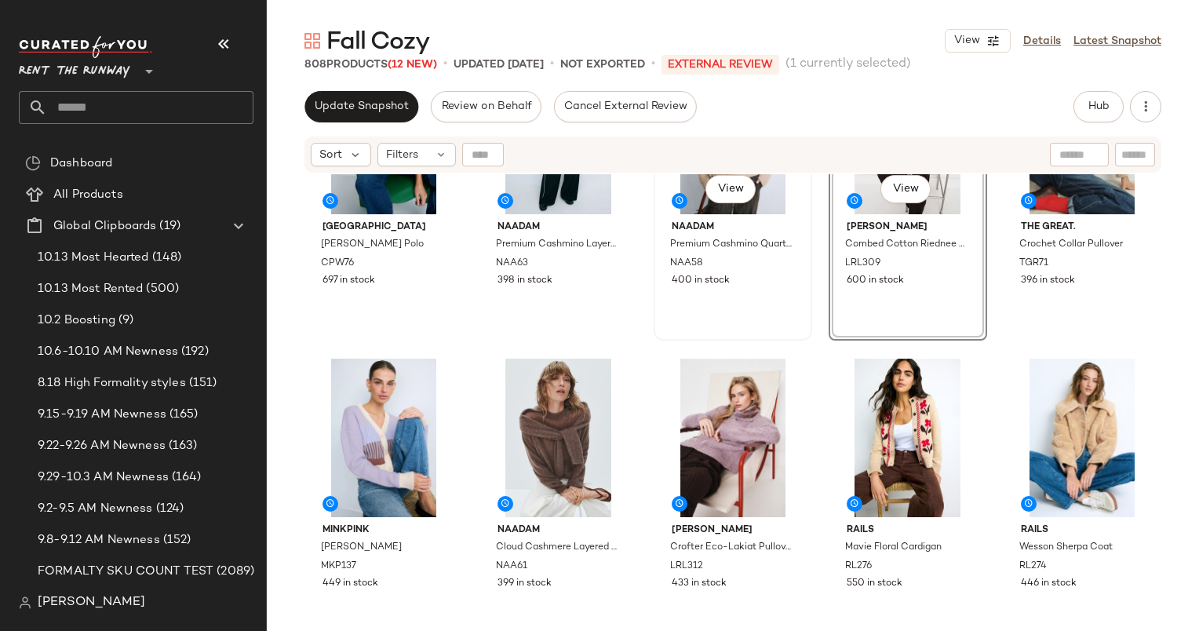
scroll to position [129, 0]
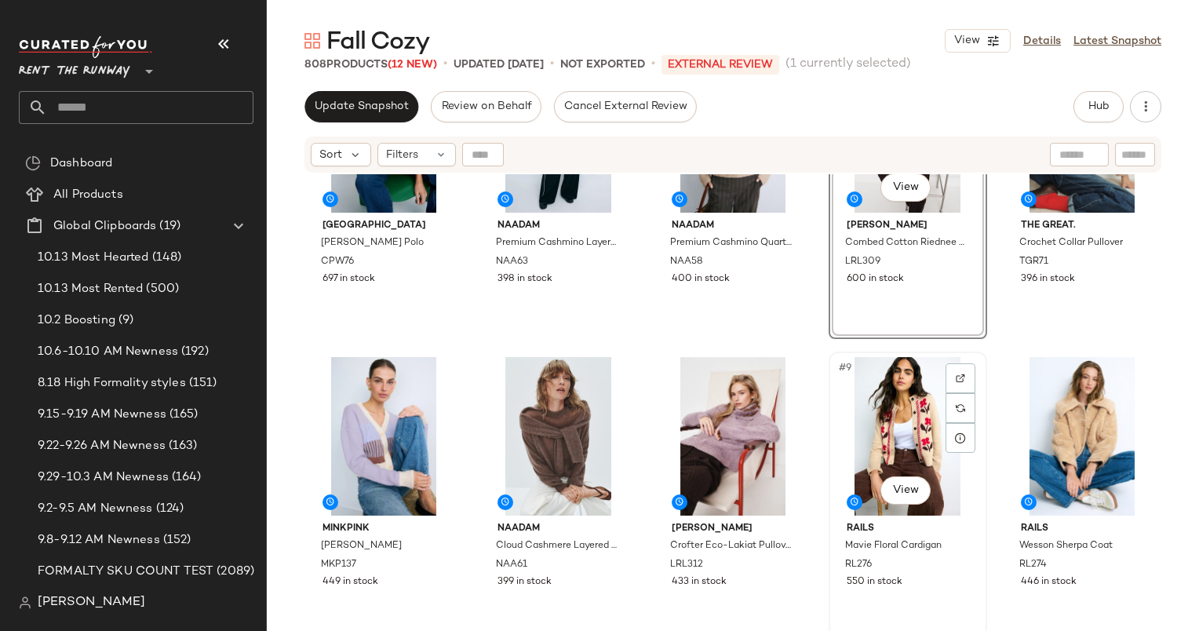
click at [850, 361] on div "#9 View" at bounding box center [908, 436] width 148 height 159
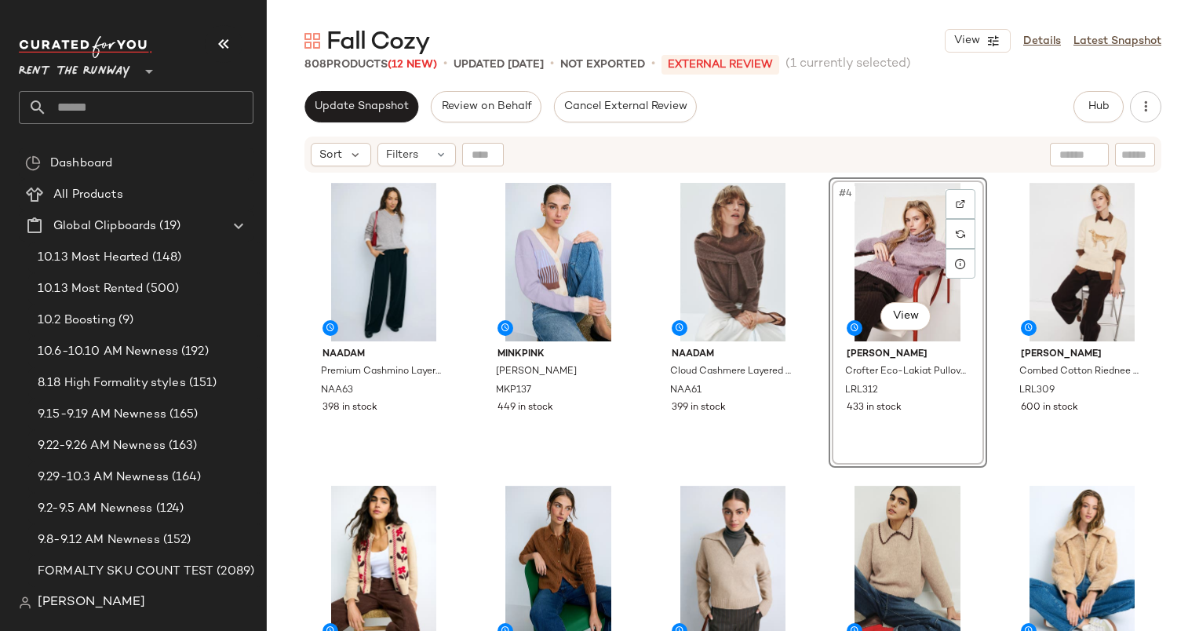
click at [927, 110] on div "Update Snapshot Review on Behalf Cancel External Review Hub Send for Review Ext…" at bounding box center [733, 106] width 857 height 31
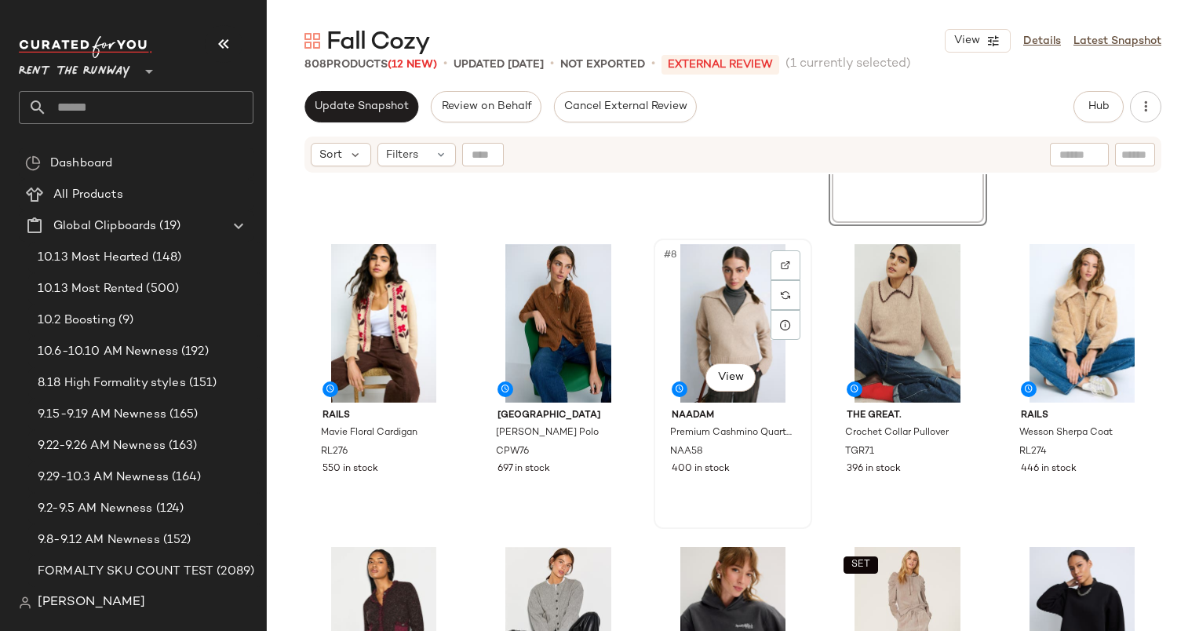
scroll to position [56, 0]
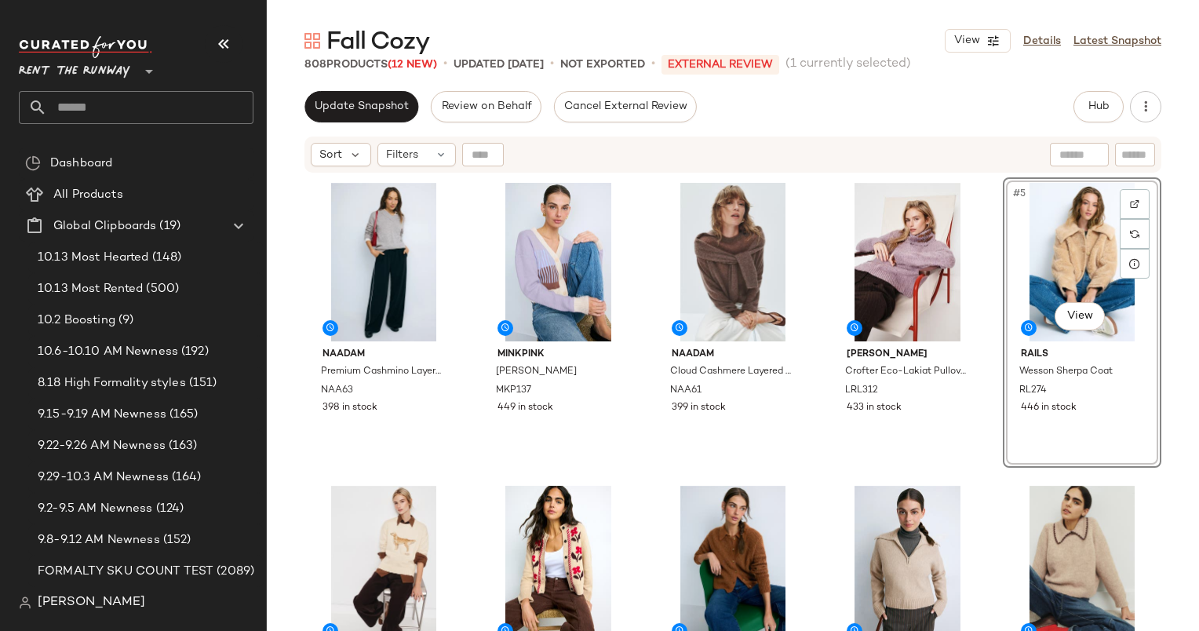
scroll to position [111, 0]
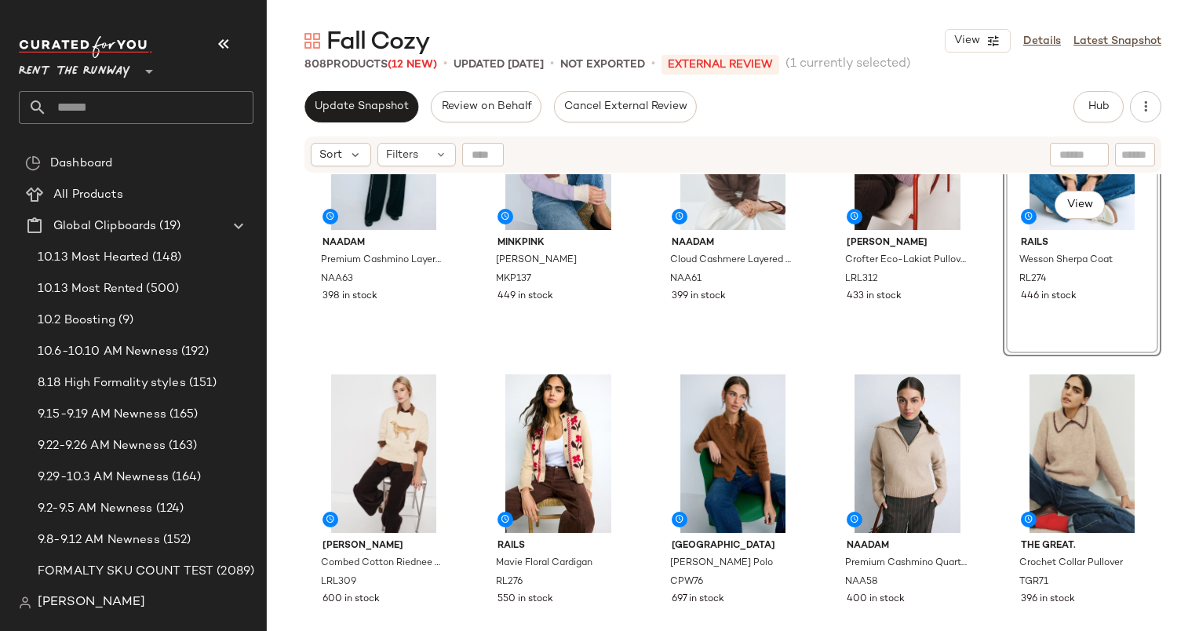
click at [1166, 334] on div "NAADAM Premium Cashmino Layered Polo NAA63 398 in stock MINKPINK Linden Cardiga…" at bounding box center [733, 422] width 932 height 496
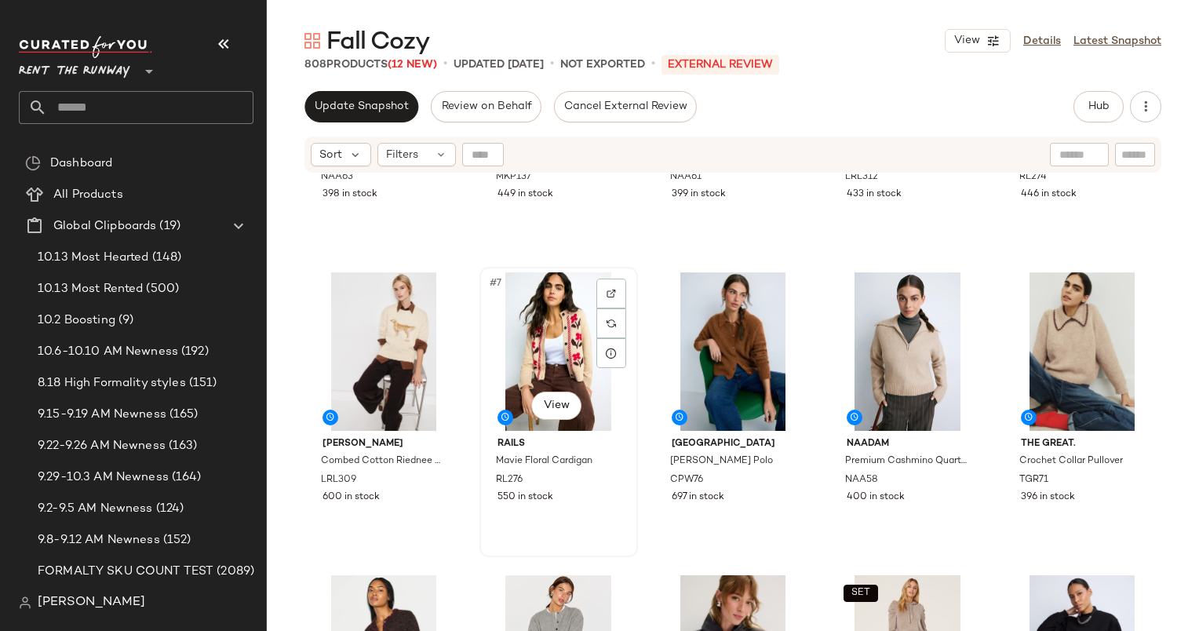
scroll to position [287, 0]
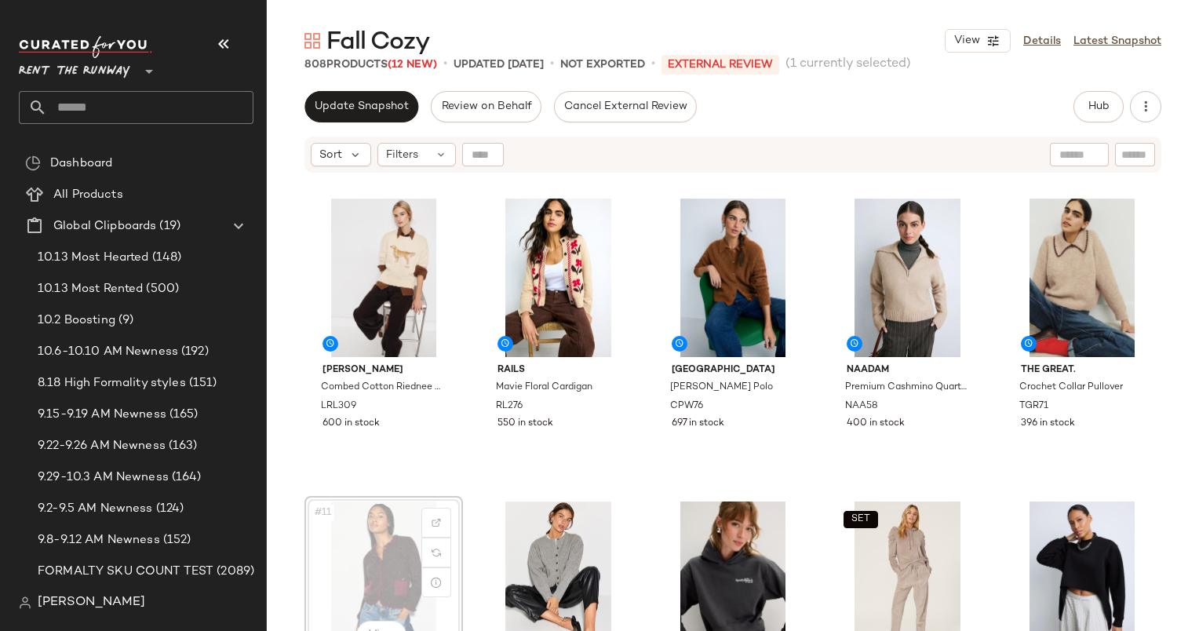
scroll to position [288, 0]
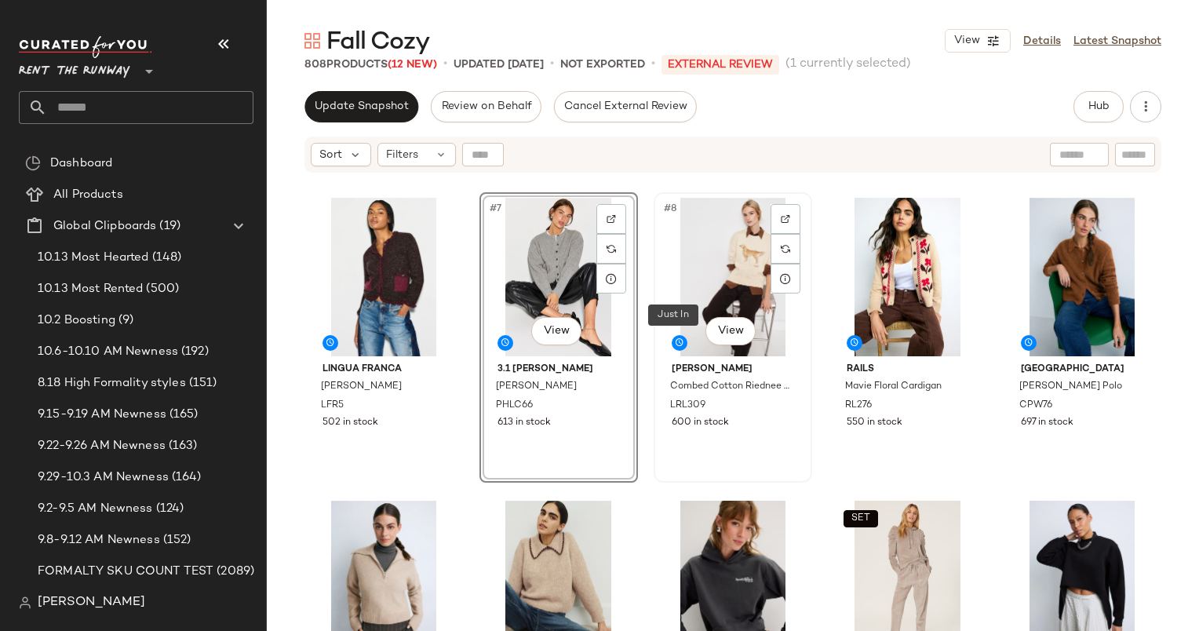
drag, startPoint x: 725, startPoint y: 491, endPoint x: 675, endPoint y: 338, distance: 160.3
click at [675, 338] on div "NAADAM Premium Cashmino Layered Polo NAA63 398 in stock MINKPINK Linden Cardiga…" at bounding box center [733, 422] width 932 height 496
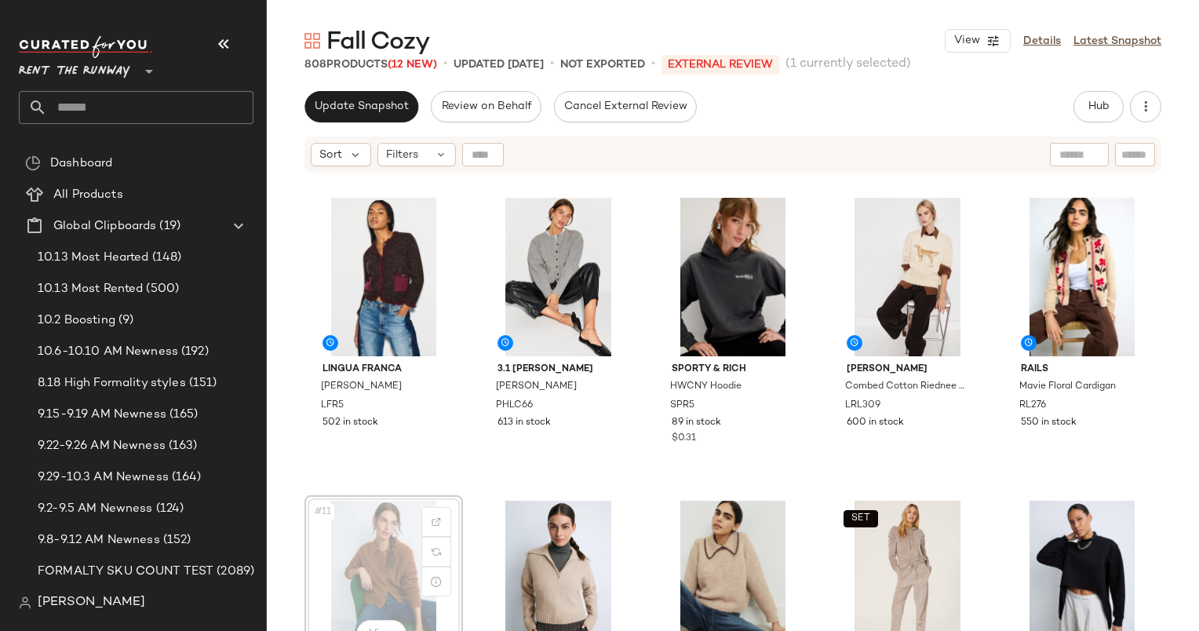
scroll to position [289, 0]
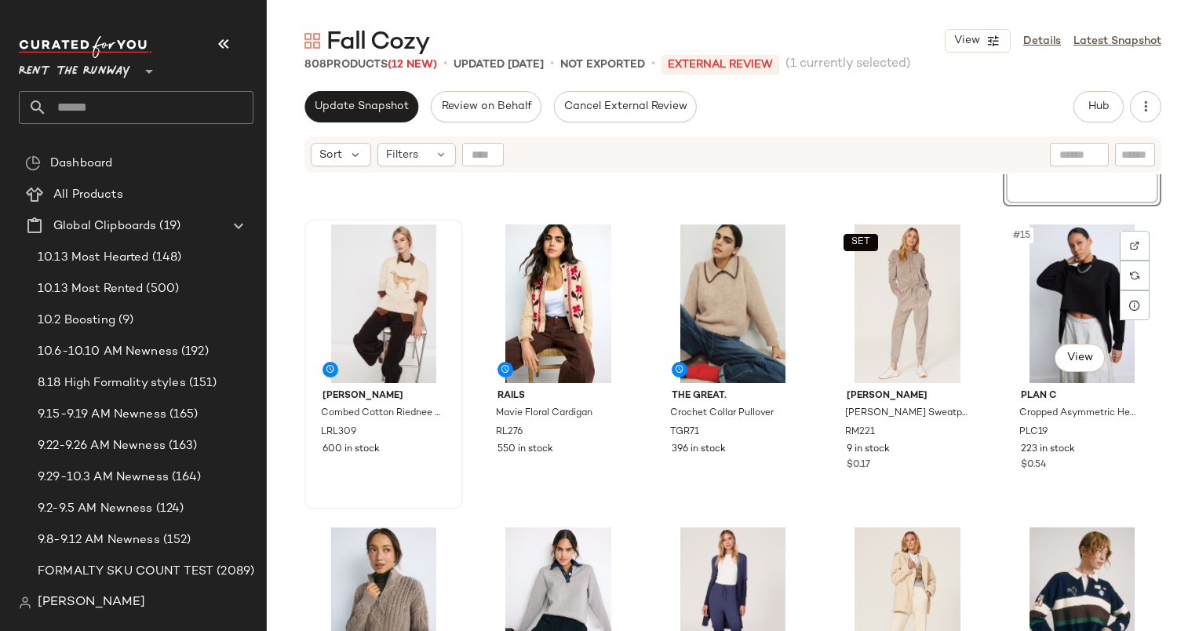
scroll to position [581, 0]
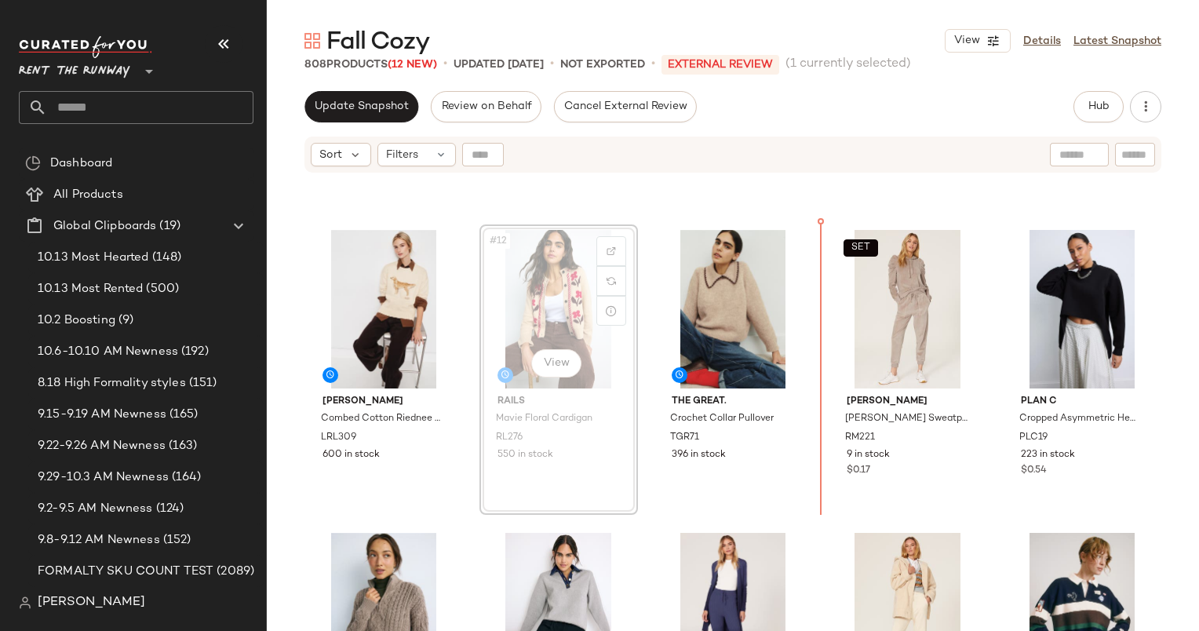
scroll to position [568, 0]
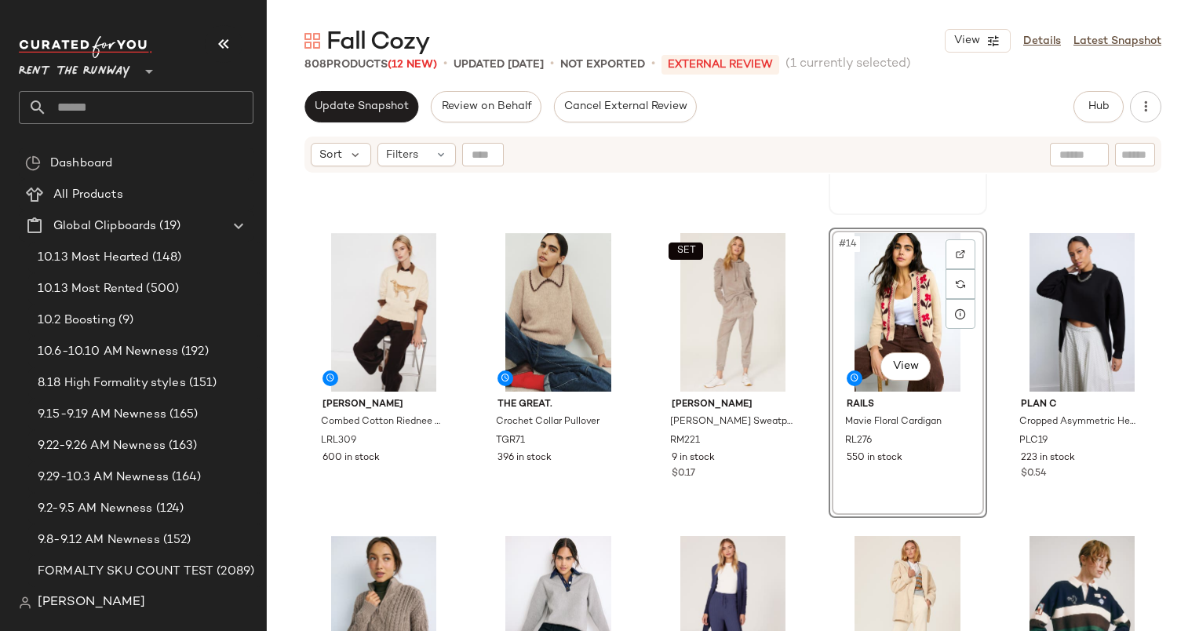
click at [962, 199] on div "#9 View Sporty & Rich HWCNY Hoodie SPR5 89 in stock $0.31" at bounding box center [907, 69] width 155 height 287
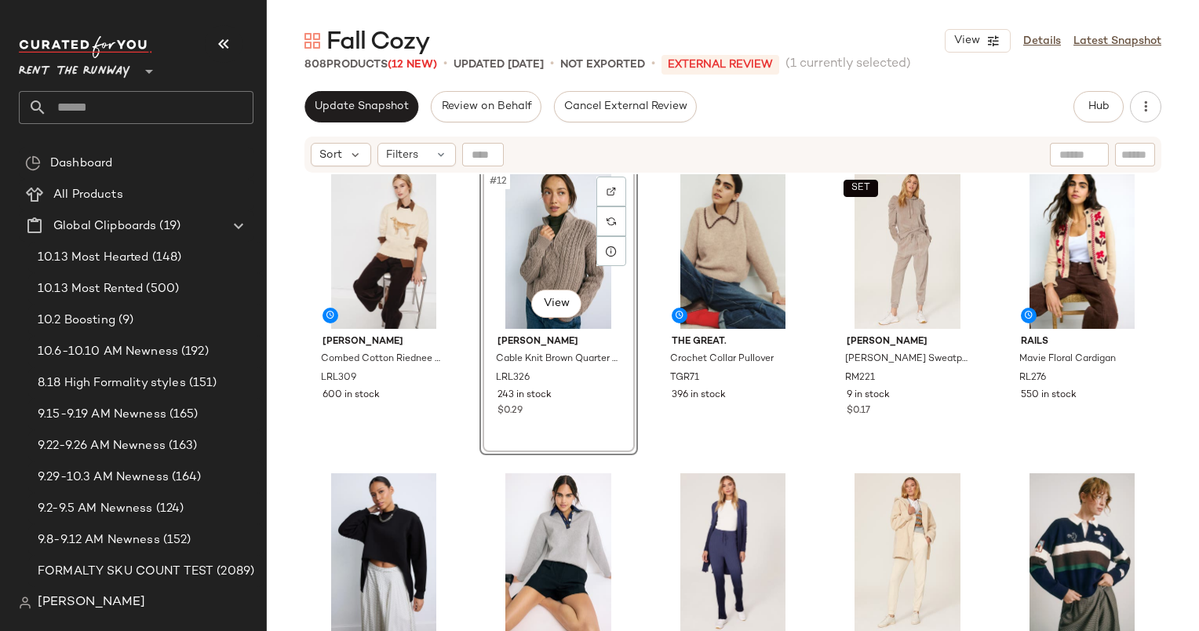
scroll to position [631, 0]
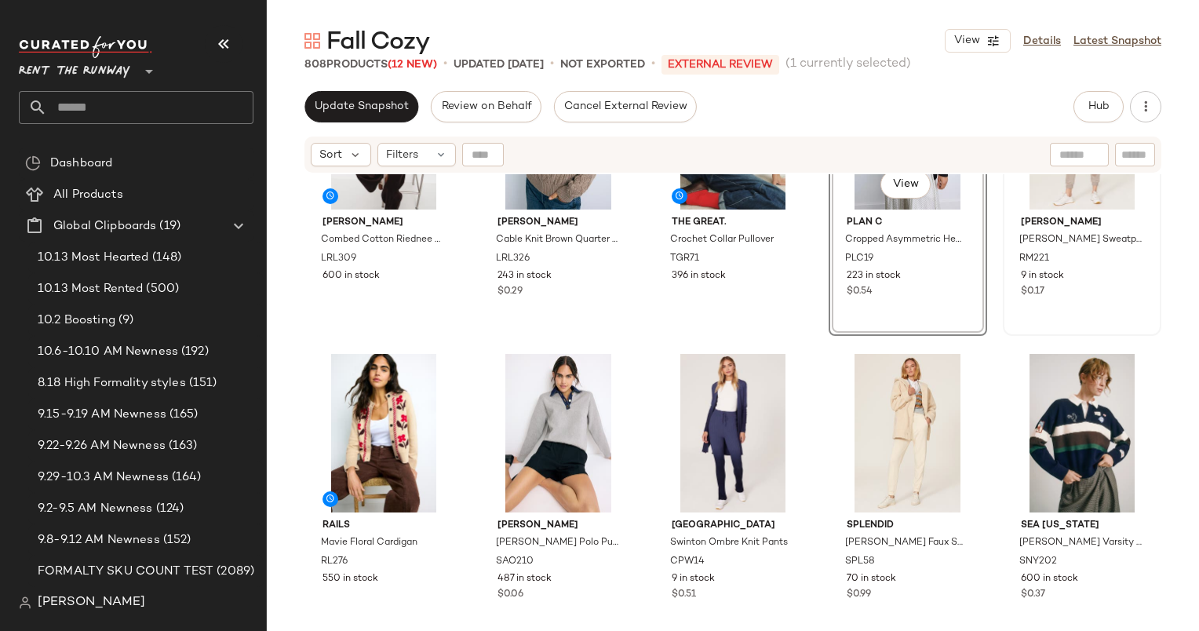
scroll to position [768, 0]
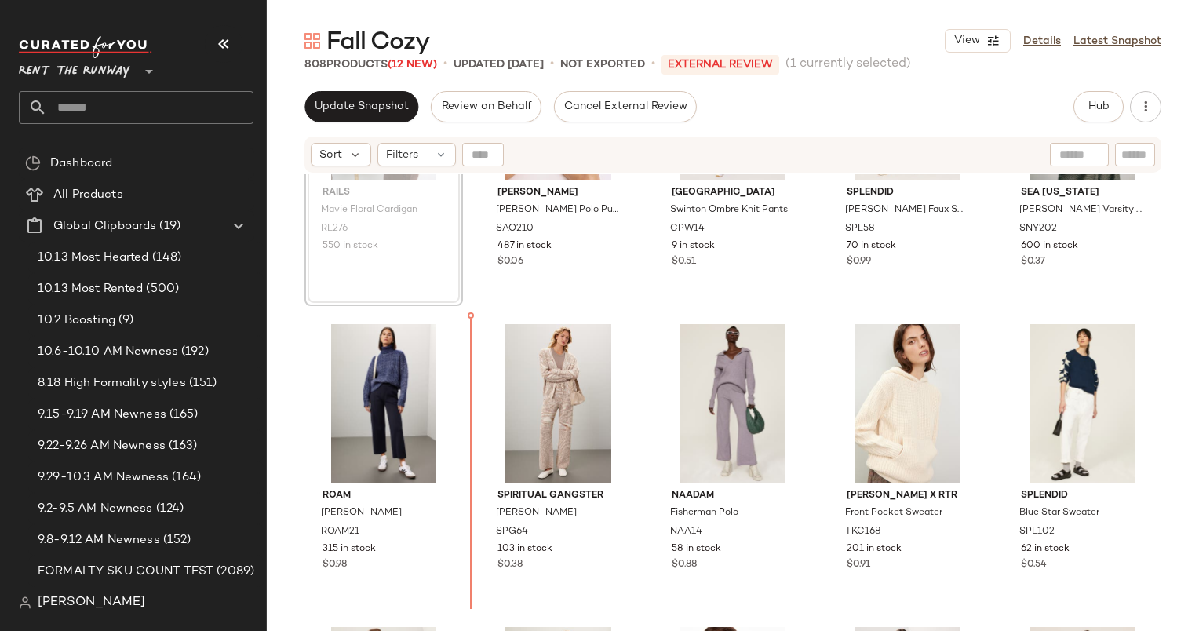
scroll to position [1093, 0]
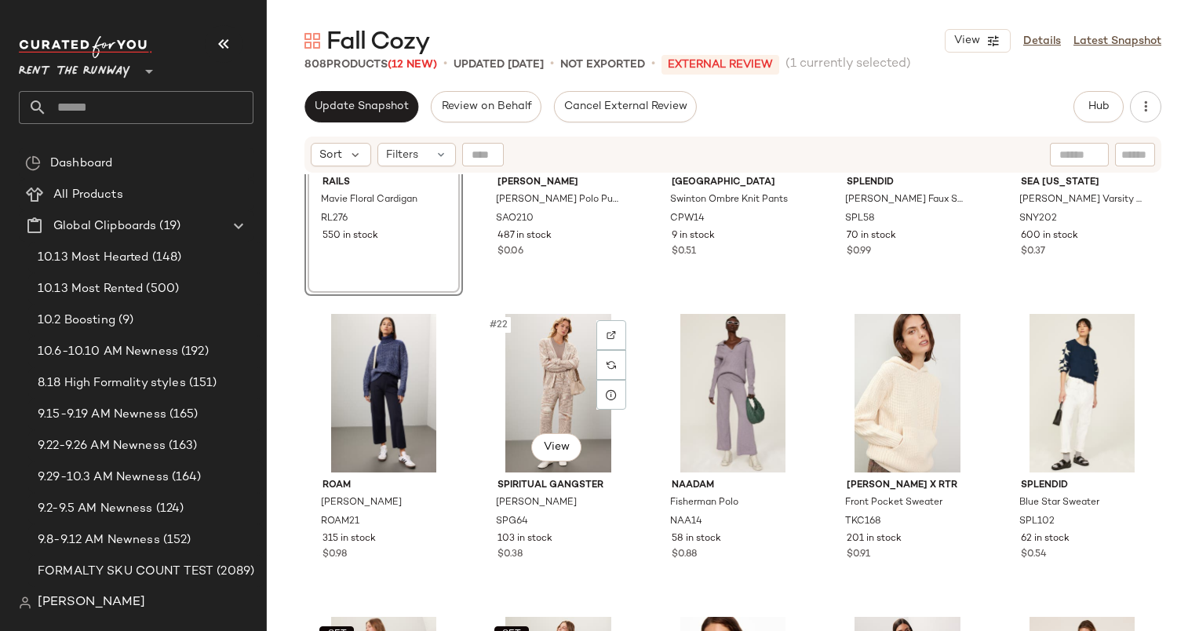
click at [647, 367] on div "#16 View Rails Mavie Floral Cardigan RL276 550 in stock Sandro Damien Grey Polo…" at bounding box center [733, 422] width 932 height 496
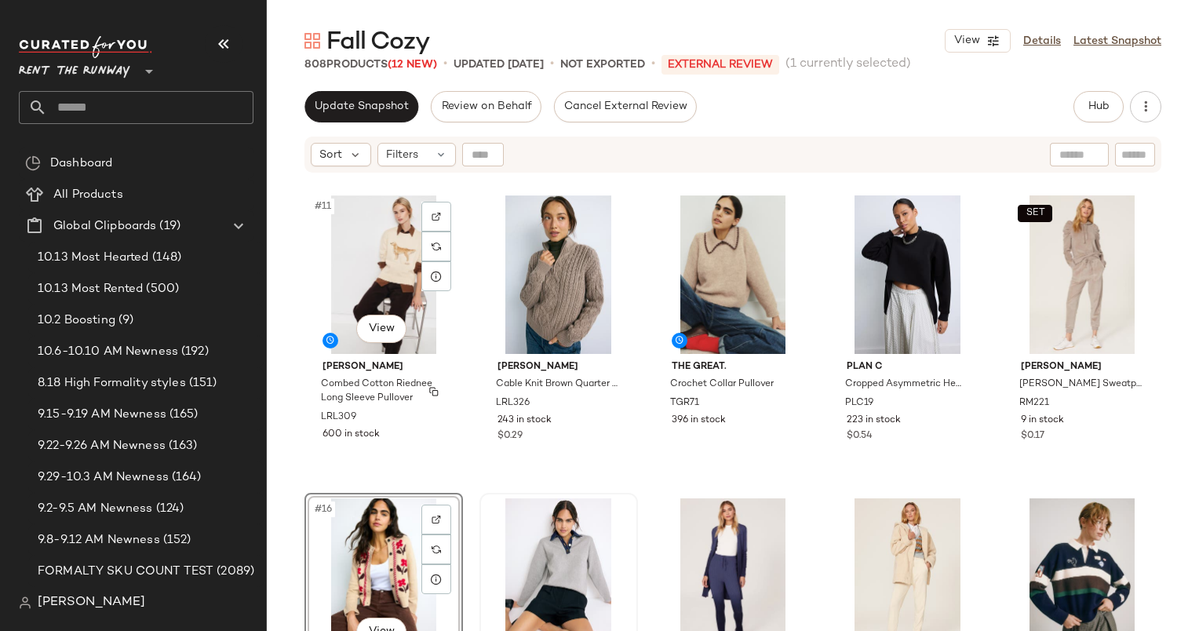
scroll to position [605, 0]
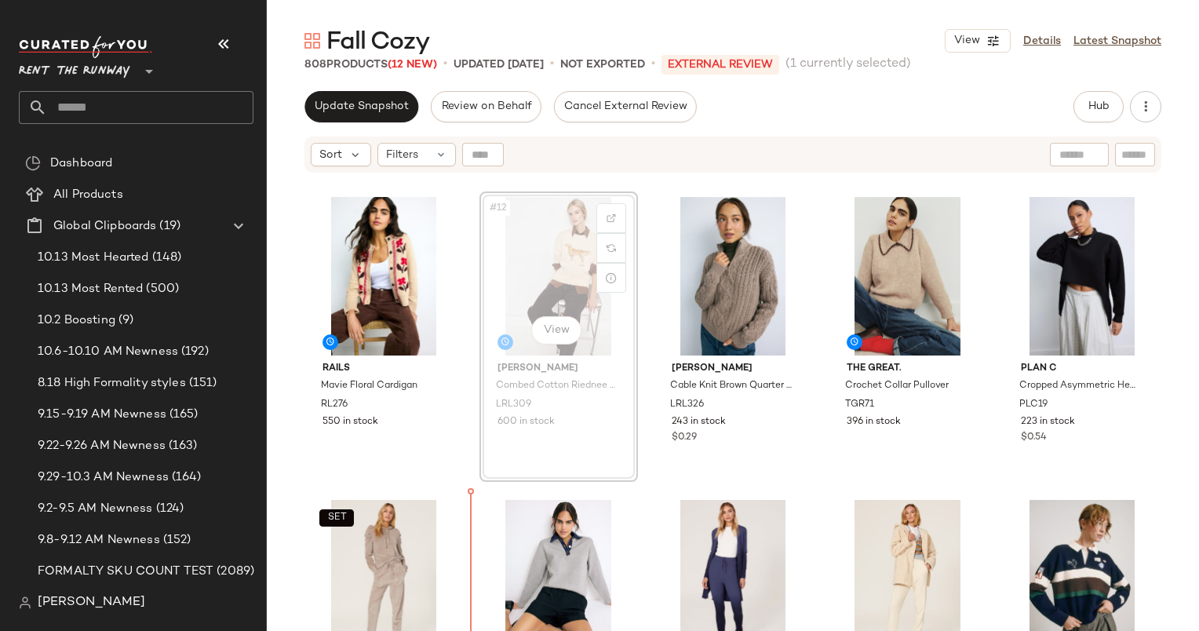
scroll to position [611, 0]
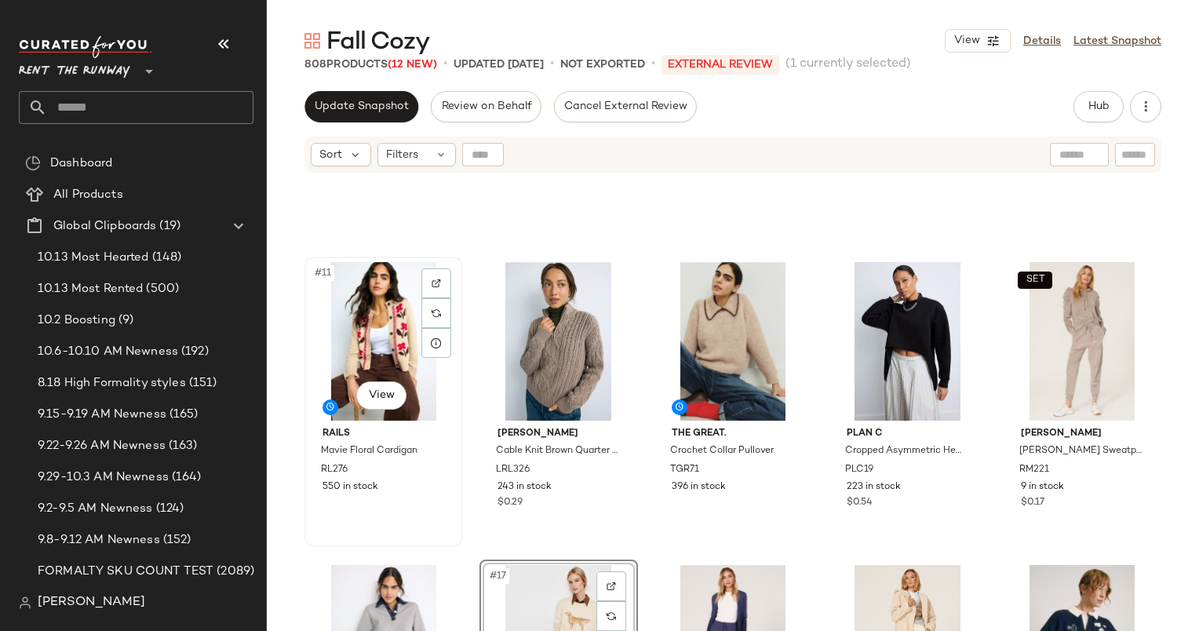
scroll to position [537, 0]
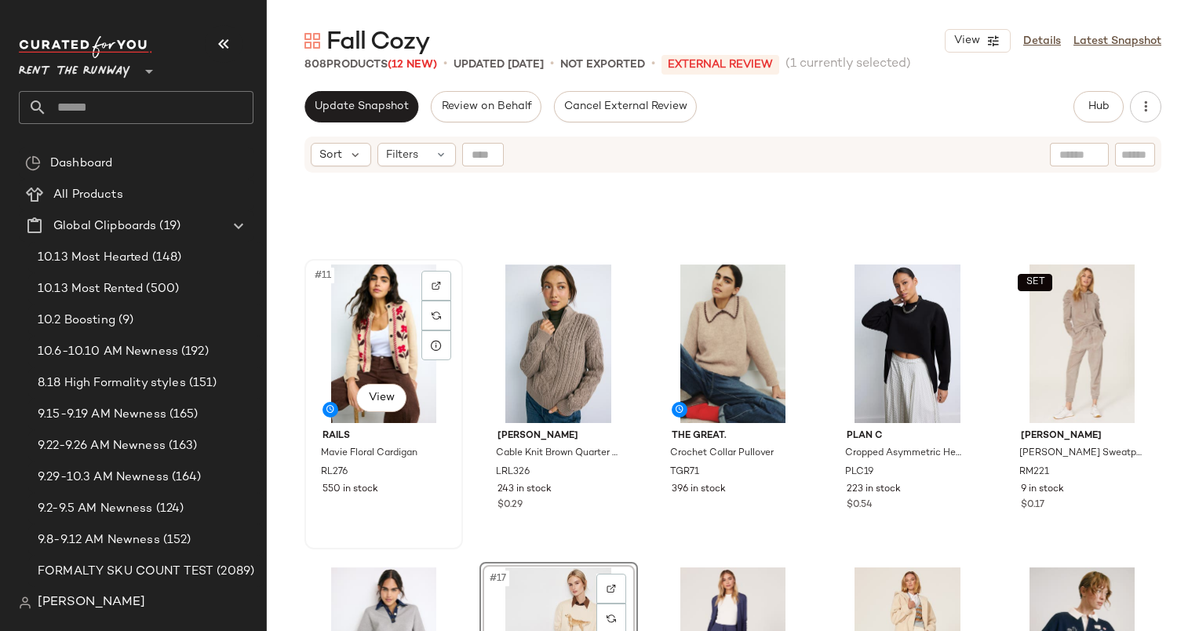
click at [381, 323] on div "#11 View" at bounding box center [384, 344] width 148 height 159
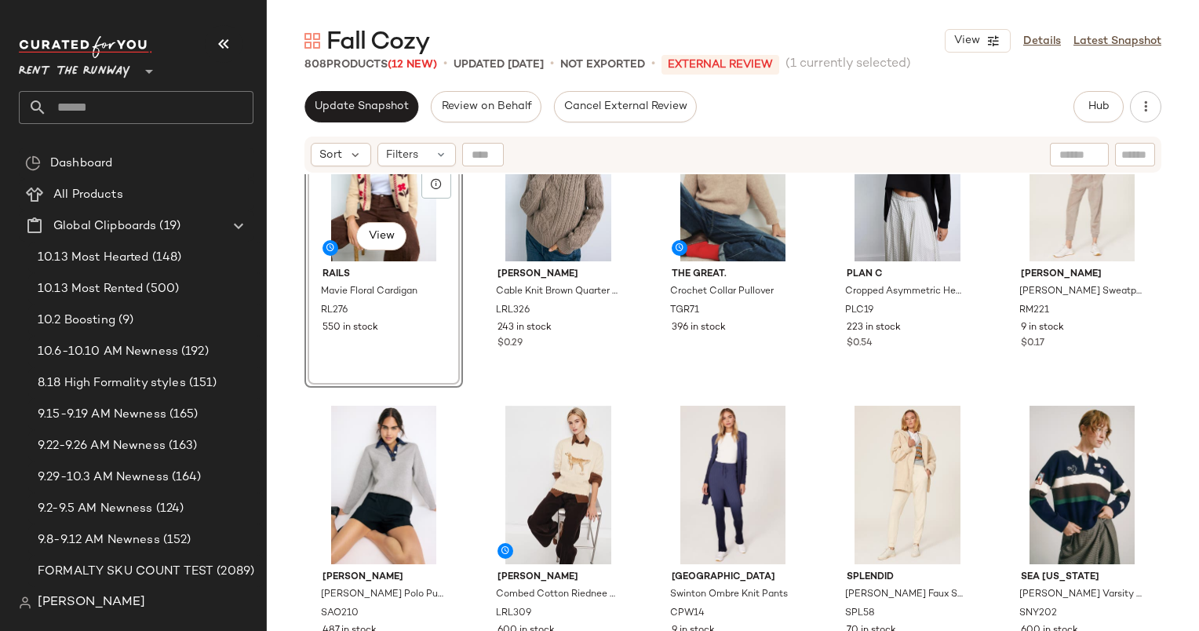
scroll to position [699, 0]
click at [550, 462] on div "#17 View" at bounding box center [559, 484] width 148 height 159
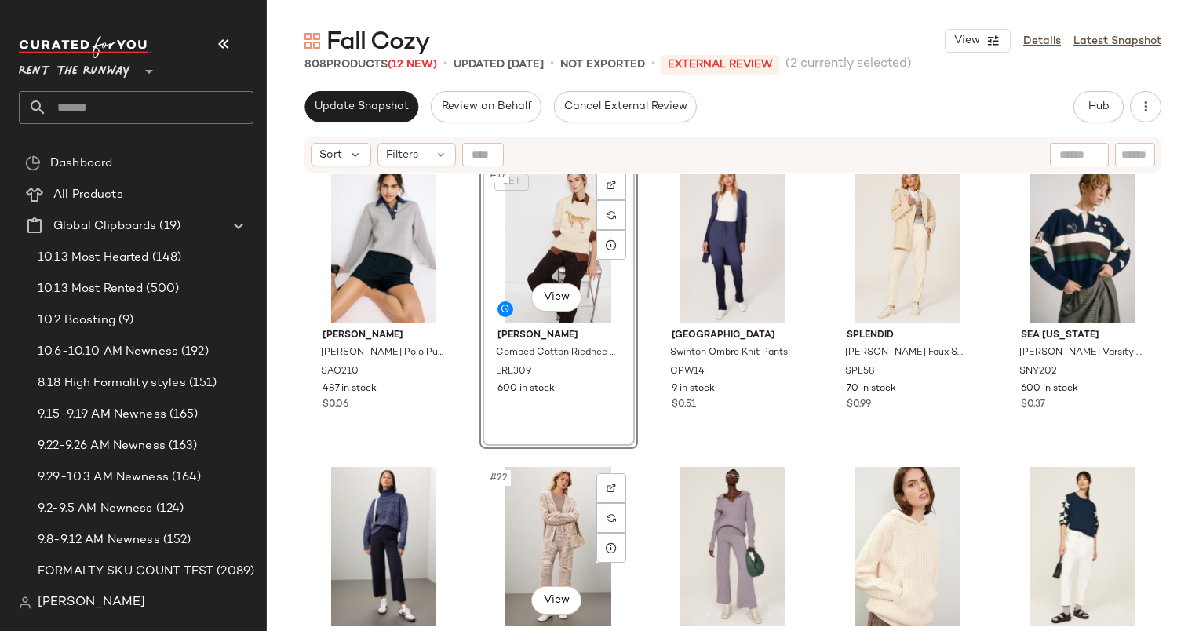
scroll to position [944, 0]
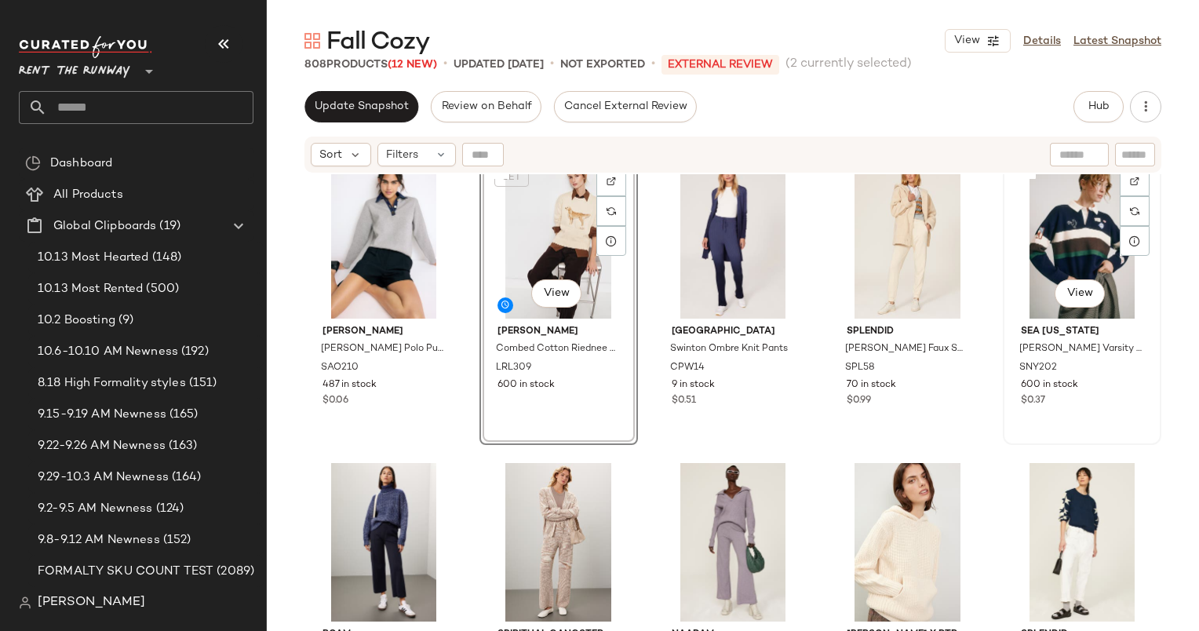
click at [1051, 206] on div "#20 View" at bounding box center [1083, 239] width 148 height 159
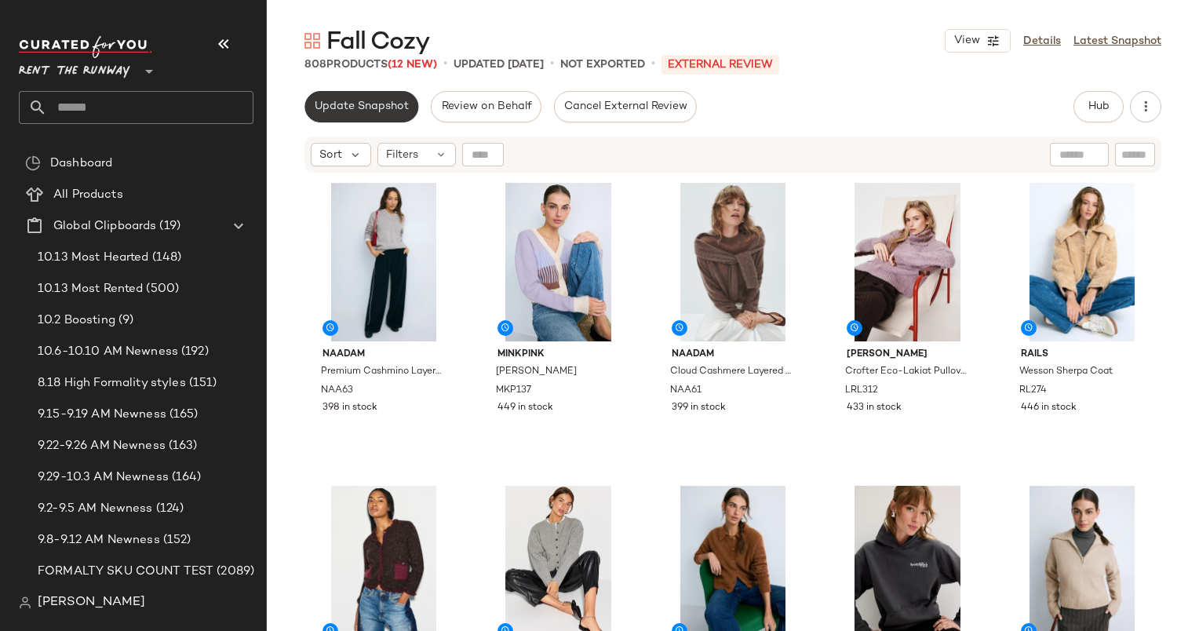
click at [375, 115] on button "Update Snapshot" at bounding box center [362, 106] width 114 height 31
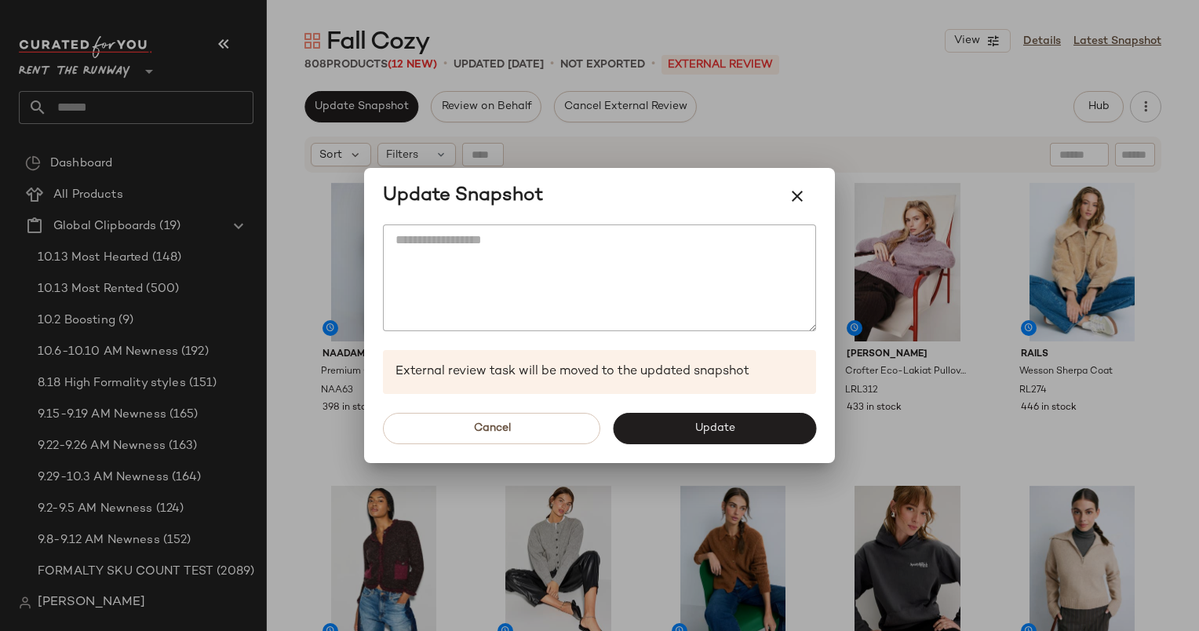
drag, startPoint x: 650, startPoint y: 429, endPoint x: 609, endPoint y: 423, distance: 41.3
click at [609, 423] on div "Cancel Update" at bounding box center [599, 428] width 471 height 69
click at [640, 427] on button "Update" at bounding box center [714, 428] width 203 height 31
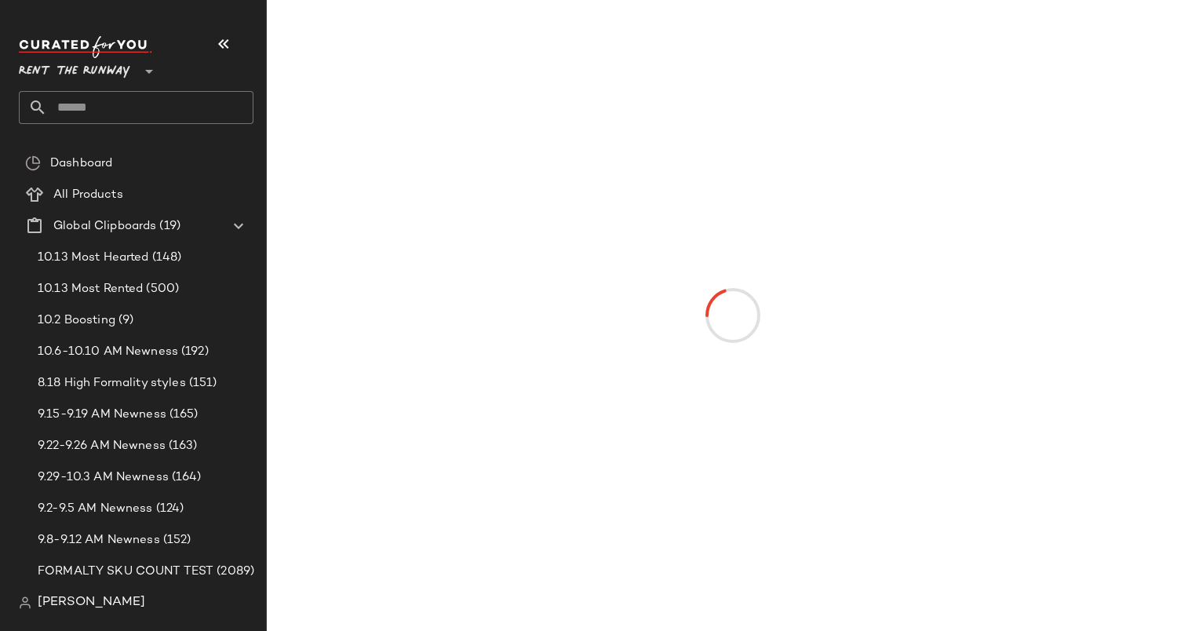
click at [640, 427] on main at bounding box center [599, 315] width 1199 height 631
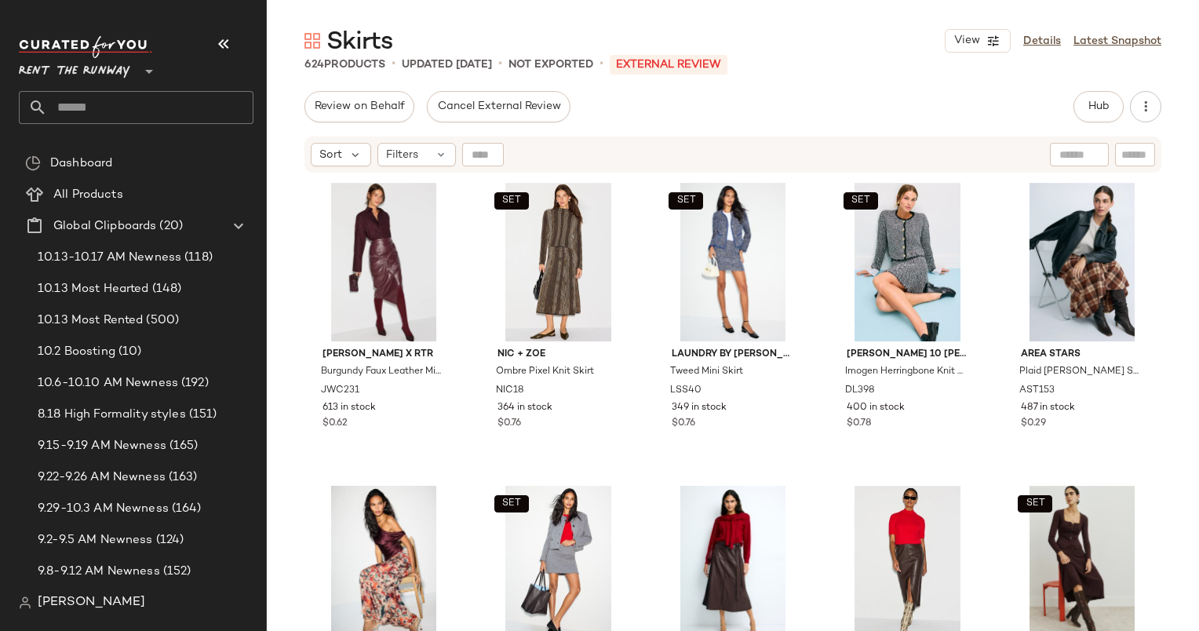
click at [1075, 120] on div "Hub" at bounding box center [1099, 106] width 50 height 31
click at [1081, 119] on button "Hub" at bounding box center [1099, 106] width 50 height 31
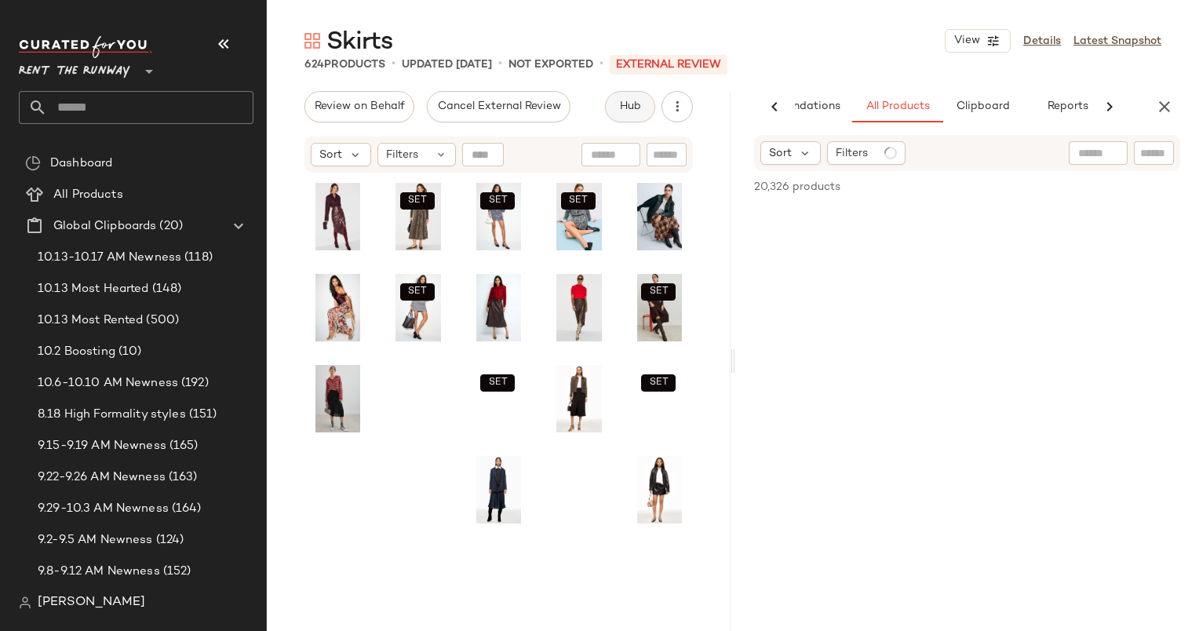
scroll to position [0, 81]
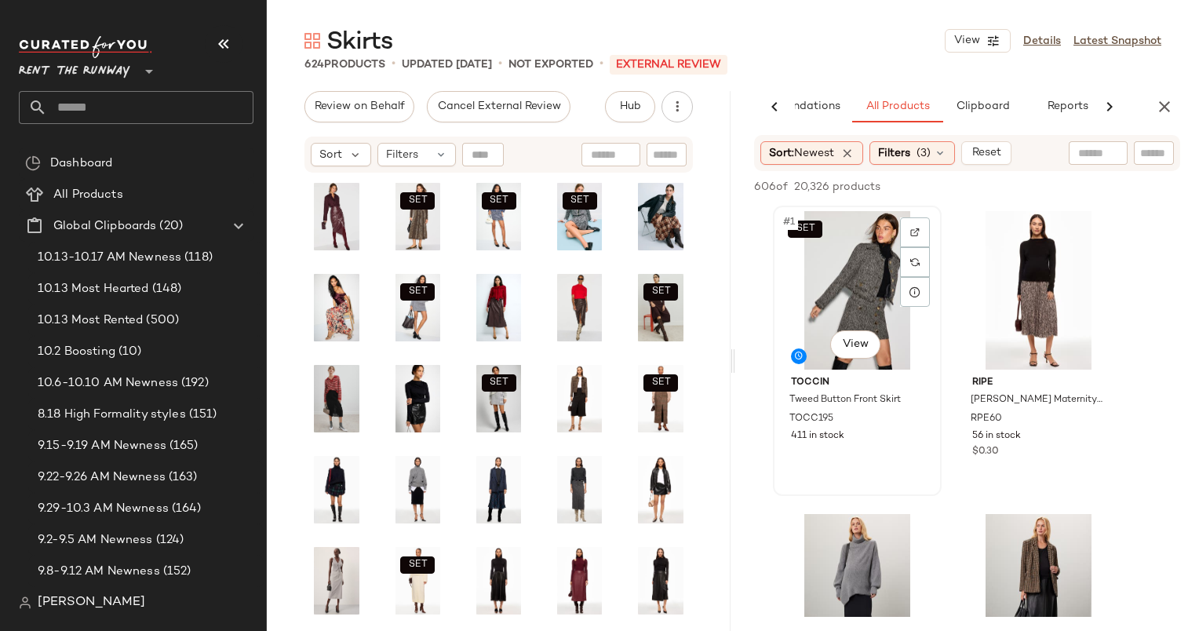
click at [827, 254] on div "SET #1 View" at bounding box center [858, 290] width 158 height 159
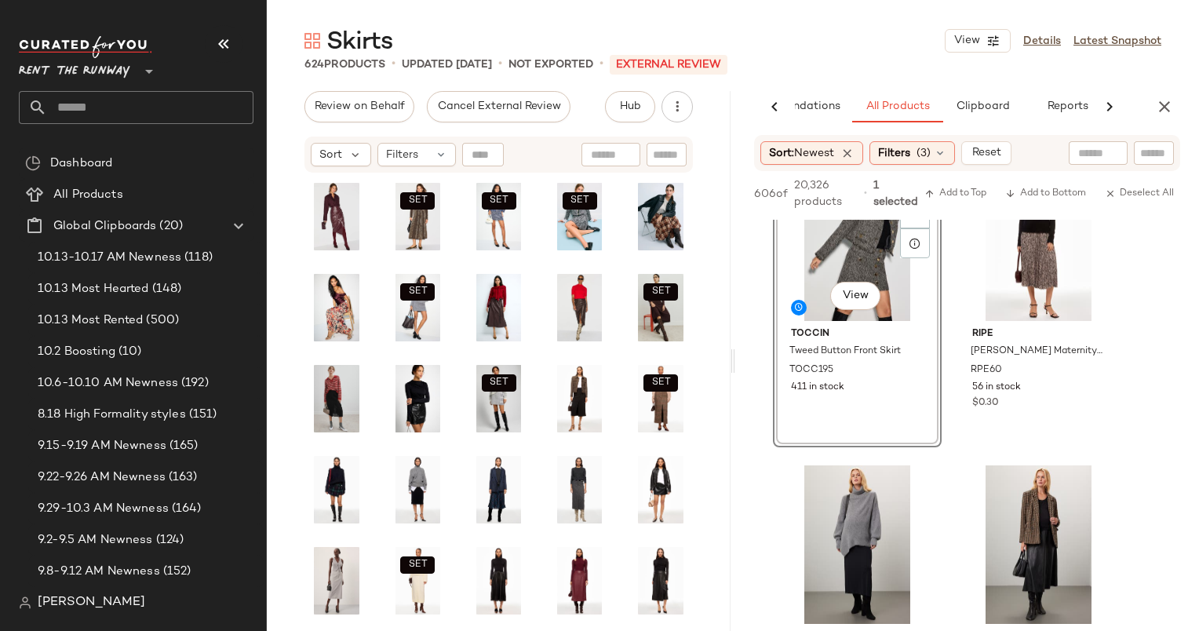
scroll to position [0, 0]
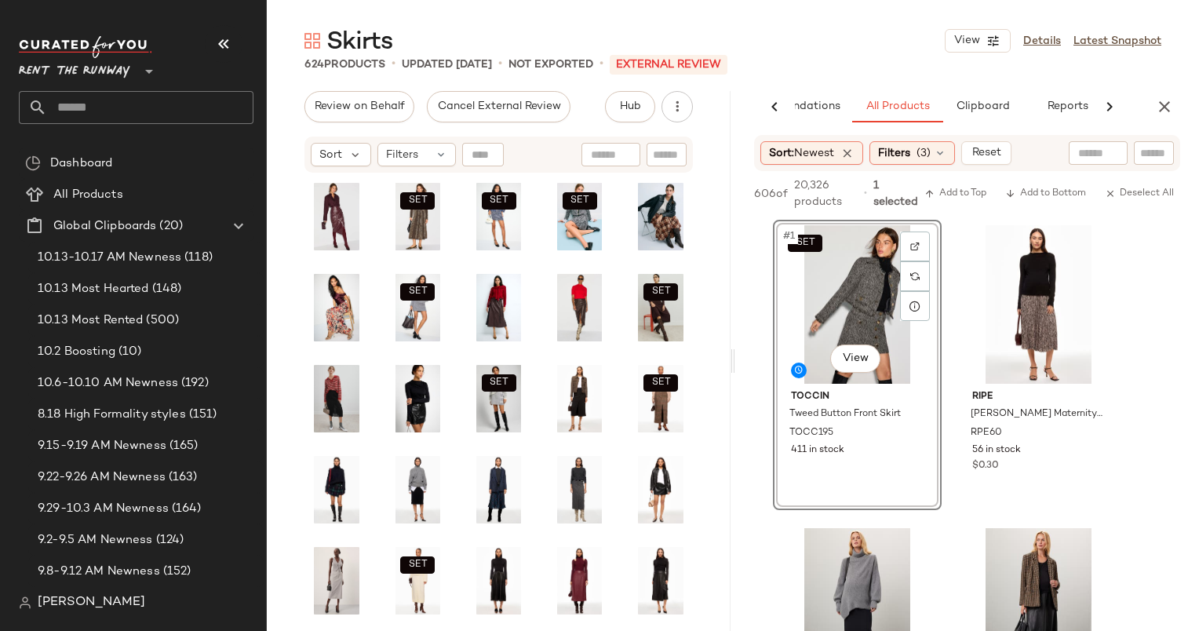
click at [1171, 126] on div "AI Recommendations All Products Clipboard Reports Sort: Newest Filters (3) Rese…" at bounding box center [967, 361] width 464 height 540
click at [1171, 111] on icon "button" at bounding box center [1164, 106] width 19 height 19
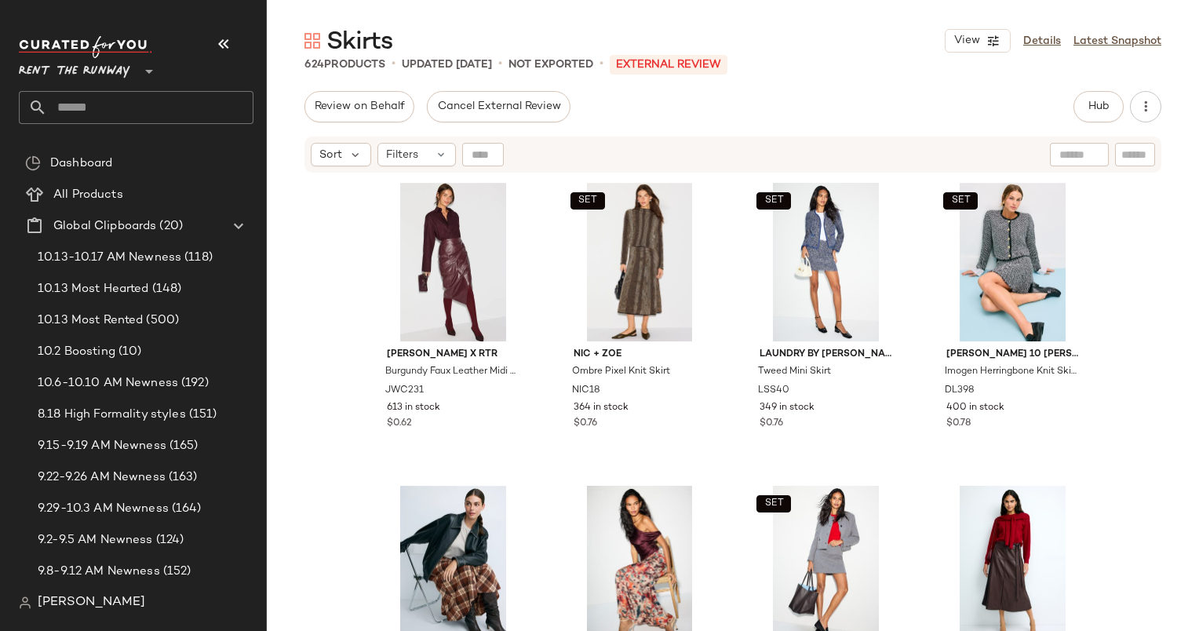
click at [911, 51] on div "Skirts View Details Latest Snapshot" at bounding box center [733, 40] width 932 height 31
click at [1080, 119] on div "Hub" at bounding box center [1099, 106] width 50 height 31
click at [1123, 110] on button "Hub" at bounding box center [1099, 106] width 50 height 31
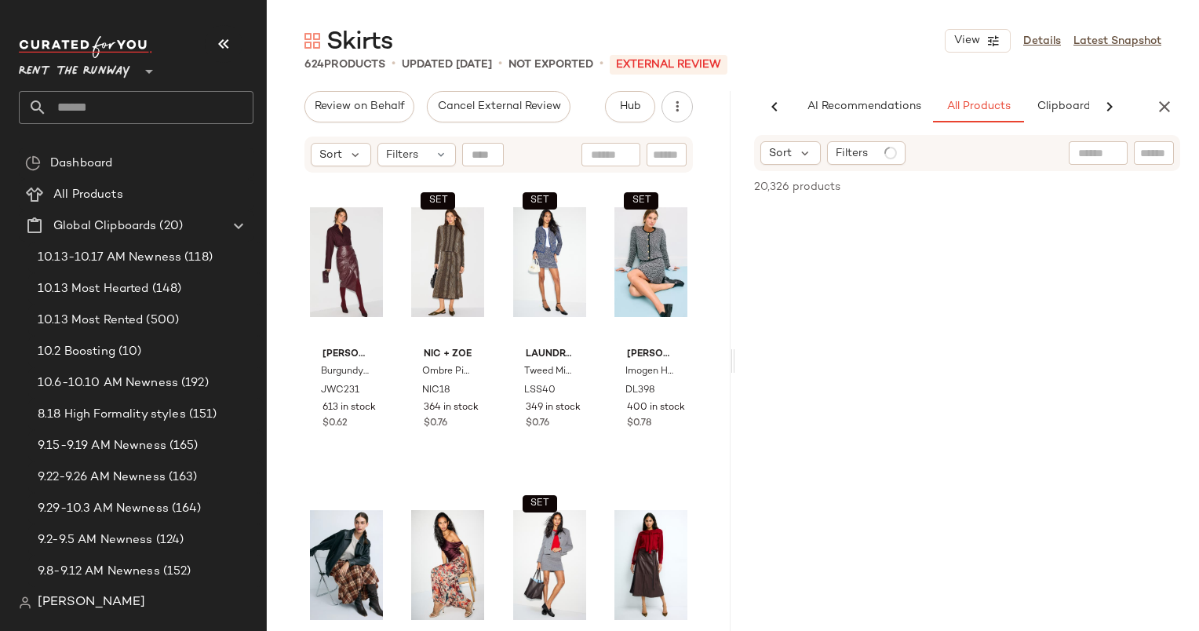
scroll to position [0, 65]
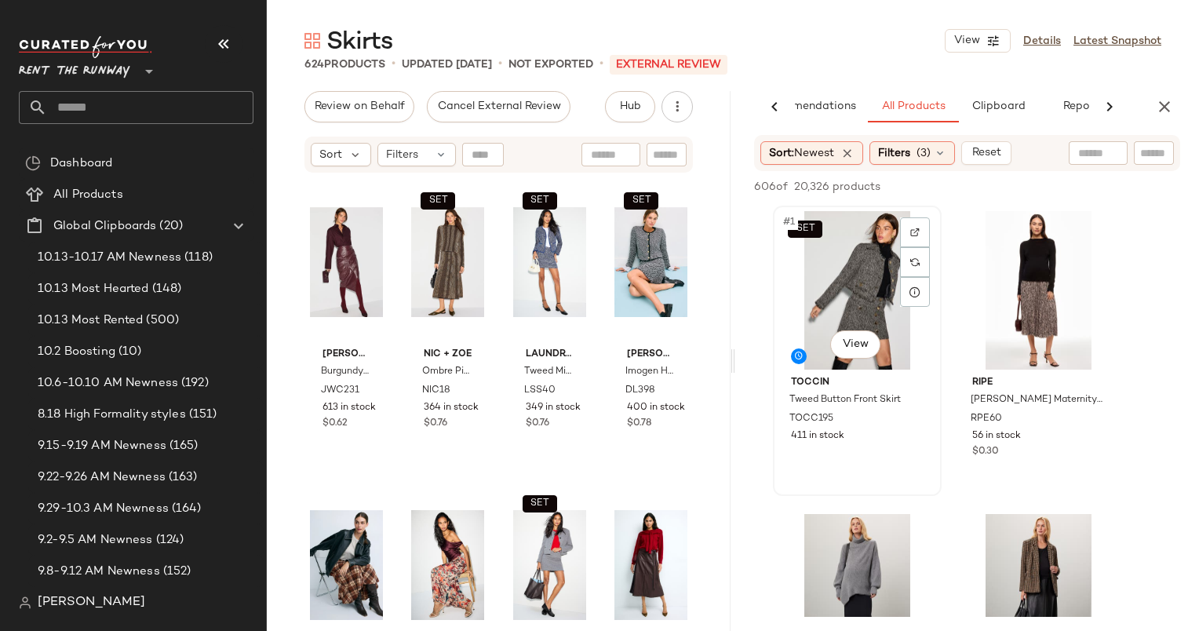
click at [816, 290] on div "SET #1 View" at bounding box center [858, 290] width 158 height 159
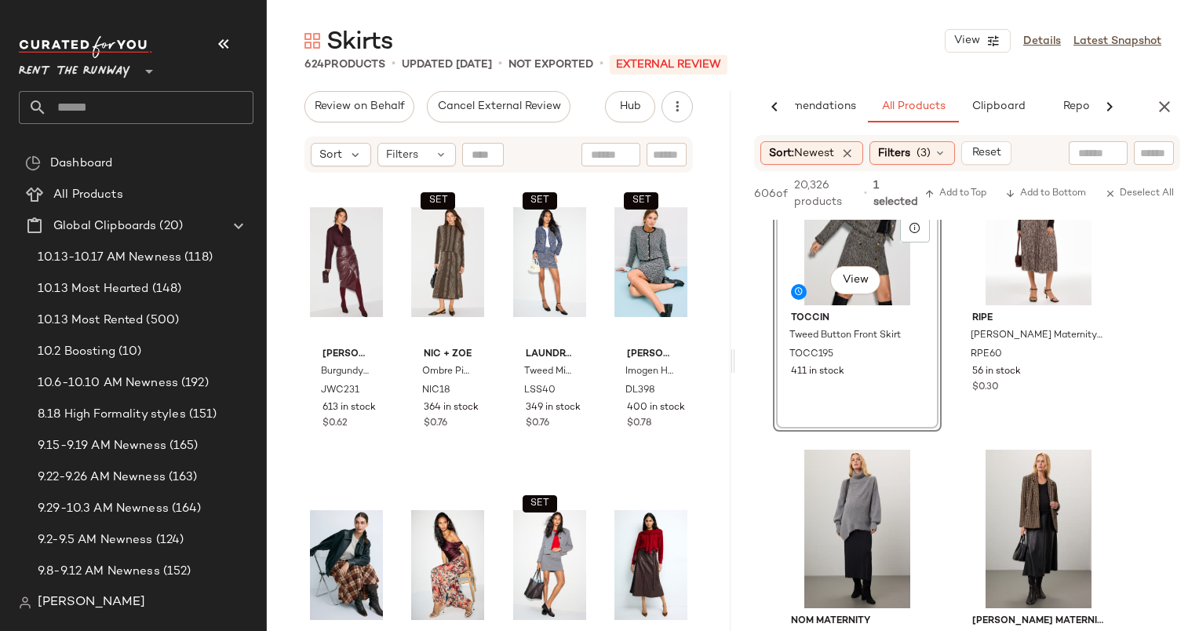
scroll to position [80, 0]
click at [956, 192] on span "Add to Top" at bounding box center [956, 193] width 62 height 11
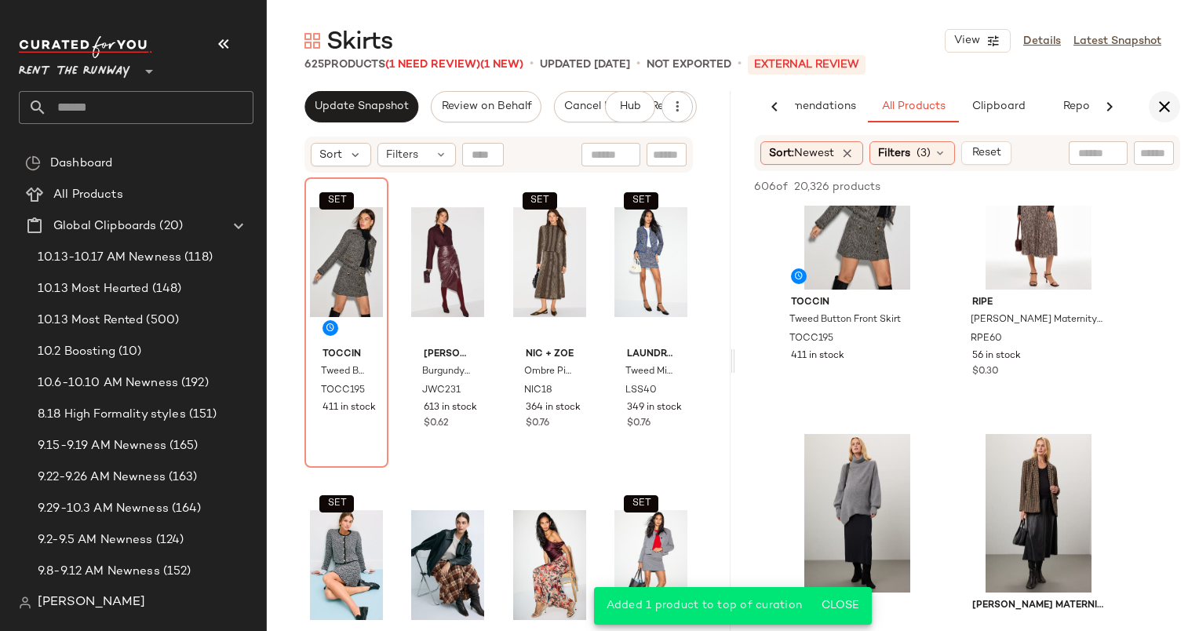
click at [1169, 105] on icon "button" at bounding box center [1164, 106] width 19 height 19
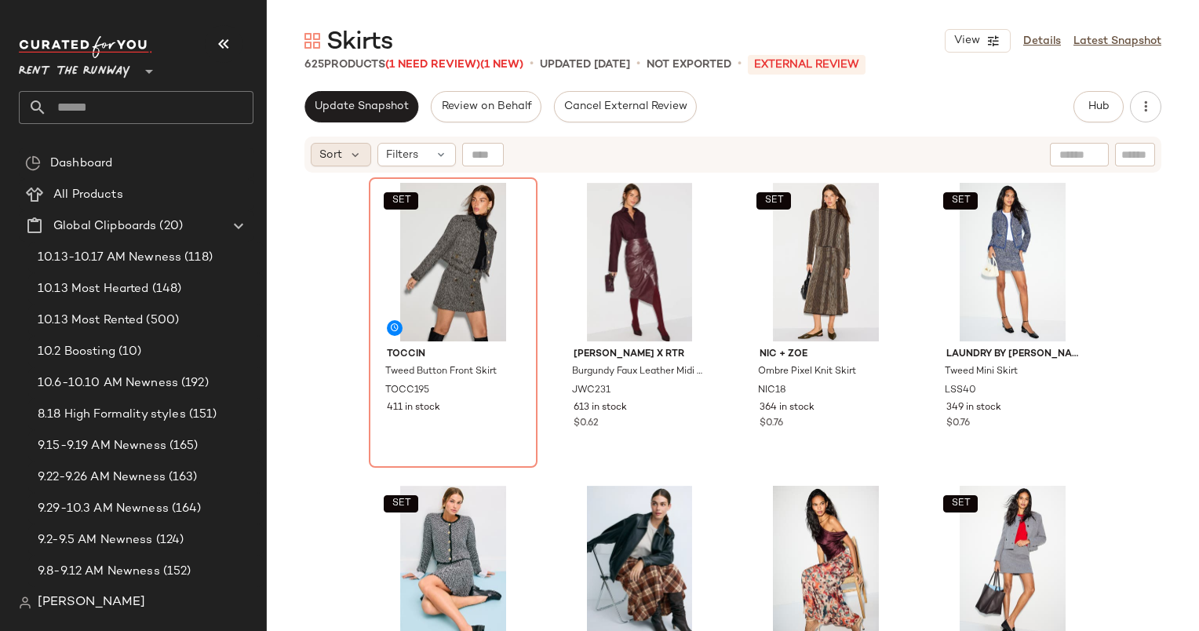
click at [330, 155] on span "Sort" at bounding box center [330, 155] width 23 height 16
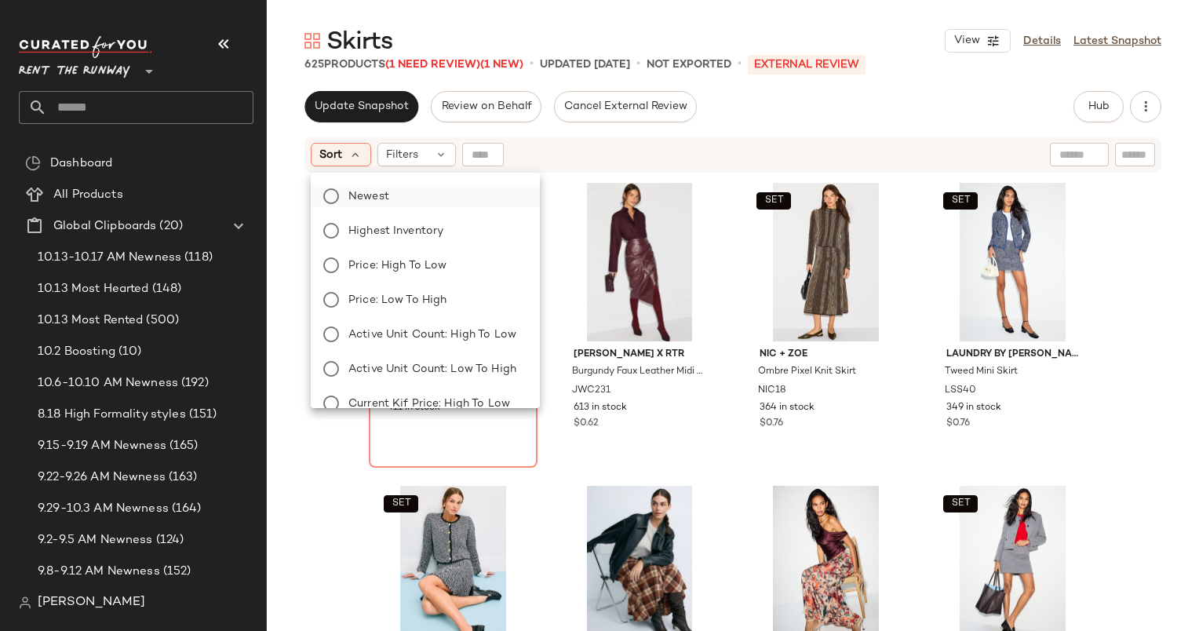
click at [400, 197] on label "Newest" at bounding box center [434, 196] width 185 height 22
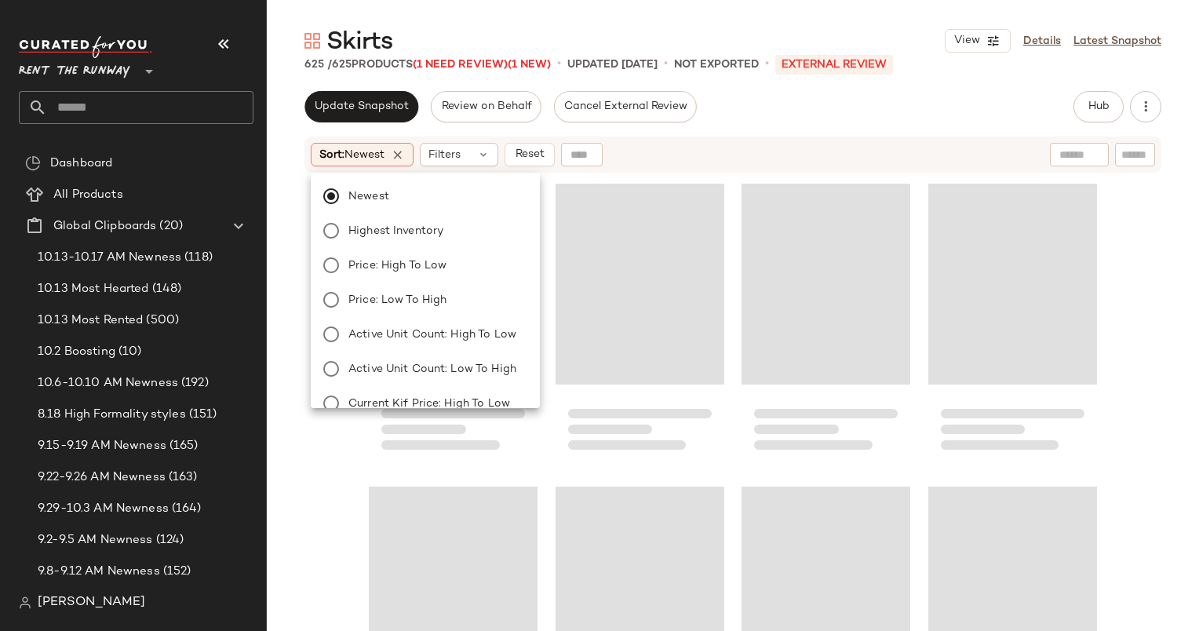
click at [646, 146] on div "Sort: Newest Filters Reset" at bounding box center [631, 155] width 640 height 24
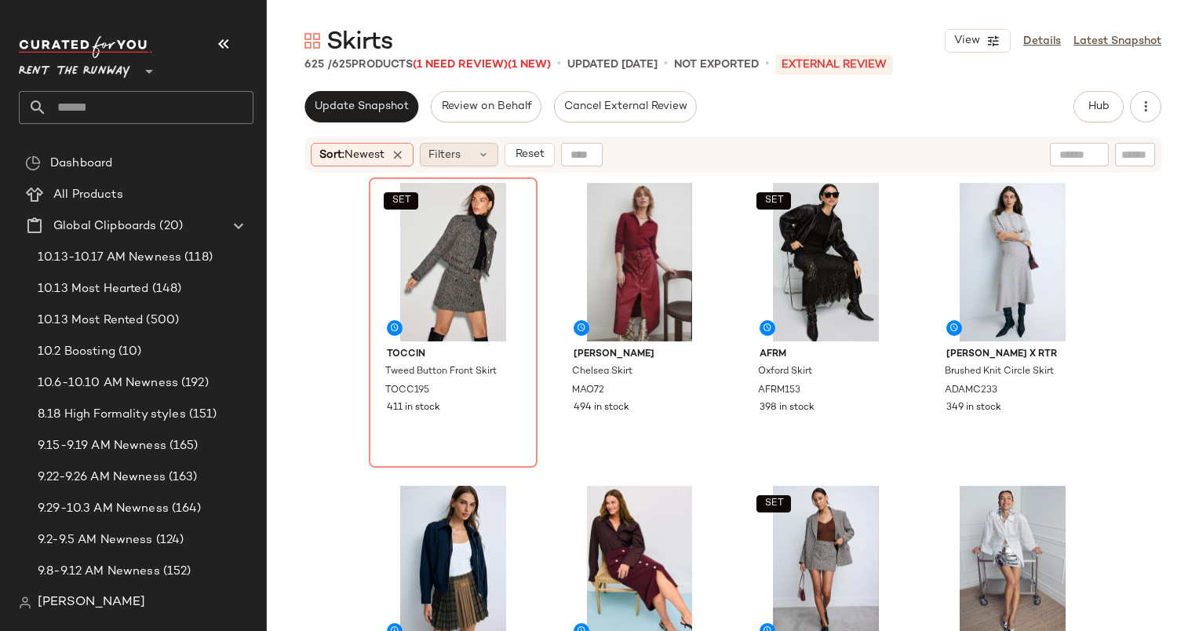
click at [474, 150] on div "Filters" at bounding box center [459, 155] width 78 height 24
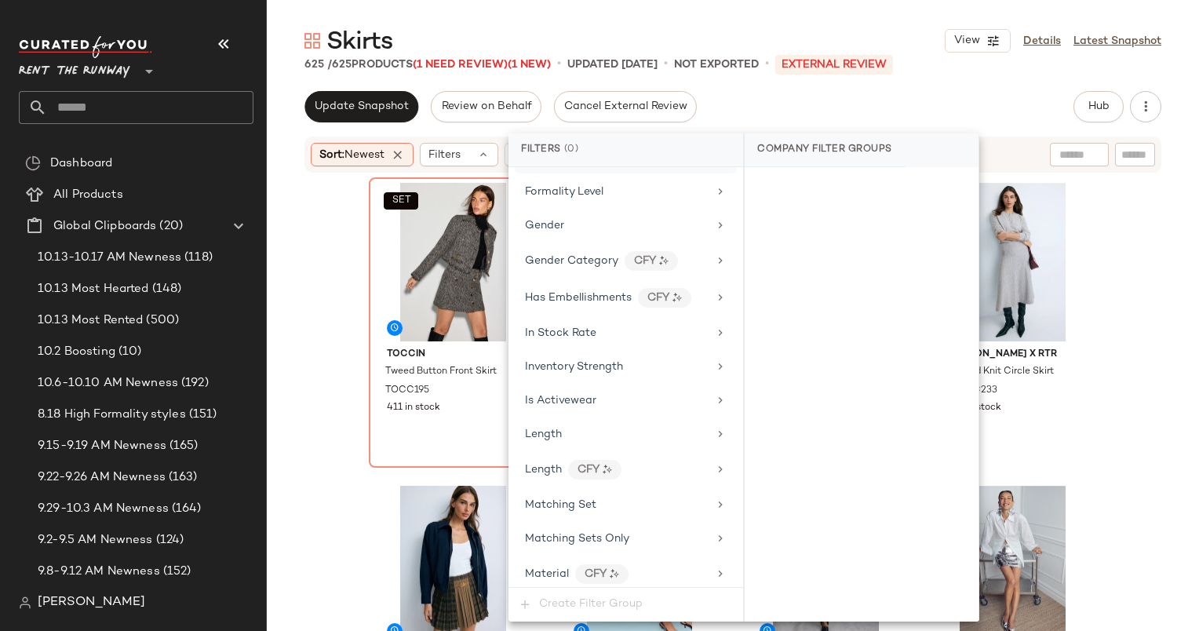
scroll to position [1058, 0]
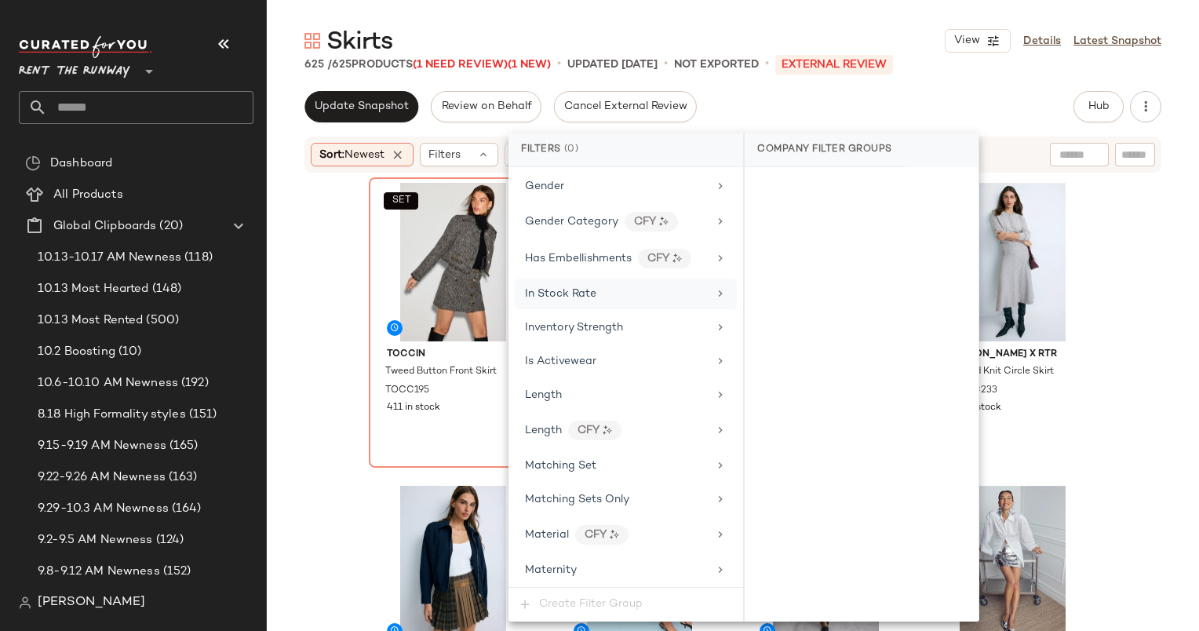
click at [609, 286] on div "In Stock Rate" at bounding box center [616, 294] width 183 height 16
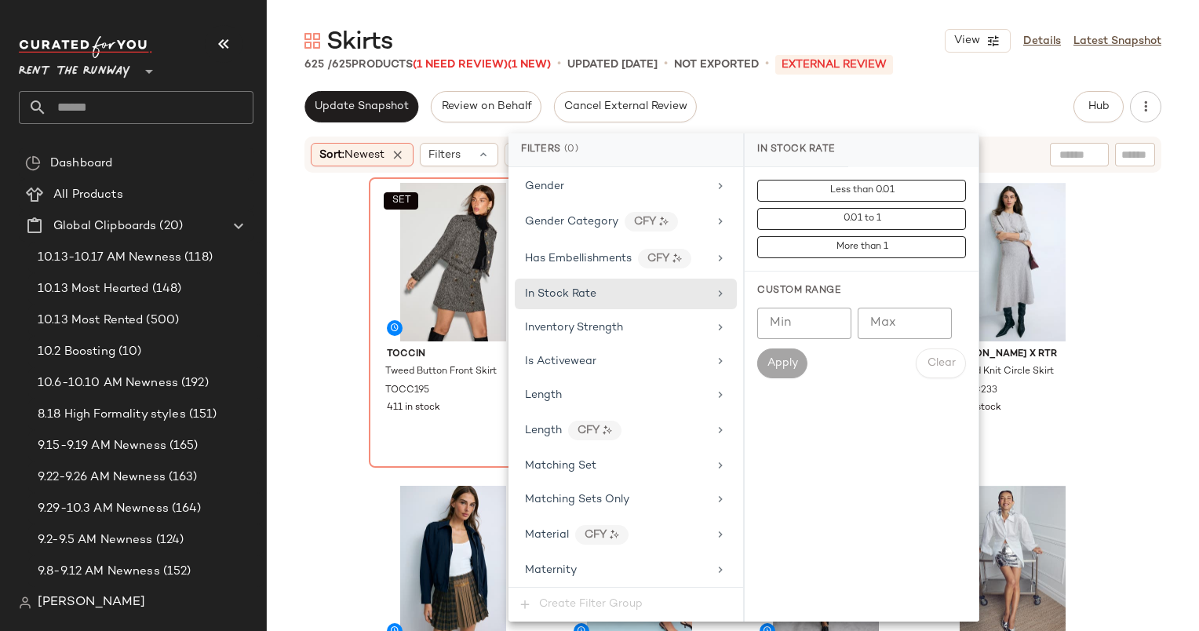
click at [779, 319] on input "Min" at bounding box center [804, 323] width 94 height 31
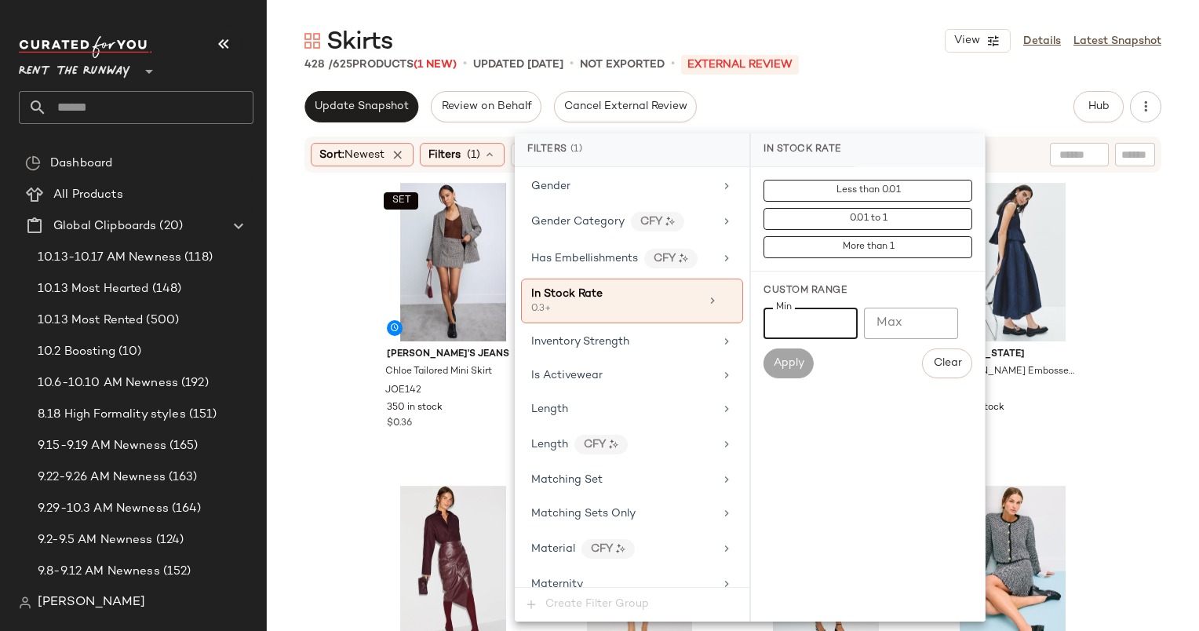
type input "***"
click at [330, 231] on div "SET [PERSON_NAME]'s [PERSON_NAME] Tailored Mini Skirt JOE142 350 in stock $0.36…" at bounding box center [733, 422] width 932 height 496
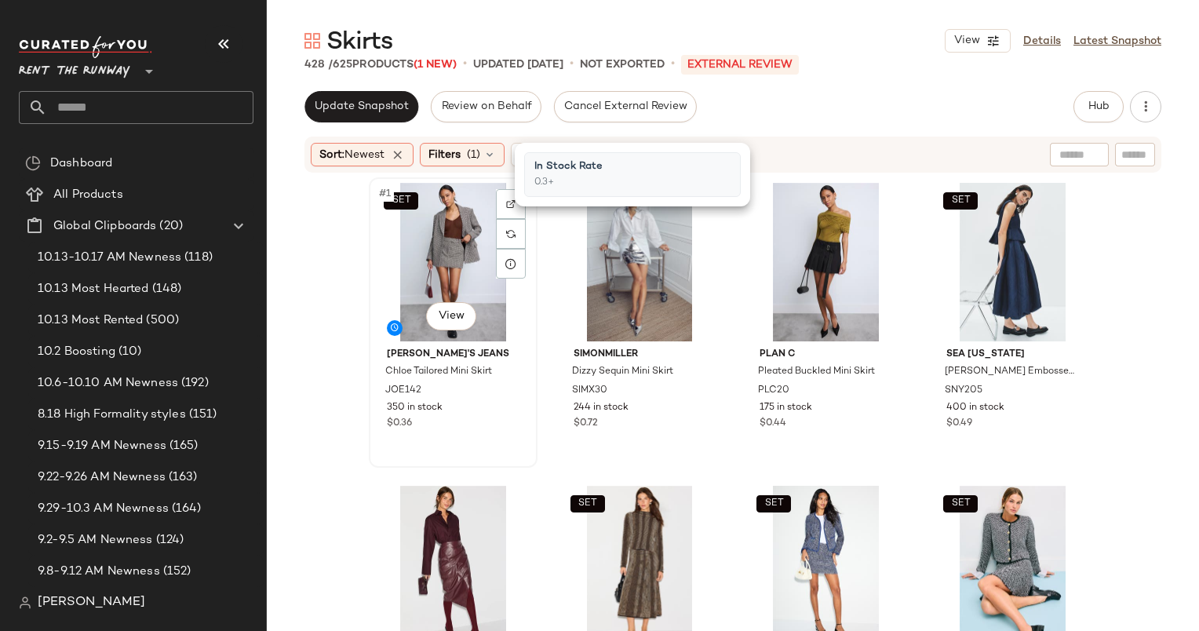
click at [462, 204] on div "SET #1 View" at bounding box center [453, 262] width 158 height 159
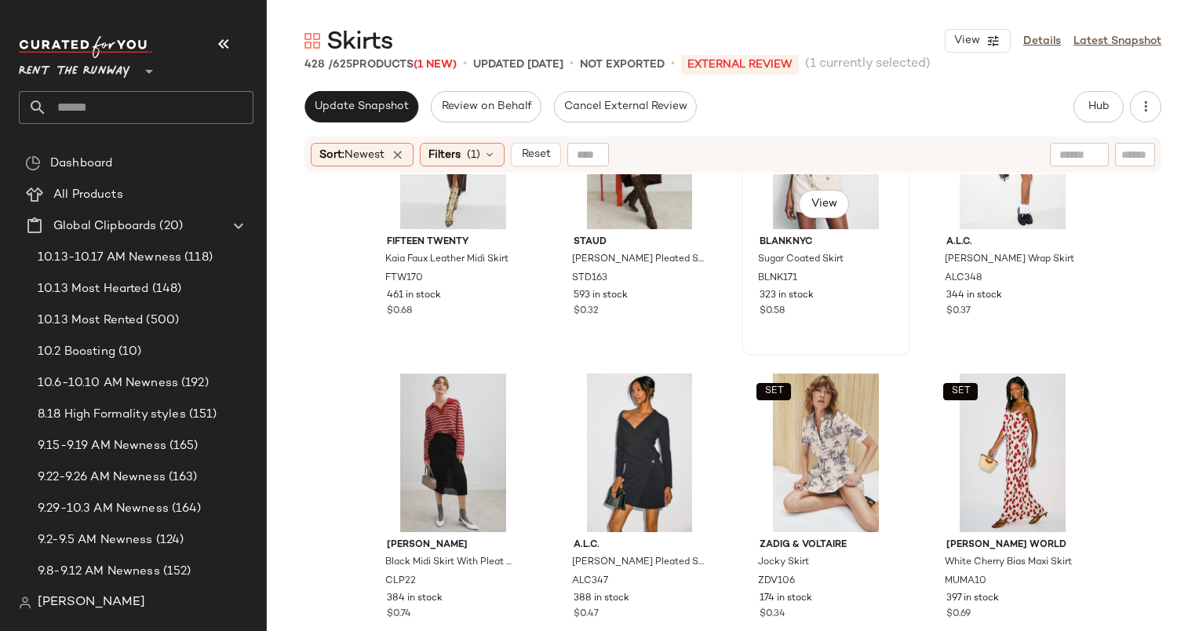
scroll to position [1165, 0]
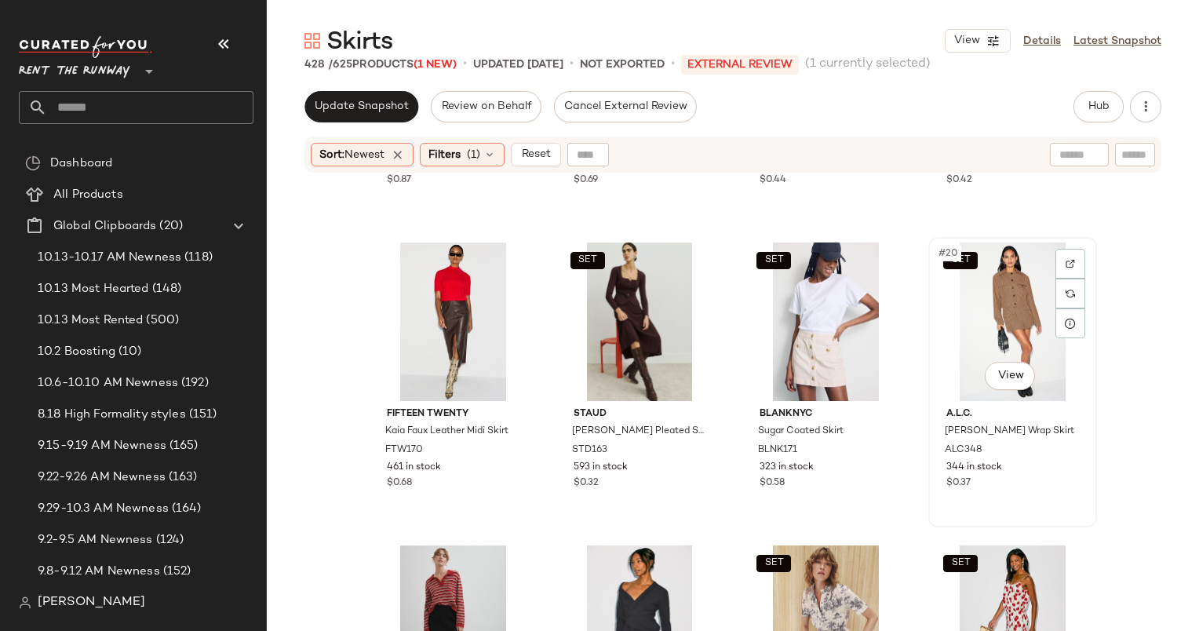
click at [1010, 272] on div "SET #20 View" at bounding box center [1013, 322] width 158 height 159
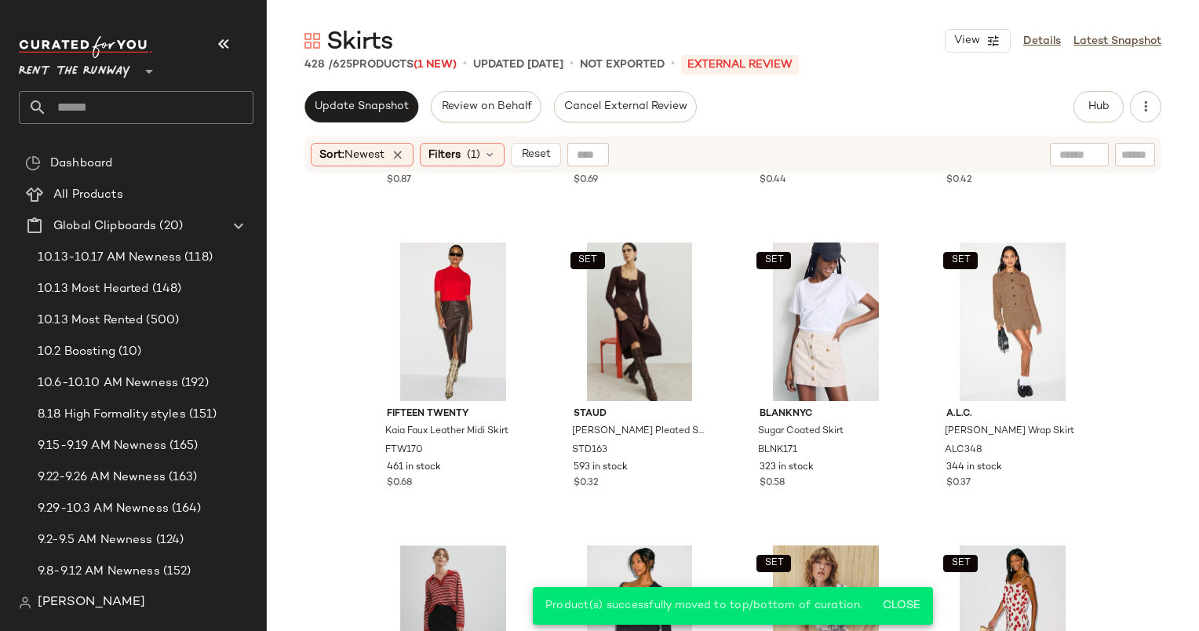
click at [541, 167] on div "Sort: Newest Filters (1) Reset" at bounding box center [733, 155] width 857 height 36
click at [538, 159] on span "Reset" at bounding box center [535, 154] width 30 height 13
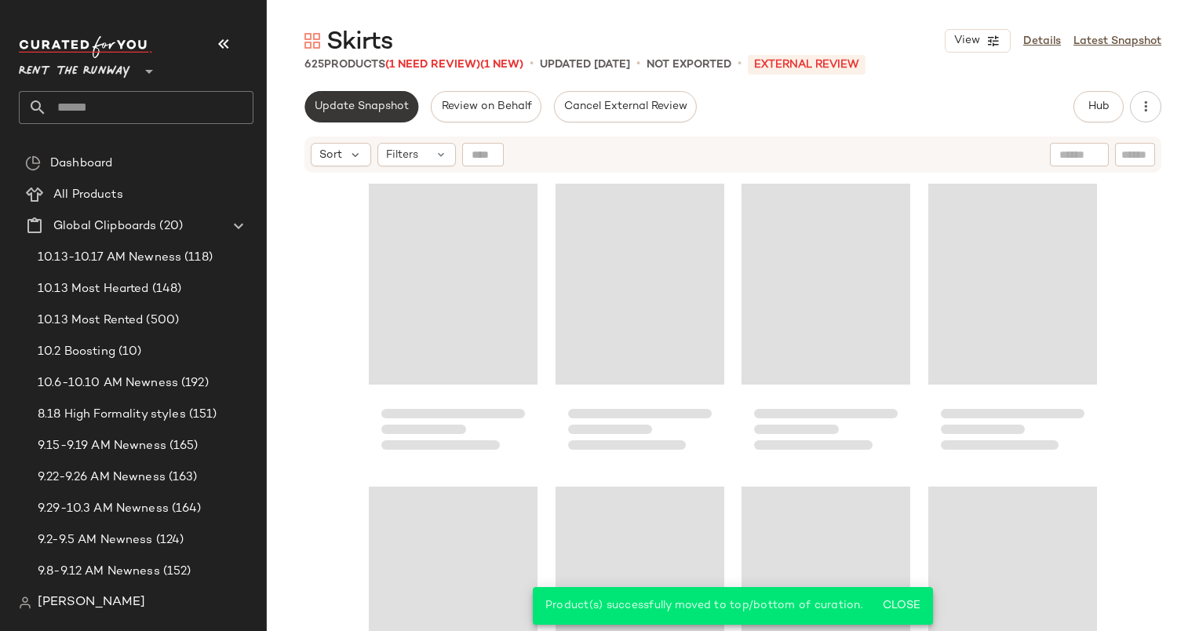
scroll to position [1212, 0]
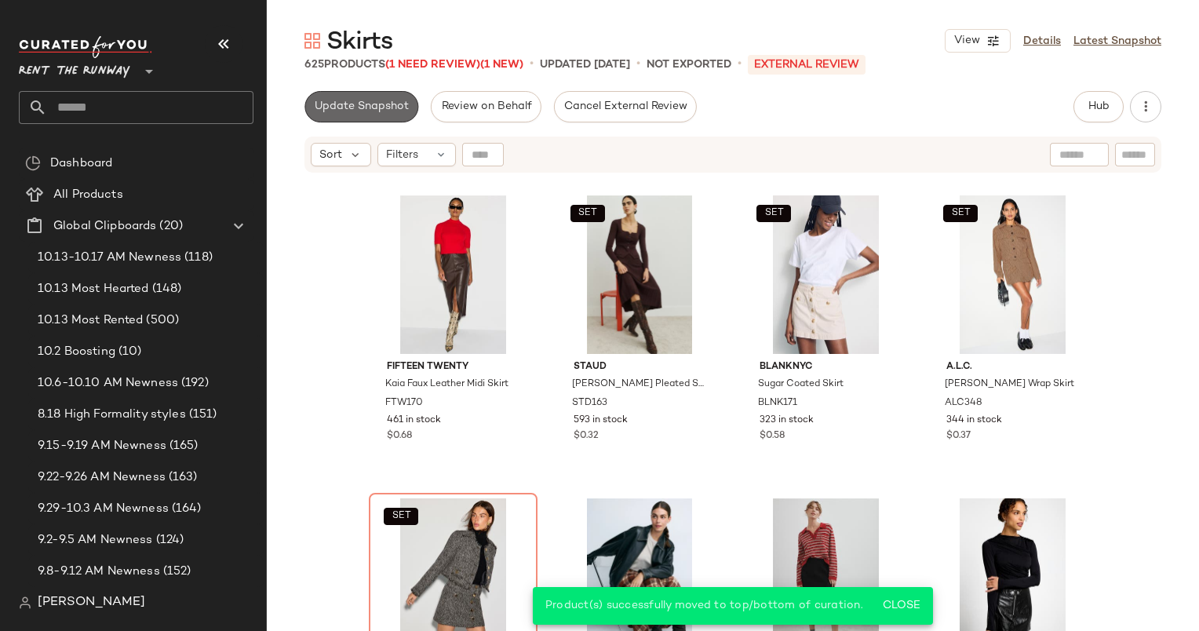
click at [361, 100] on span "Update Snapshot" at bounding box center [361, 106] width 95 height 13
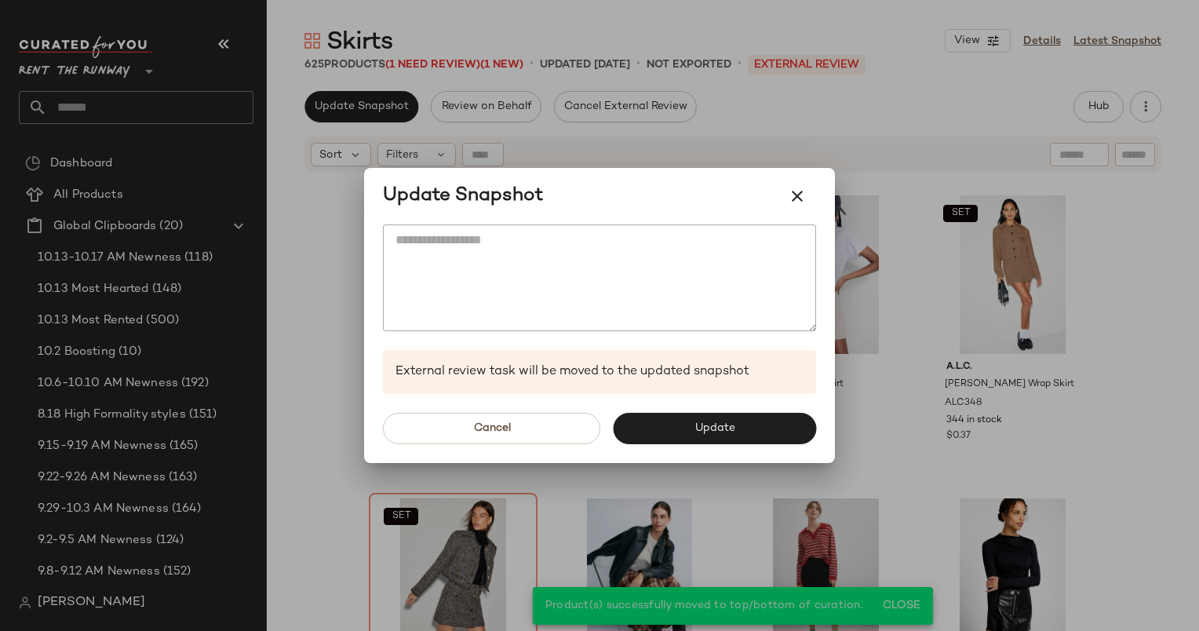
click at [324, 153] on div at bounding box center [599, 315] width 1199 height 631
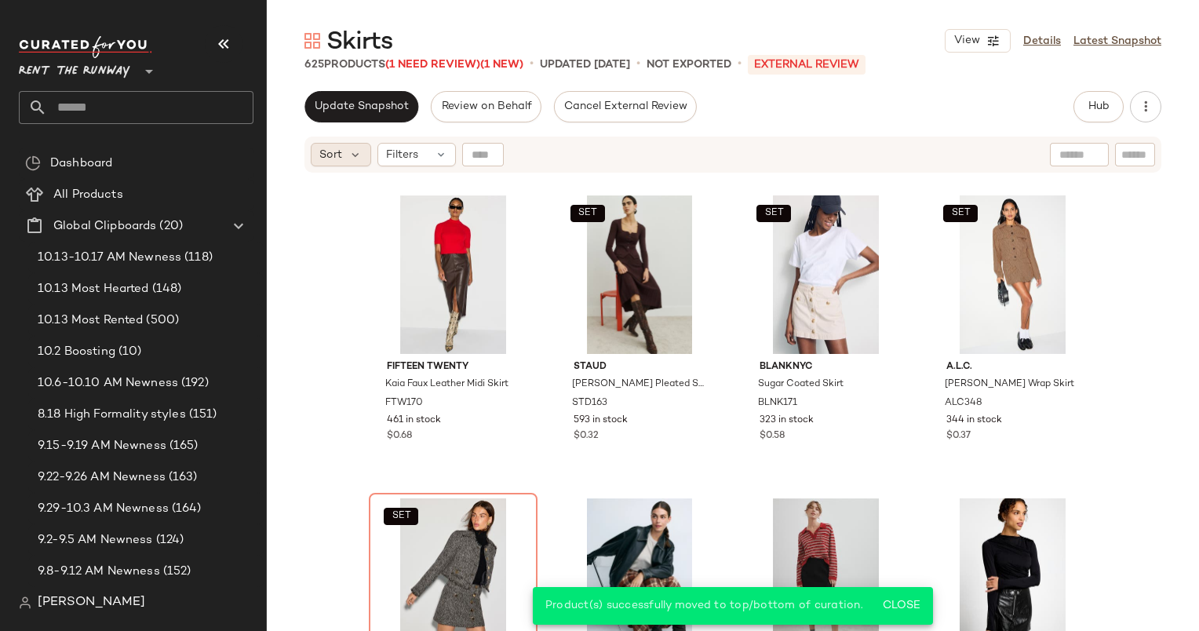
click at [327, 155] on span "Sort" at bounding box center [330, 155] width 23 height 16
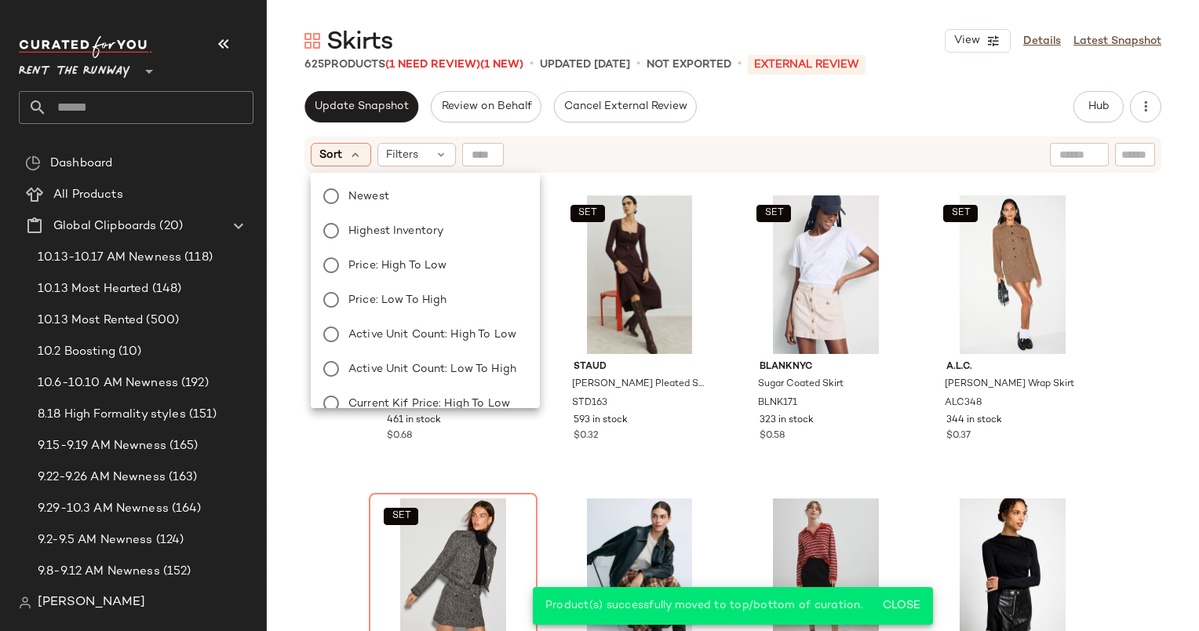
click at [408, 211] on div "Newest Highest Inventory Price: High to Low Price: Low to High Active Unit Coun…" at bounding box center [424, 386] width 232 height 414
click at [400, 195] on label "Newest" at bounding box center [434, 196] width 185 height 22
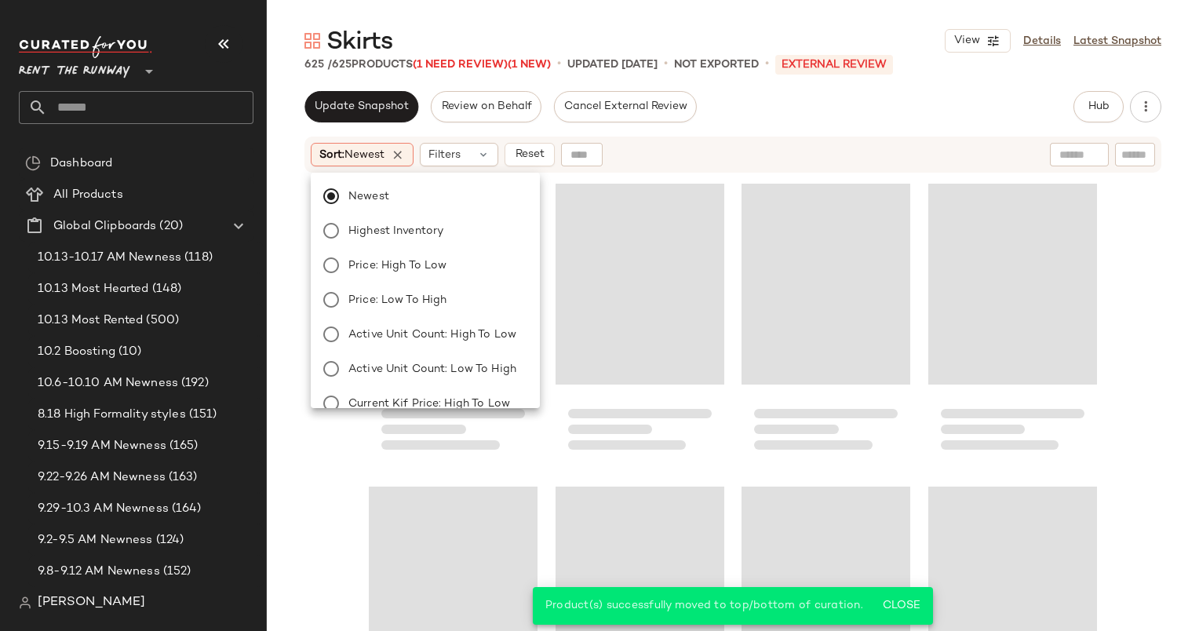
click at [691, 145] on div "Sort: Newest Filters Reset" at bounding box center [631, 155] width 640 height 24
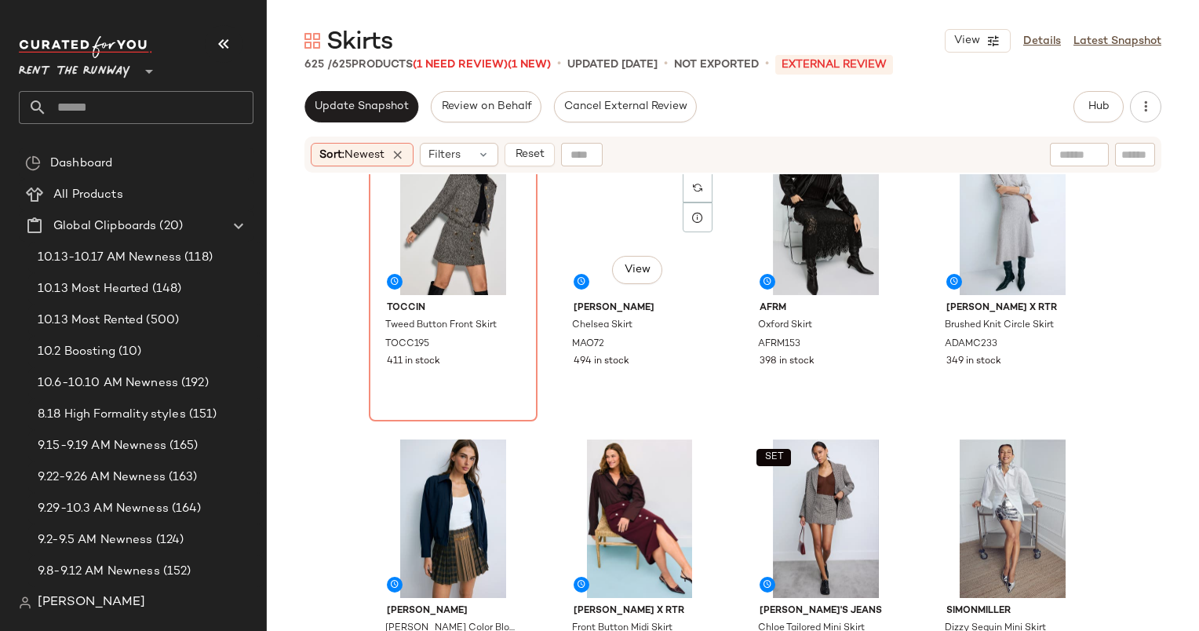
scroll to position [0, 0]
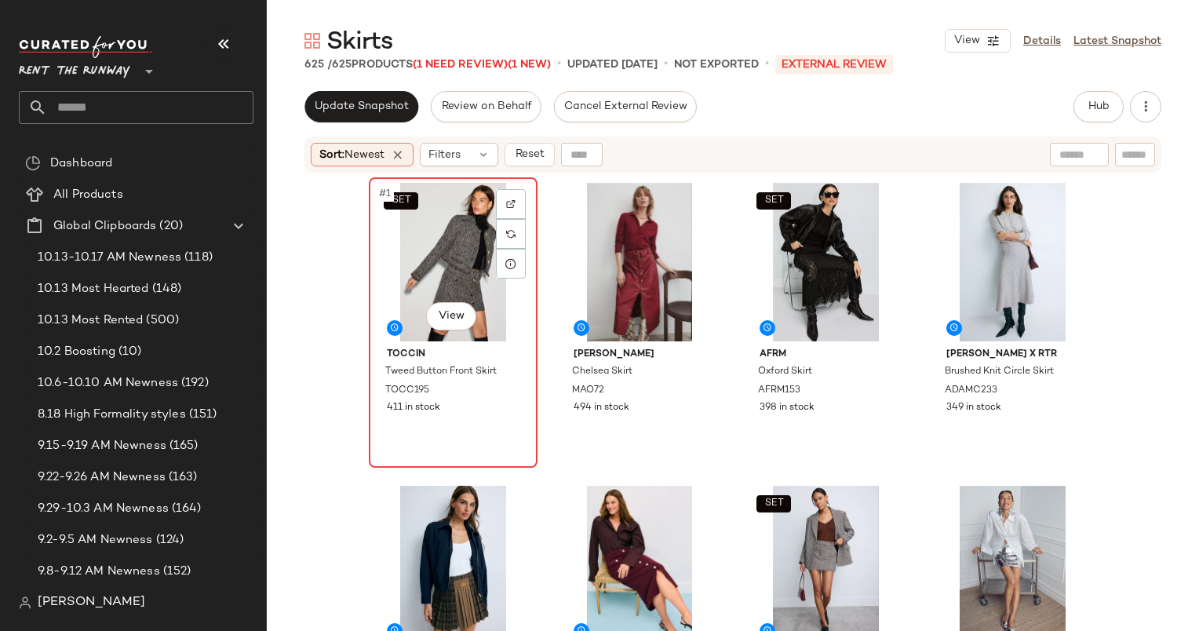
click at [409, 214] on div "SET #1 View" at bounding box center [453, 262] width 158 height 159
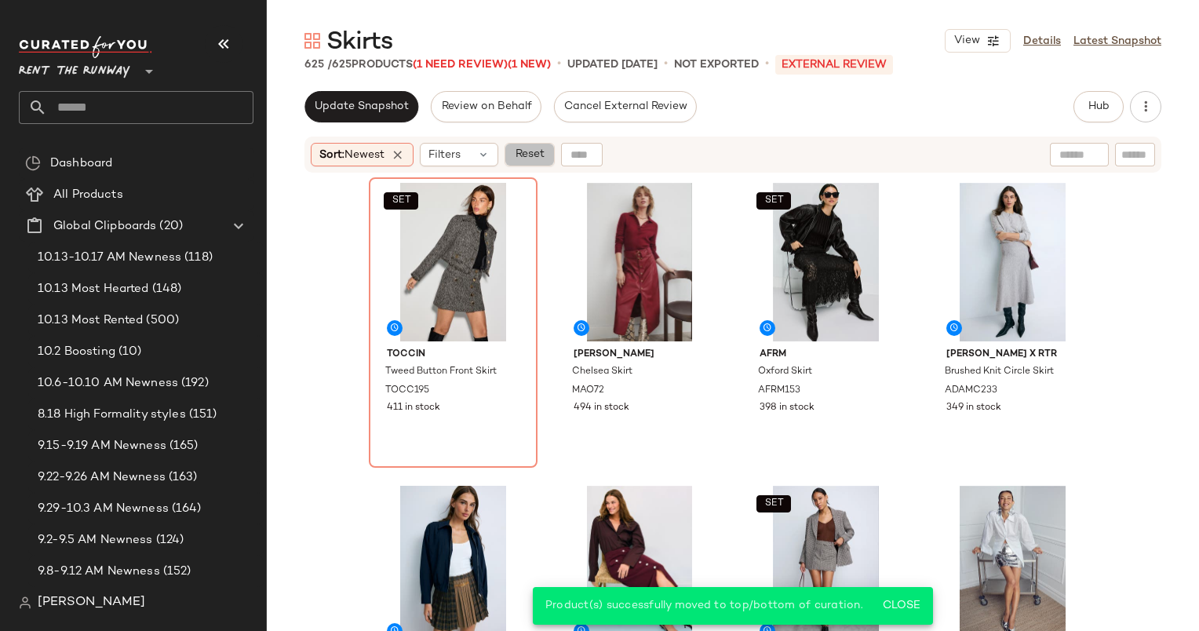
click at [555, 161] on button "Reset" at bounding box center [530, 155] width 50 height 24
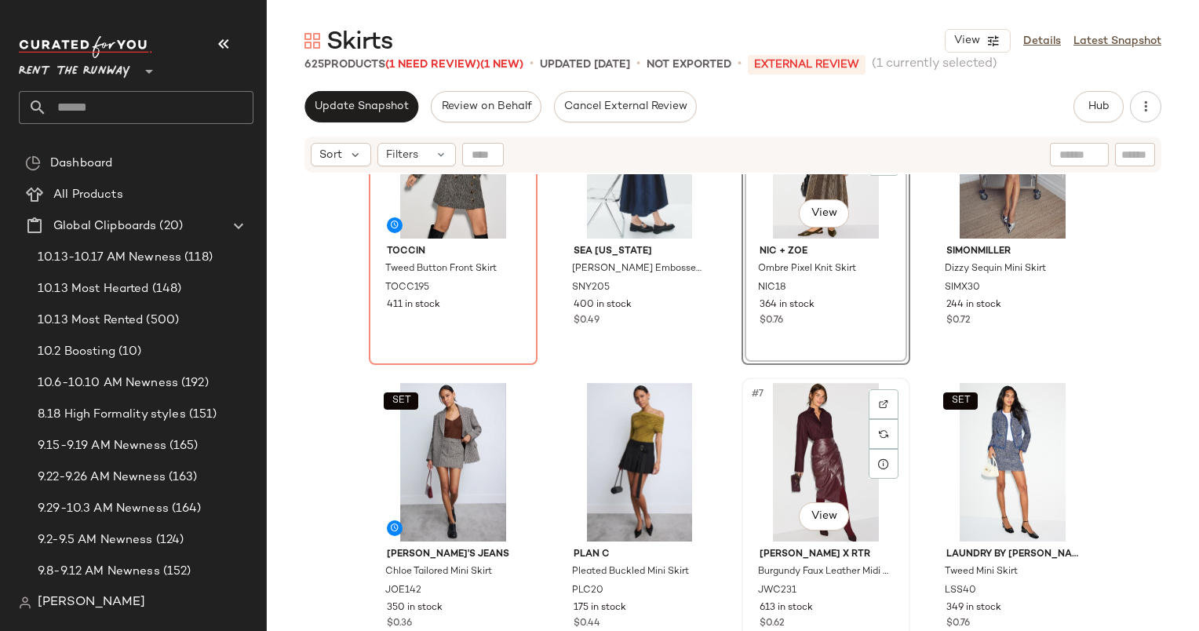
scroll to position [107, 0]
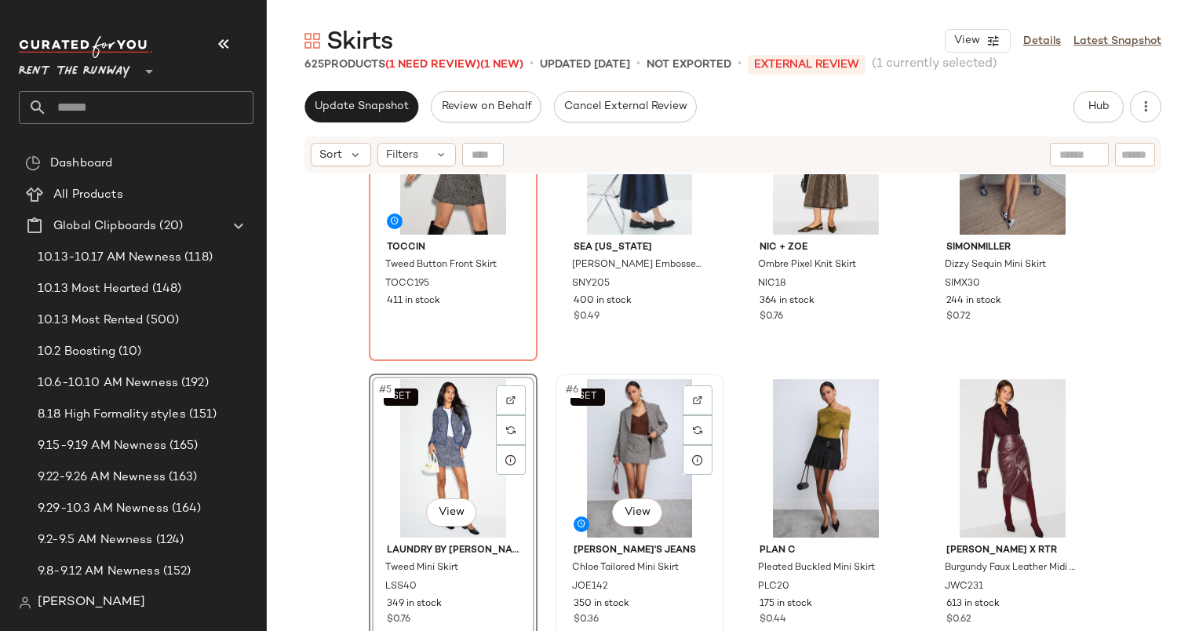
scroll to position [307, 0]
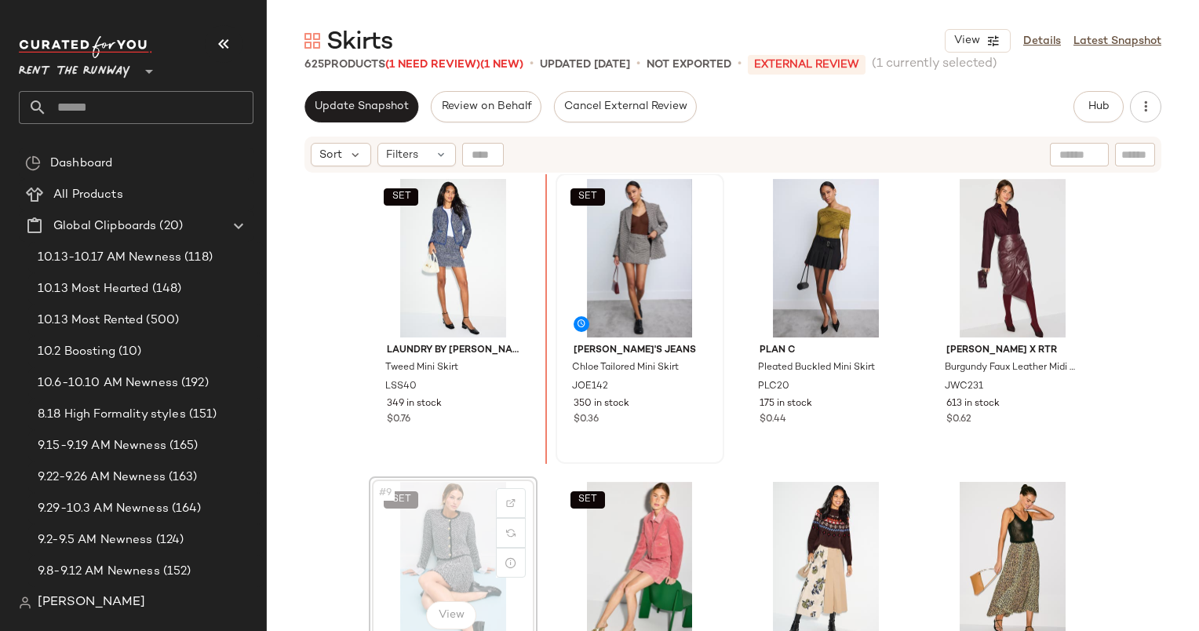
scroll to position [305, 0]
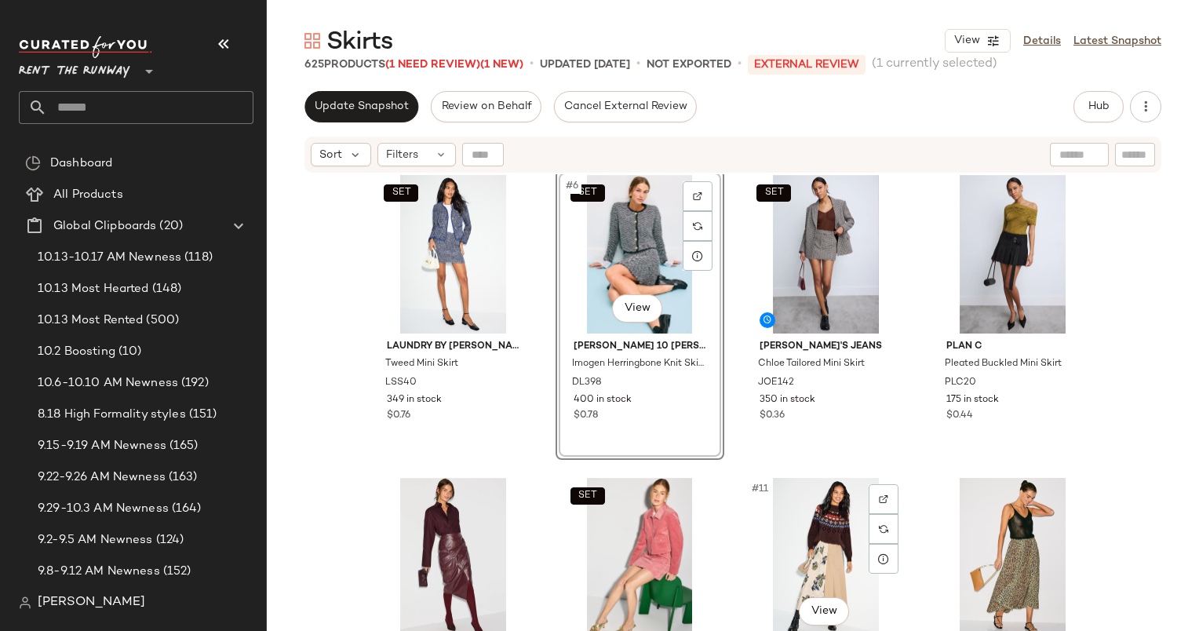
scroll to position [309, 0]
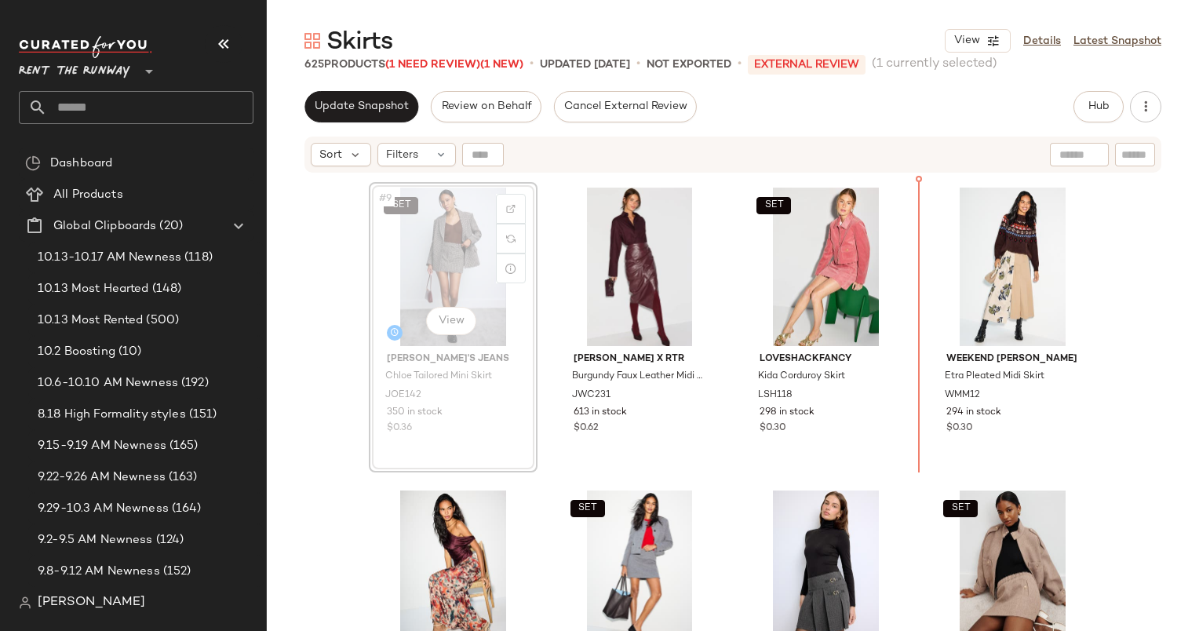
scroll to position [612, 0]
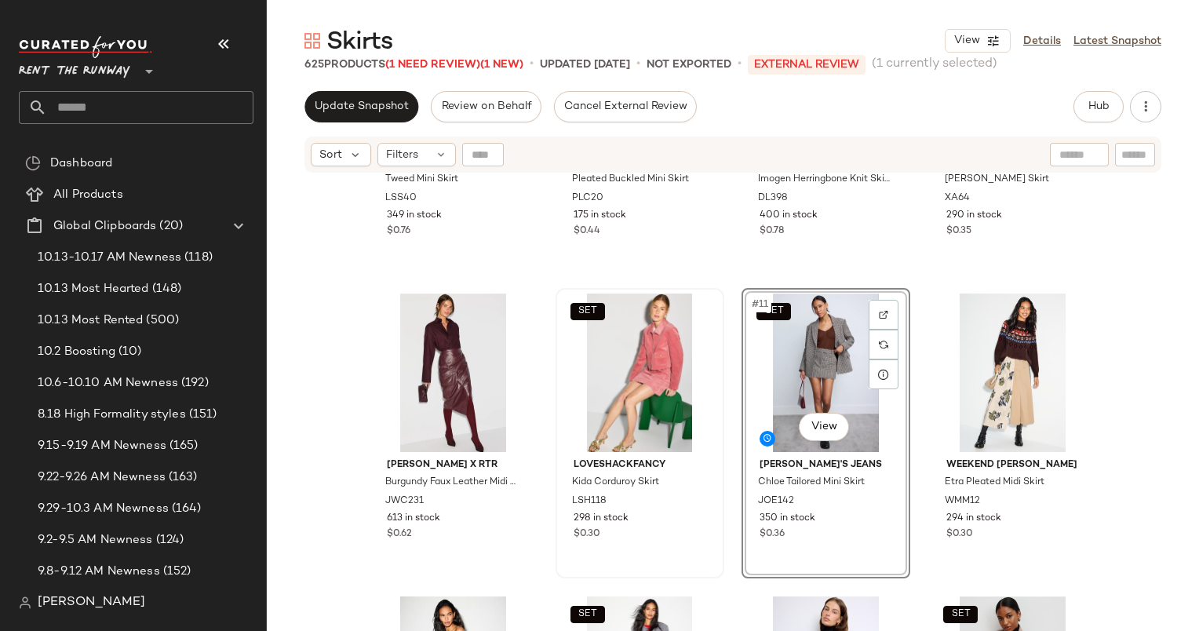
scroll to position [534, 0]
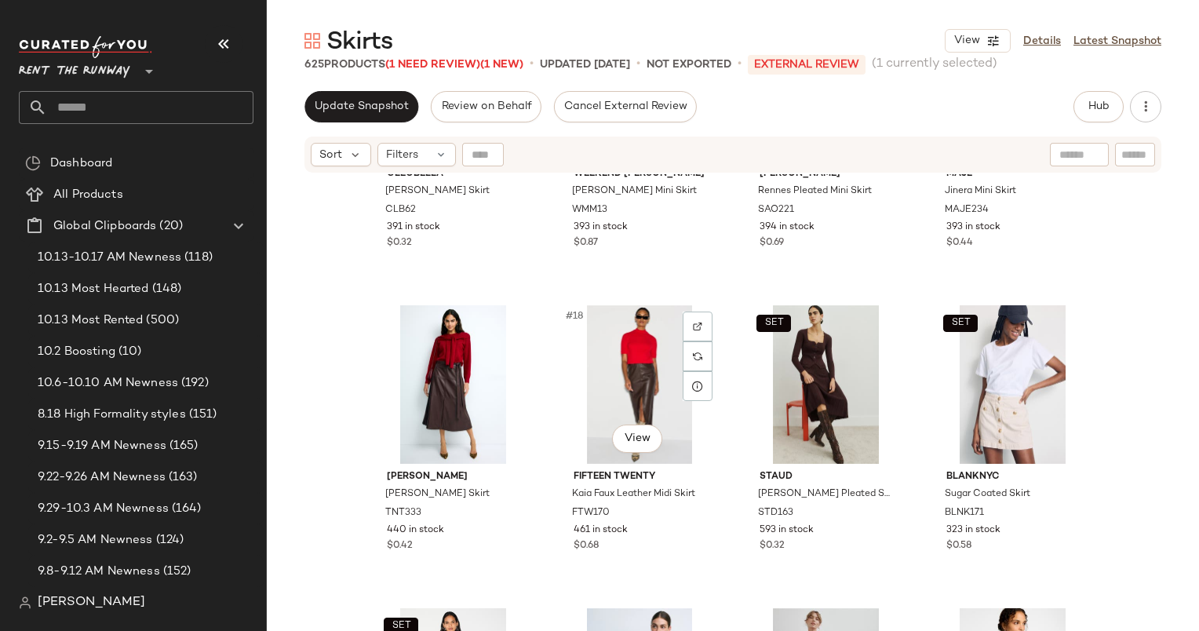
scroll to position [1102, 0]
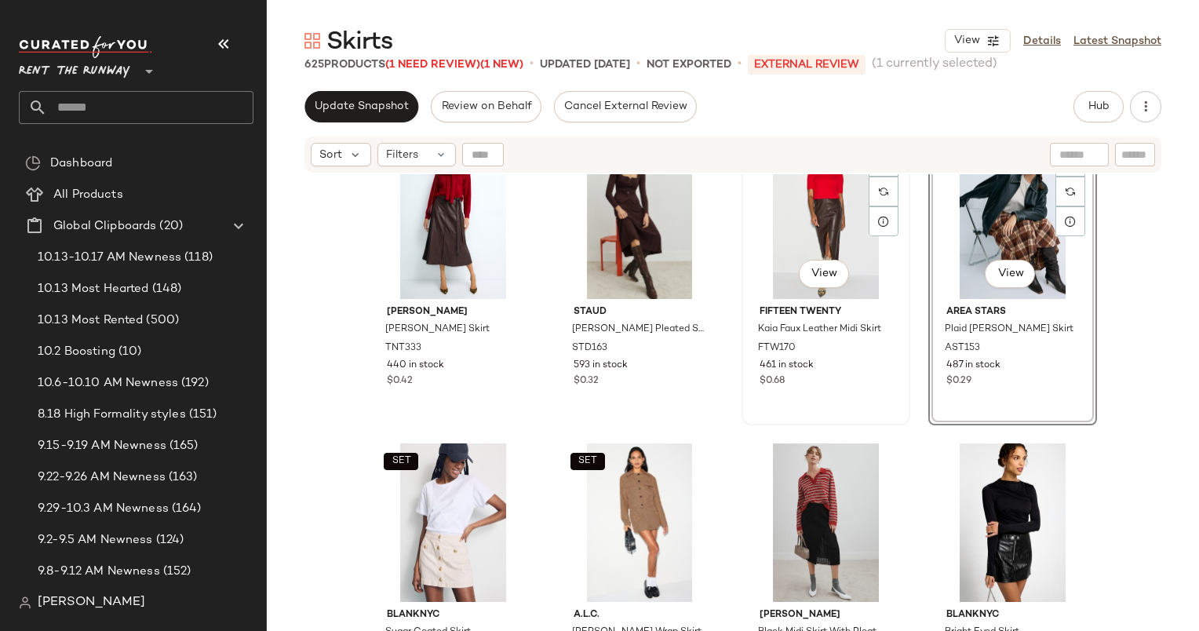
scroll to position [1432, 0]
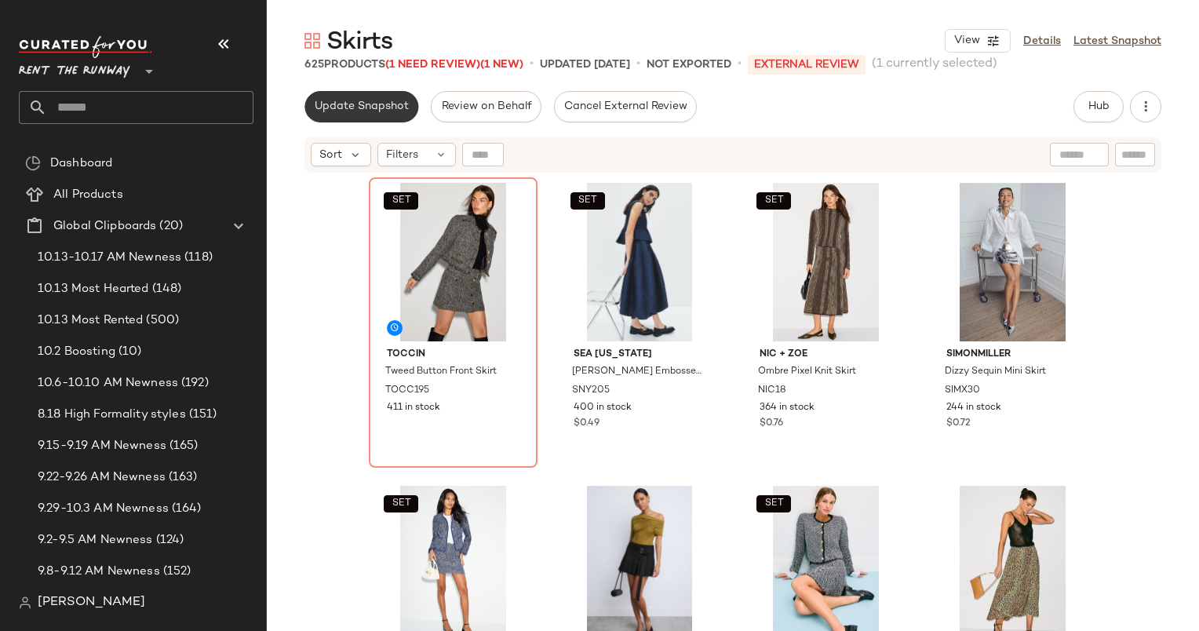
click at [346, 107] on span "Update Snapshot" at bounding box center [361, 106] width 95 height 13
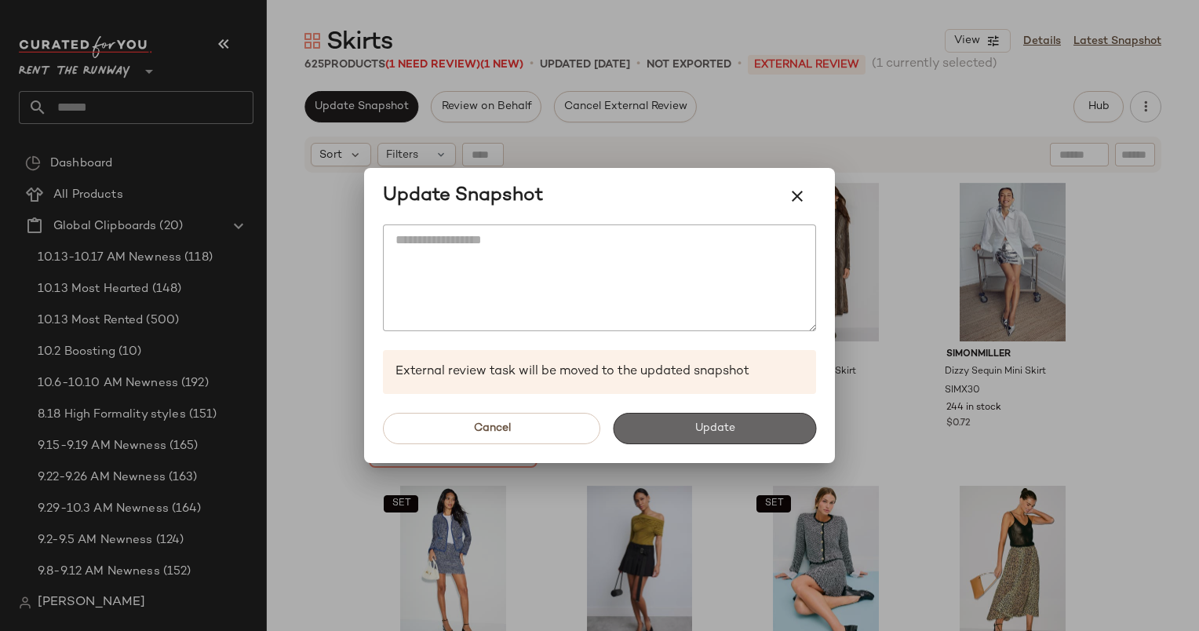
click at [748, 431] on button "Update" at bounding box center [714, 428] width 203 height 31
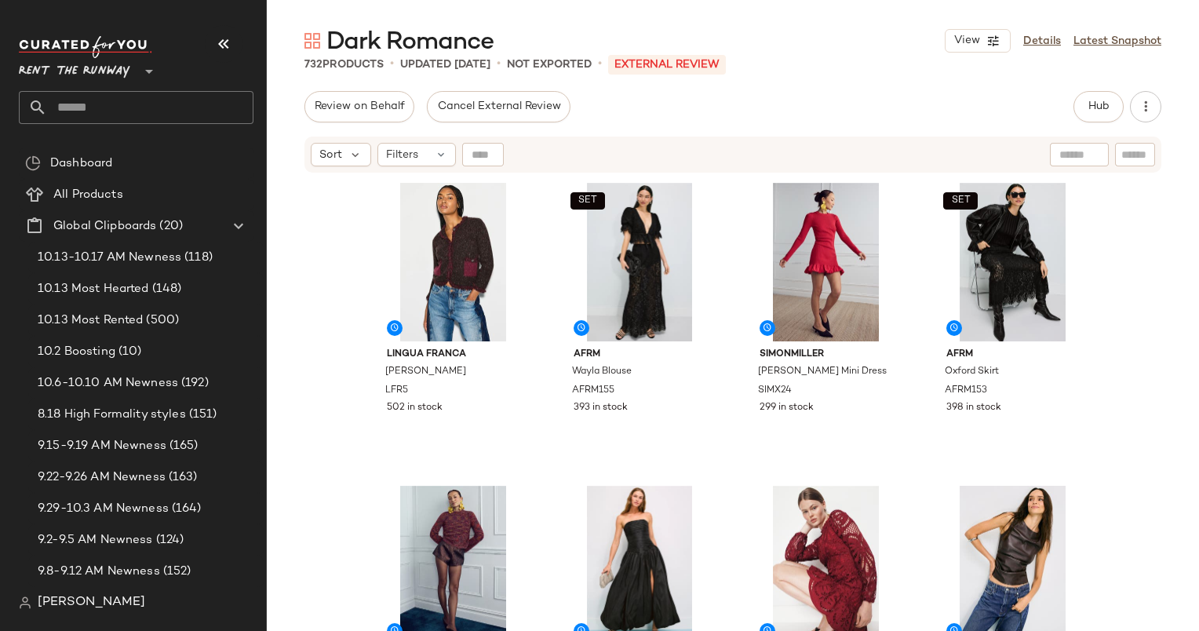
click at [158, 107] on input "text" at bounding box center [150, 107] width 206 height 33
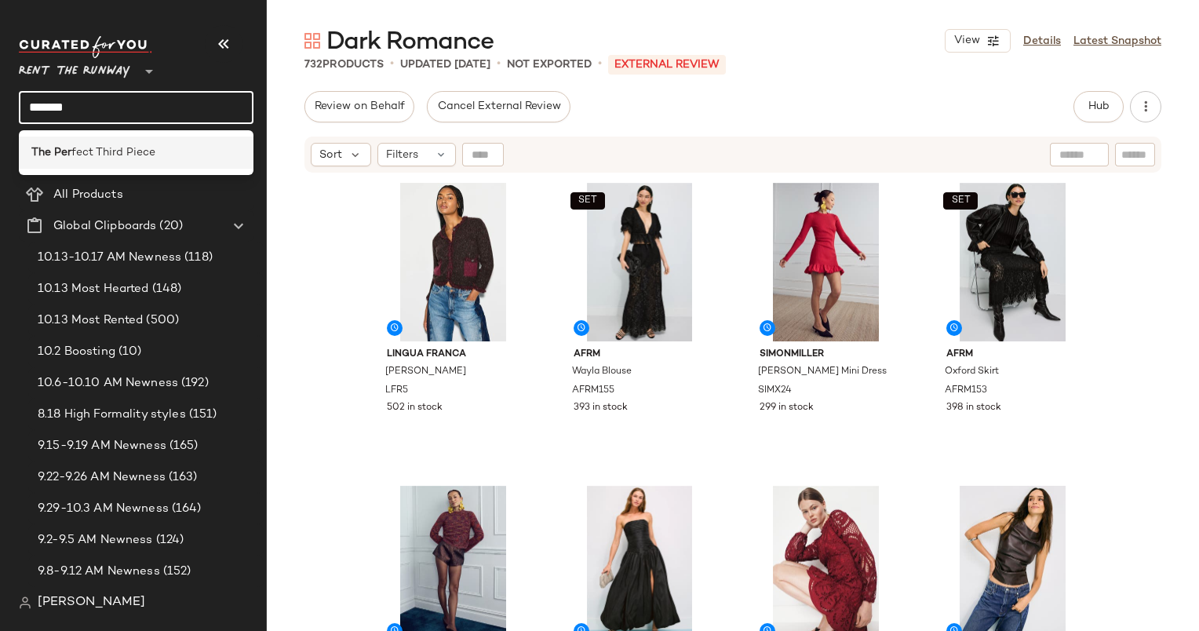
type input "*******"
click at [167, 159] on div "The Per fect Third Piece" at bounding box center [136, 152] width 210 height 16
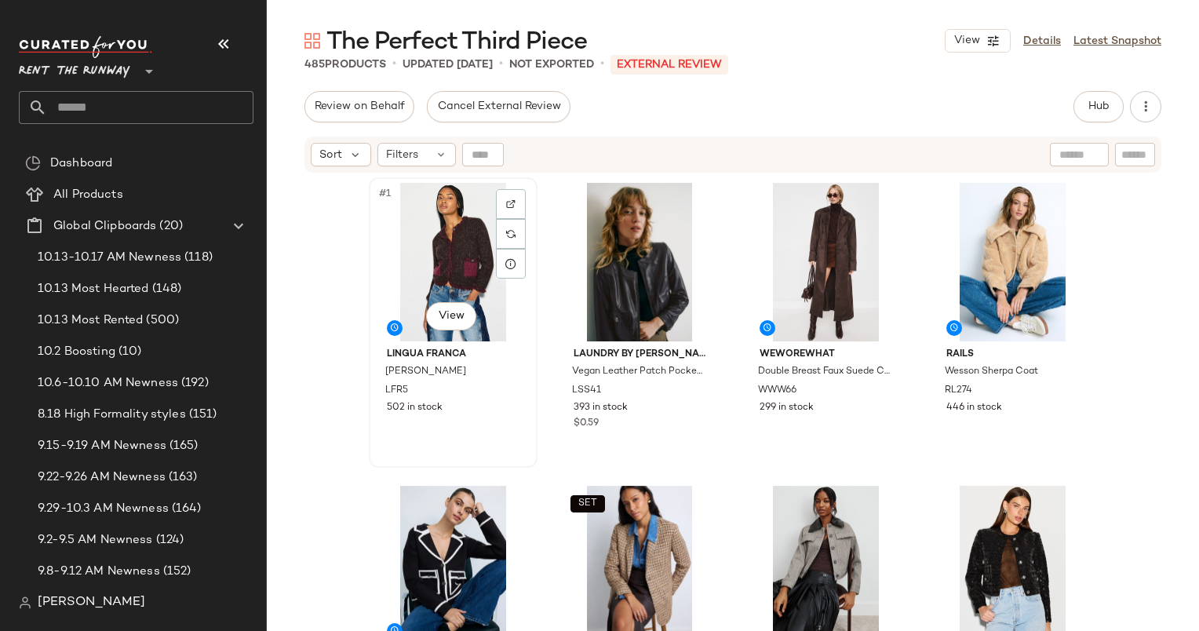
click at [440, 264] on div "#1 View" at bounding box center [453, 262] width 158 height 159
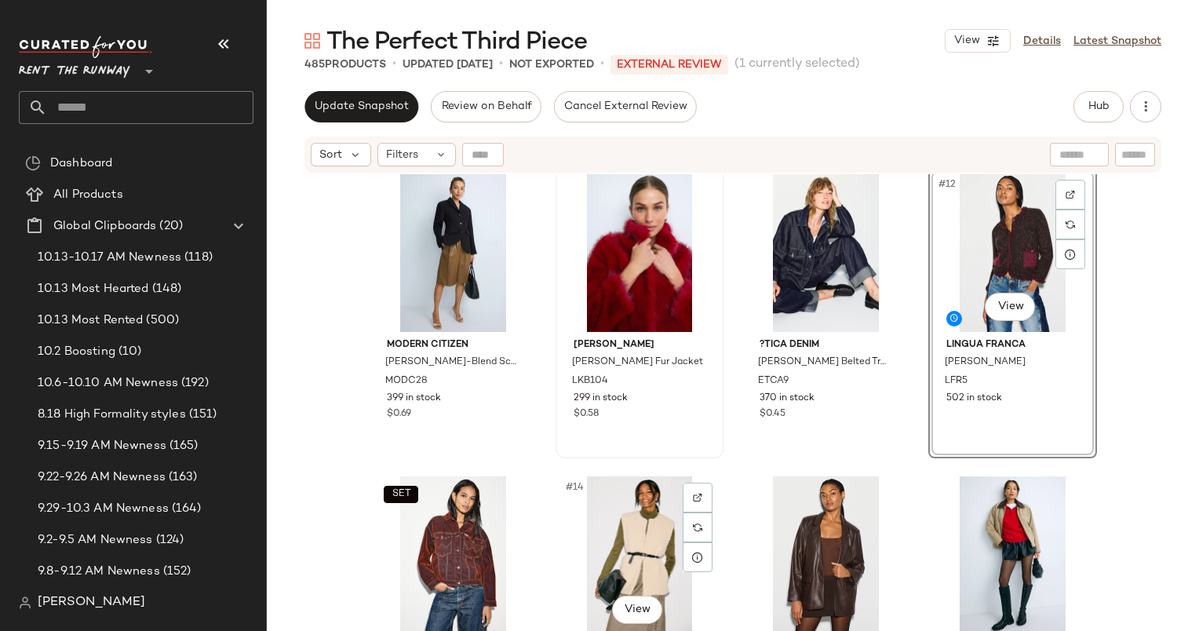
scroll to position [606, 0]
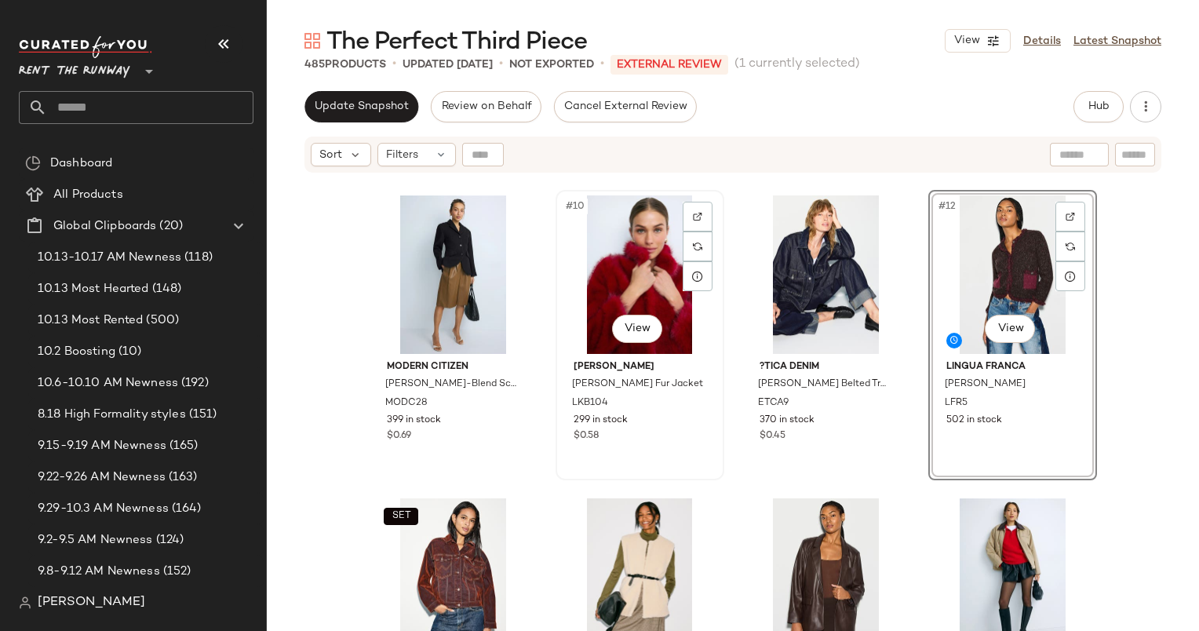
click at [629, 279] on div "#10 View" at bounding box center [640, 274] width 158 height 159
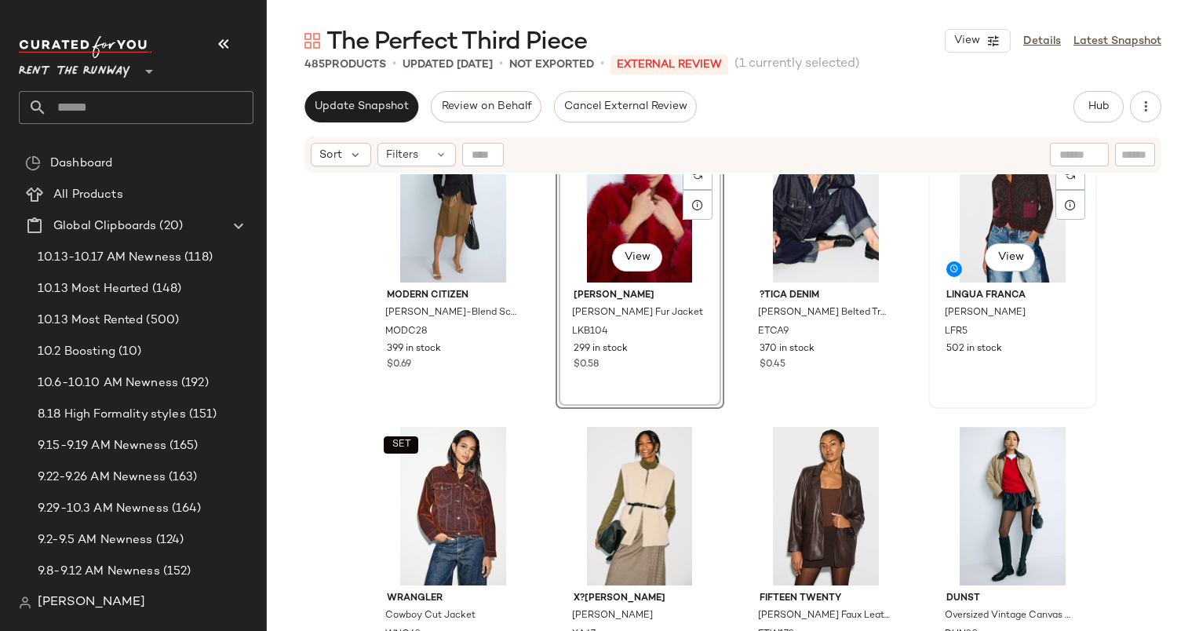
scroll to position [677, 0]
click at [991, 228] on div "#12 View" at bounding box center [1013, 204] width 158 height 159
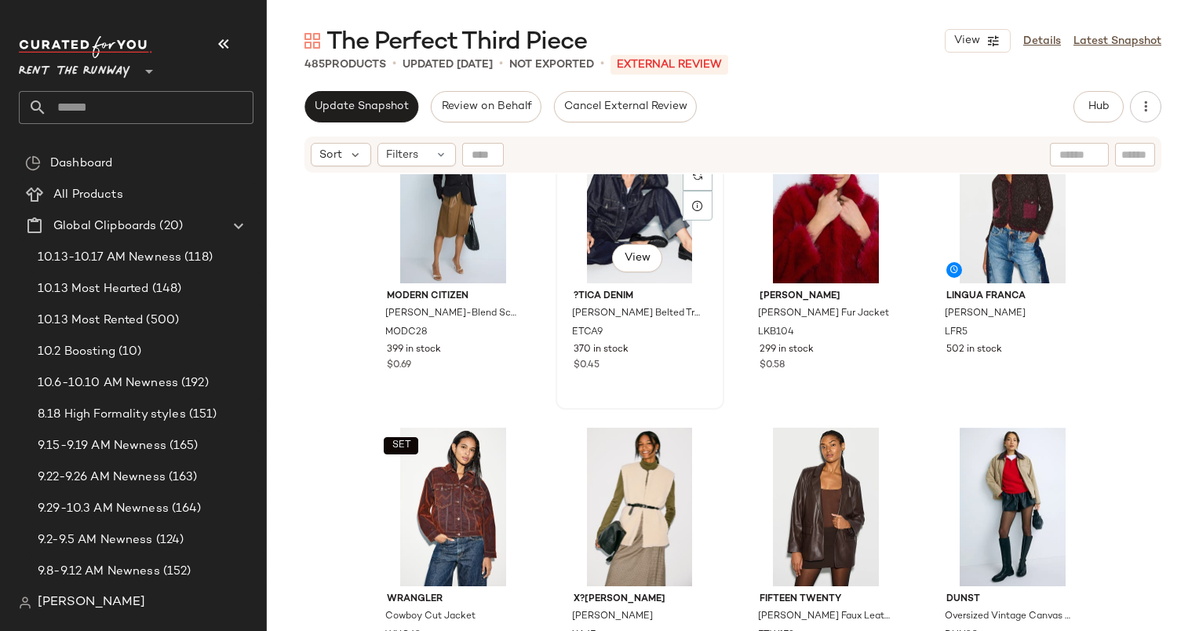
click at [706, 280] on div "#10 View" at bounding box center [640, 204] width 158 height 159
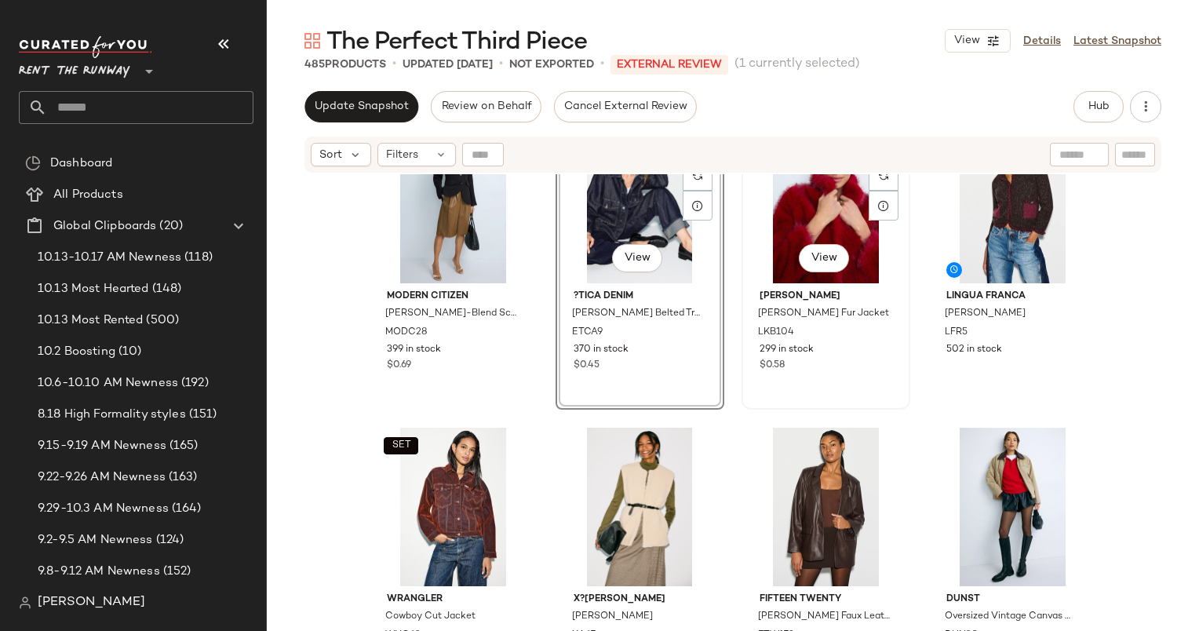
click at [841, 206] on div "#11 View" at bounding box center [826, 204] width 158 height 159
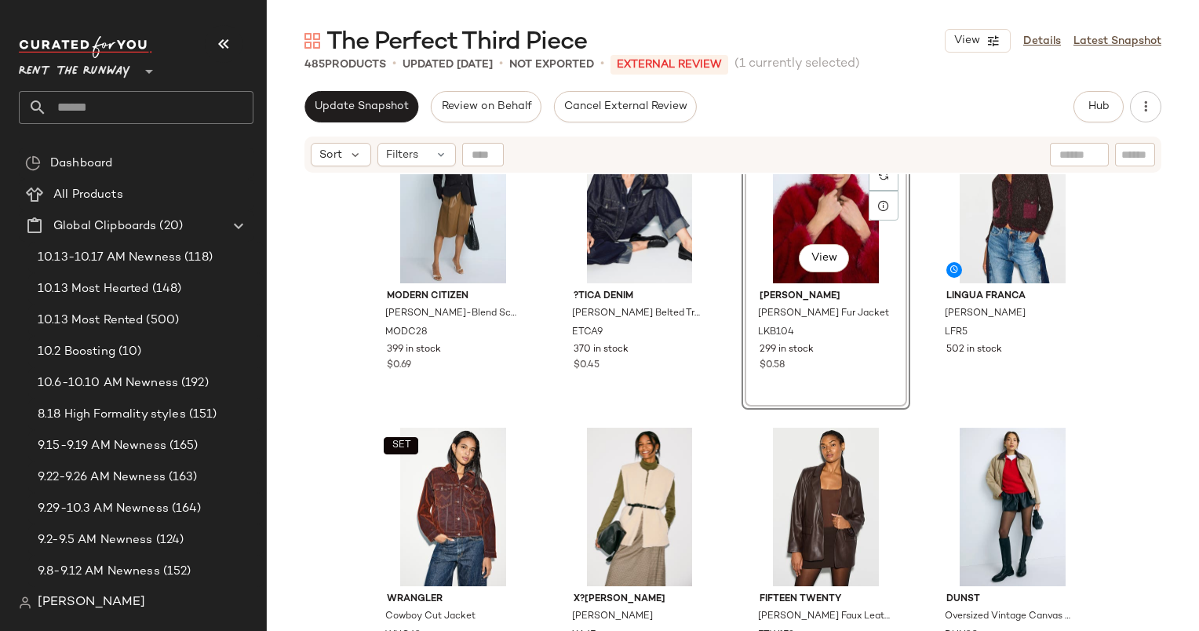
scroll to position [1089, 0]
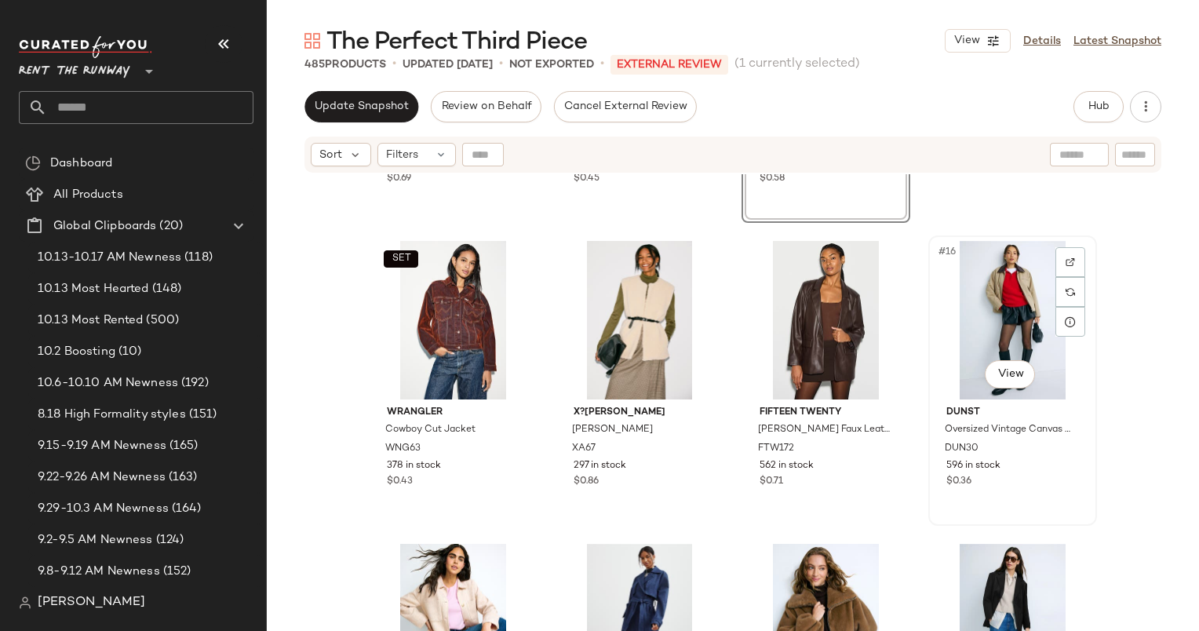
click at [992, 268] on div "#16 View" at bounding box center [1013, 320] width 158 height 159
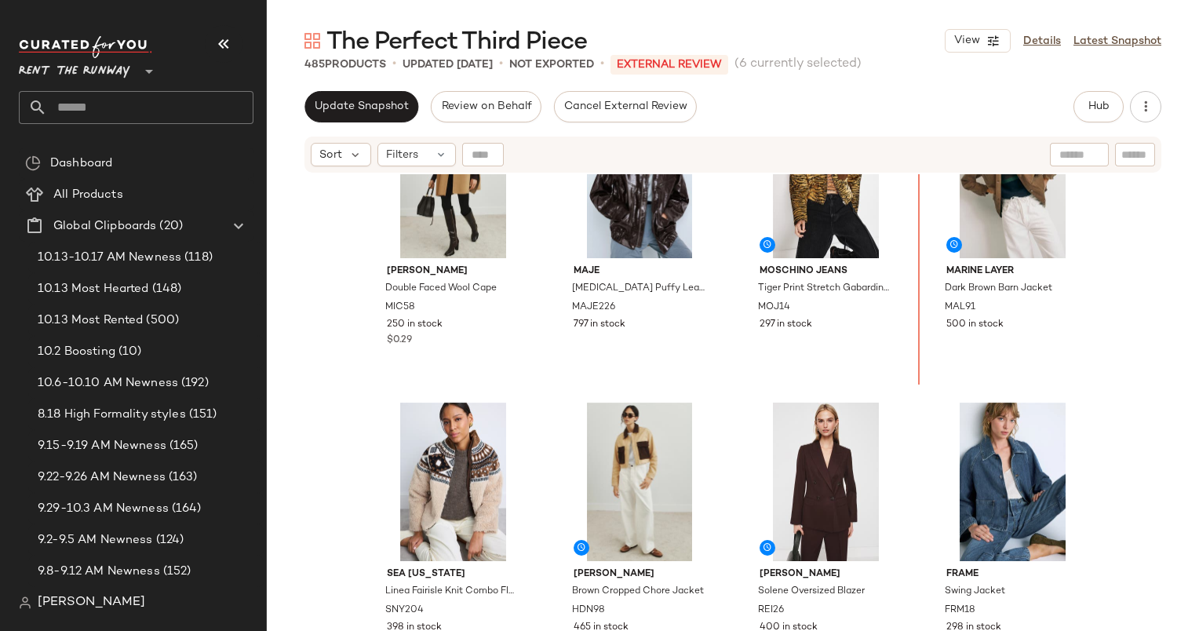
scroll to position [2201, 0]
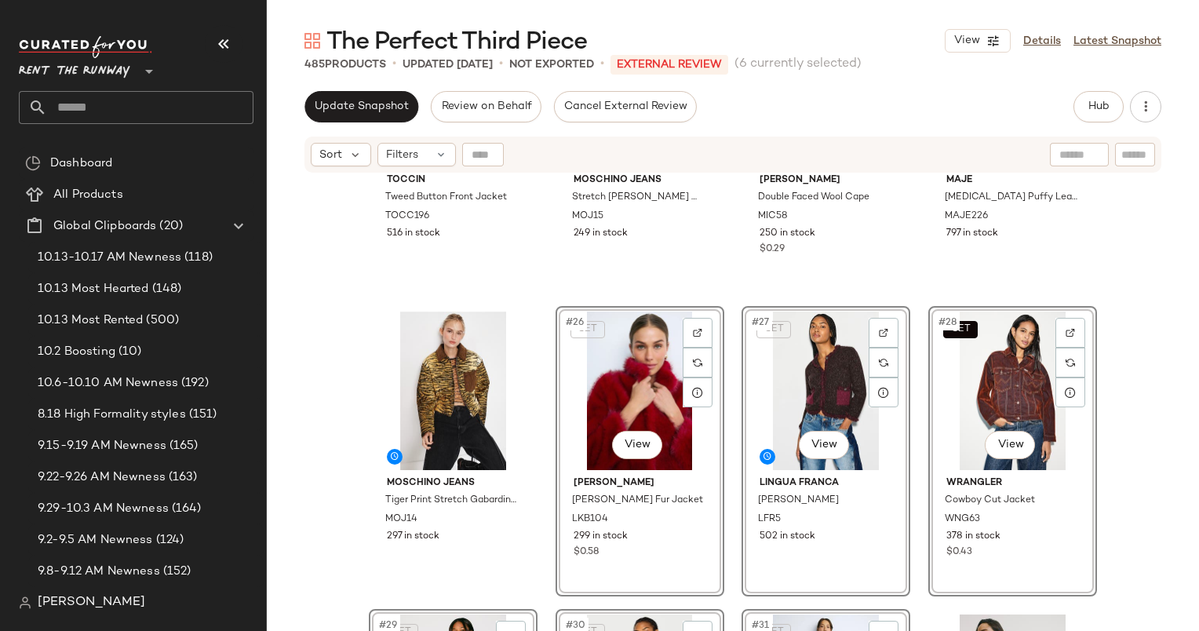
scroll to position [1519, 0]
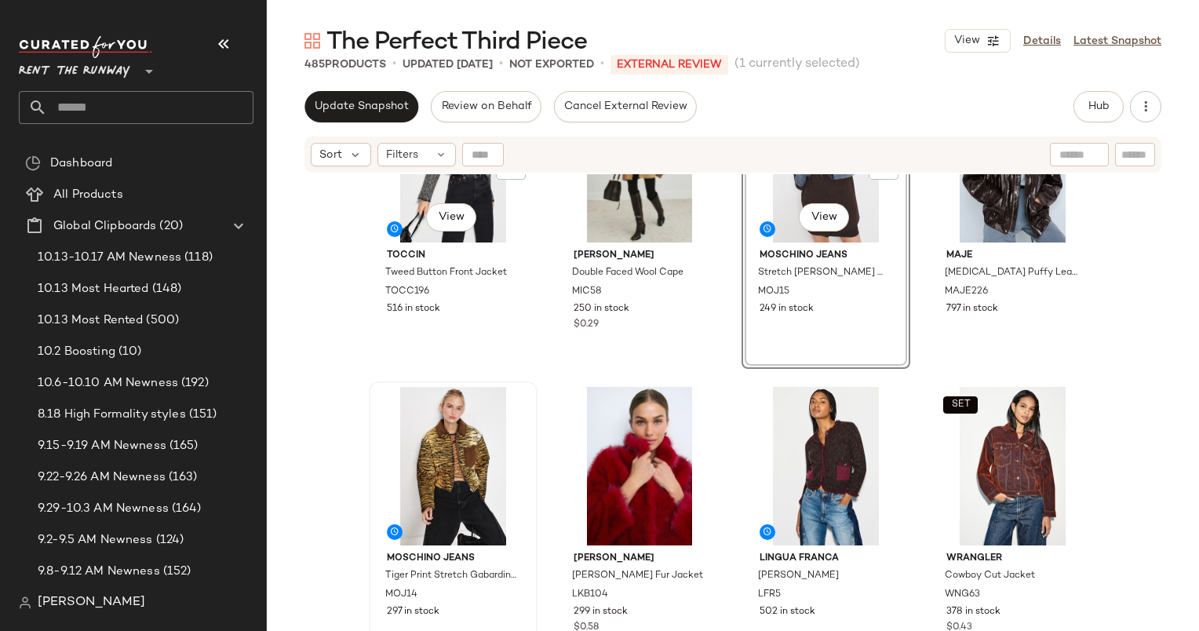
scroll to position [1516, 0]
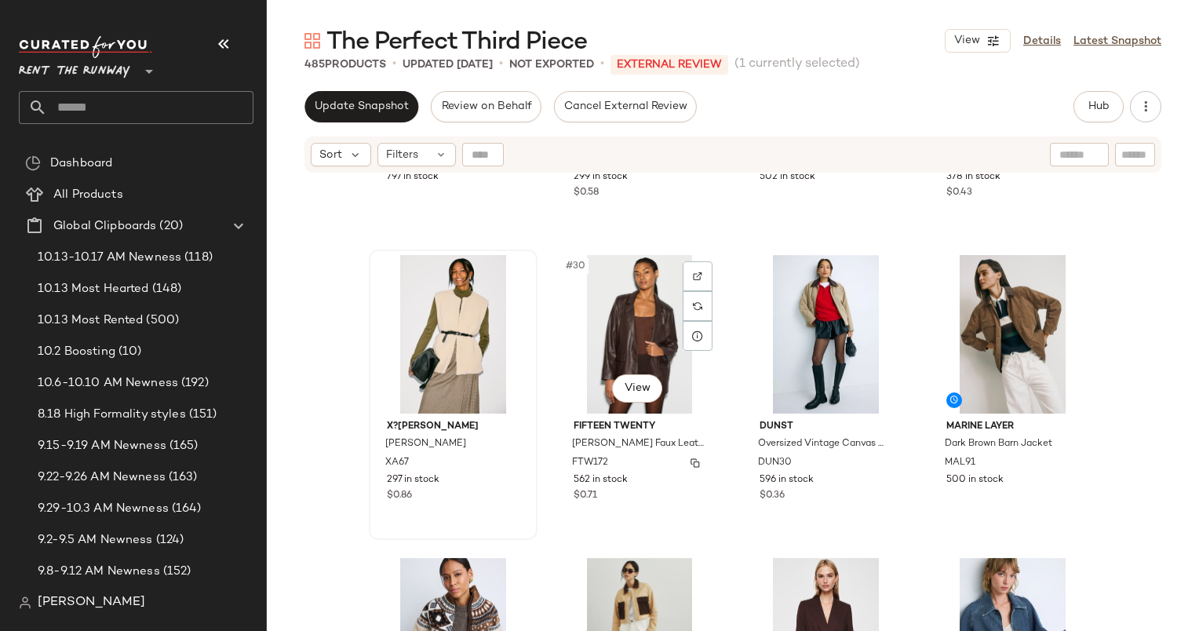
scroll to position [2063, 0]
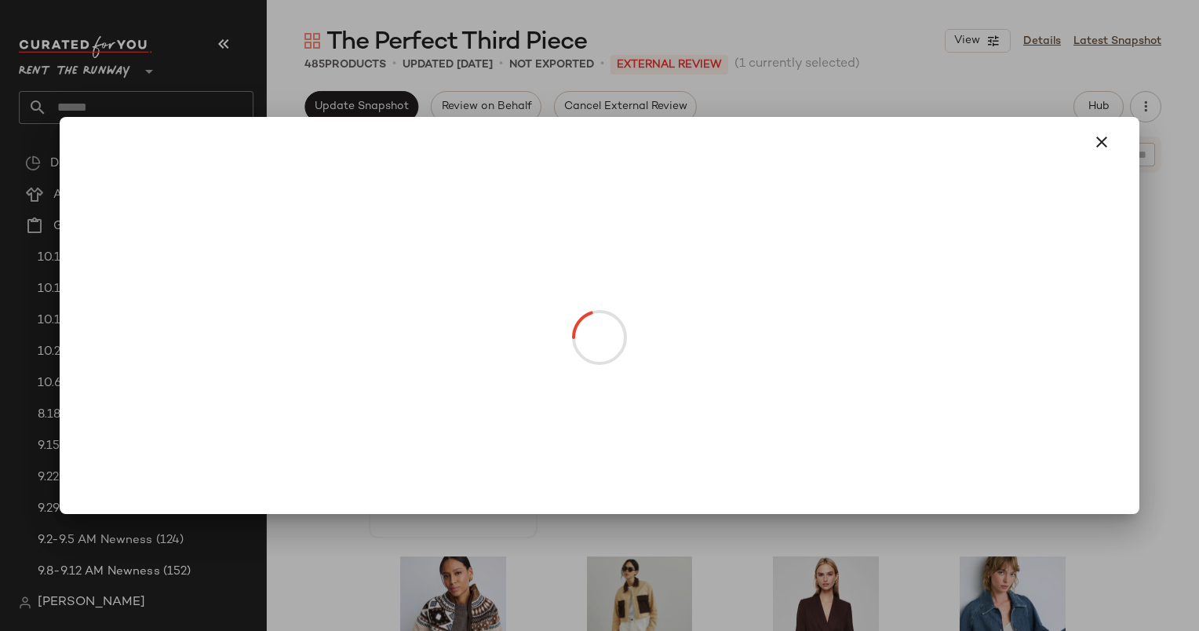
drag, startPoint x: 455, startPoint y: 392, endPoint x: 702, endPoint y: 416, distance: 248.4
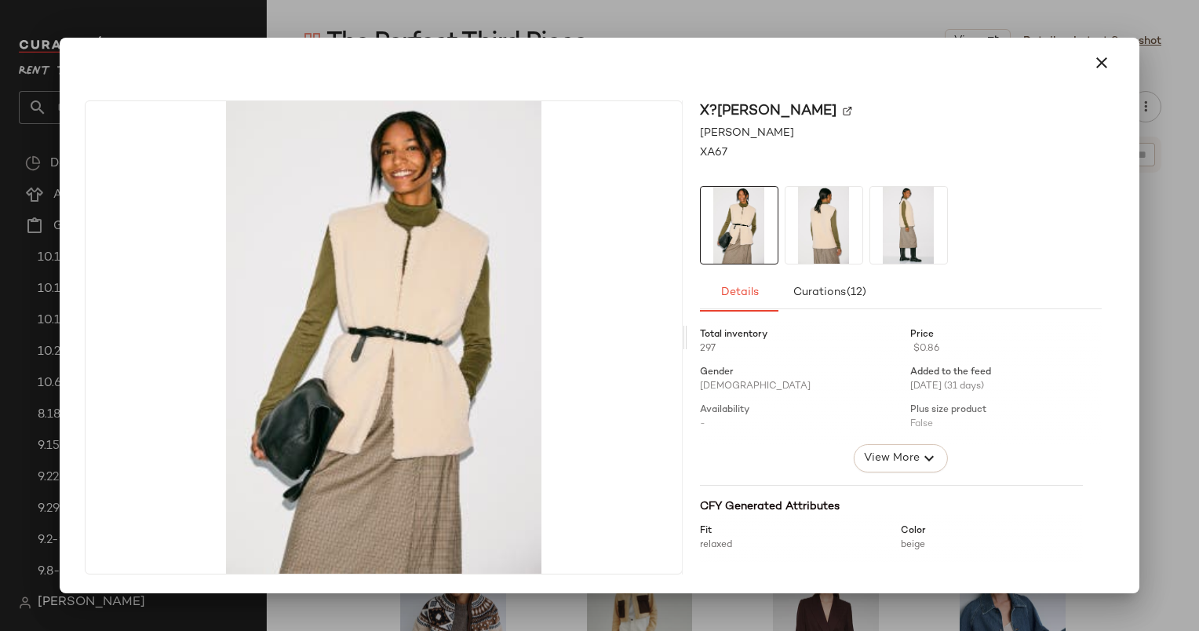
click at [1083, 89] on div "X?RENA Thea Vest XA67 Details Curations (12) Total inventory 297 Price $0.86 Ge…" at bounding box center [599, 340] width 1067 height 505
click at [1104, 74] on button "button" at bounding box center [1102, 63] width 38 height 38
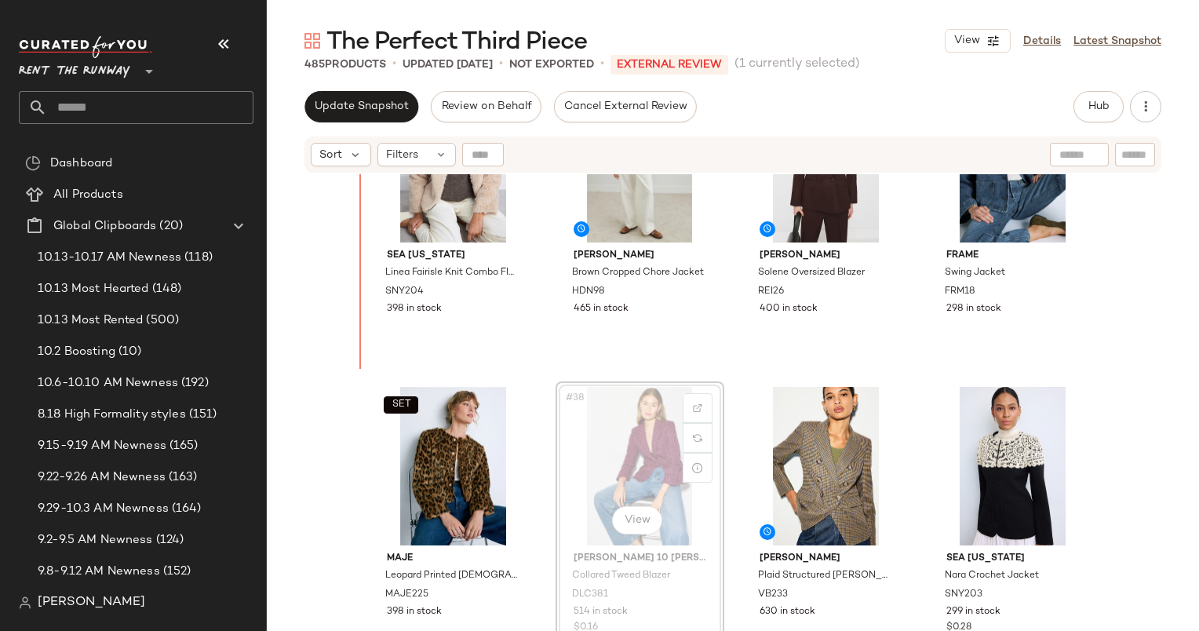
scroll to position [2516, 0]
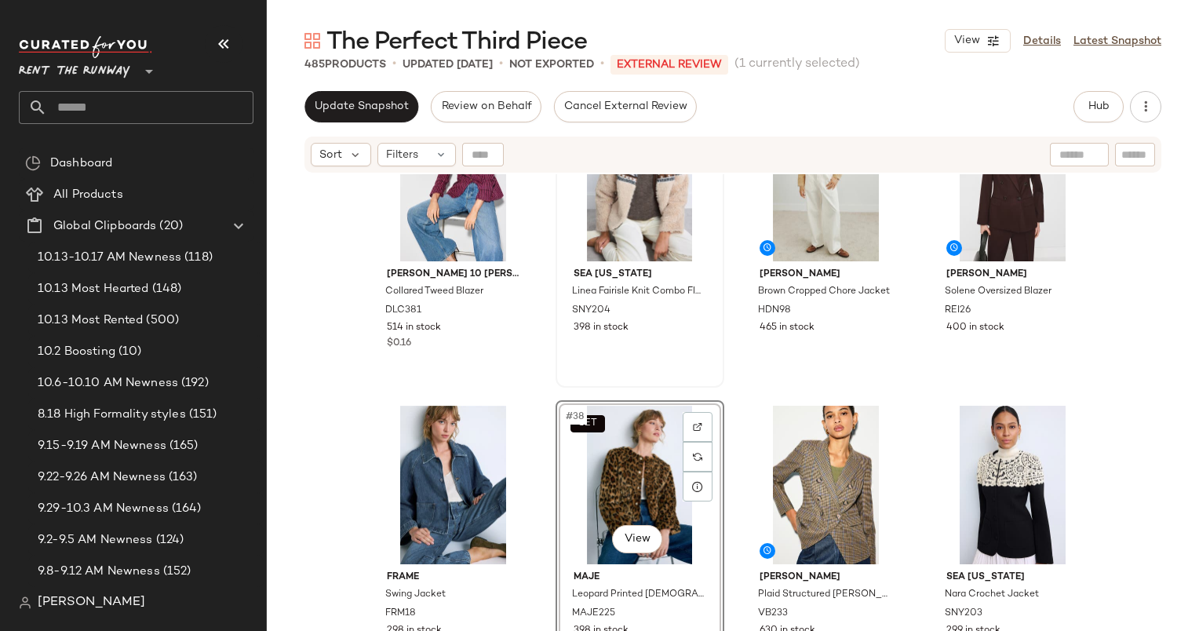
scroll to position [2512, 0]
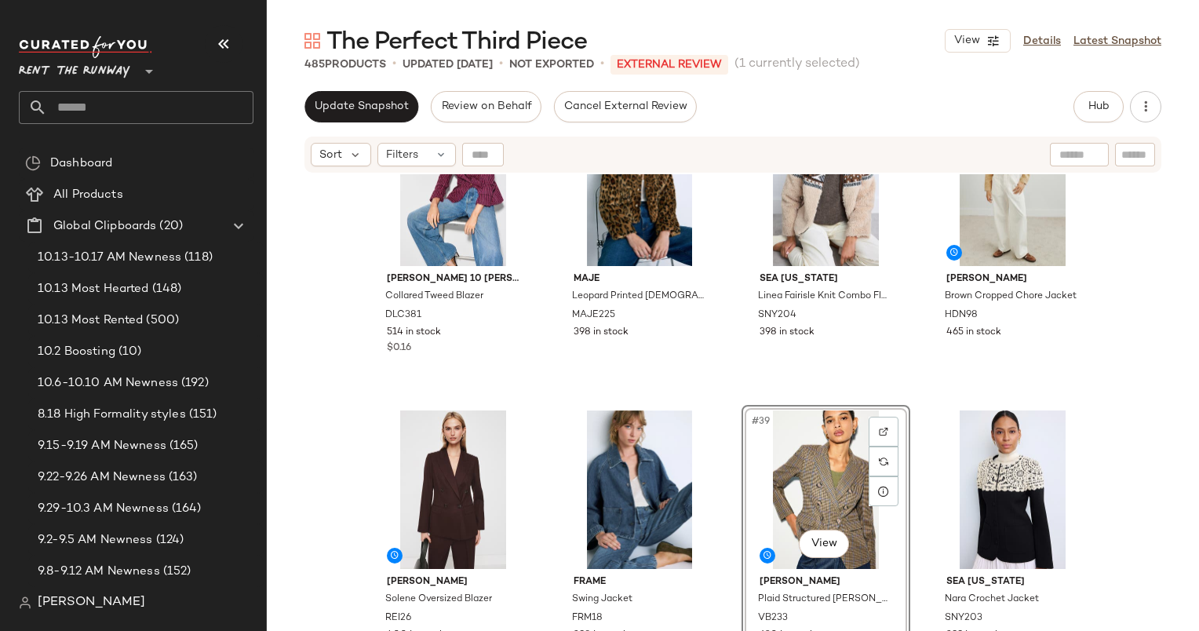
scroll to position [2504, 0]
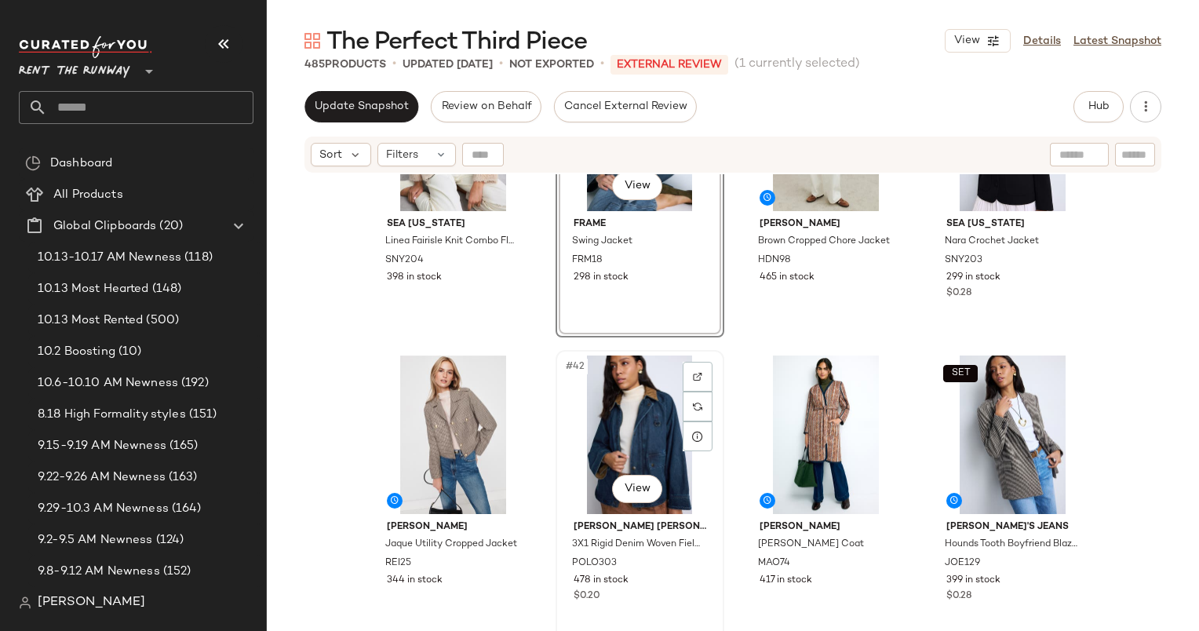
scroll to position [2789, 0]
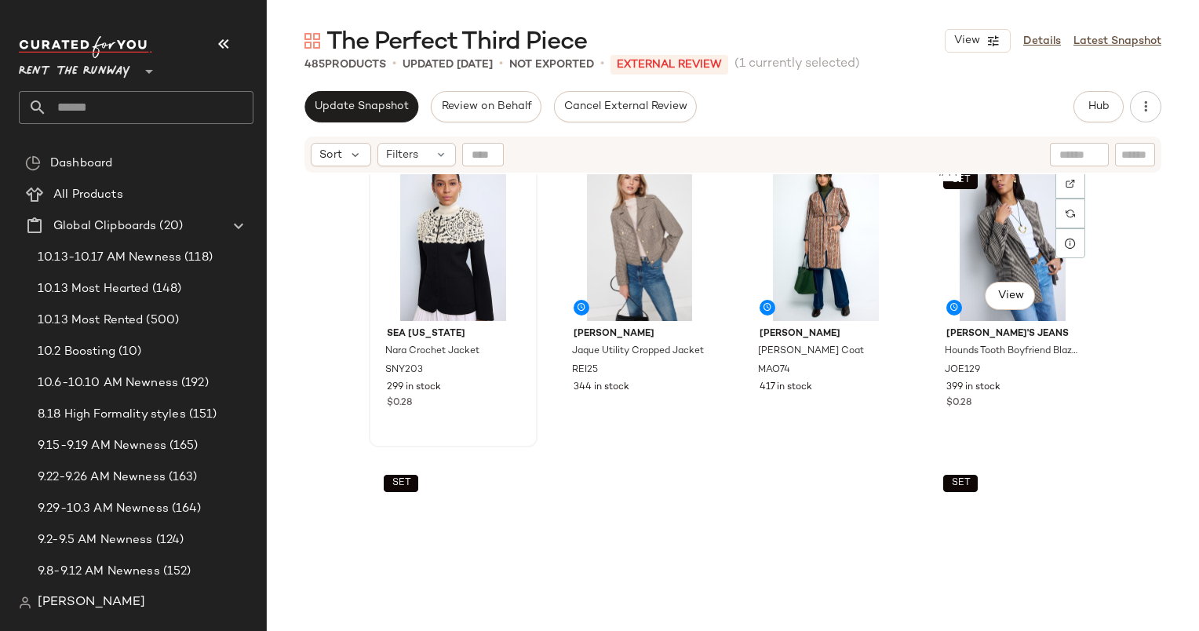
scroll to position [3066, 0]
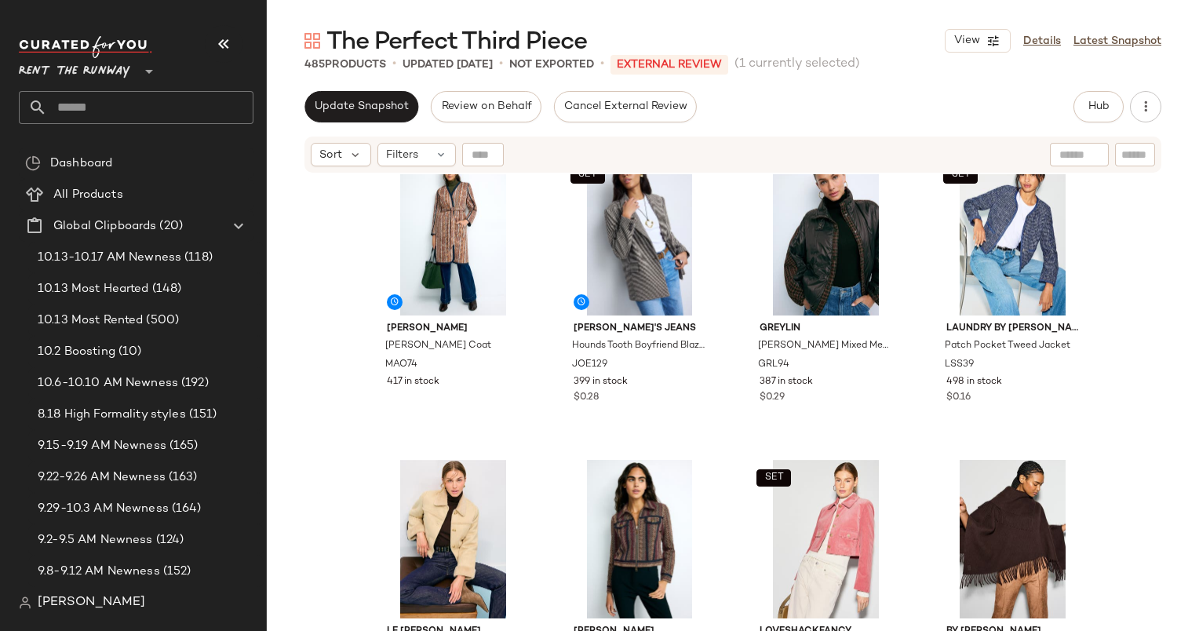
scroll to position [3380, 0]
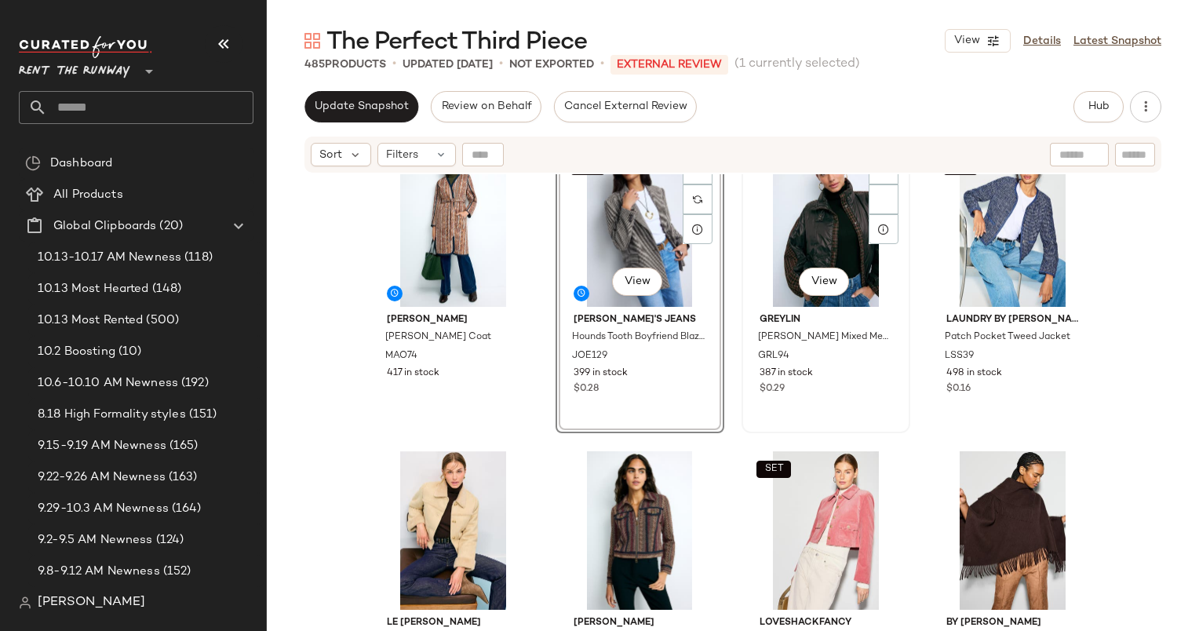
scroll to position [3375, 0]
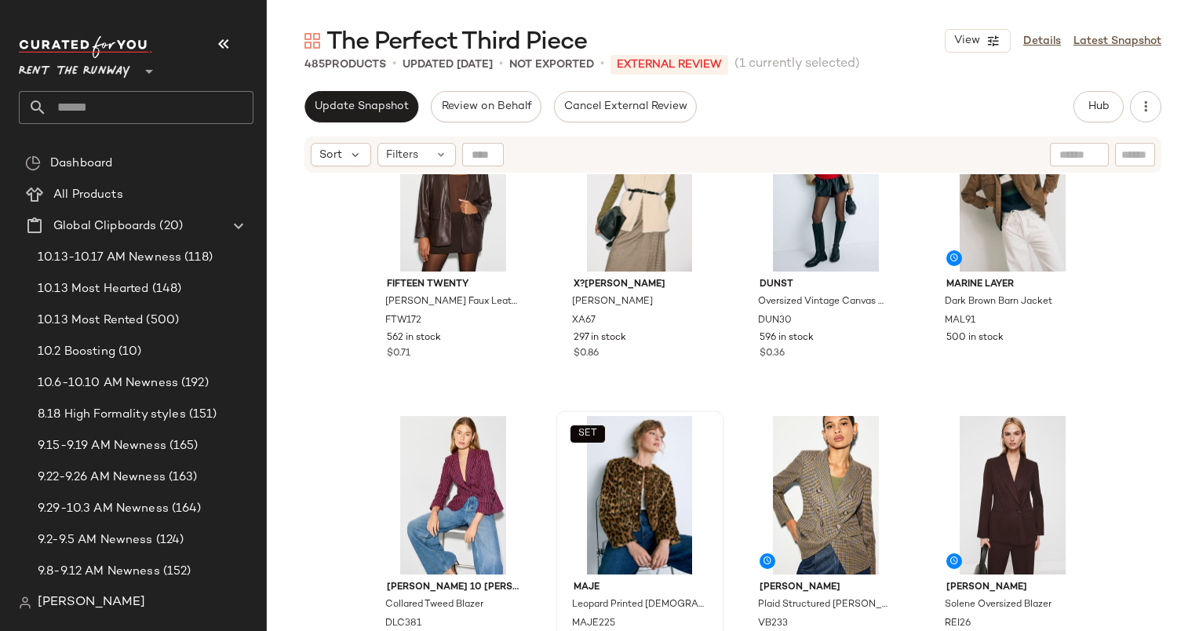
scroll to position [2202, 0]
click at [983, 453] on div "#36 View" at bounding box center [1013, 496] width 158 height 159
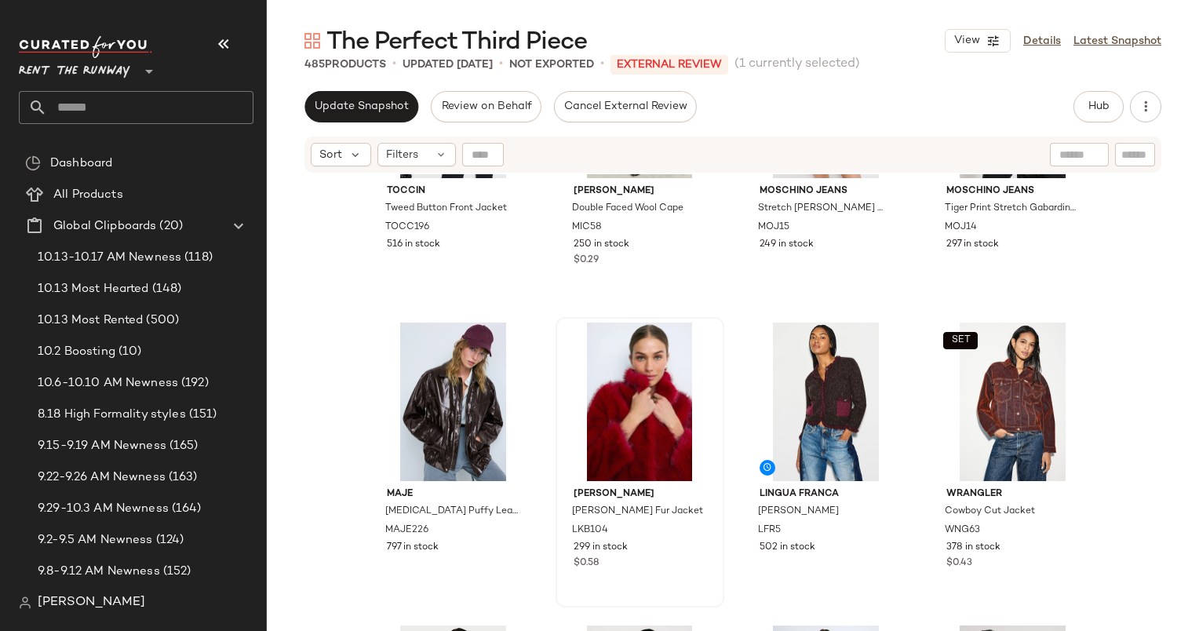
scroll to position [1529, 0]
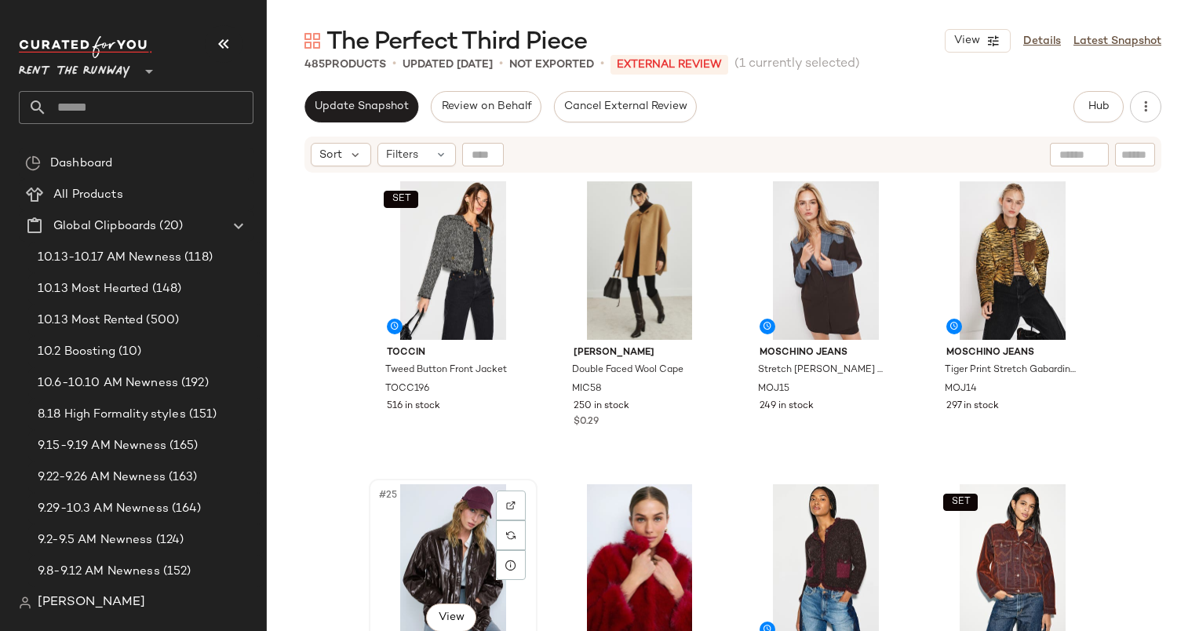
click at [419, 505] on div "#25 View" at bounding box center [453, 563] width 158 height 159
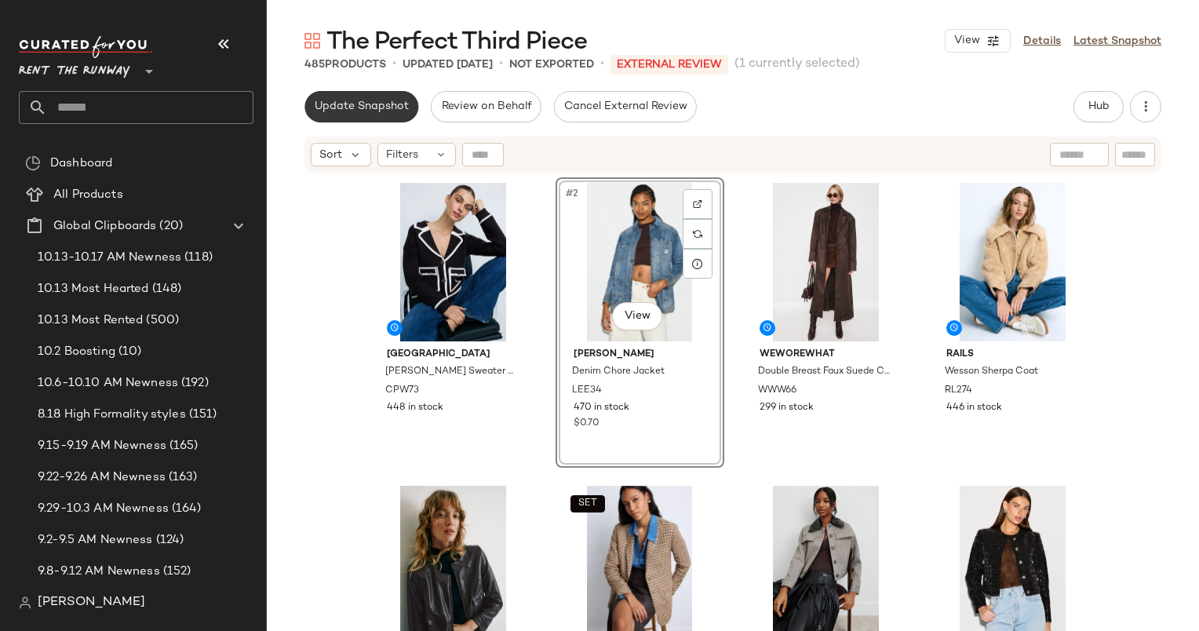
click at [369, 104] on span "Update Snapshot" at bounding box center [361, 106] width 95 height 13
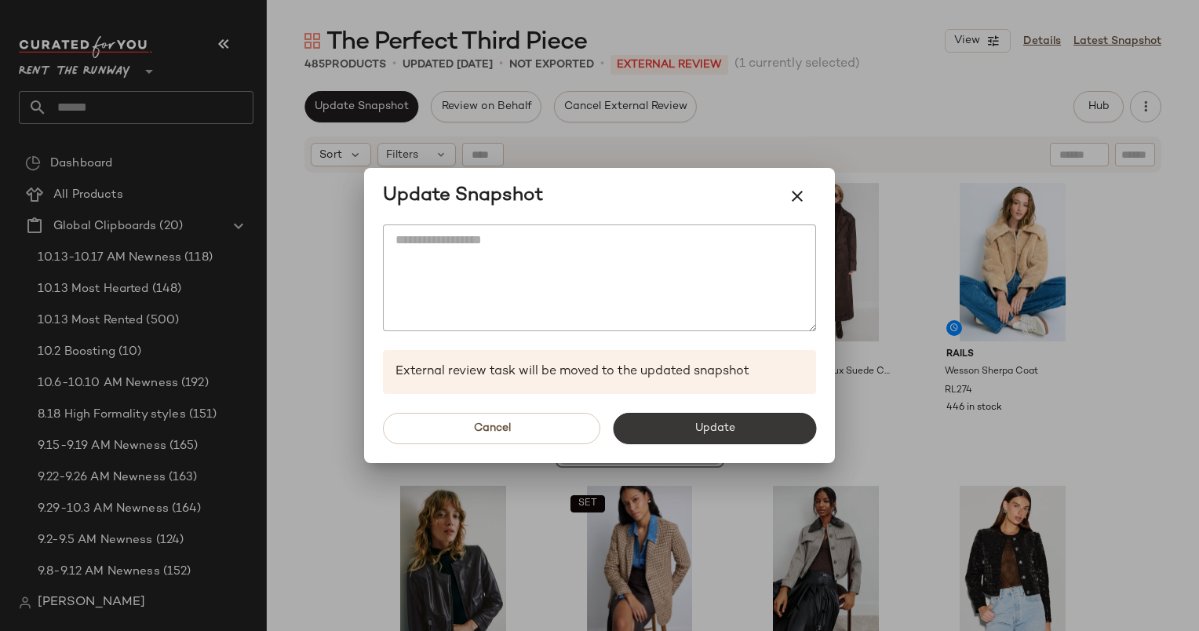
click at [648, 413] on button "Update" at bounding box center [714, 428] width 203 height 31
